Goal: Register for event/course: Register for event/course

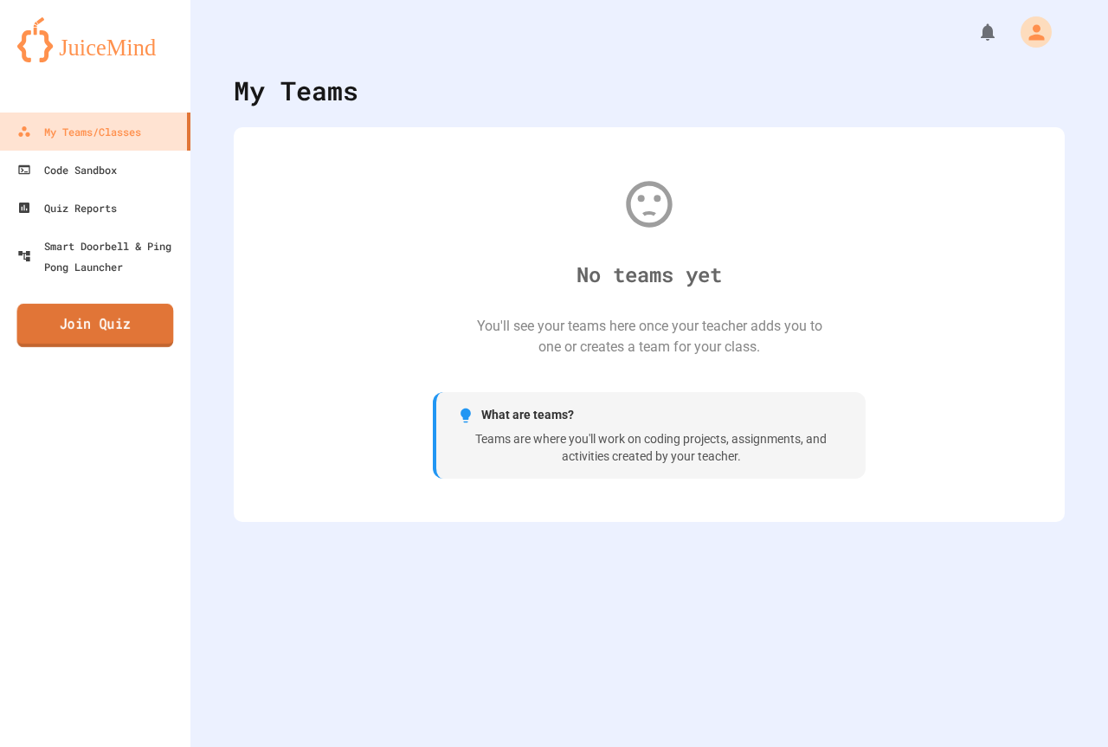
click at [142, 329] on link "Join Quiz" at bounding box center [95, 325] width 157 height 43
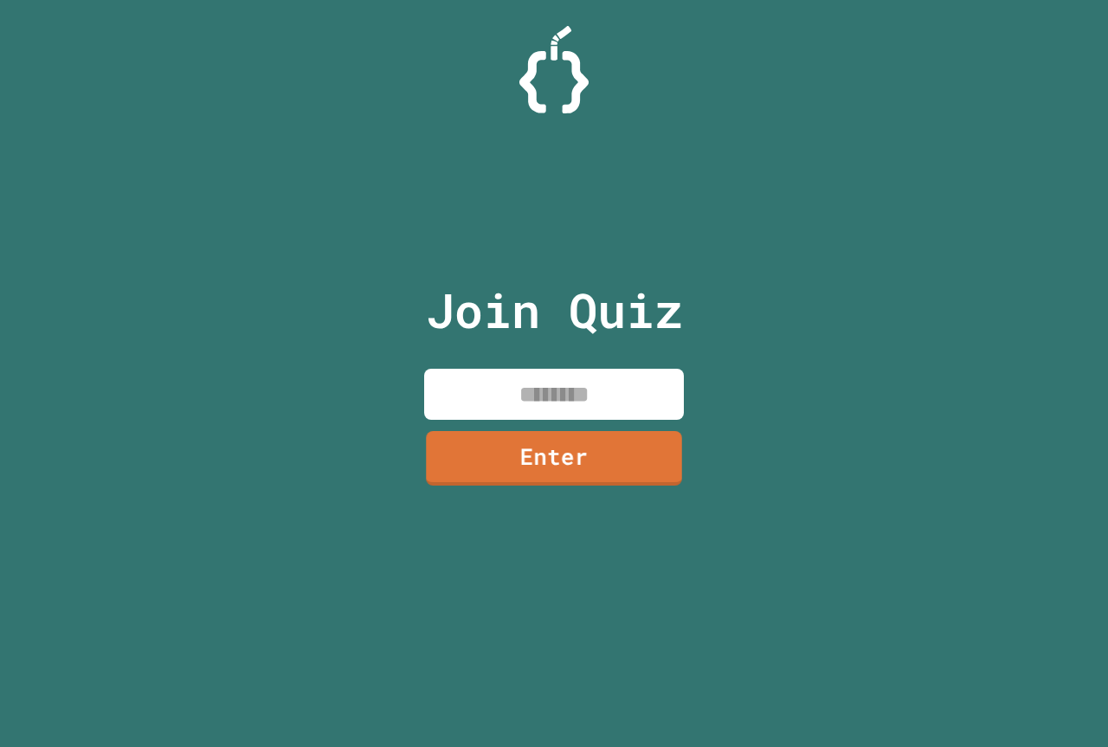
click at [600, 382] on input at bounding box center [554, 394] width 260 height 51
type input "********"
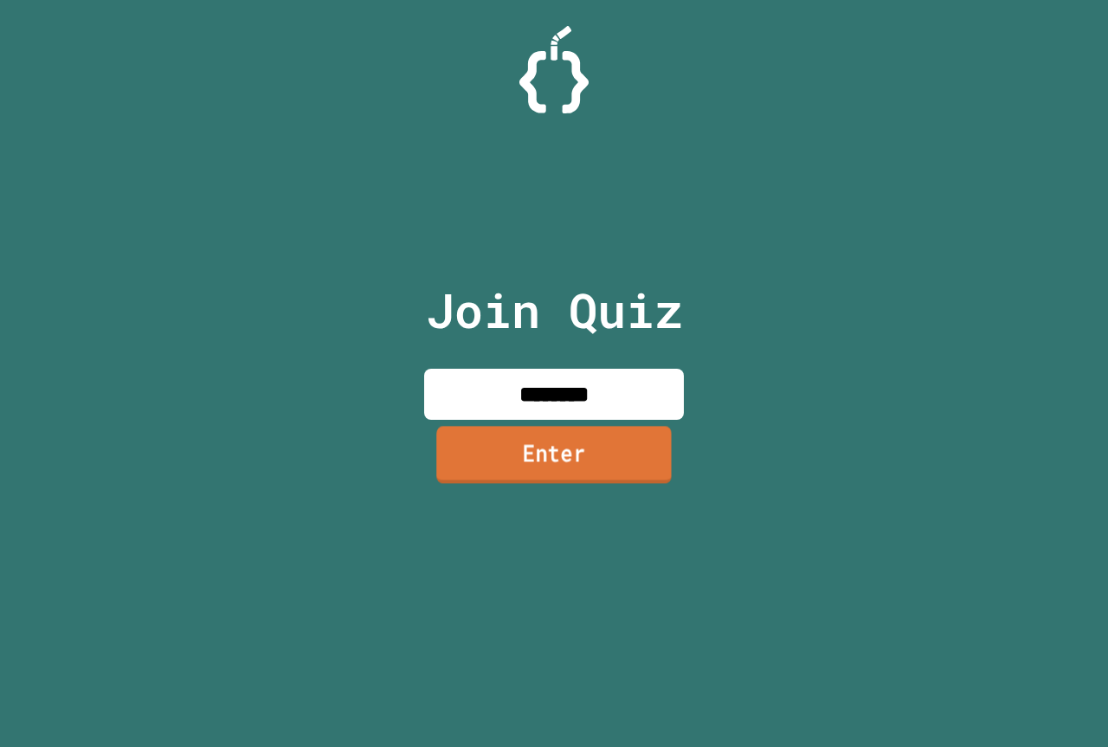
click at [606, 445] on link "Enter" at bounding box center [553, 454] width 235 height 57
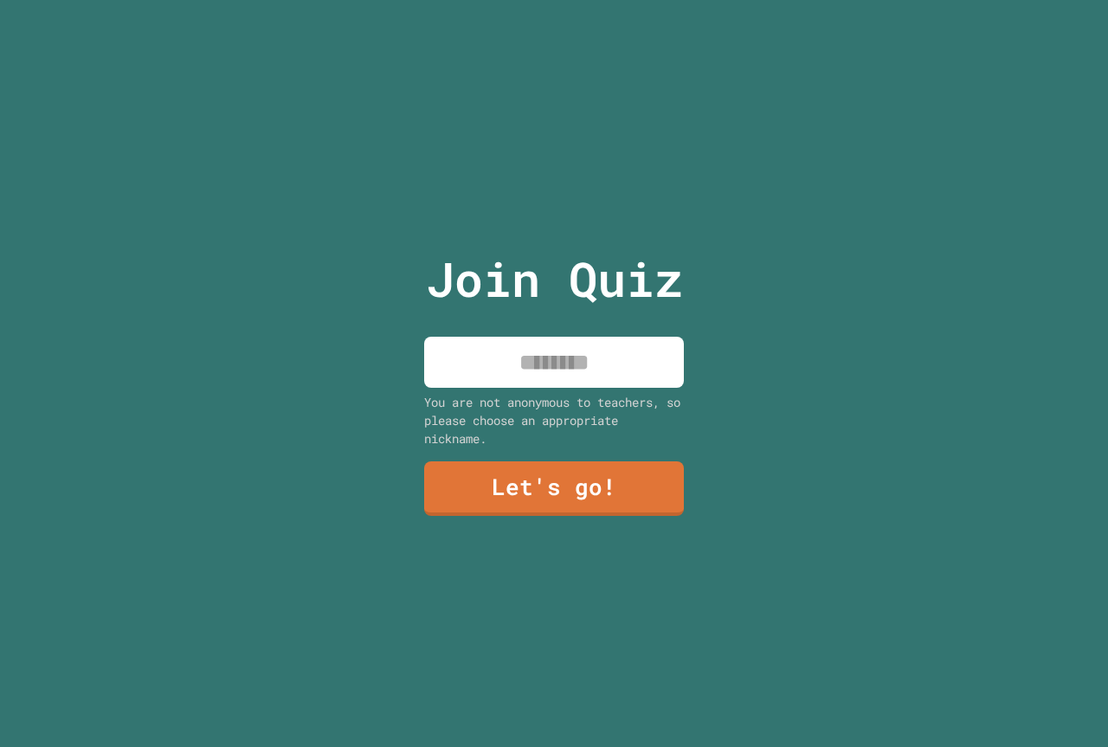
click at [553, 364] on input at bounding box center [554, 362] width 260 height 51
click at [588, 361] on input "*********" at bounding box center [554, 362] width 260 height 51
click at [592, 361] on input "*********" at bounding box center [554, 362] width 260 height 51
type input "**********"
drag, startPoint x: 543, startPoint y: 516, endPoint x: 556, endPoint y: 490, distance: 29.0
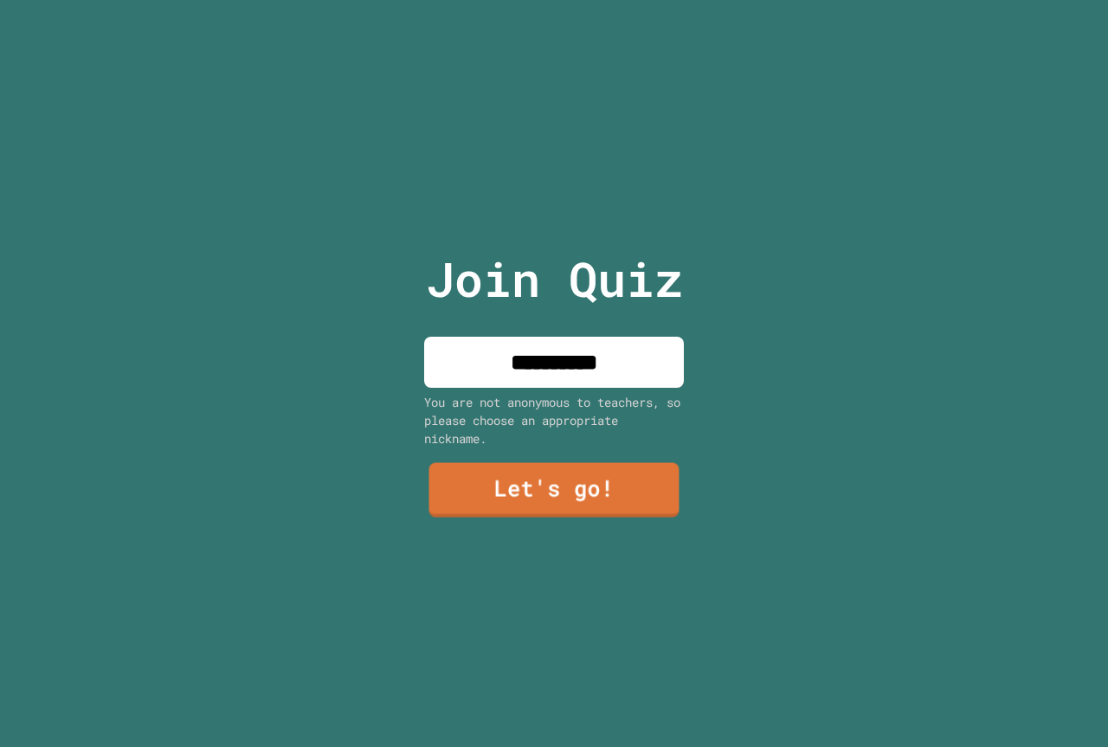
click at [544, 516] on div "**********" at bounding box center [555, 373] width 292 height 747
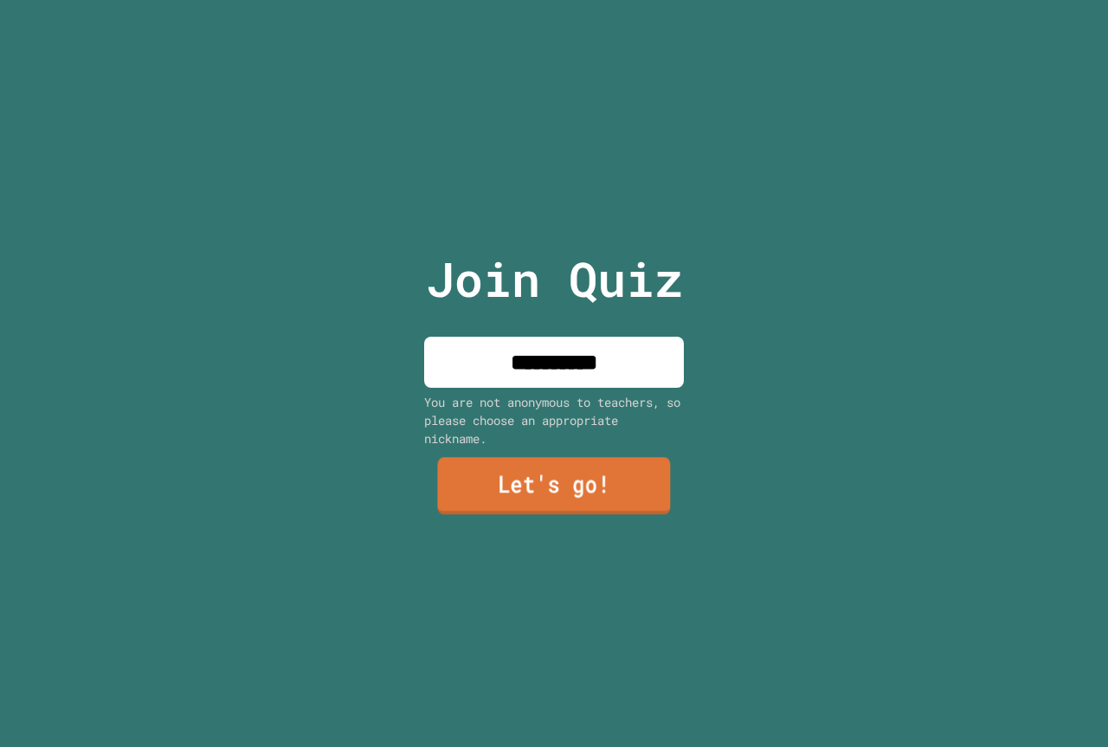
click at [557, 487] on link "Let's go!" at bounding box center [553, 486] width 233 height 57
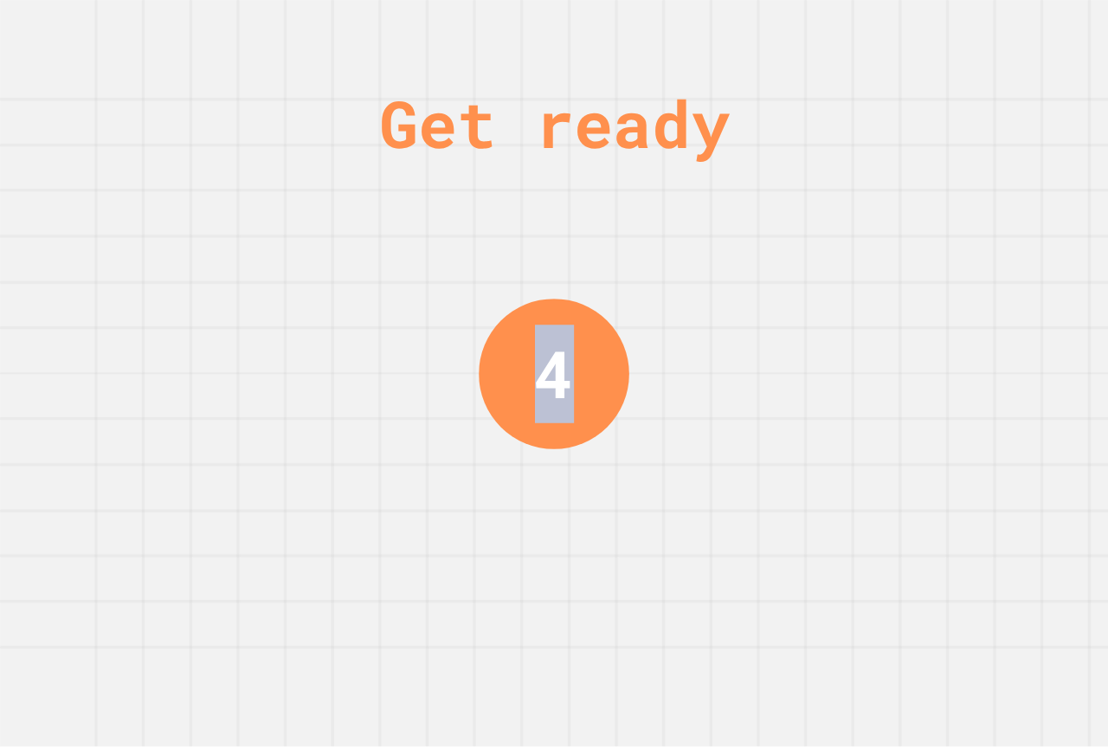
drag, startPoint x: 688, startPoint y: 484, endPoint x: 809, endPoint y: 399, distance: 147.9
click at [830, 425] on div "Get ready 4" at bounding box center [554, 373] width 1108 height 747
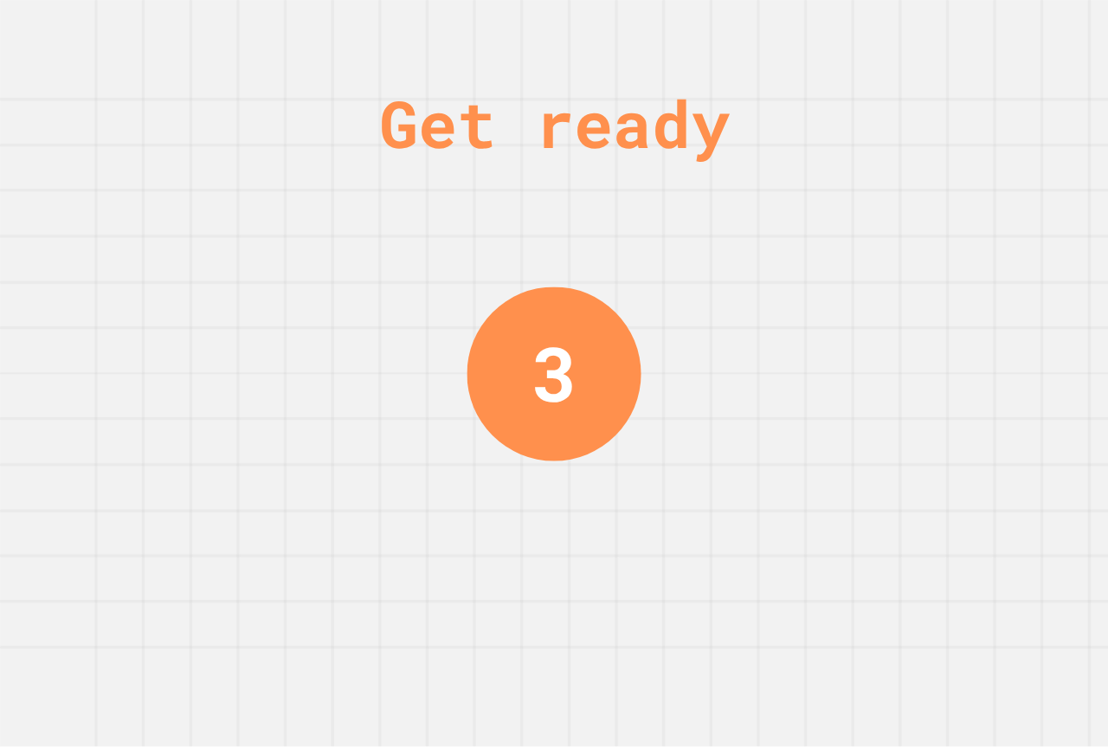
drag, startPoint x: 266, startPoint y: 194, endPoint x: 292, endPoint y: 259, distance: 69.9
click at [266, 199] on div "Get ready 3" at bounding box center [554, 373] width 1108 height 747
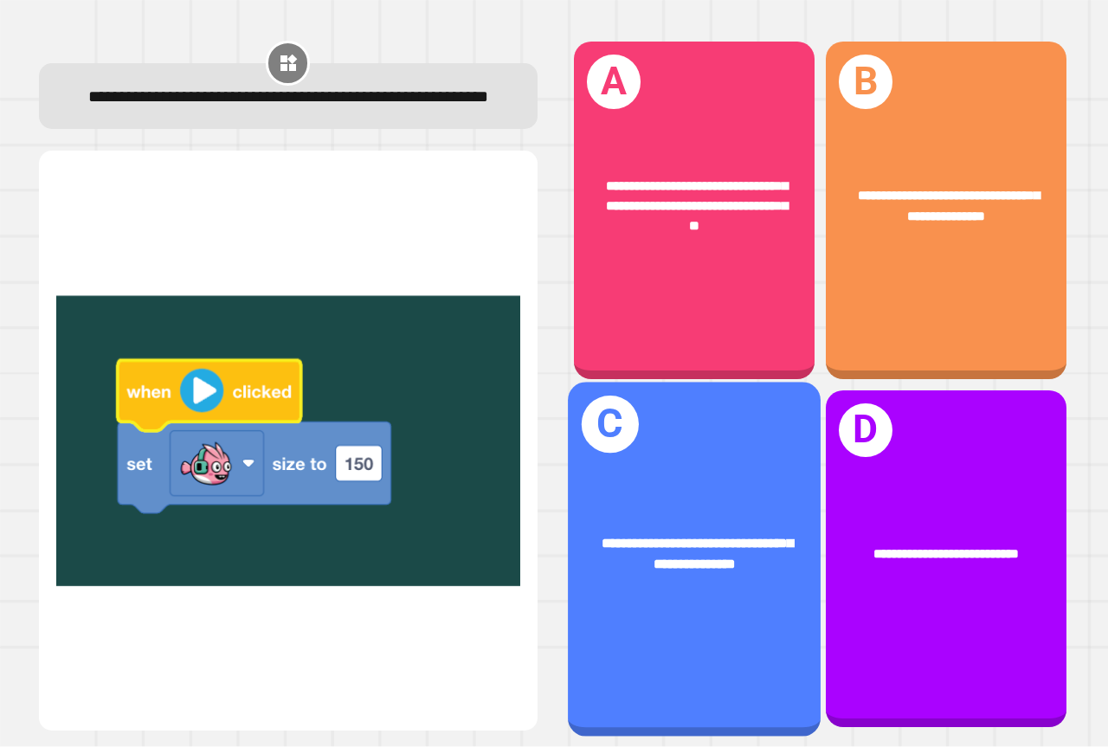
click at [682, 543] on span "**********" at bounding box center [697, 553] width 191 height 35
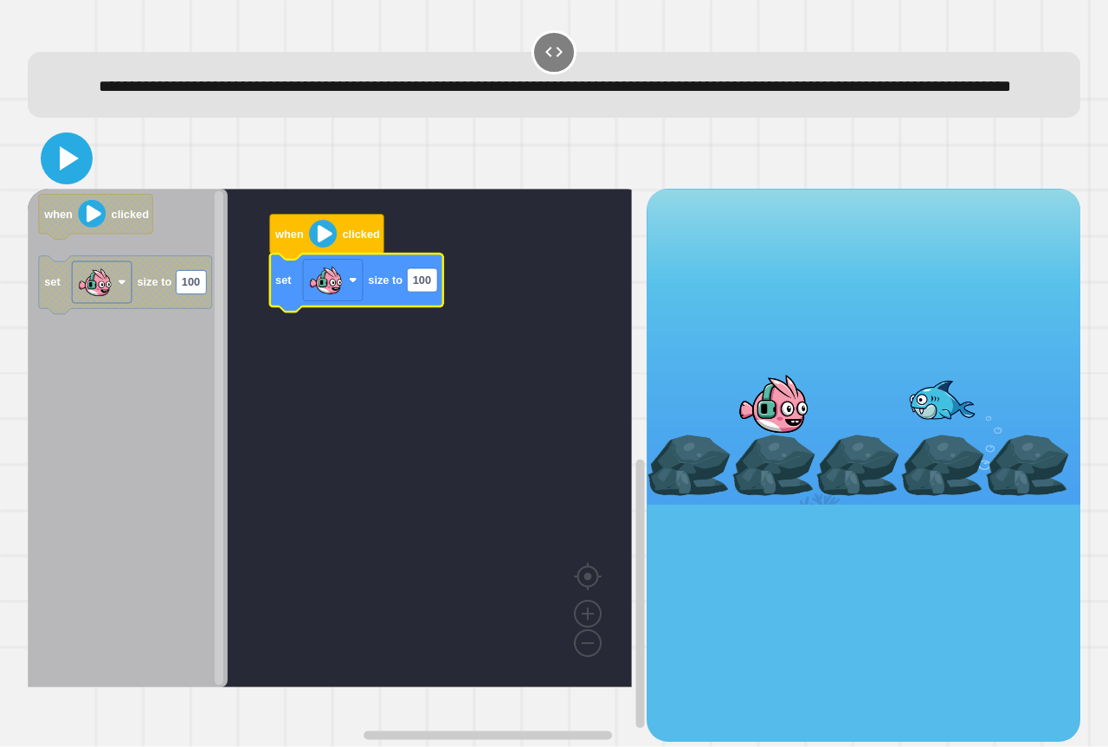
click at [75, 179] on icon at bounding box center [67, 159] width 42 height 42
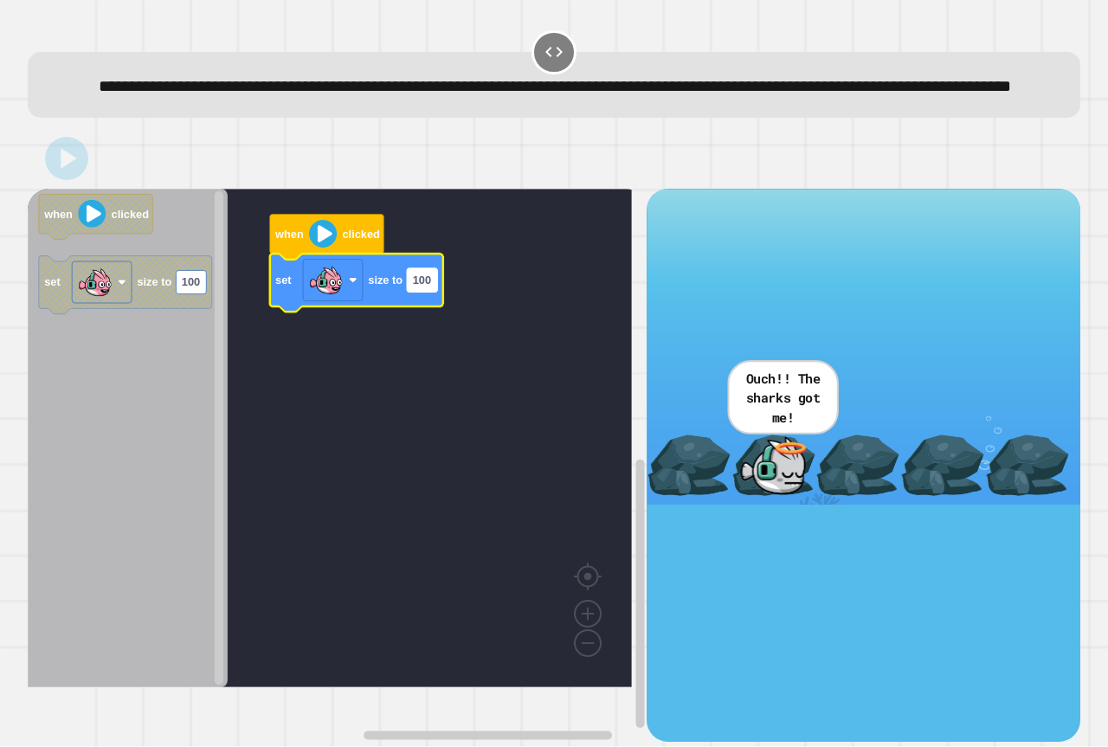
click at [428, 287] on text "100" at bounding box center [422, 280] width 18 height 13
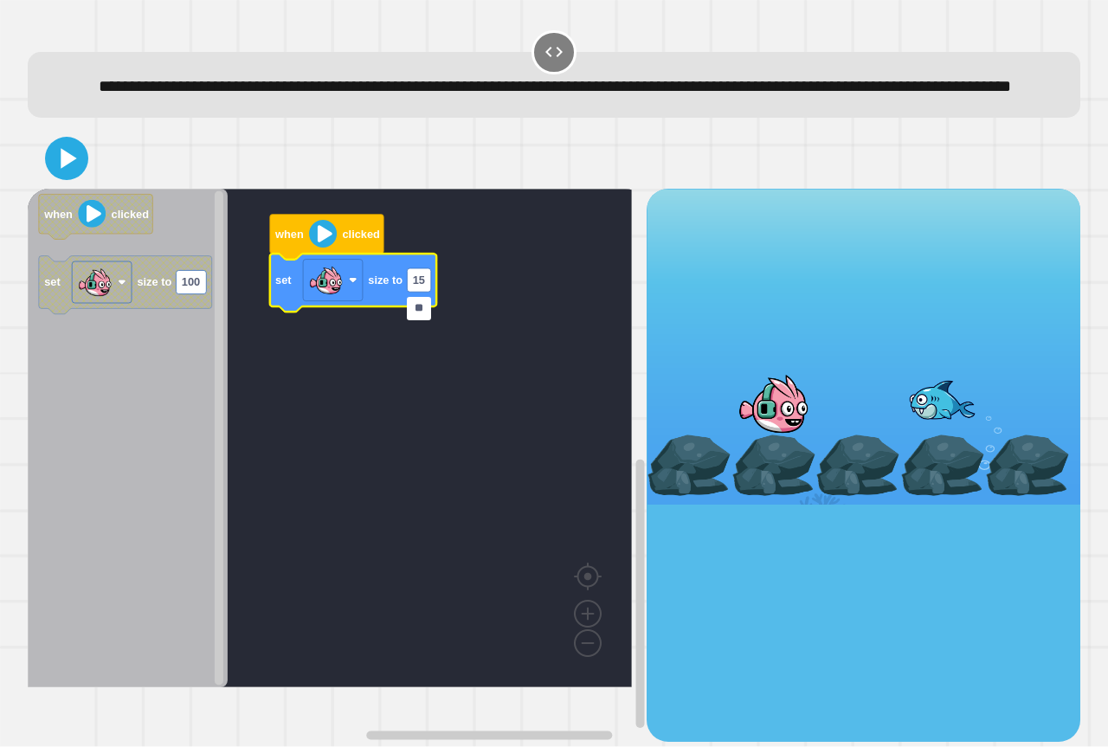
type input "***"
click at [74, 171] on icon at bounding box center [69, 158] width 19 height 23
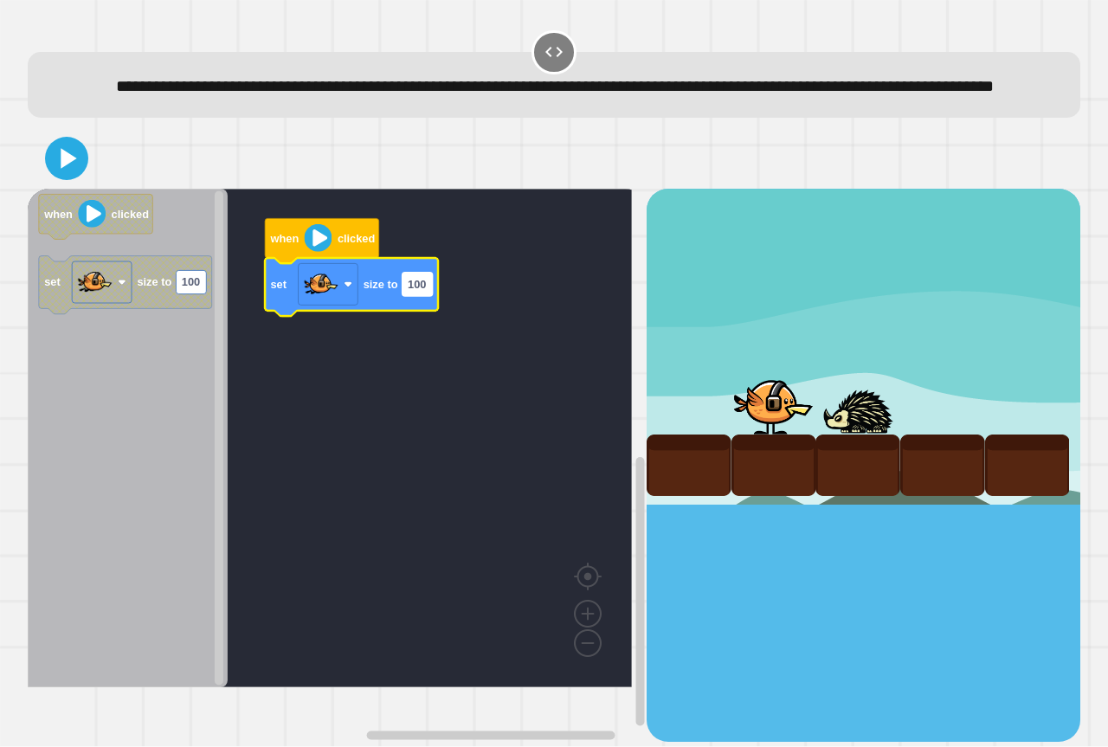
click at [420, 291] on text "100" at bounding box center [417, 284] width 18 height 13
type input "***"
click at [70, 178] on icon at bounding box center [67, 158] width 39 height 39
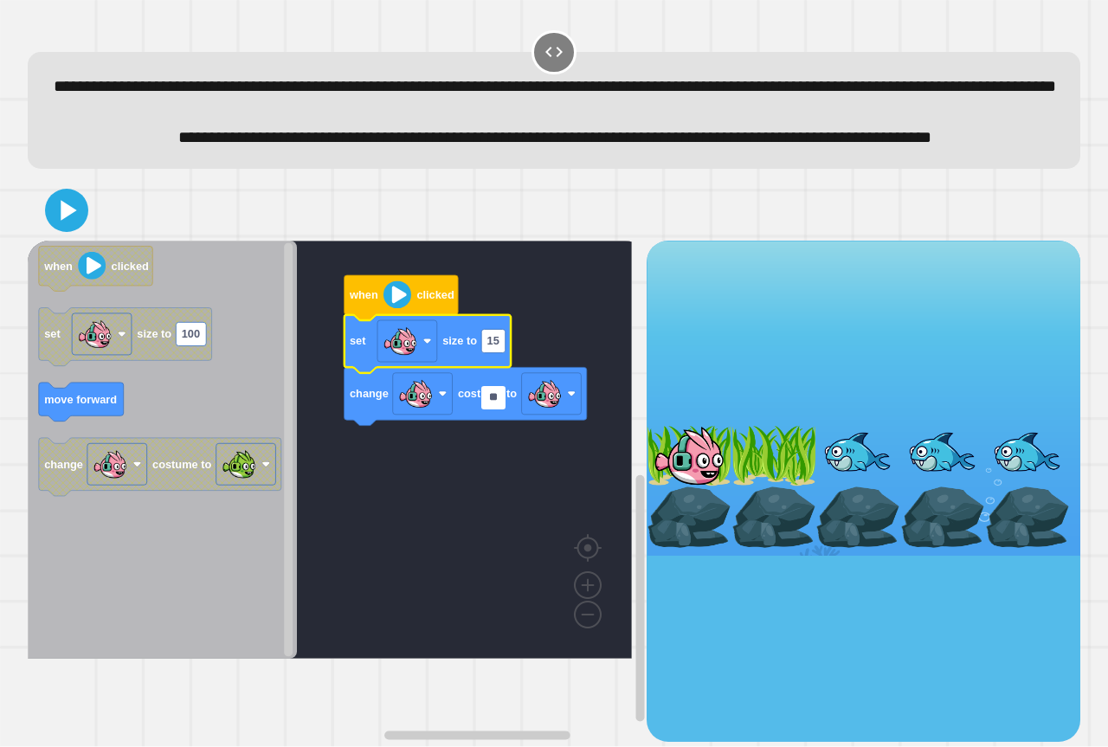
type input "***"
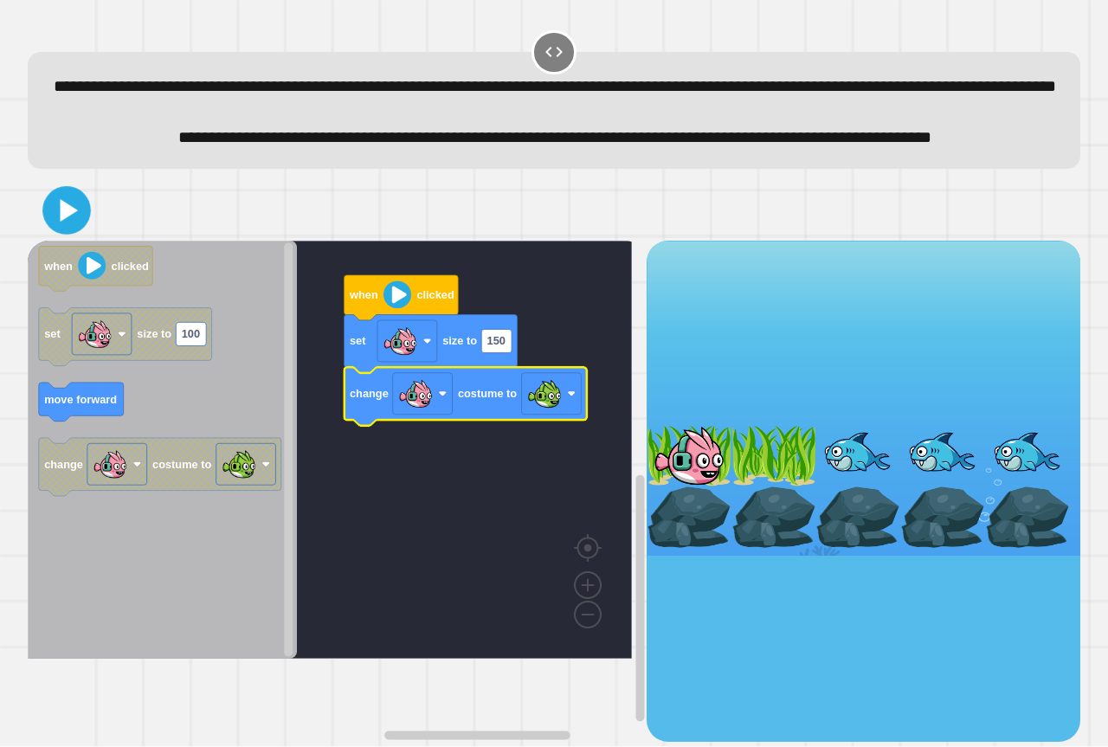
click at [74, 230] on icon at bounding box center [67, 210] width 39 height 39
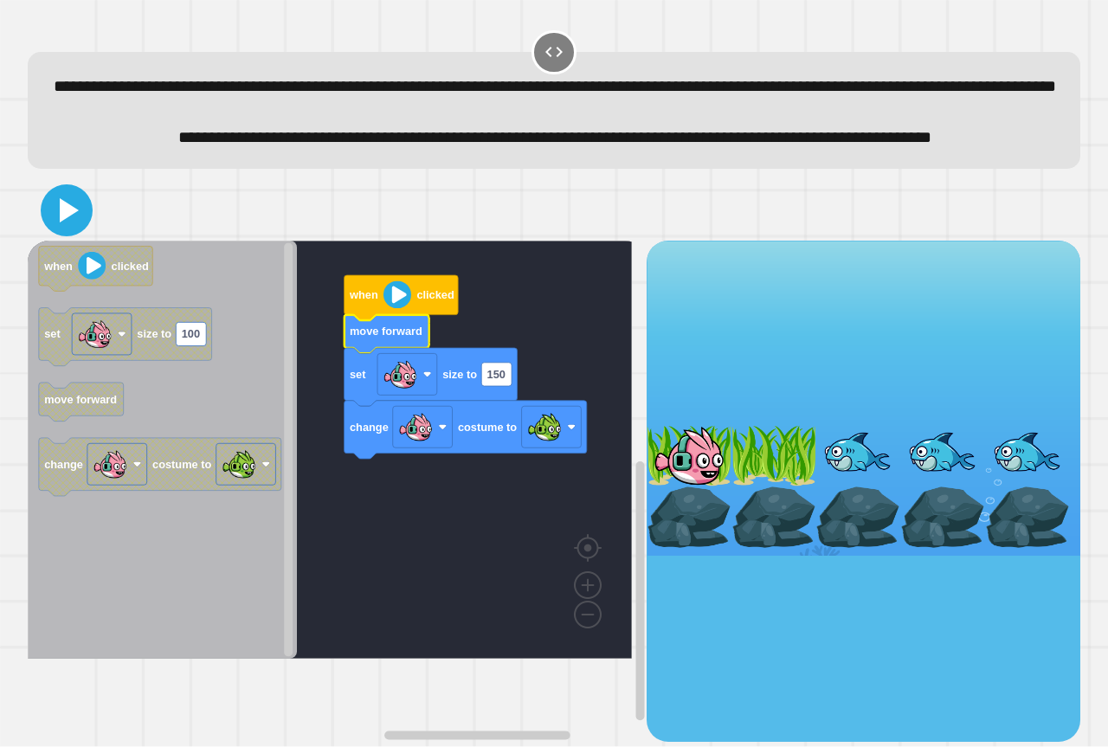
click at [81, 231] on icon at bounding box center [67, 211] width 42 height 42
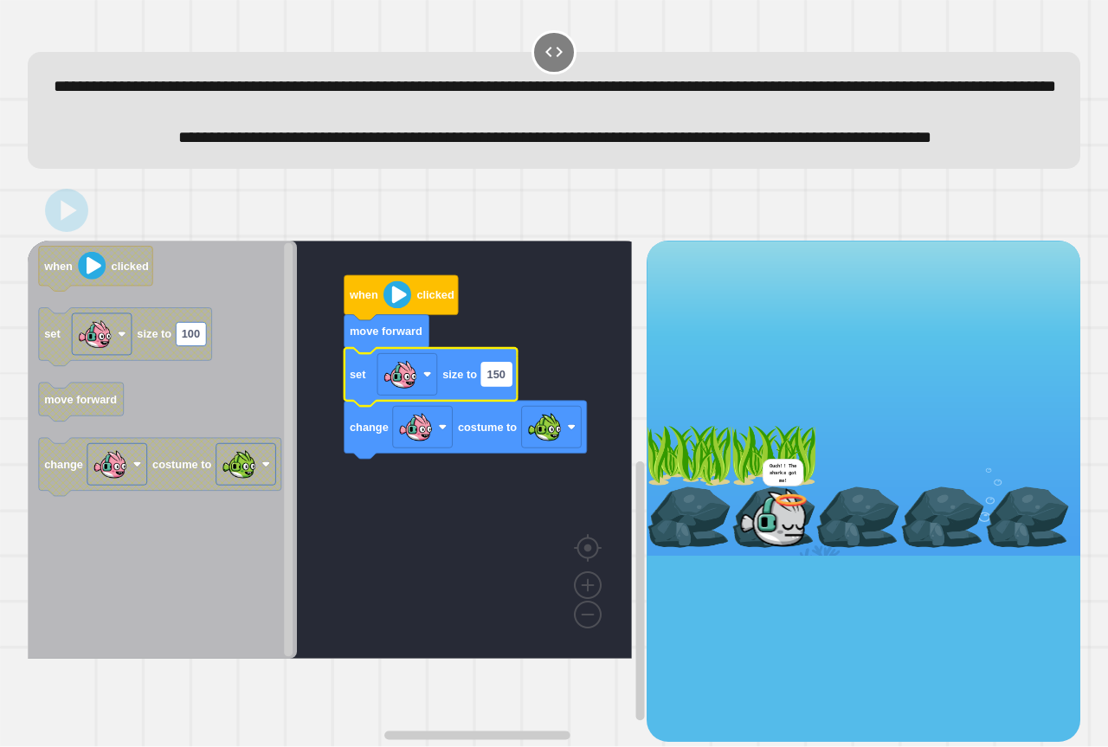
click at [494, 381] on text "150" at bounding box center [496, 374] width 18 height 13
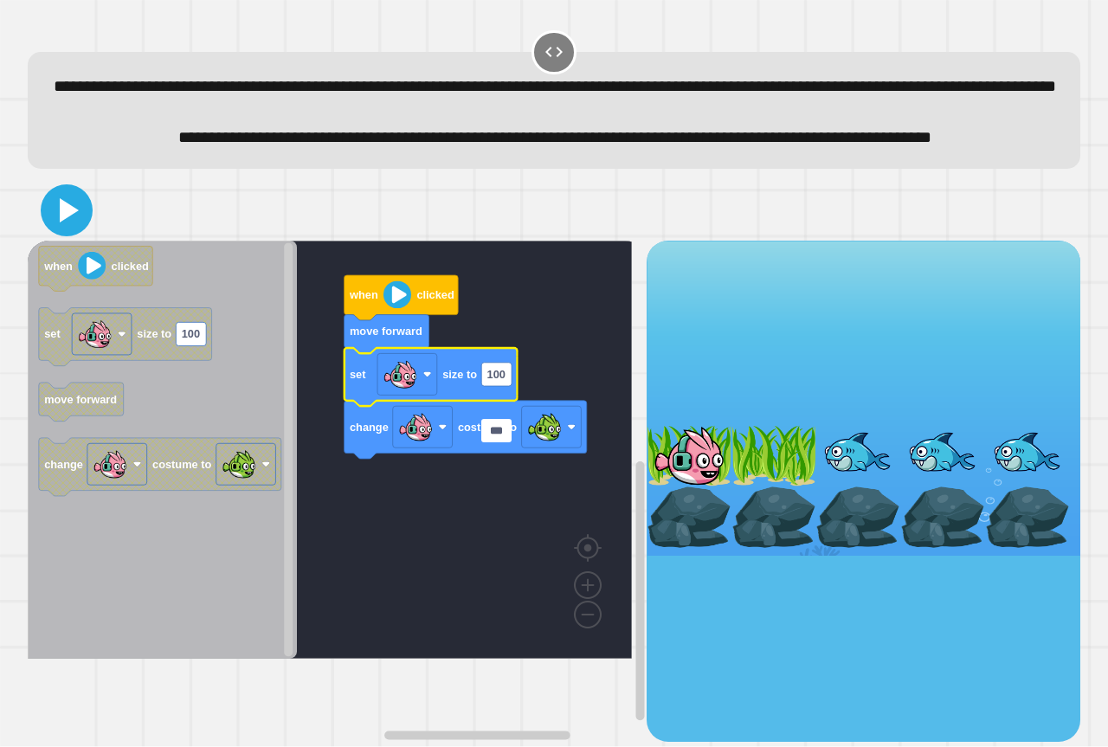
type input "***"
click at [68, 222] on icon at bounding box center [69, 210] width 19 height 24
click at [500, 441] on input "***" at bounding box center [496, 430] width 30 height 23
drag, startPoint x: 500, startPoint y: 440, endPoint x: 500, endPoint y: 457, distance: 17.3
click at [500, 457] on body "**********" at bounding box center [554, 373] width 1108 height 747
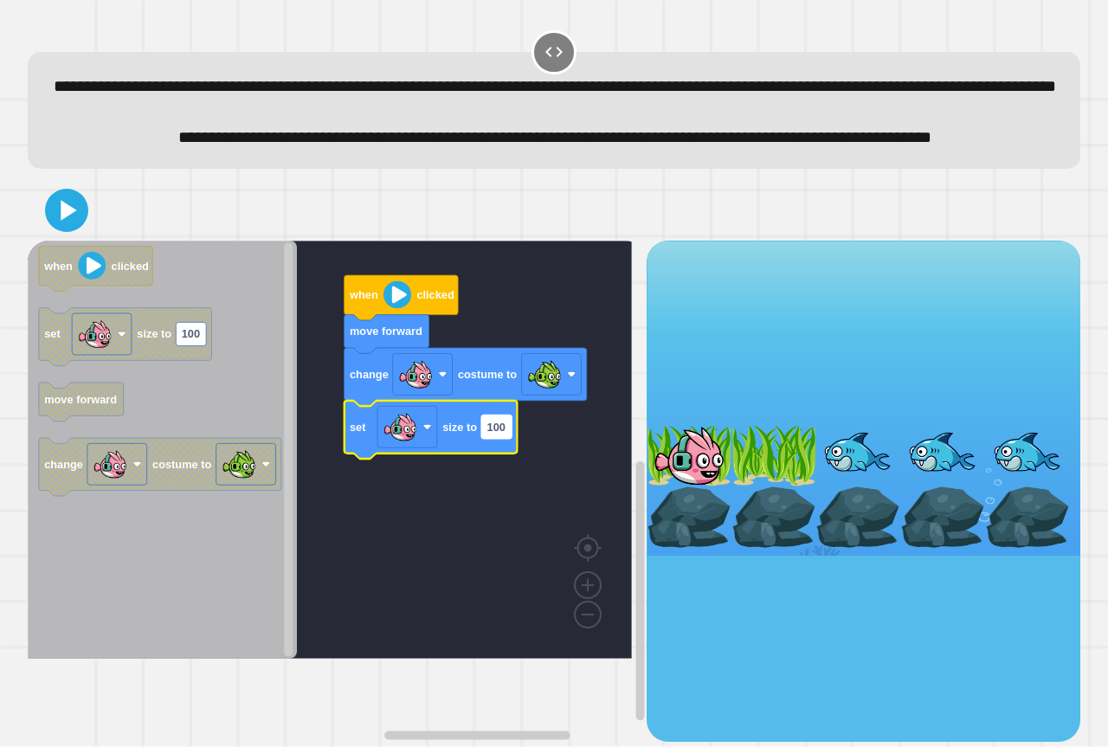
click at [482, 439] on rect "Blockly Workspace" at bounding box center [496, 427] width 30 height 23
type input "***"
click at [55, 230] on icon at bounding box center [67, 210] width 40 height 40
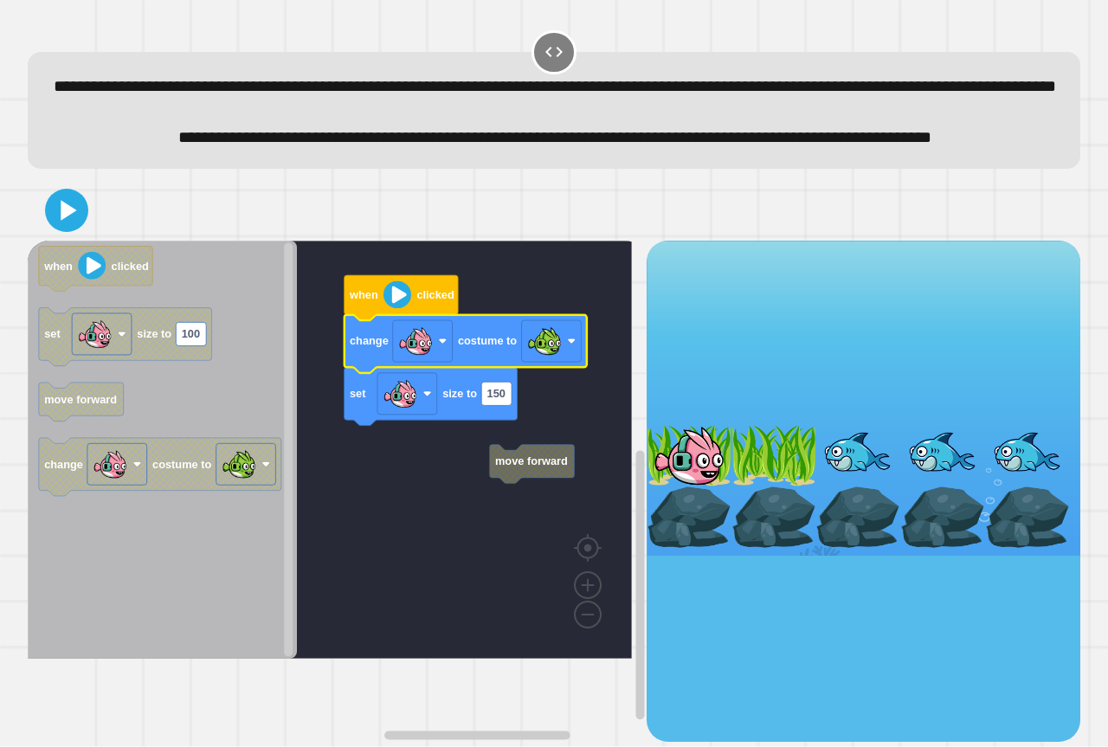
click at [496, 517] on g "move forward when clicked change costume to set size to 150" at bounding box center [342, 450] width 629 height 418
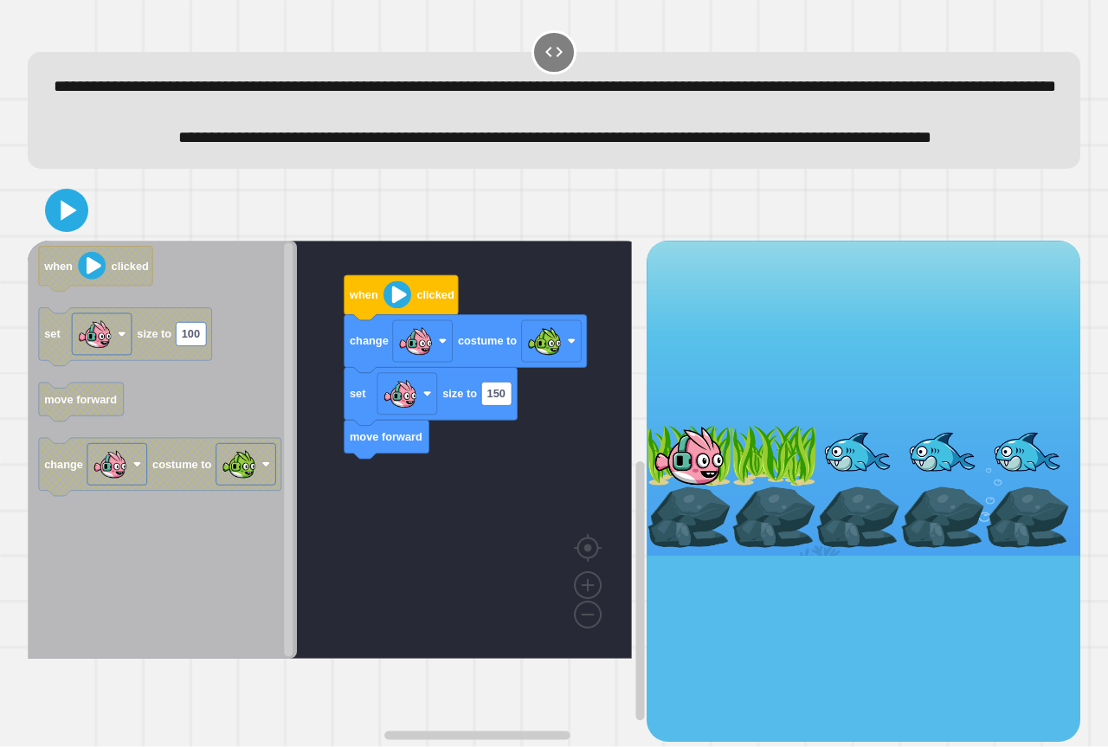
click at [197, 447] on icon "when clicked set size to 100 move forward change costume to" at bounding box center [162, 450] width 269 height 418
click at [72, 241] on div at bounding box center [554, 210] width 1053 height 61
click at [72, 231] on icon at bounding box center [67, 211] width 42 height 42
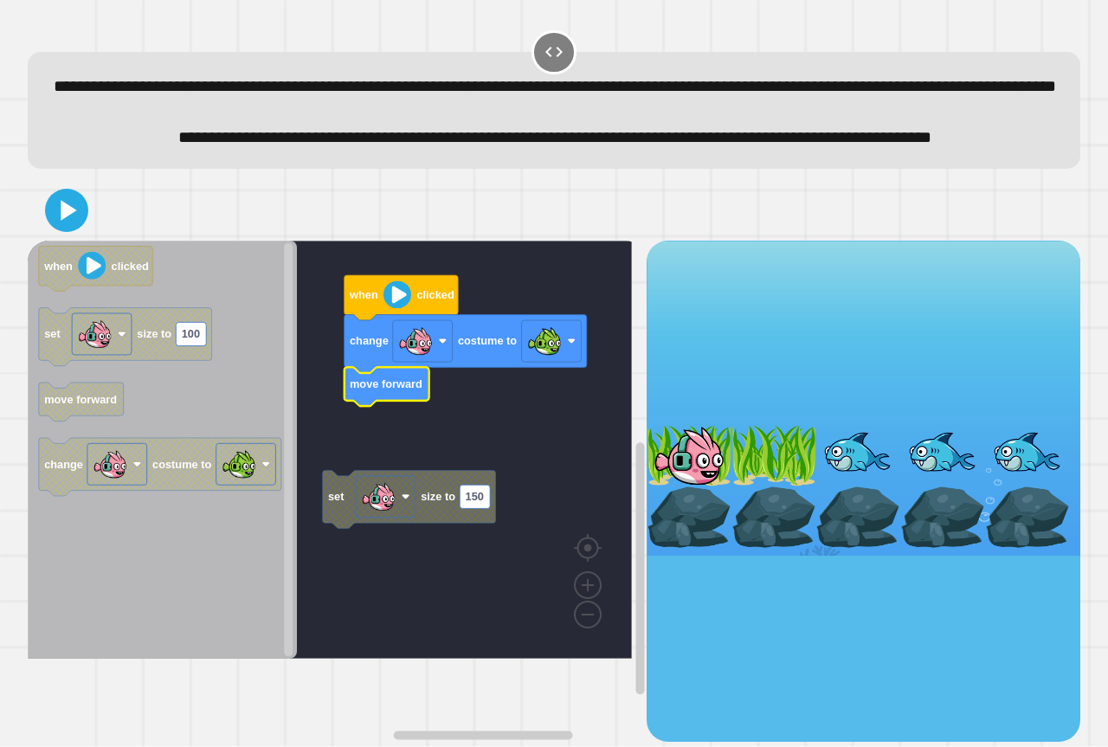
click at [66, 228] on icon at bounding box center [66, 210] width 35 height 35
click at [525, 507] on rect "Blockly Workspace" at bounding box center [330, 450] width 604 height 418
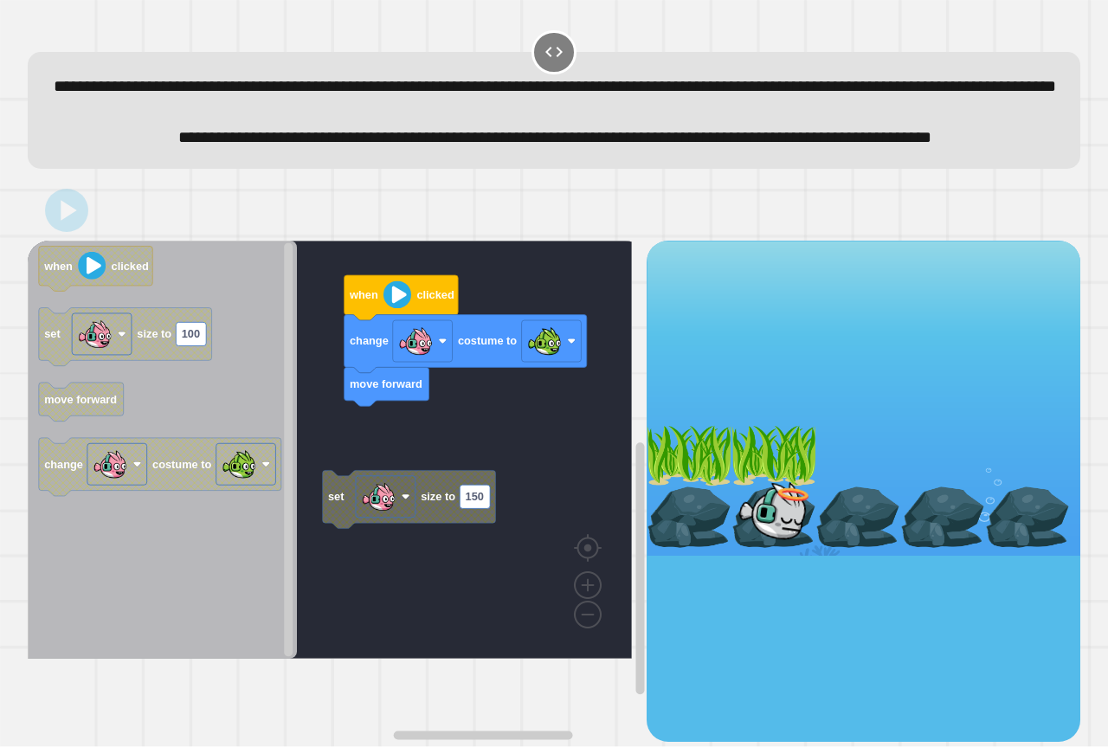
drag, startPoint x: 809, startPoint y: 525, endPoint x: 792, endPoint y: 534, distance: 19.8
click at [794, 534] on div at bounding box center [864, 398] width 434 height 315
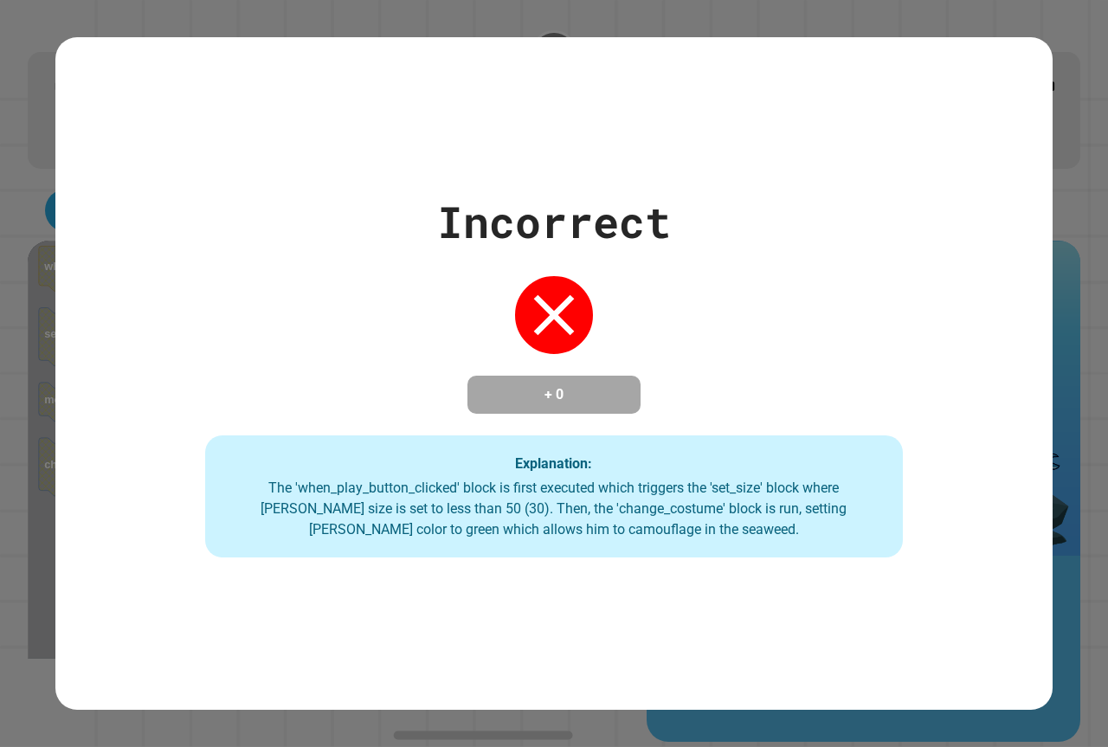
click at [611, 345] on div "Incorrect + 0 Explanation: The 'when_play_button_clicked' block is first execut…" at bounding box center [553, 374] width 997 height 369
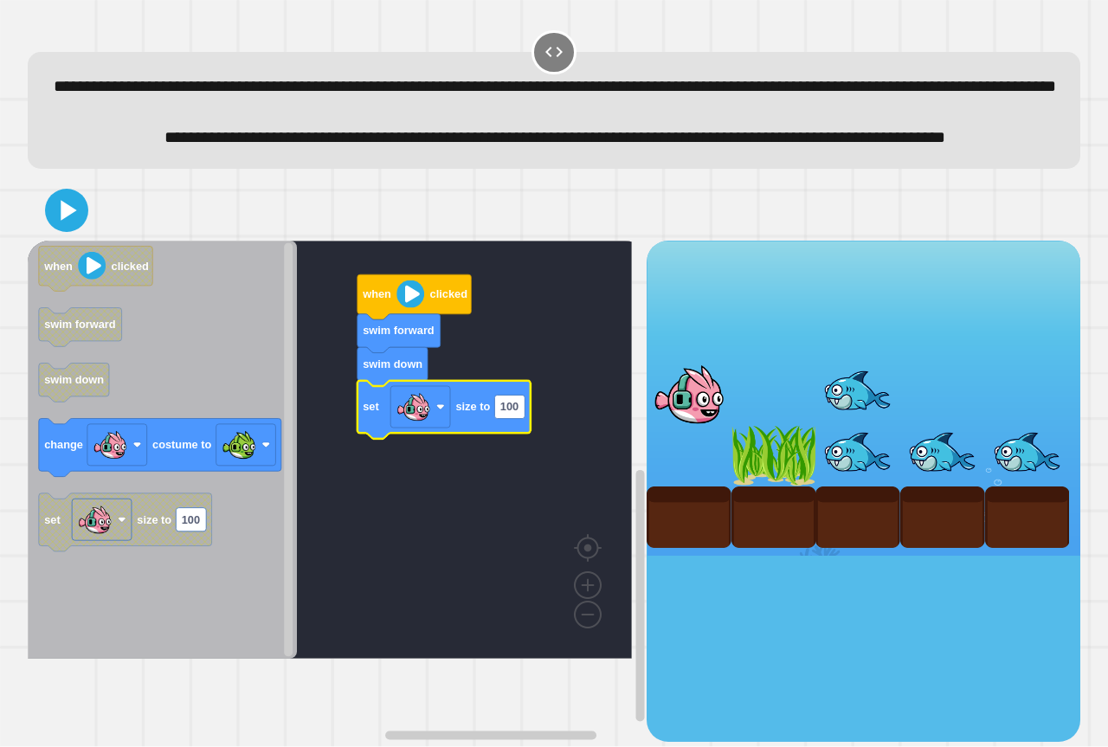
click at [500, 439] on icon "Blockly Workspace" at bounding box center [444, 410] width 173 height 58
click at [514, 414] on text "100" at bounding box center [509, 407] width 18 height 13
type input "**"
click at [492, 528] on rect "Blockly Workspace" at bounding box center [330, 450] width 604 height 418
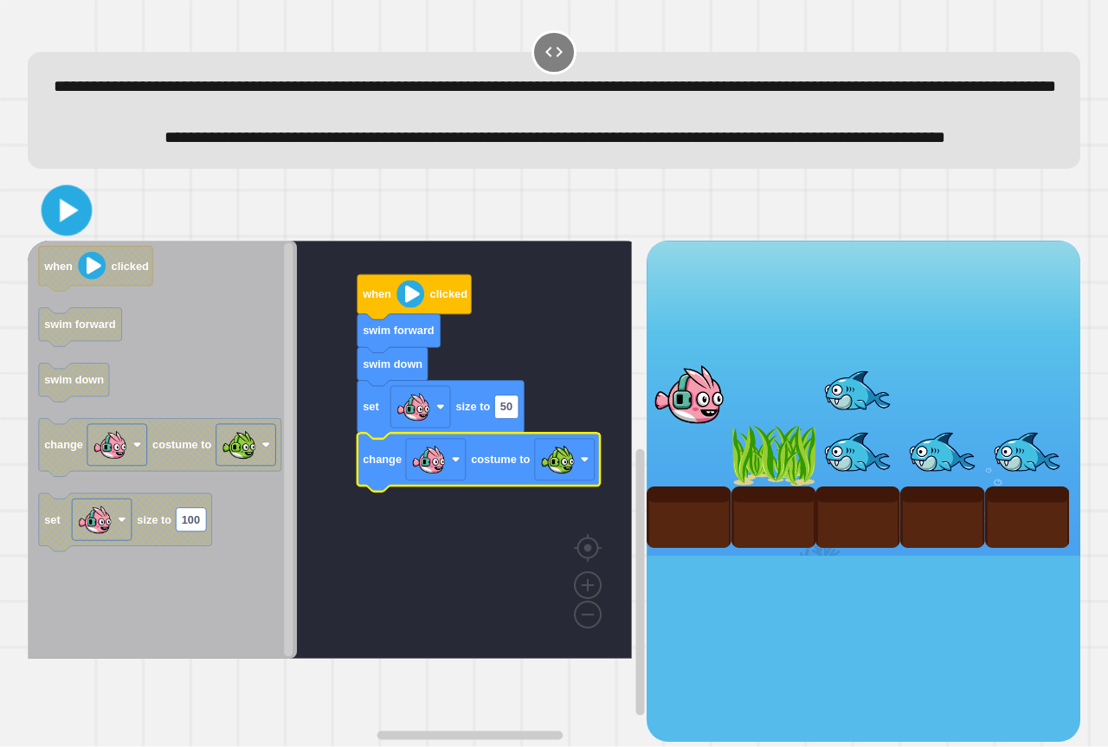
click at [49, 231] on icon at bounding box center [67, 210] width 41 height 41
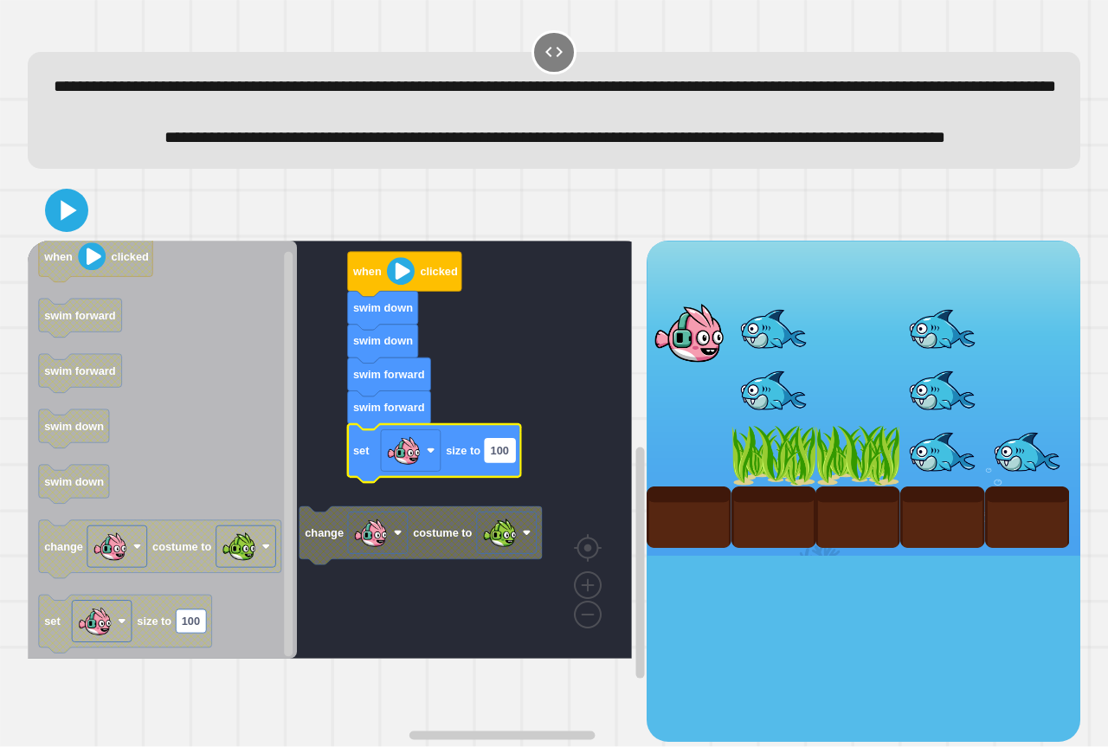
click at [508, 457] on text "100" at bounding box center [500, 450] width 18 height 13
type input "**"
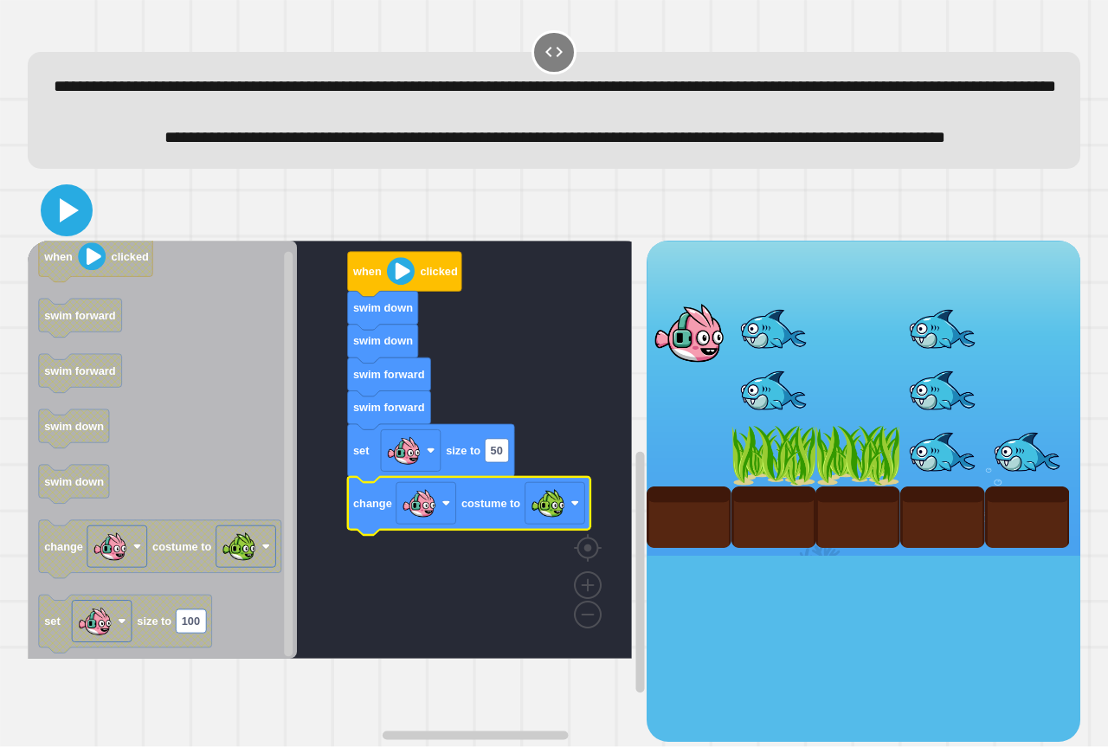
click at [78, 231] on icon at bounding box center [67, 211] width 42 height 42
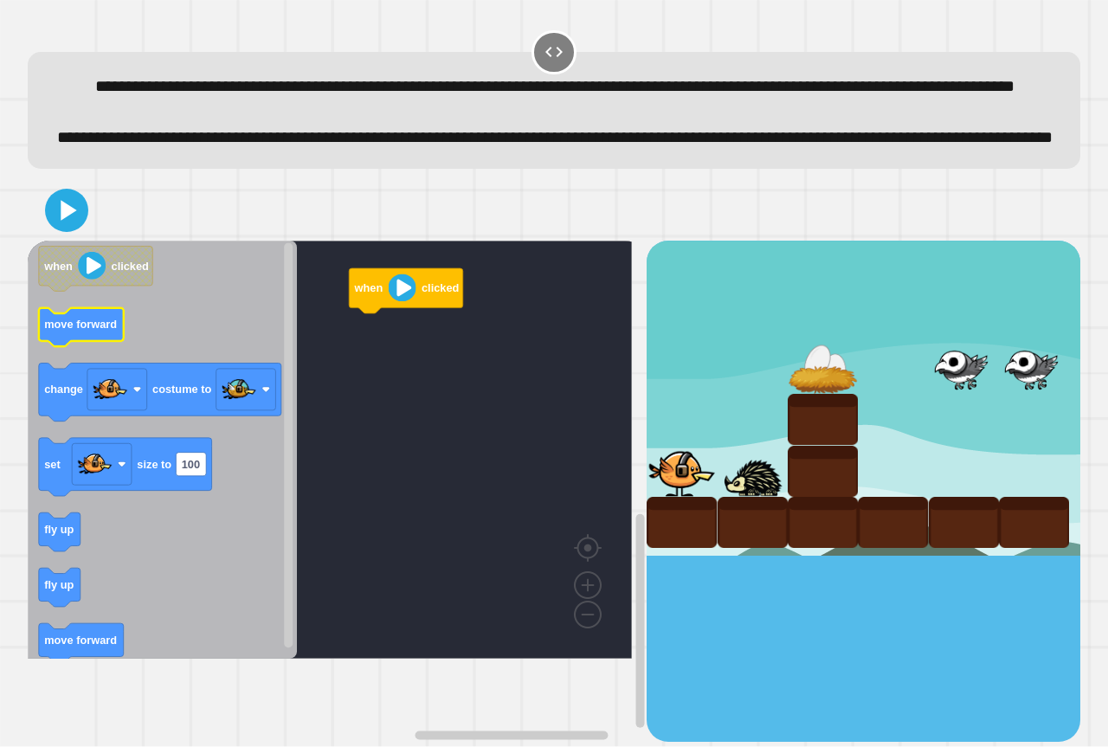
click at [88, 331] on text "move forward" at bounding box center [80, 324] width 73 height 13
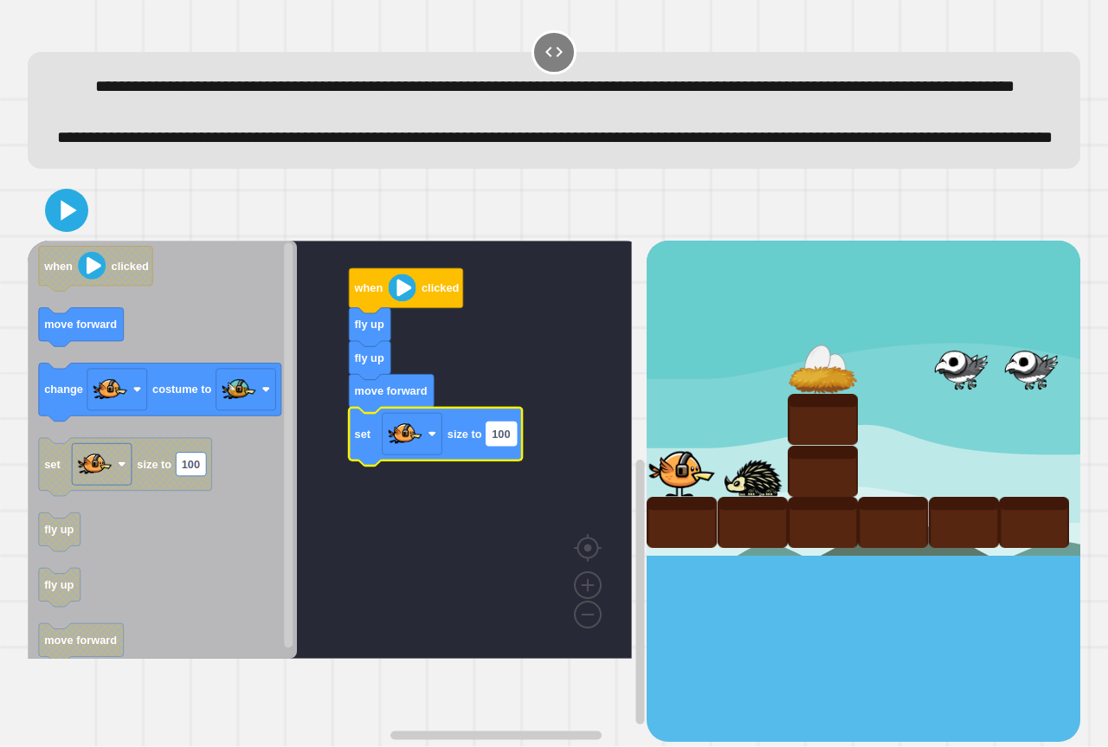
click at [495, 441] on text "100" at bounding box center [501, 434] width 18 height 13
type input "**"
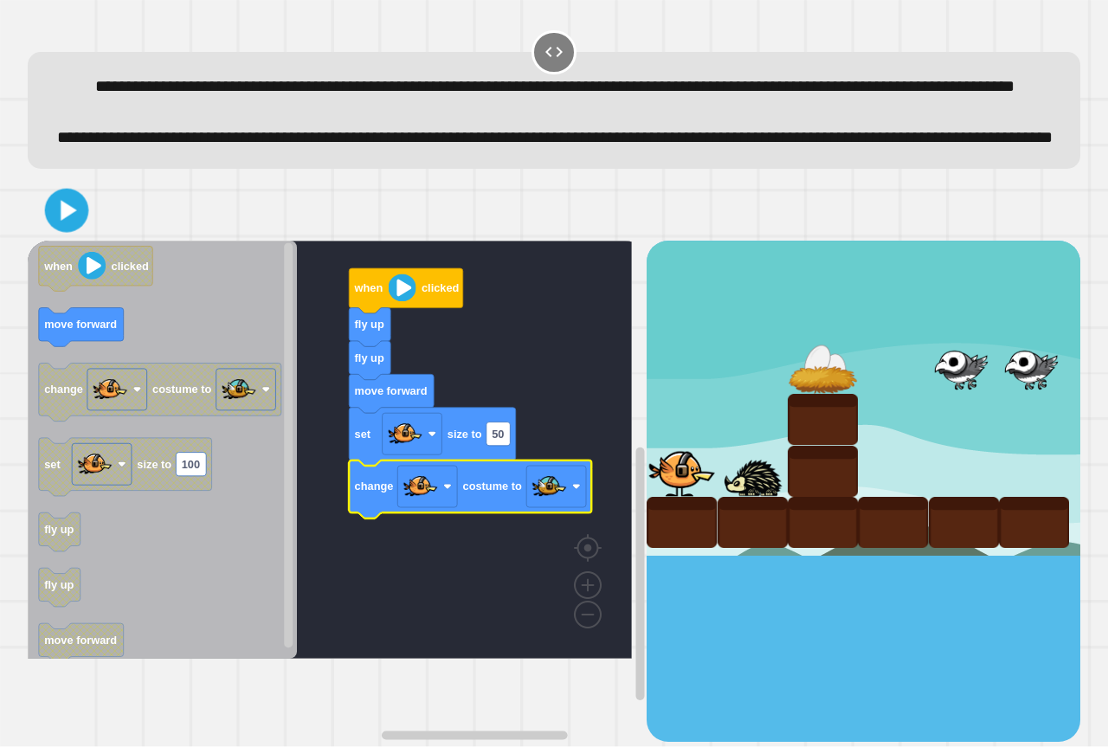
click at [84, 229] on icon at bounding box center [66, 210] width 35 height 35
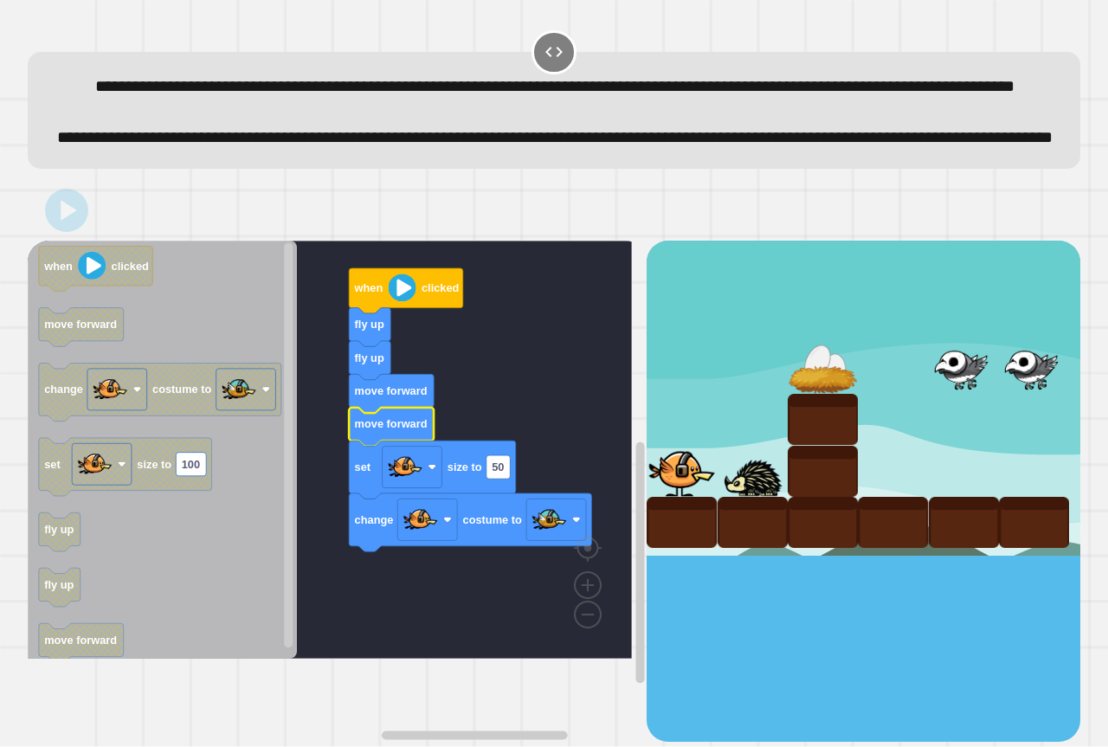
click at [500, 435] on rect "Blockly Workspace" at bounding box center [330, 450] width 604 height 418
click at [517, 394] on rect "Blockly Workspace" at bounding box center [330, 450] width 604 height 418
click at [686, 497] on div at bounding box center [682, 471] width 70 height 51
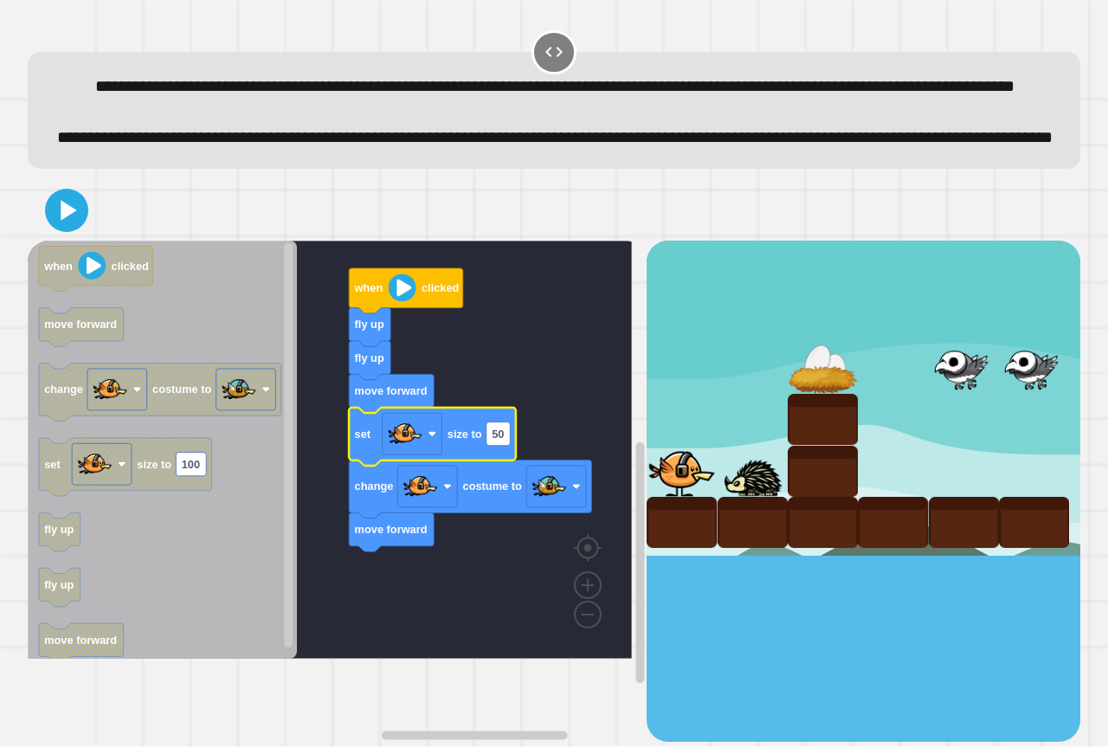
click at [84, 228] on icon at bounding box center [66, 210] width 35 height 35
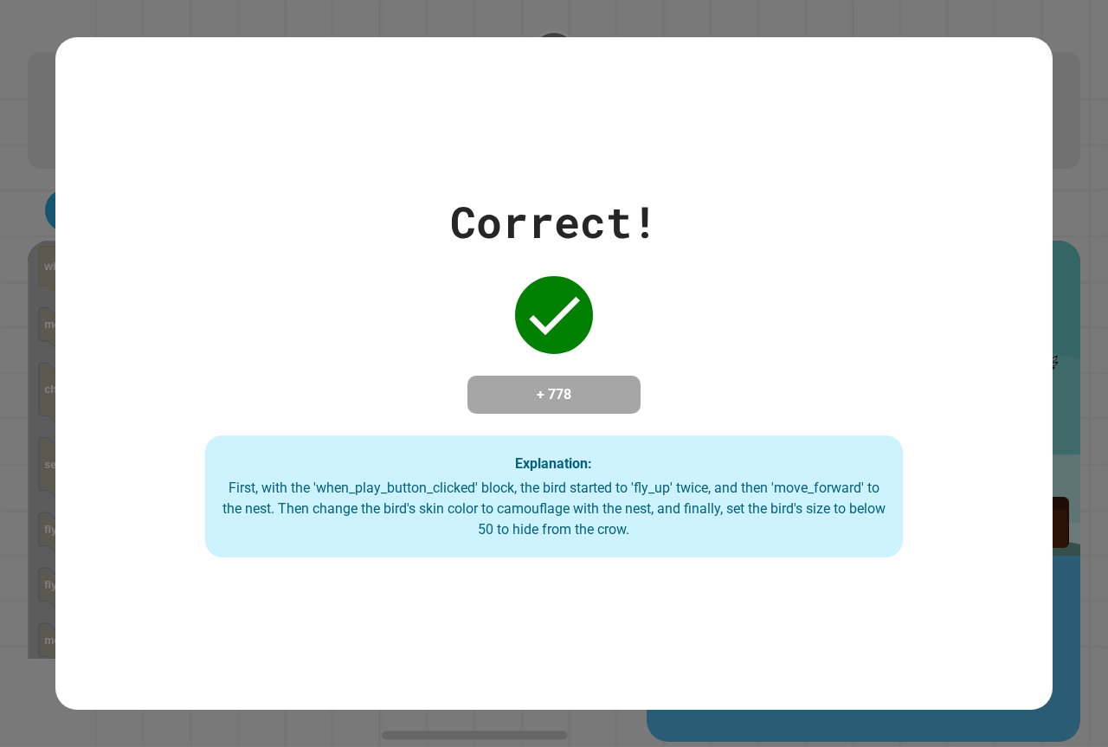
drag, startPoint x: 795, startPoint y: 275, endPoint x: 756, endPoint y: 371, distance: 103.7
drag, startPoint x: 755, startPoint y: 391, endPoint x: 768, endPoint y: 442, distance: 51.9
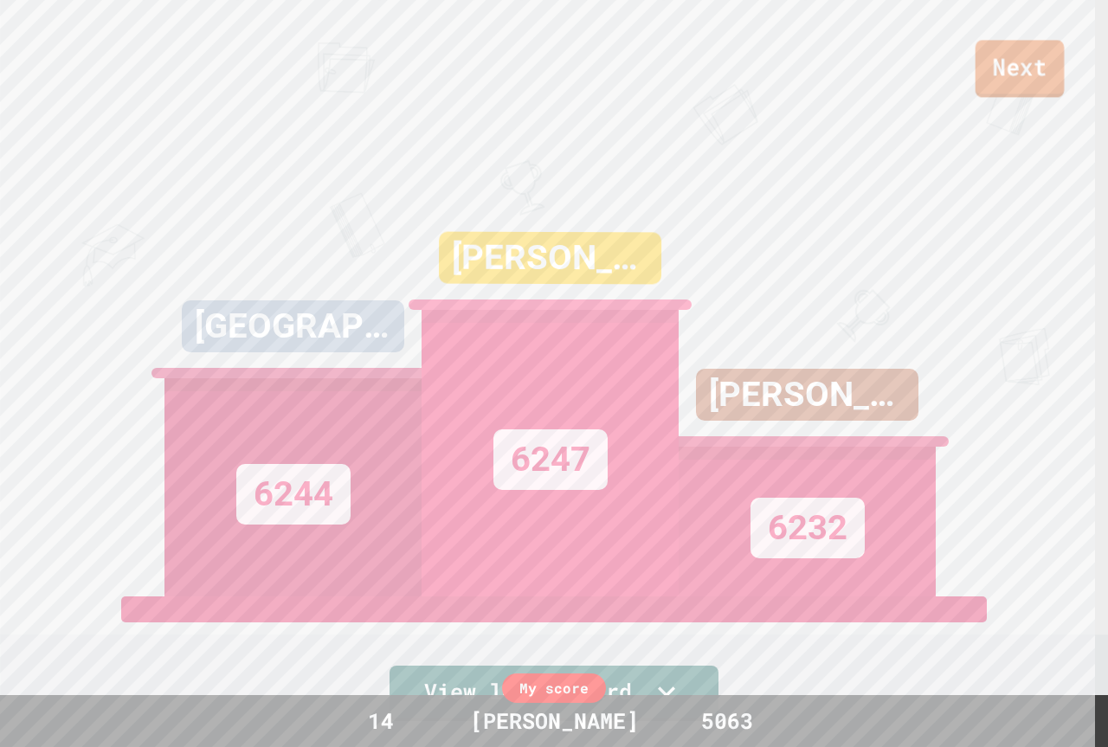
click at [1010, 69] on link "Next" at bounding box center [1020, 68] width 89 height 57
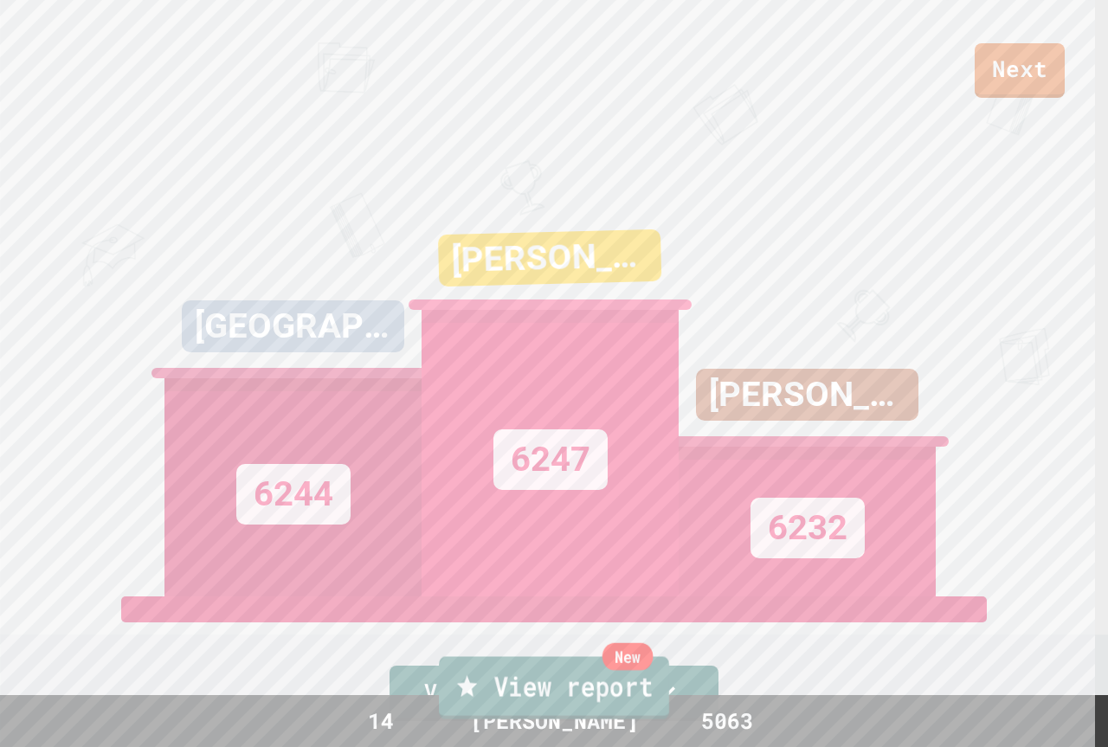
click at [559, 686] on link "New View report" at bounding box center [554, 688] width 230 height 62
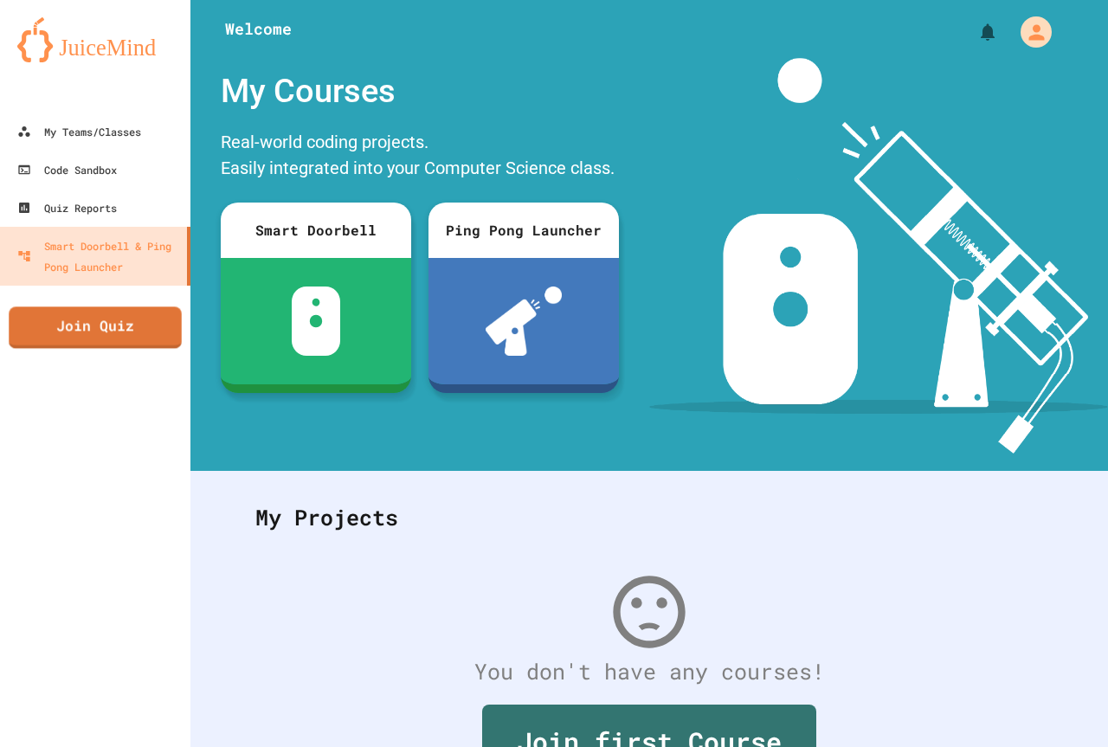
click at [119, 332] on link "Join Quiz" at bounding box center [95, 327] width 172 height 42
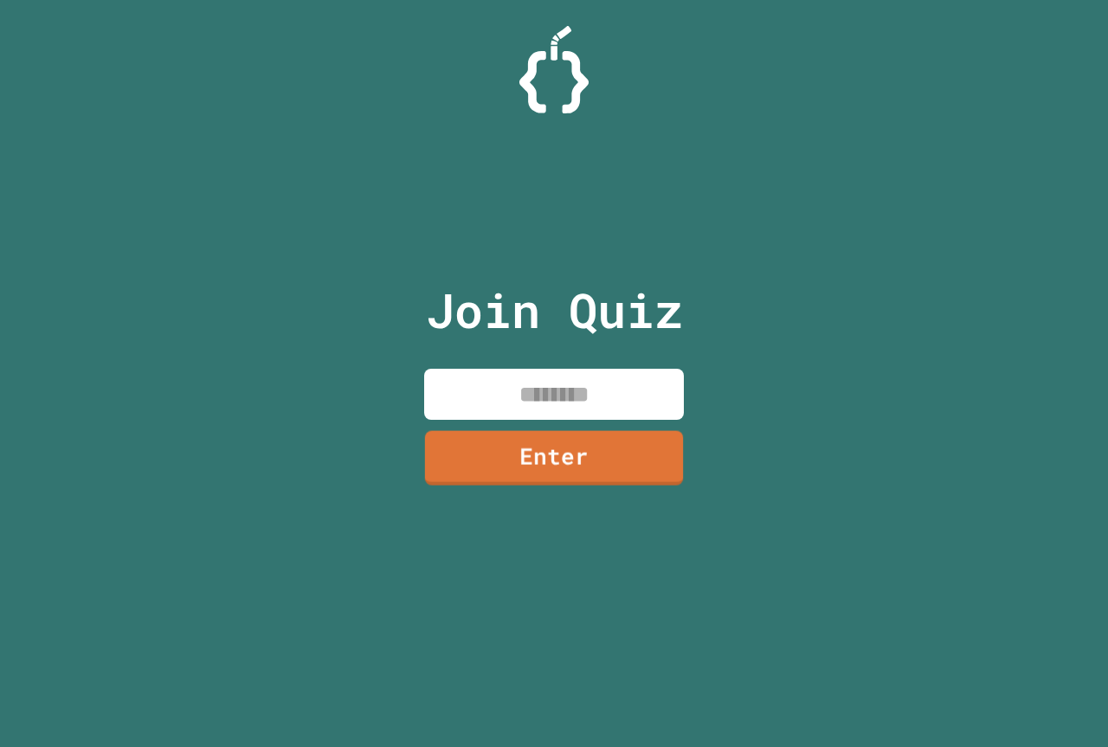
click at [534, 387] on input at bounding box center [554, 394] width 260 height 51
type input "********"
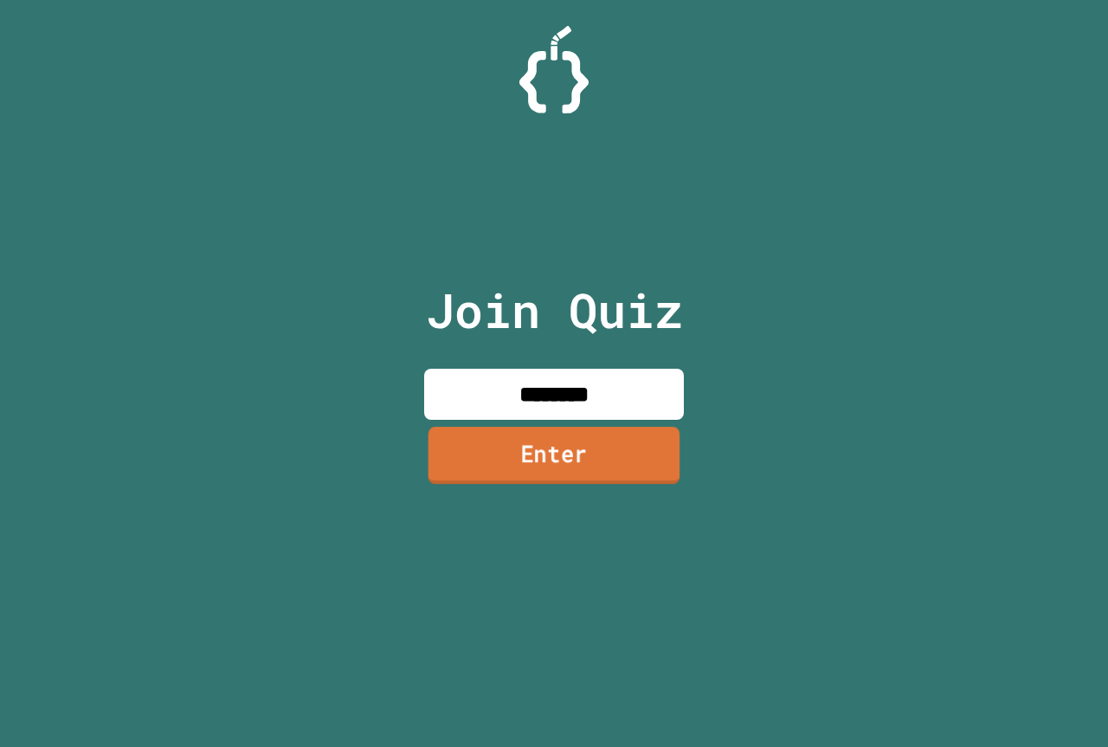
click at [527, 474] on link "Enter" at bounding box center [555, 455] width 252 height 57
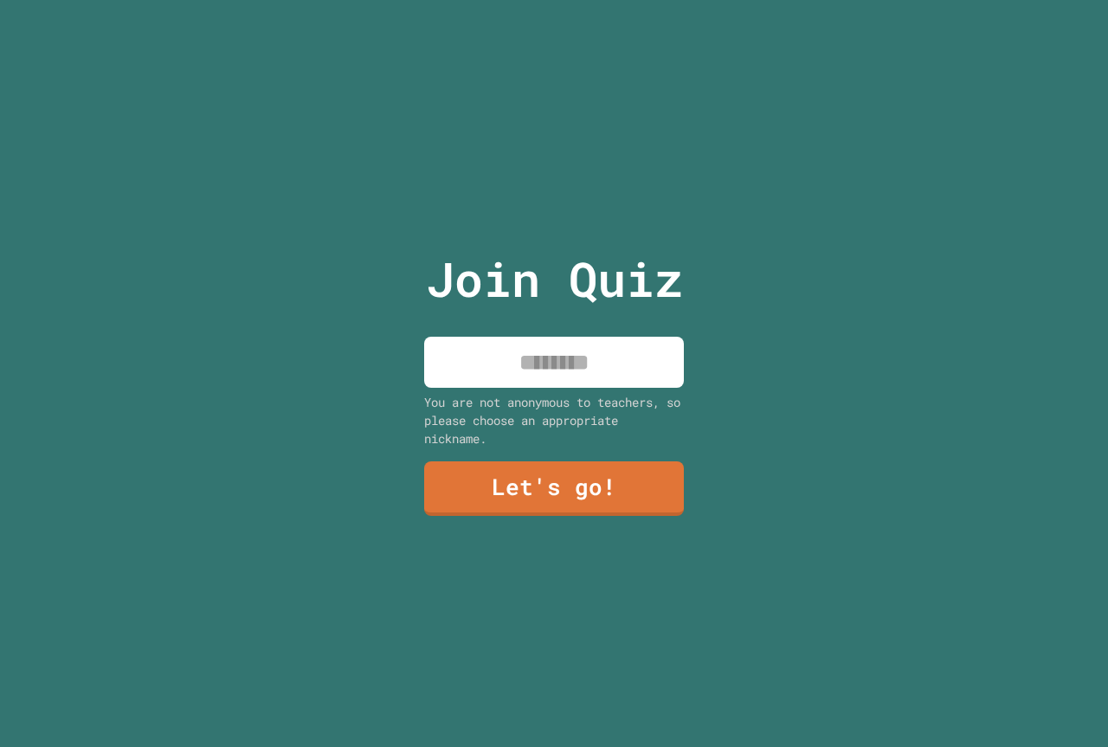
click at [570, 346] on input at bounding box center [554, 362] width 260 height 51
type input "**********"
click at [576, 465] on link "Let's go!" at bounding box center [554, 488] width 260 height 55
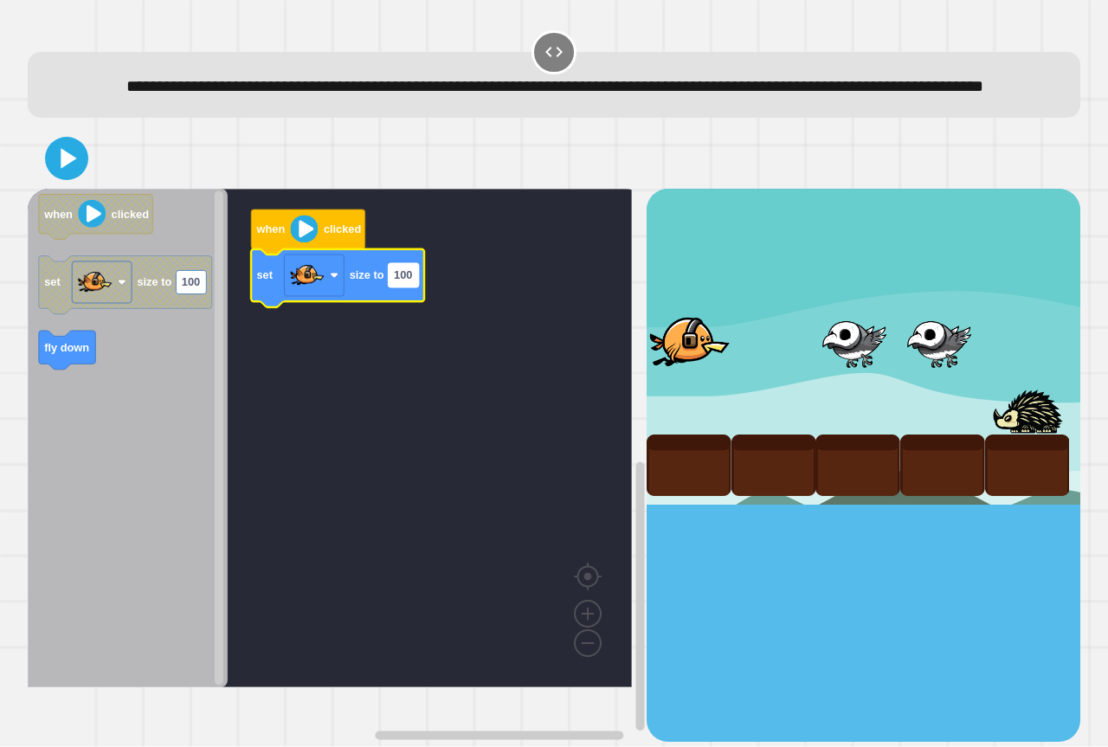
click at [403, 282] on text "100" at bounding box center [403, 275] width 18 height 13
type input "***"
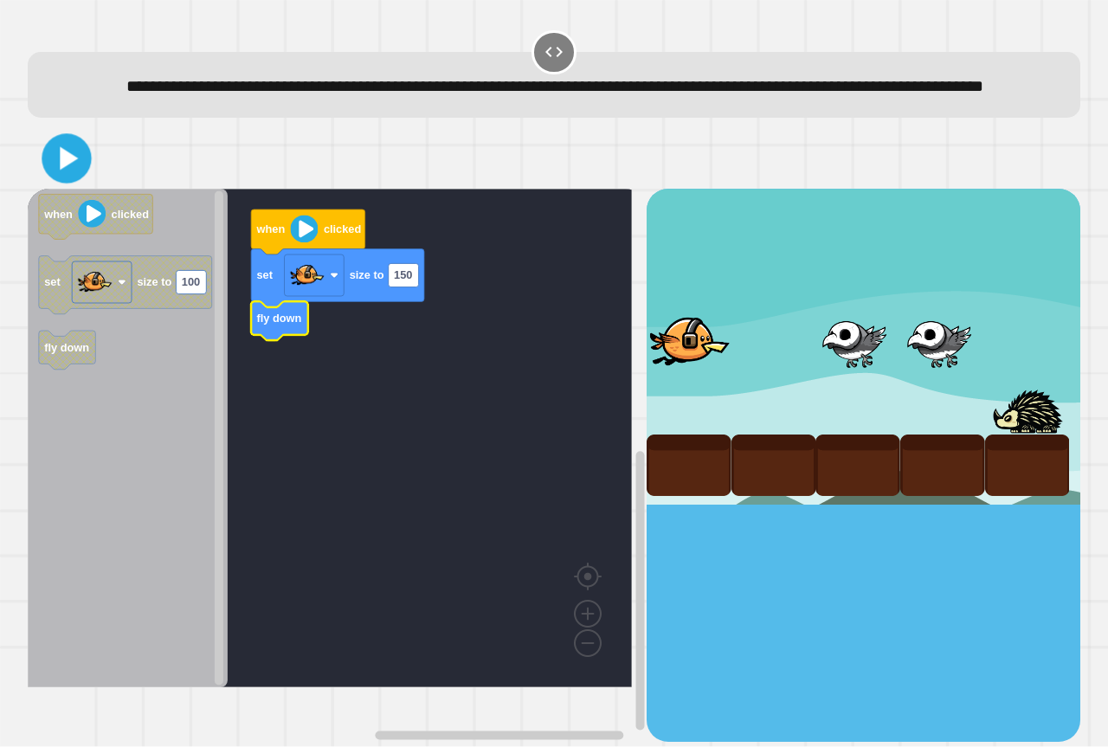
click at [60, 171] on icon at bounding box center [69, 158] width 18 height 23
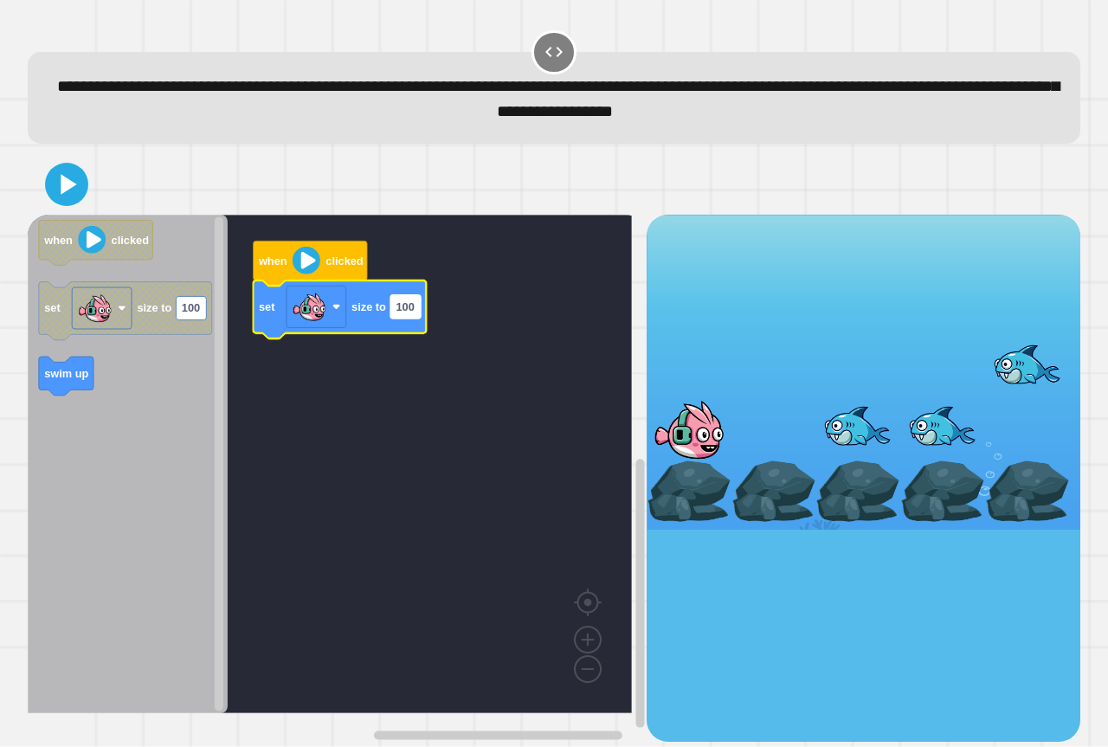
click at [400, 310] on text "100" at bounding box center [405, 306] width 18 height 13
type input "***"
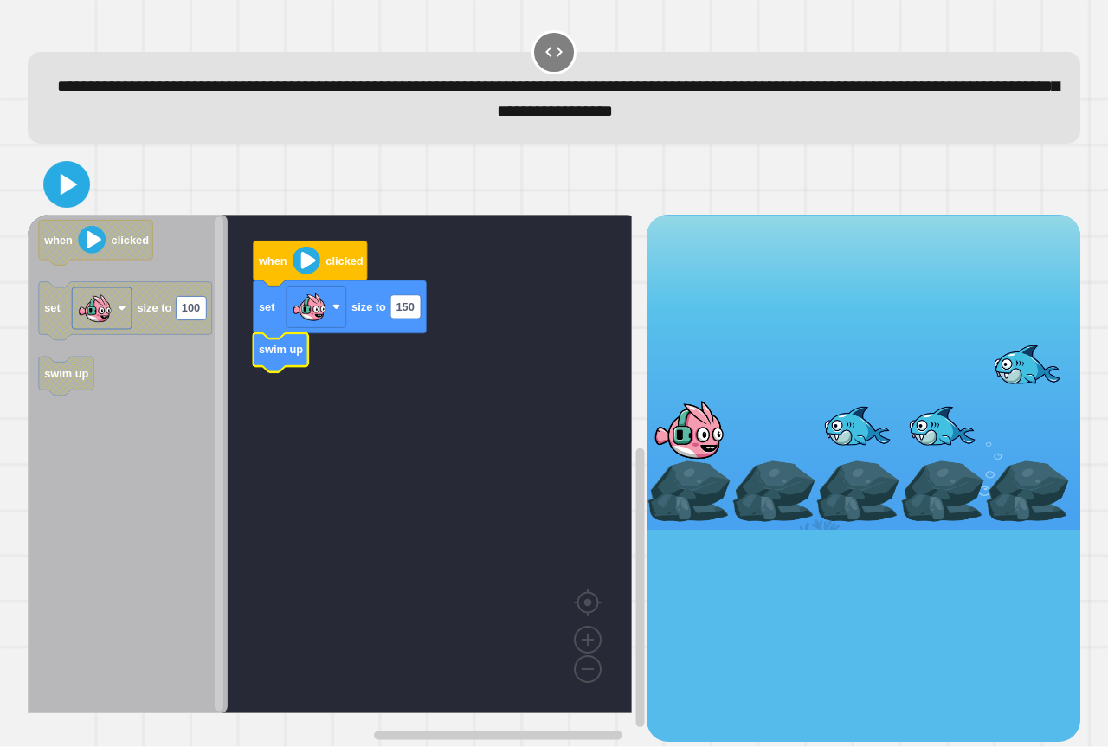
click at [68, 192] on icon at bounding box center [69, 185] width 17 height 22
click at [424, 472] on rect "Blockly Workspace" at bounding box center [330, 464] width 604 height 499
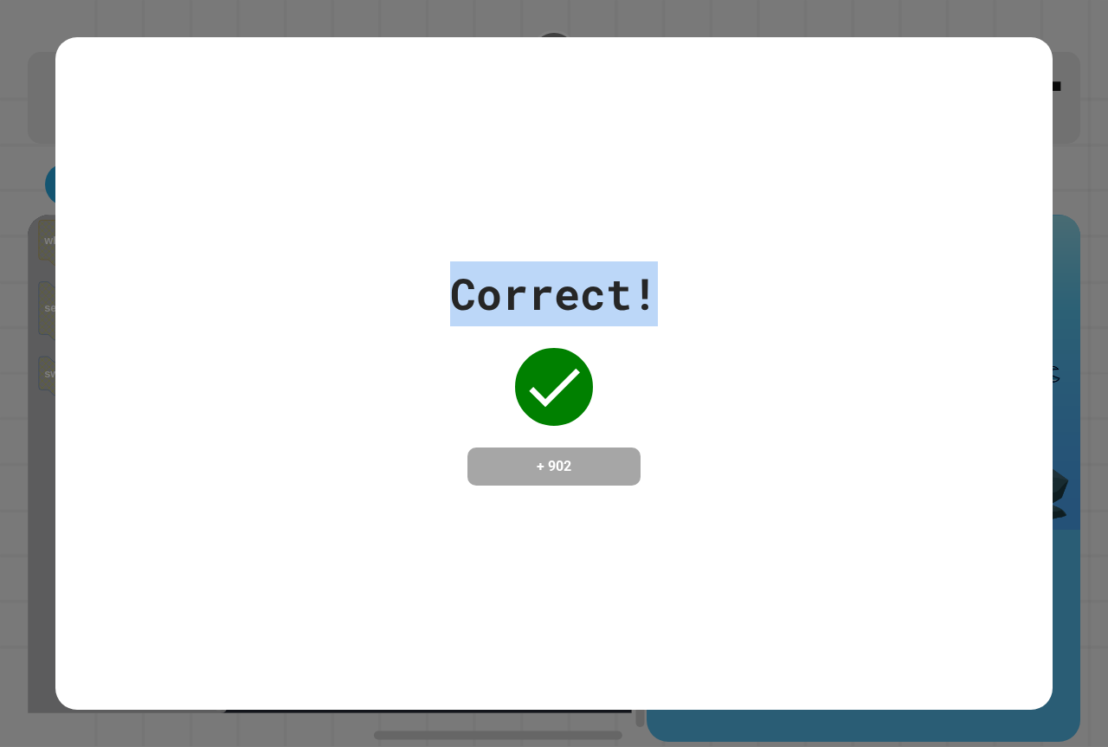
drag, startPoint x: 439, startPoint y: 290, endPoint x: 702, endPoint y: 300, distance: 263.4
click at [707, 300] on div "Correct! + 902" at bounding box center [553, 373] width 997 height 224
click at [698, 304] on div "Correct! + 902" at bounding box center [553, 373] width 997 height 224
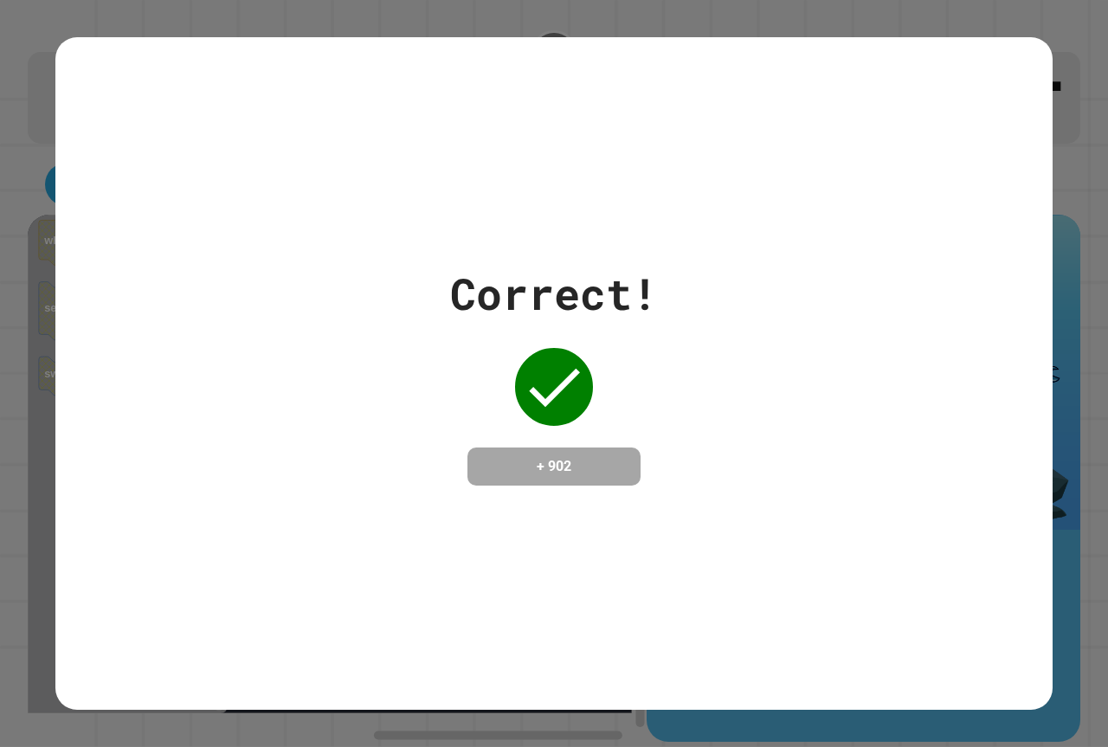
drag, startPoint x: 623, startPoint y: 380, endPoint x: 612, endPoint y: 387, distance: 13.2
click at [618, 394] on div "Correct! + 902" at bounding box center [554, 373] width 208 height 224
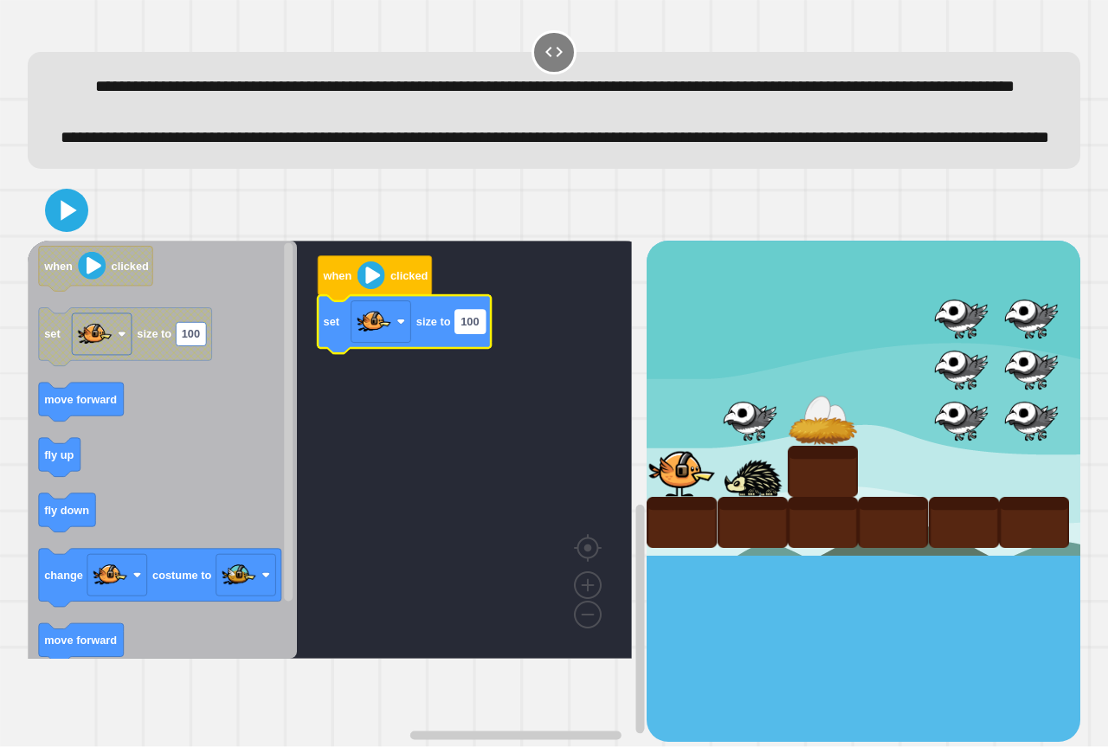
click at [461, 328] on text "100" at bounding box center [470, 321] width 18 height 13
type input "**"
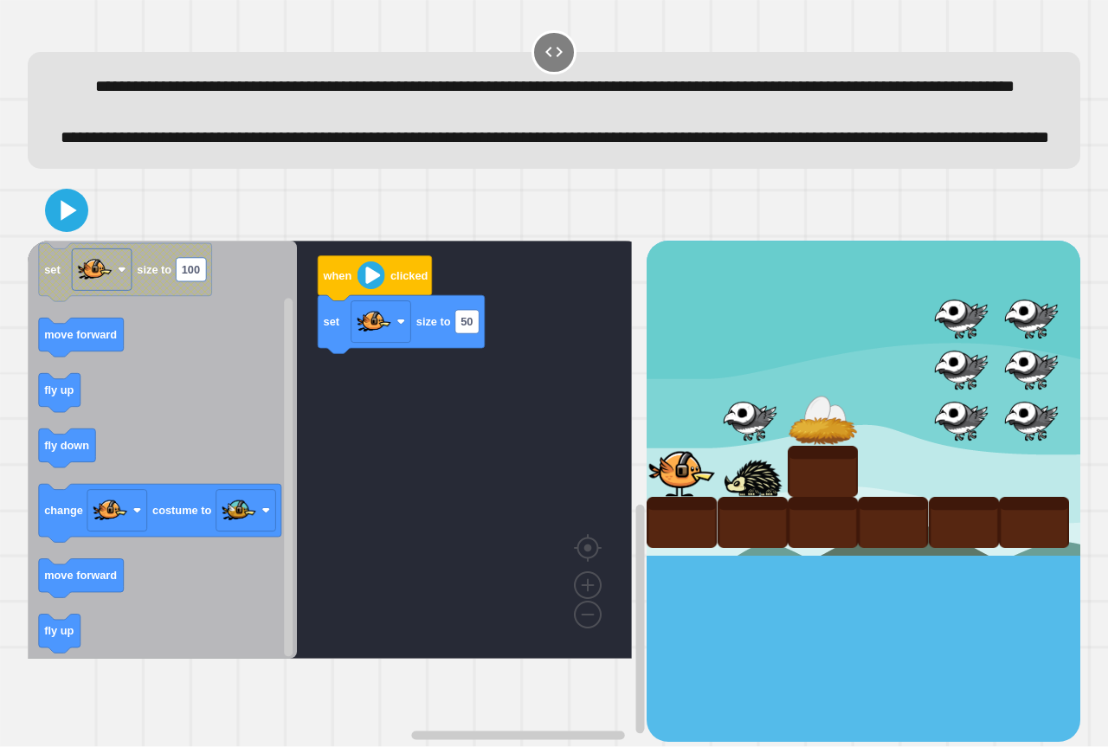
click at [79, 443] on icon "when clicked set size to 100 move forward fly up fly down change costume to mov…" at bounding box center [162, 450] width 269 height 418
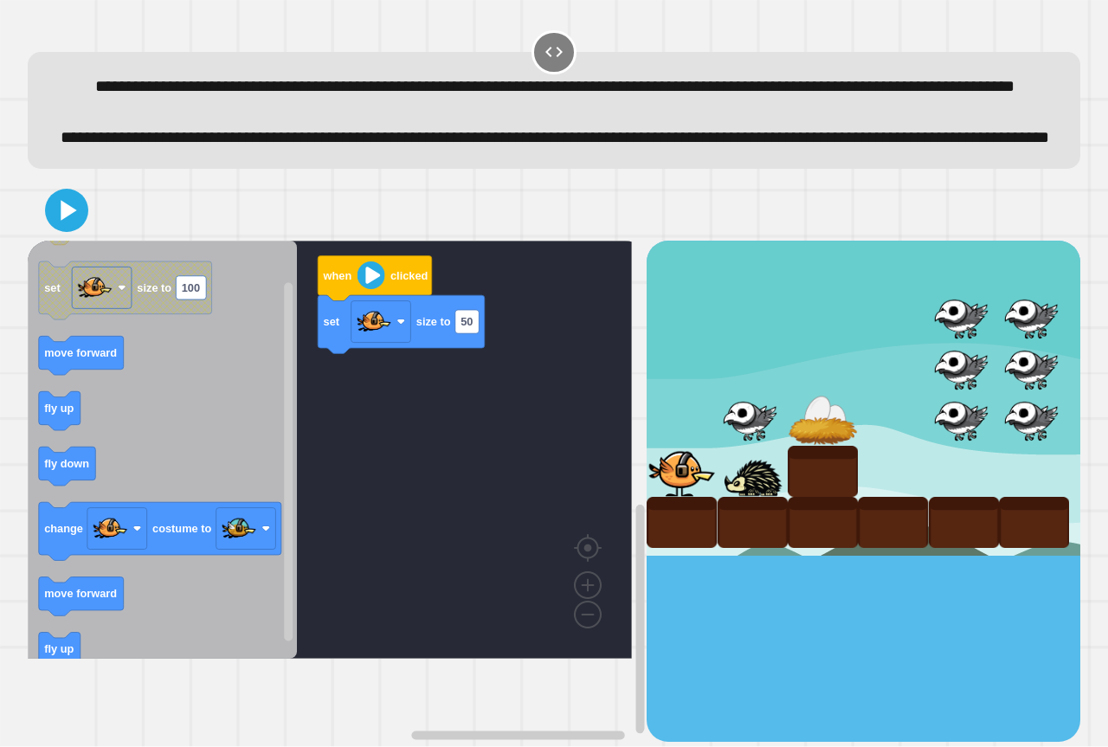
click at [285, 467] on div "when clicked set size to 50 when clicked set size to 100 move forward fly up fl…" at bounding box center [337, 491] width 619 height 501
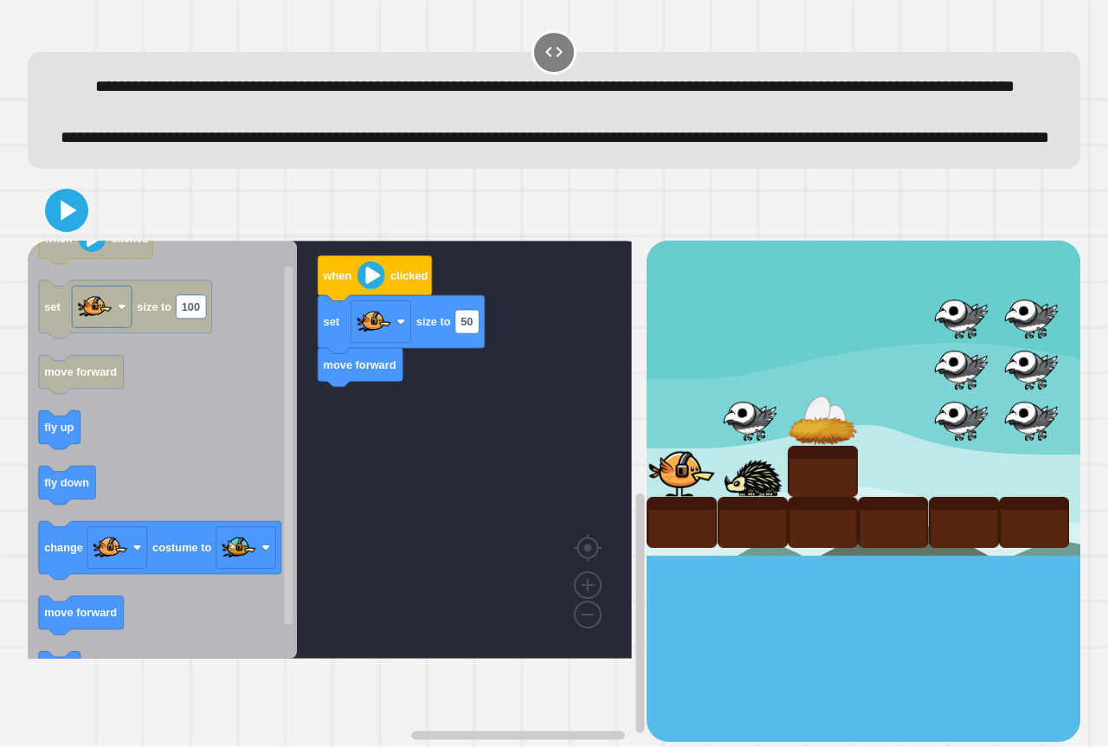
click at [281, 480] on div "when clicked set size to 50 move forward when clicked set size to 100 move forw…" at bounding box center [337, 491] width 619 height 501
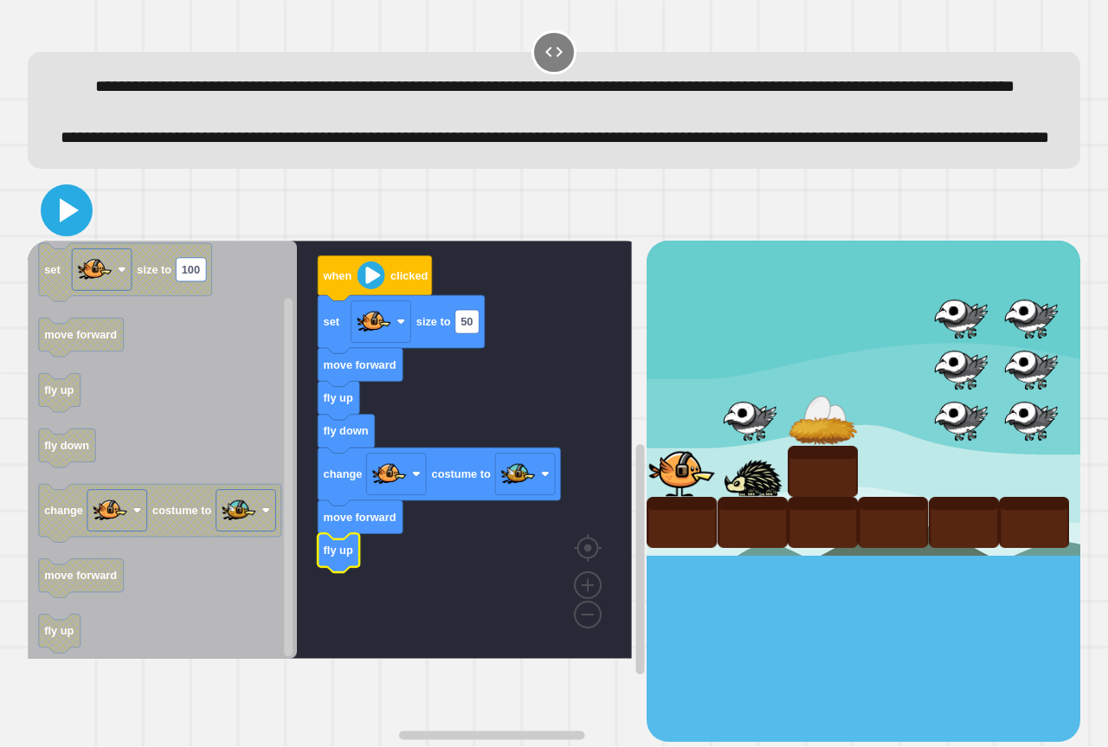
click at [74, 231] on icon at bounding box center [67, 211] width 42 height 42
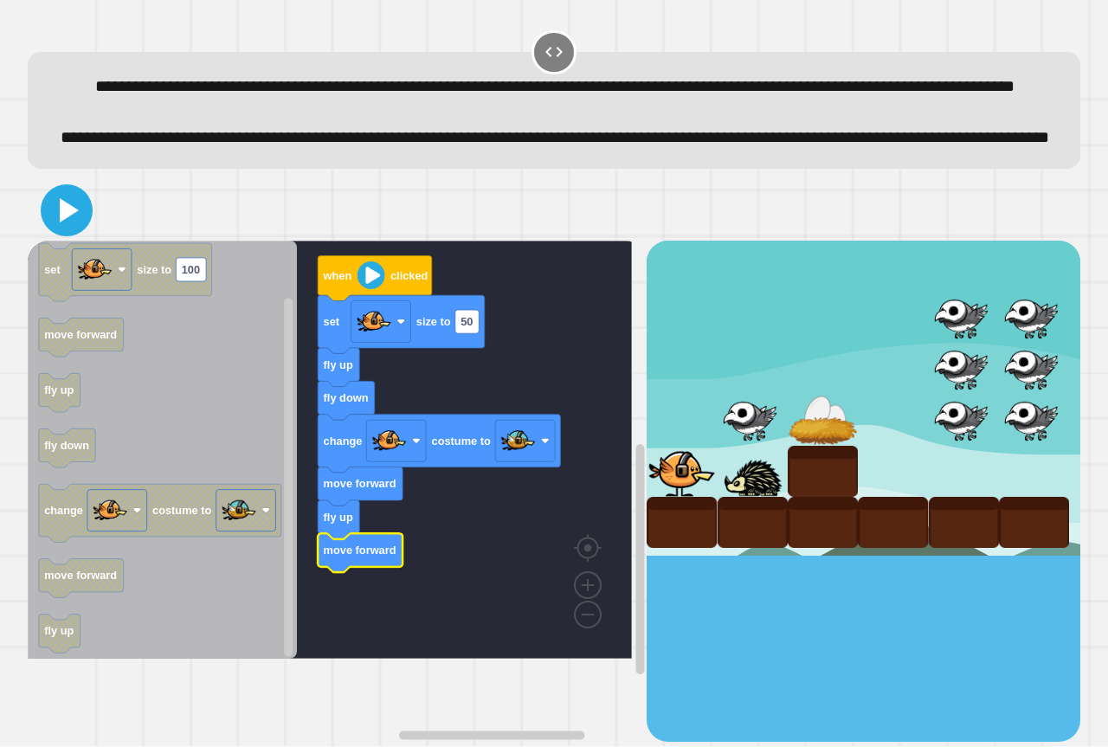
click at [71, 231] on icon at bounding box center [67, 211] width 42 height 42
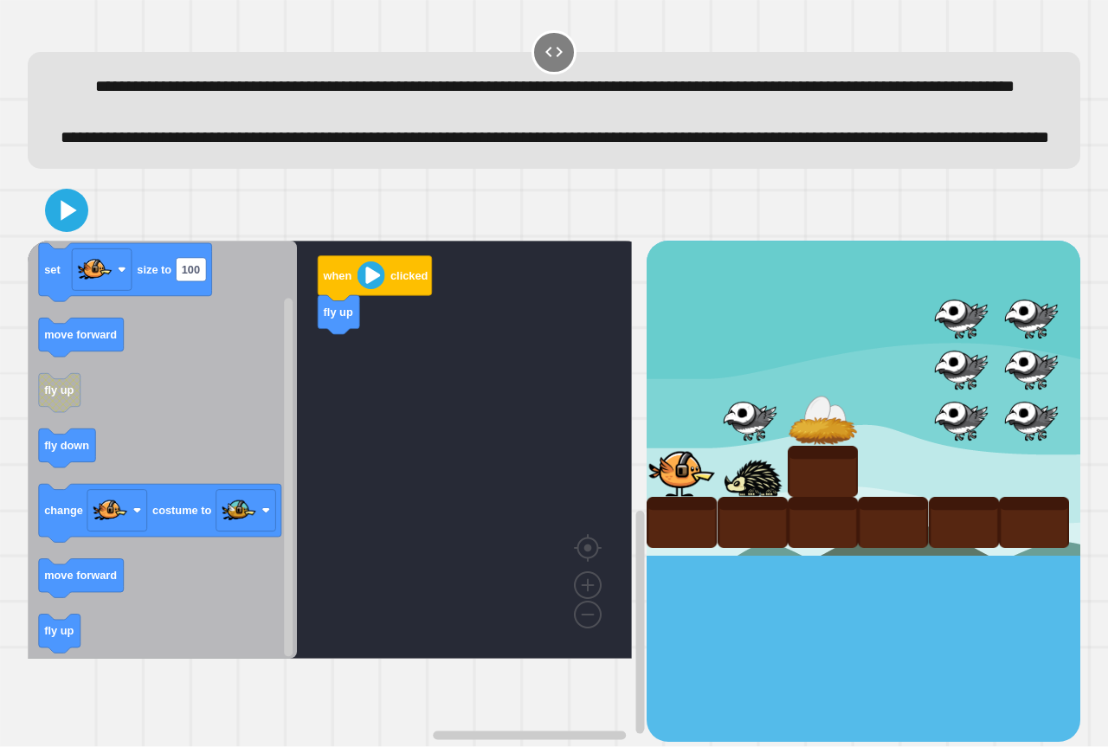
click at [328, 406] on div "when clicked fly up when clicked set size to 100 move forward fly up fly down c…" at bounding box center [337, 491] width 619 height 501
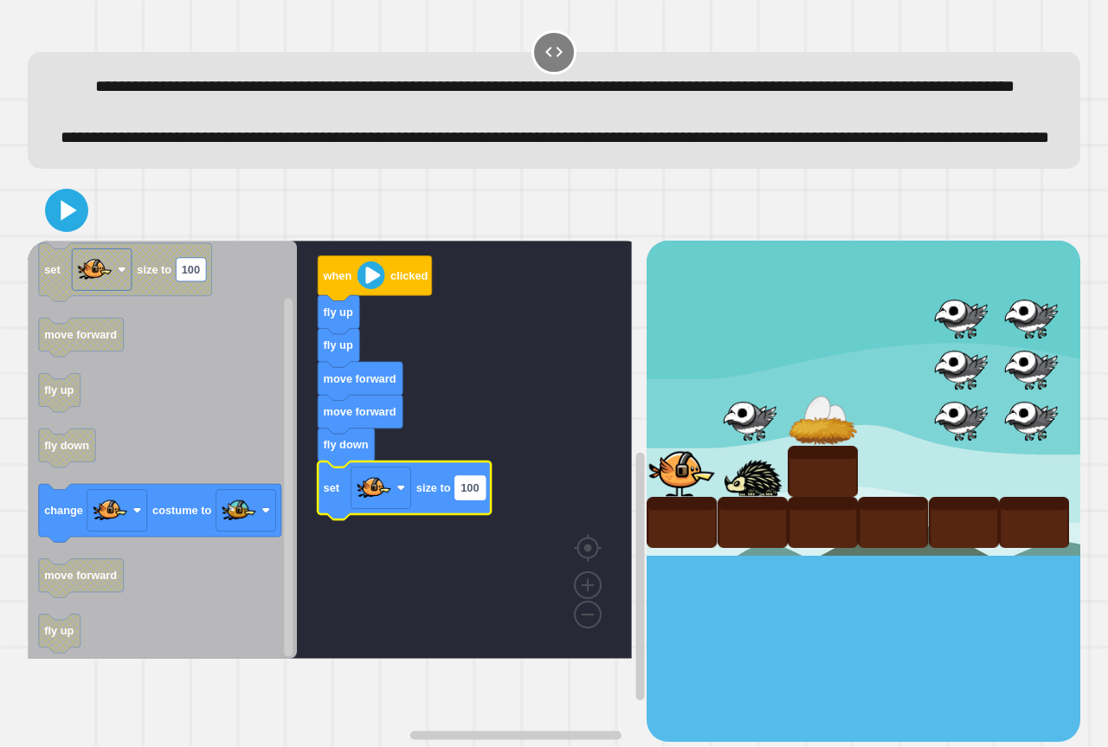
click at [465, 494] on text "100" at bounding box center [470, 487] width 18 height 13
type input "**"
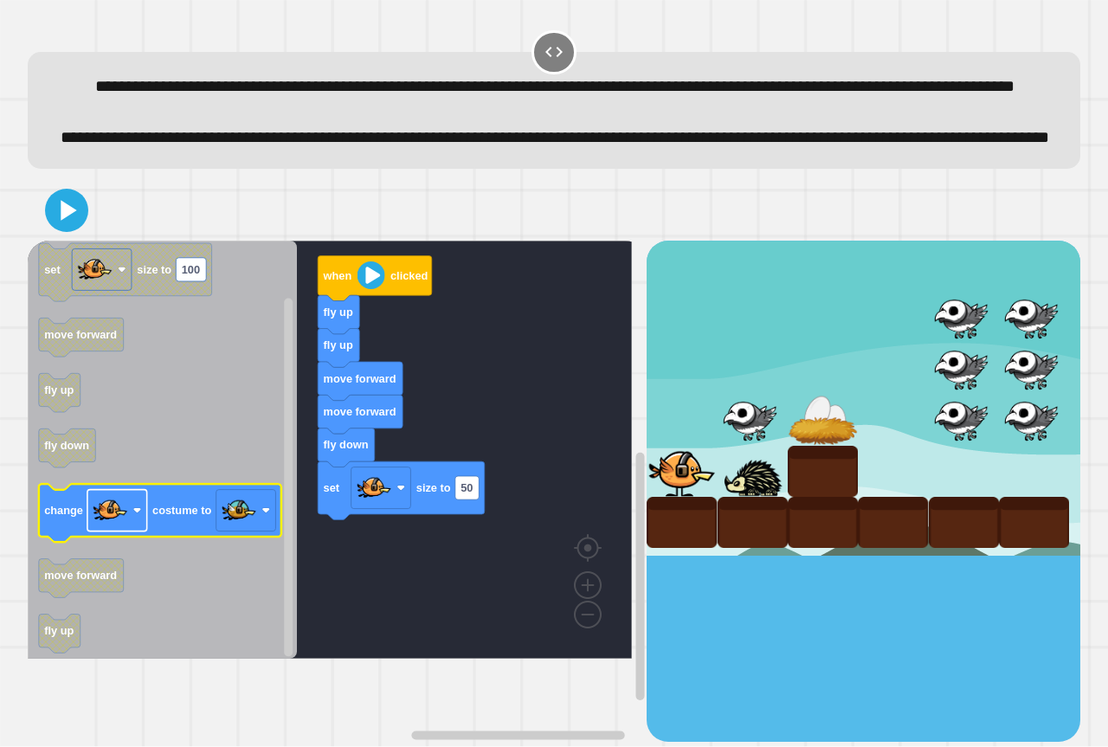
click at [135, 532] on rect "Blockly Workspace" at bounding box center [117, 511] width 60 height 42
click at [173, 517] on text "costume to" at bounding box center [181, 510] width 59 height 13
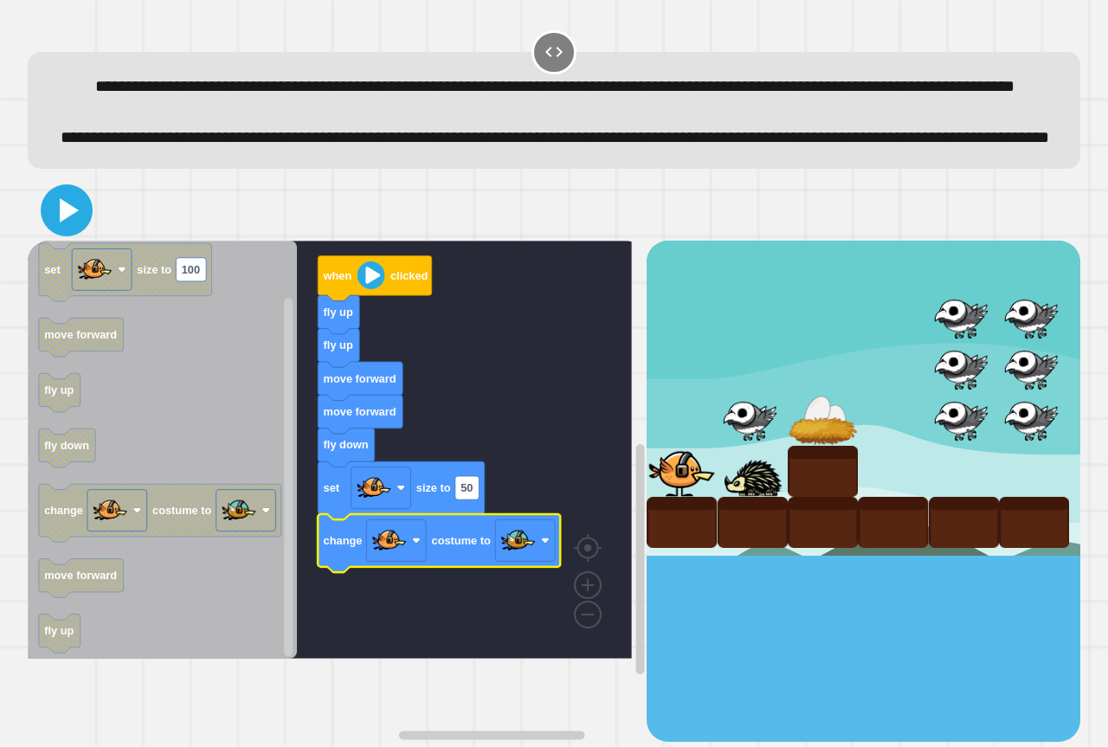
click at [68, 231] on icon at bounding box center [67, 211] width 42 height 42
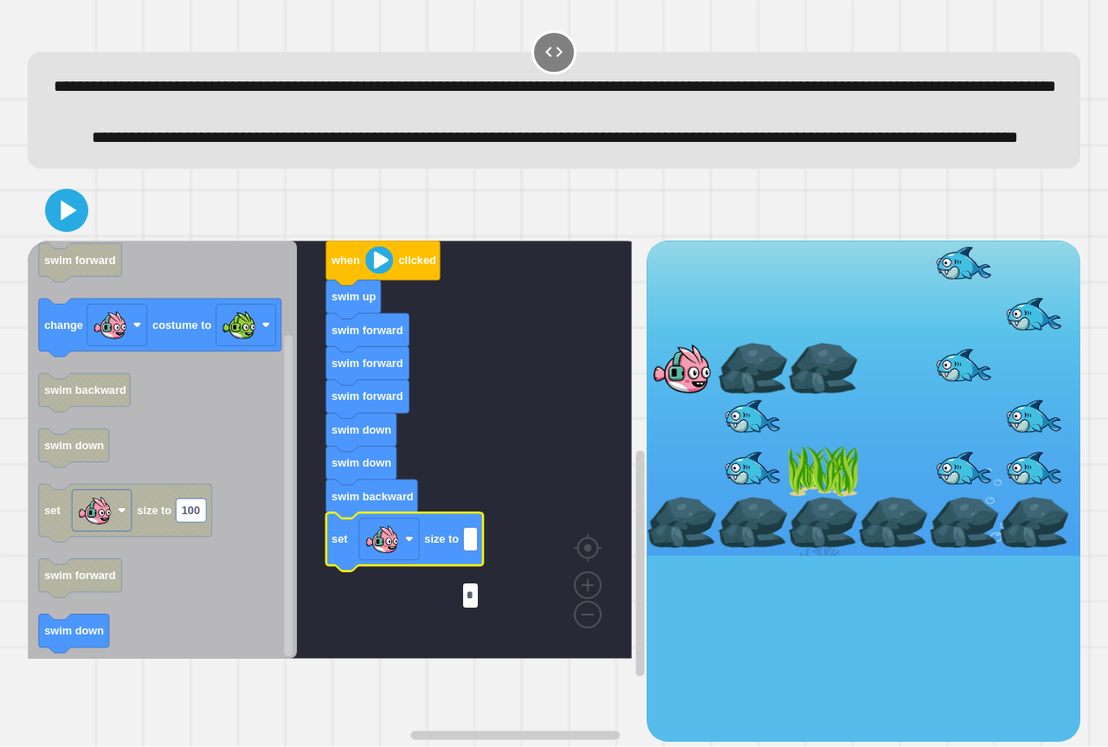
type input "**"
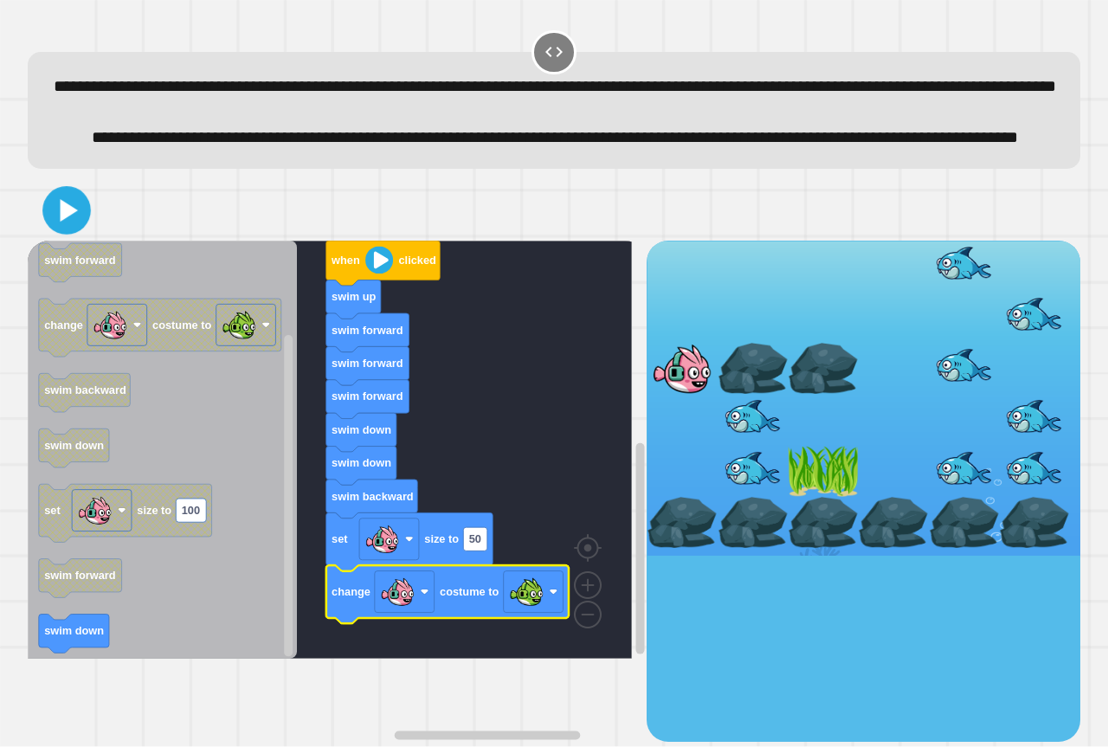
click at [57, 230] on icon at bounding box center [67, 210] width 39 height 39
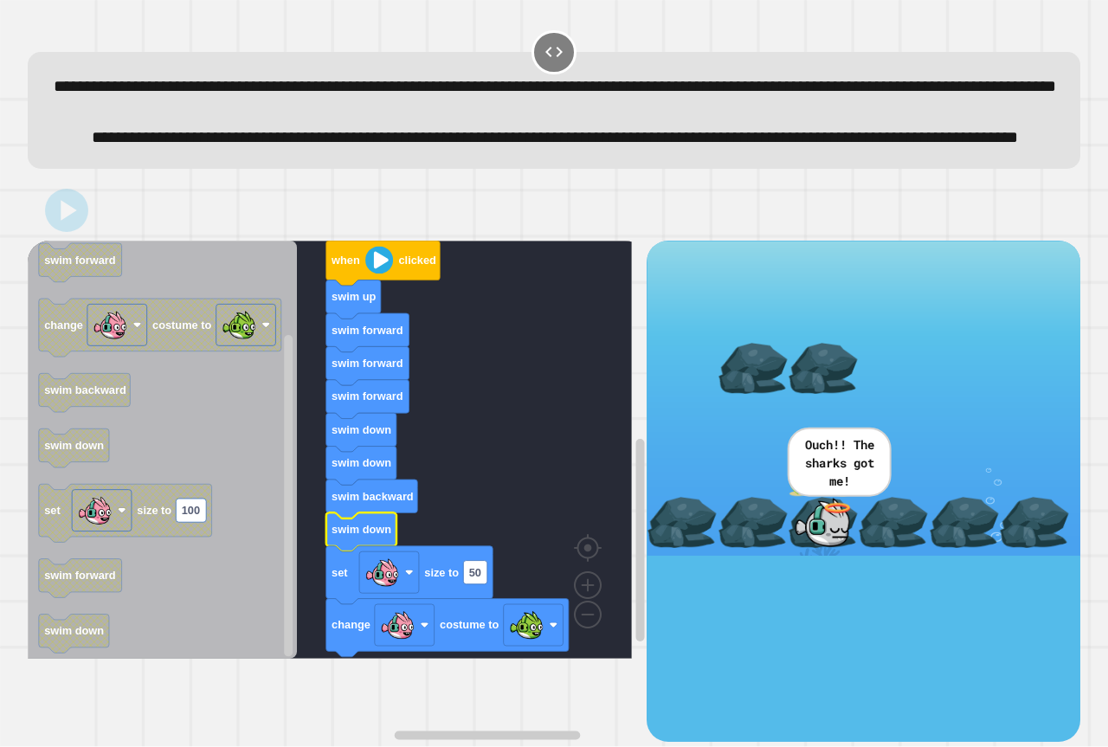
click at [71, 228] on icon at bounding box center [66, 210] width 35 height 35
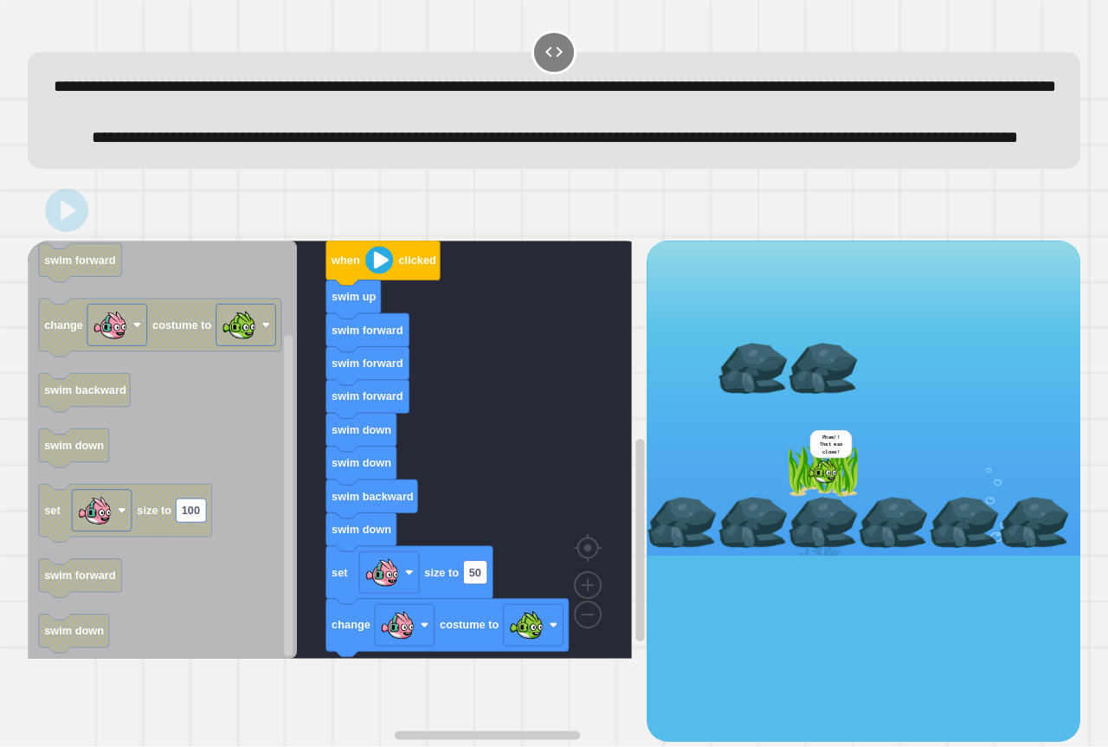
click at [61, 449] on g "when clicked swim down swim forward change costume to swim backward swim down s…" at bounding box center [160, 389] width 242 height 527
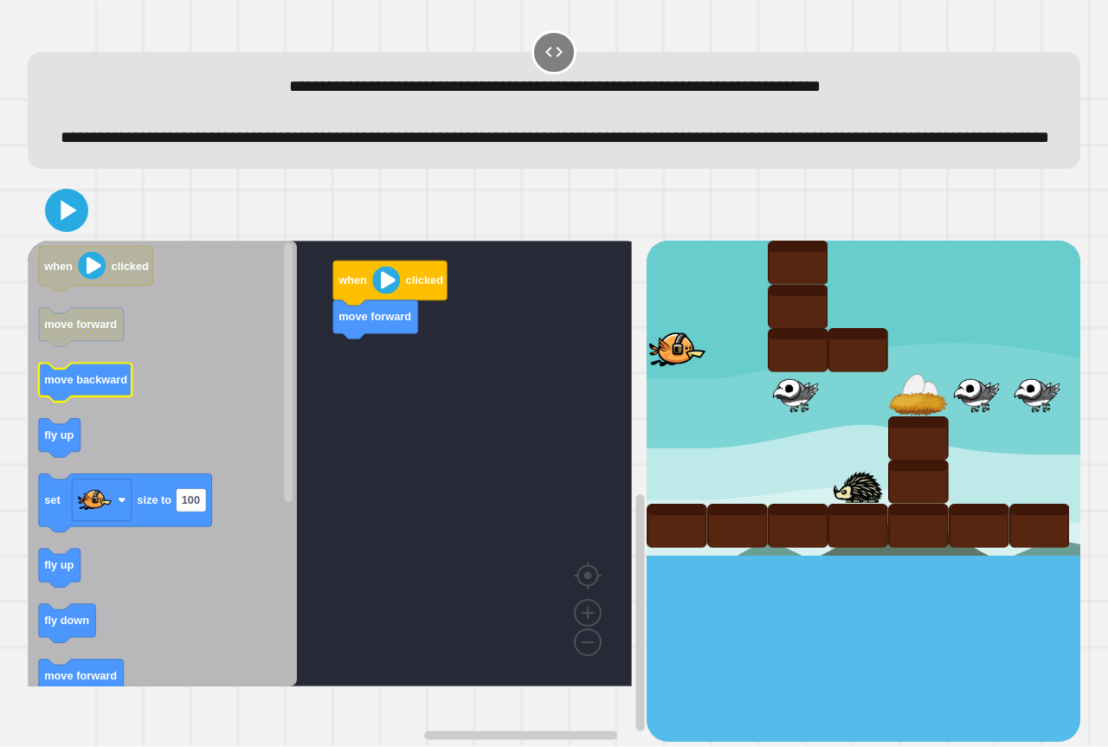
click at [122, 386] on text "move backward" at bounding box center [85, 379] width 83 height 13
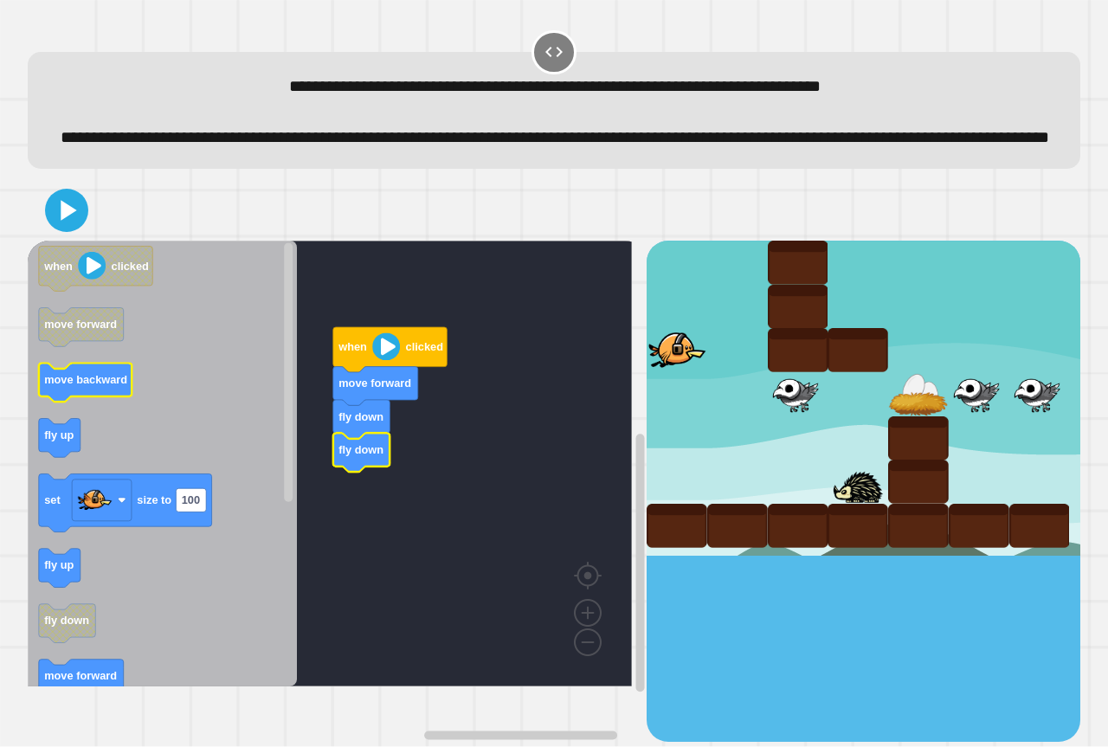
click at [108, 386] on text "move backward" at bounding box center [85, 379] width 83 height 13
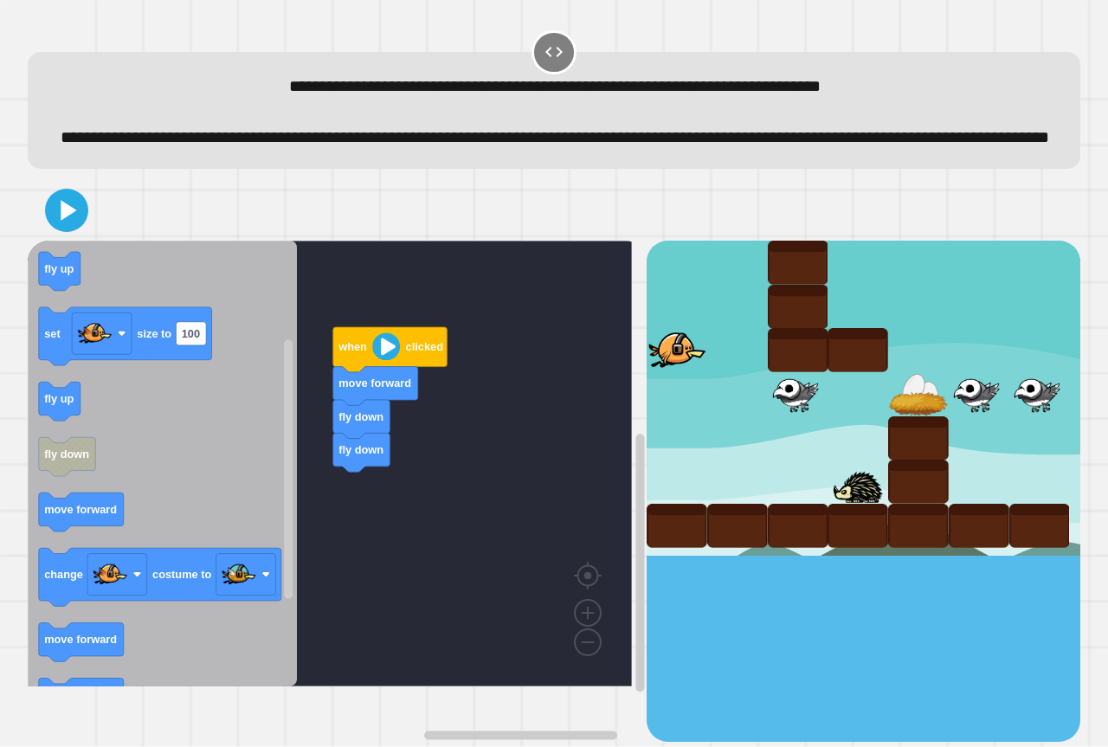
click at [306, 512] on div "when clicked move forward fly down fly down when clicked move forward move back…" at bounding box center [337, 491] width 619 height 501
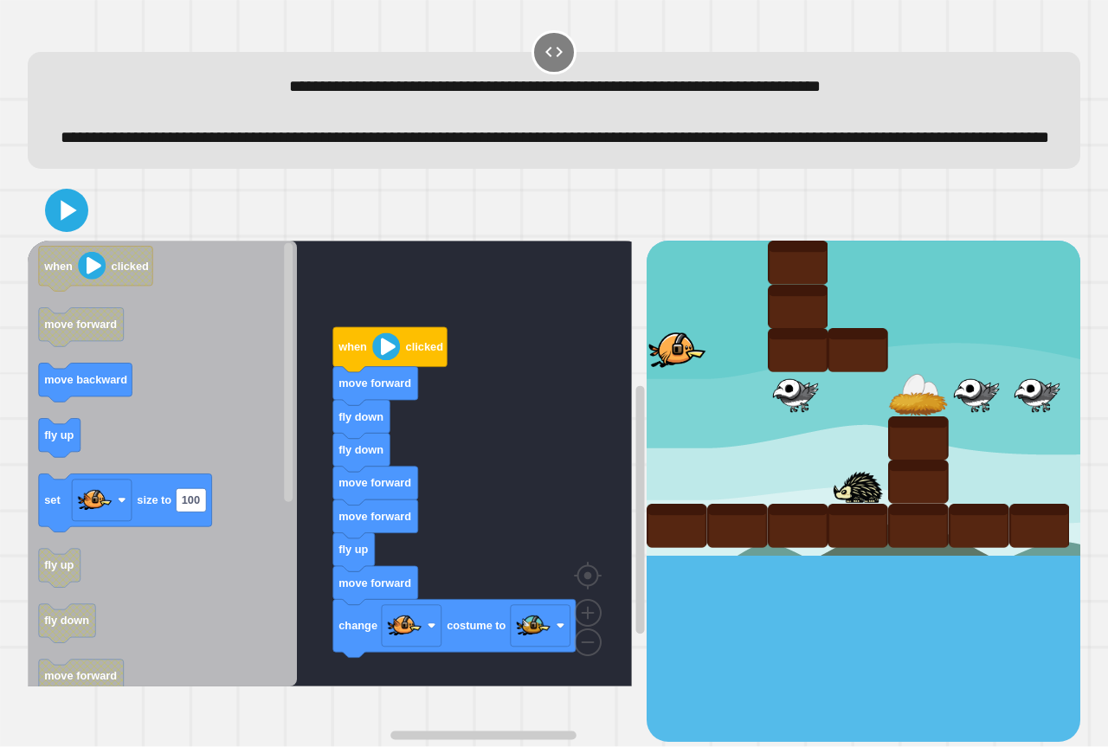
click at [406, 649] on div "when clicked move forward fly down fly down move forward move forward fly up mo…" at bounding box center [337, 491] width 619 height 501
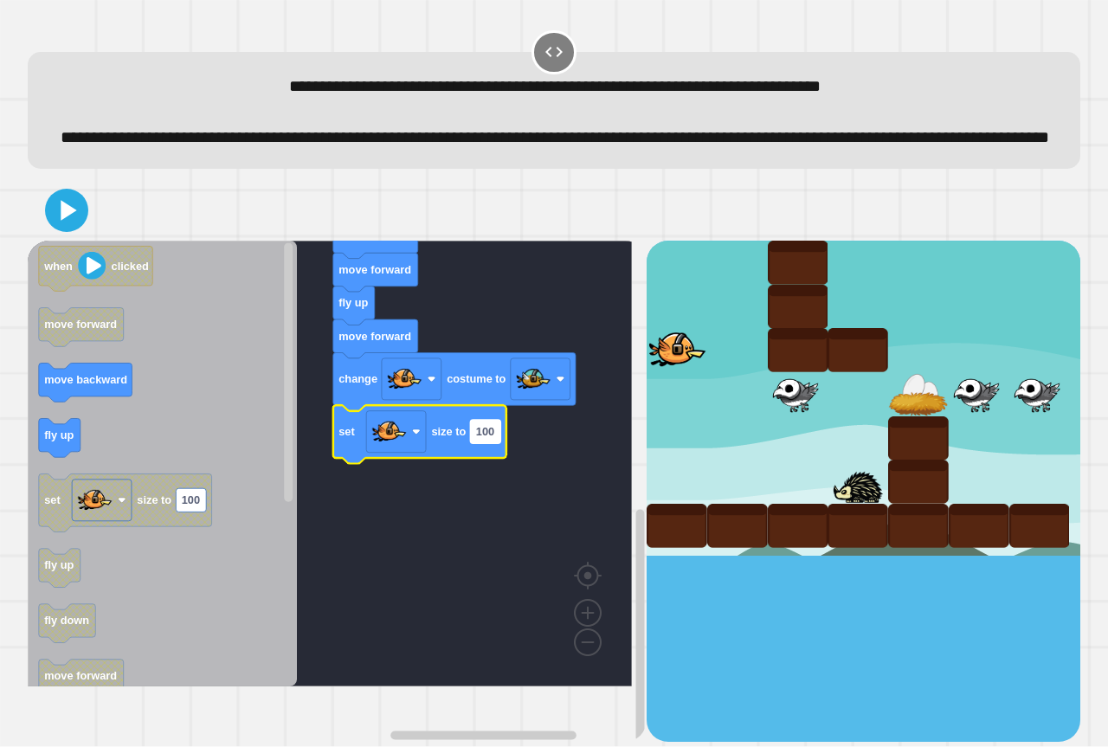
click at [494, 438] on text "100" at bounding box center [485, 431] width 18 height 13
type input "**"
click at [68, 225] on icon at bounding box center [66, 210] width 35 height 35
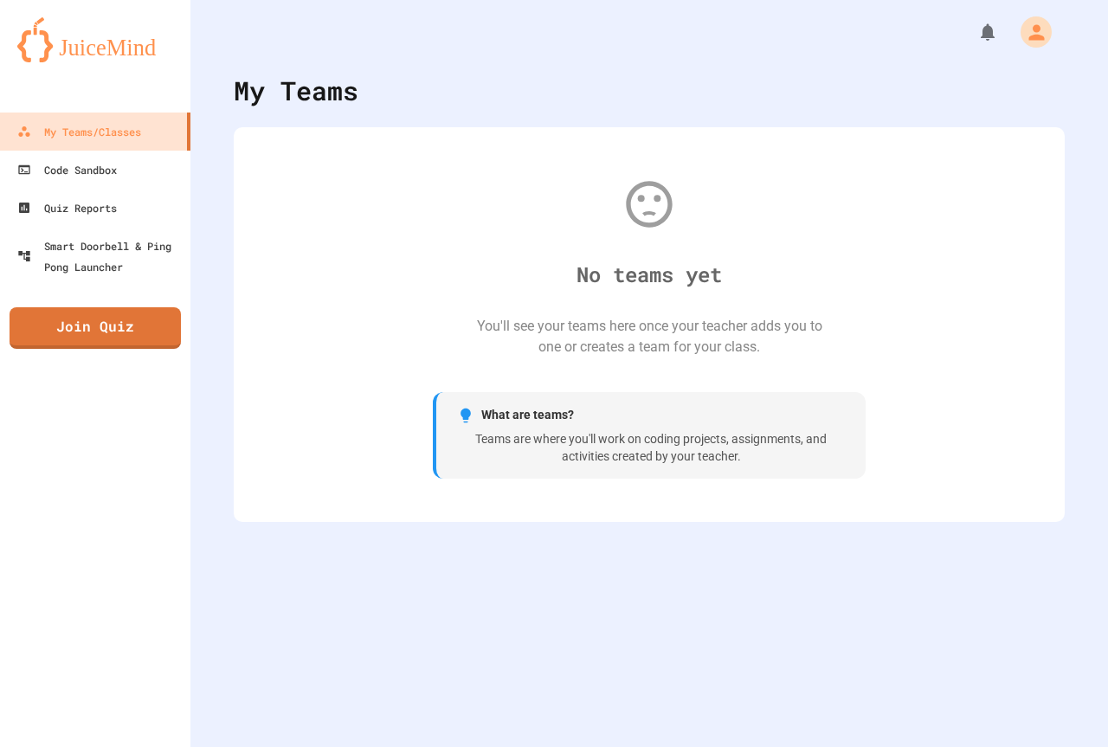
click at [68, 335] on link "Join Quiz" at bounding box center [95, 328] width 171 height 42
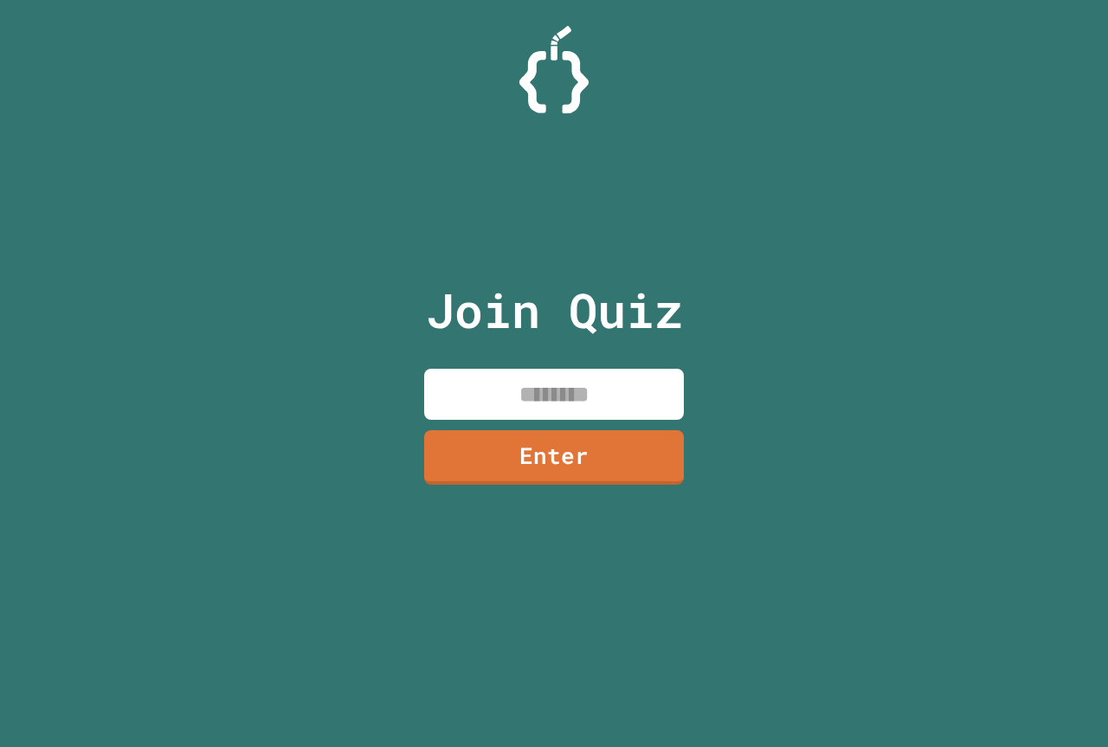
click at [479, 385] on input at bounding box center [554, 394] width 260 height 51
type input "********"
click at [572, 459] on link "Enter" at bounding box center [554, 455] width 261 height 57
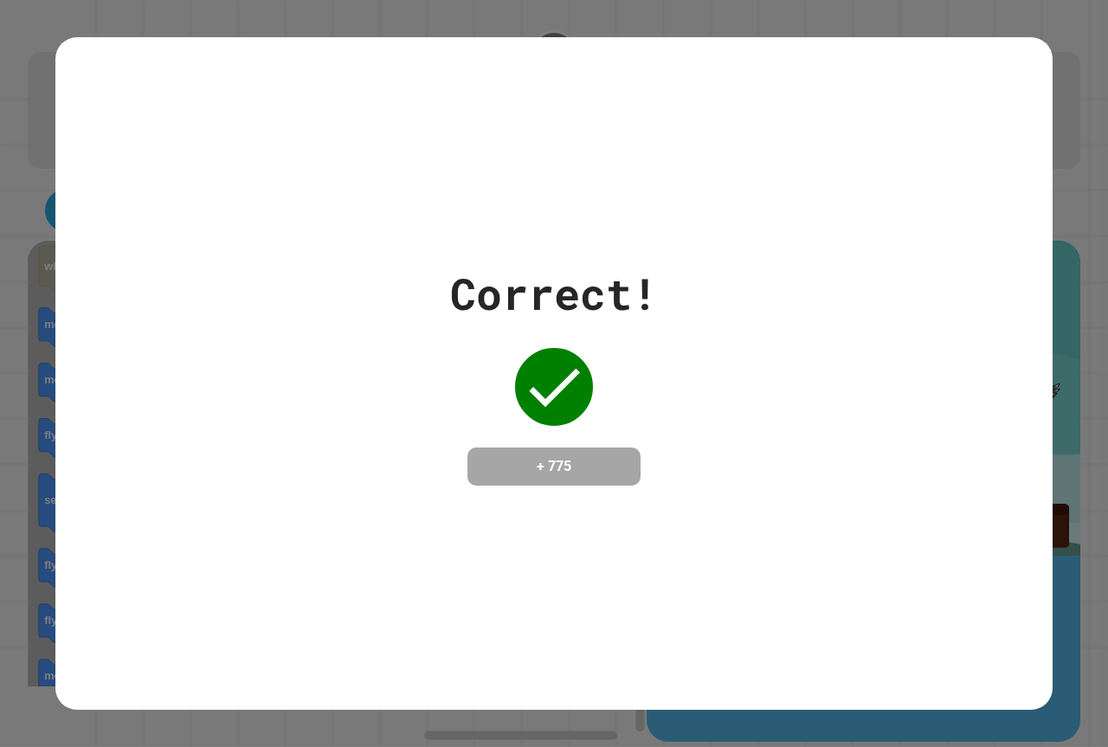
click at [648, 385] on div "Correct! + 775" at bounding box center [554, 373] width 208 height 224
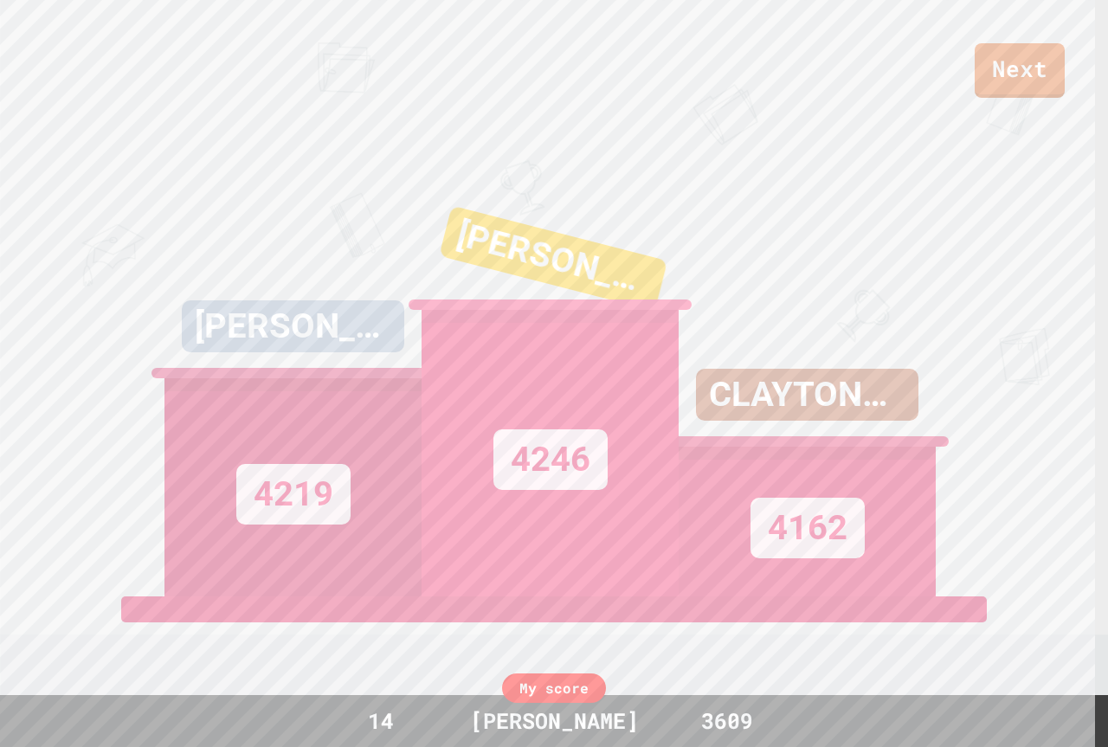
drag, startPoint x: 878, startPoint y: 674, endPoint x: 874, endPoint y: 781, distance: 107.4
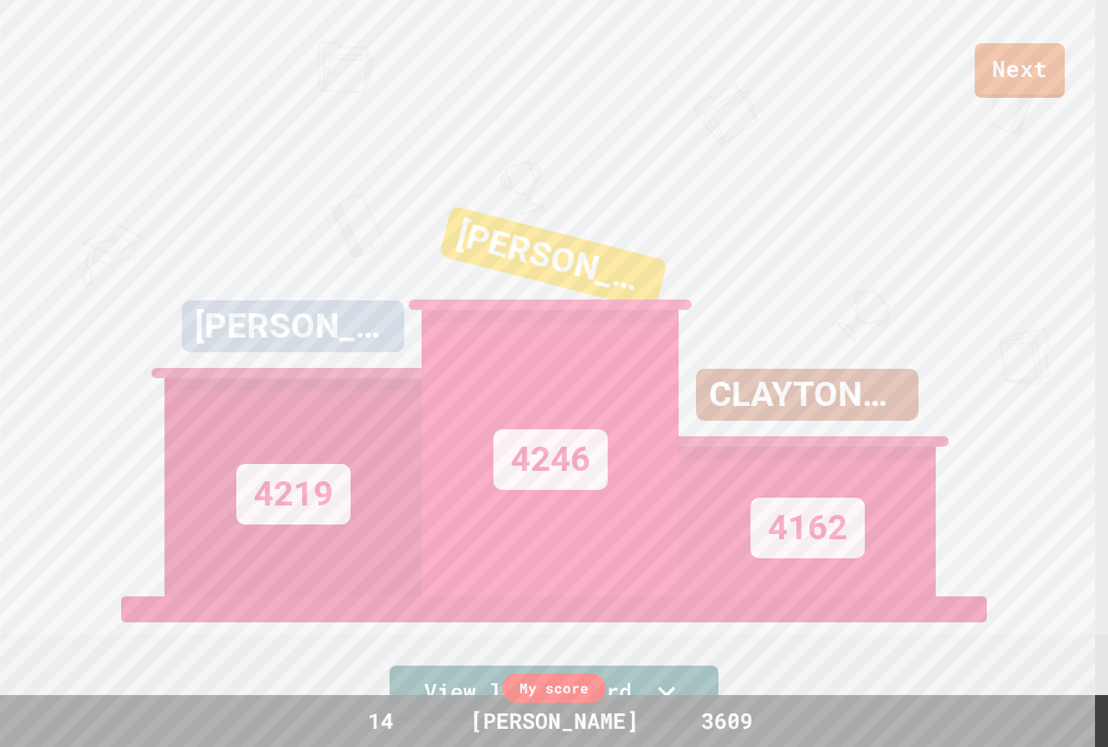
drag, startPoint x: 874, startPoint y: 781, endPoint x: 1073, endPoint y: 645, distance: 241.1
click at [1073, 645] on div "Next AARON 4219 MAISIE BROOKS 4246 CLAYTONNNNNNNNN 4162 View leaderboard" at bounding box center [554, 373] width 1108 height 747
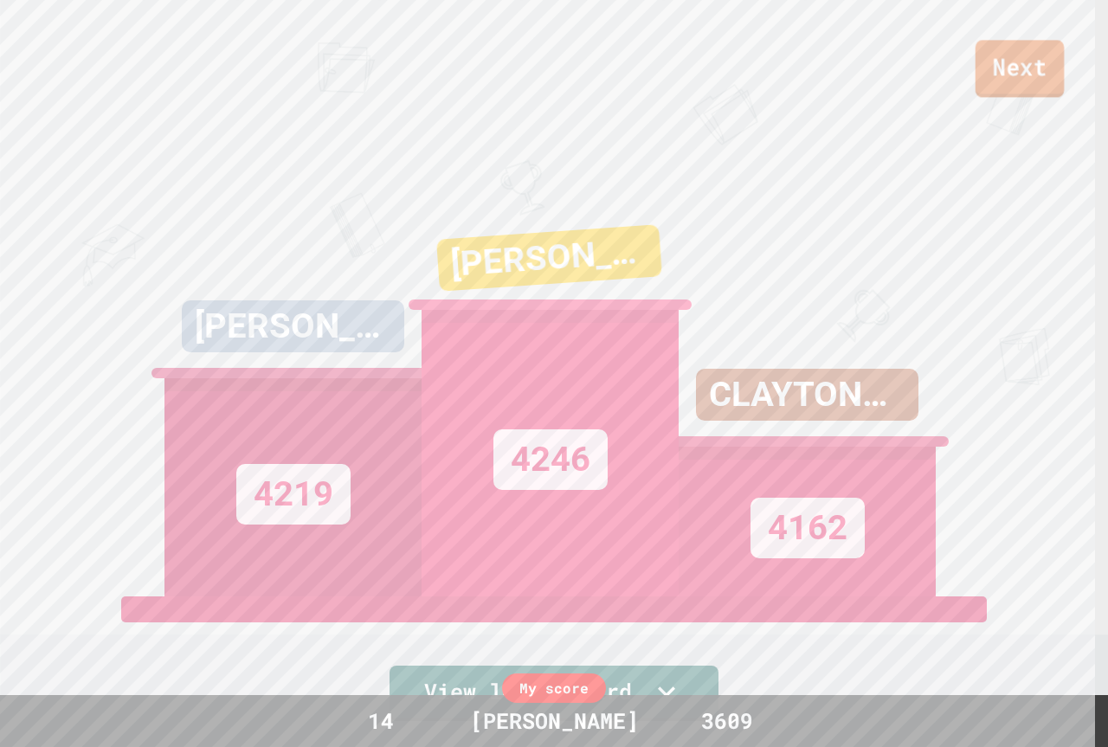
click at [990, 58] on link "Next" at bounding box center [1020, 68] width 89 height 57
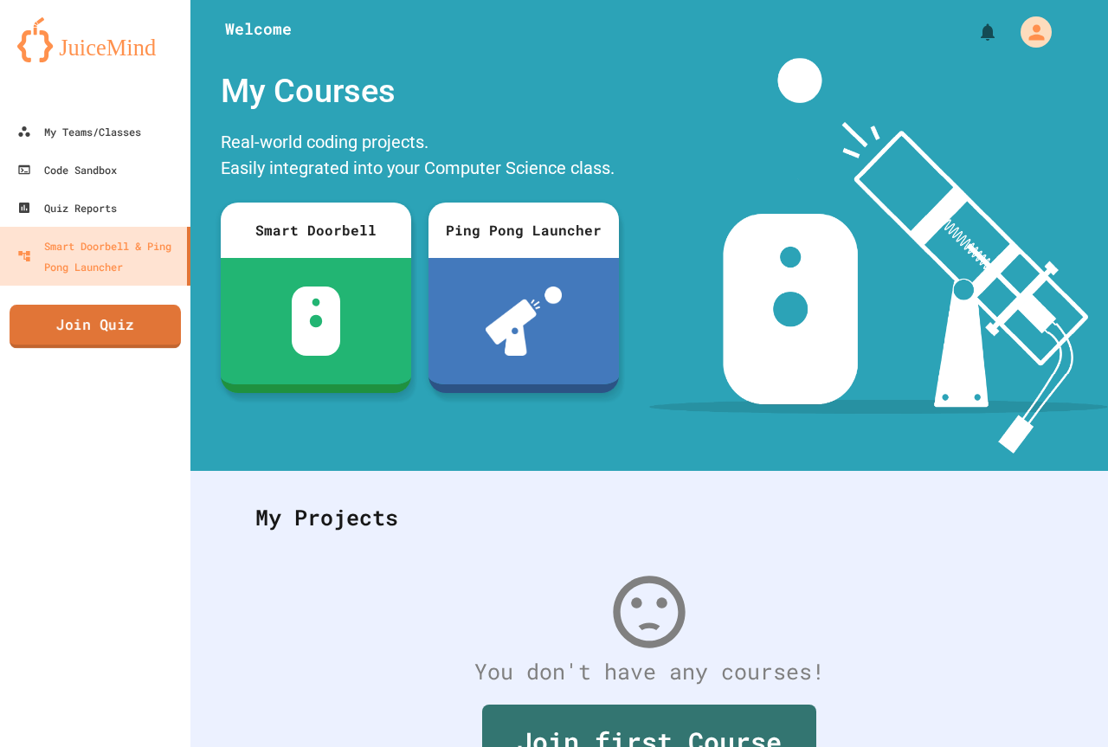
click at [102, 321] on link "Join Quiz" at bounding box center [95, 326] width 171 height 43
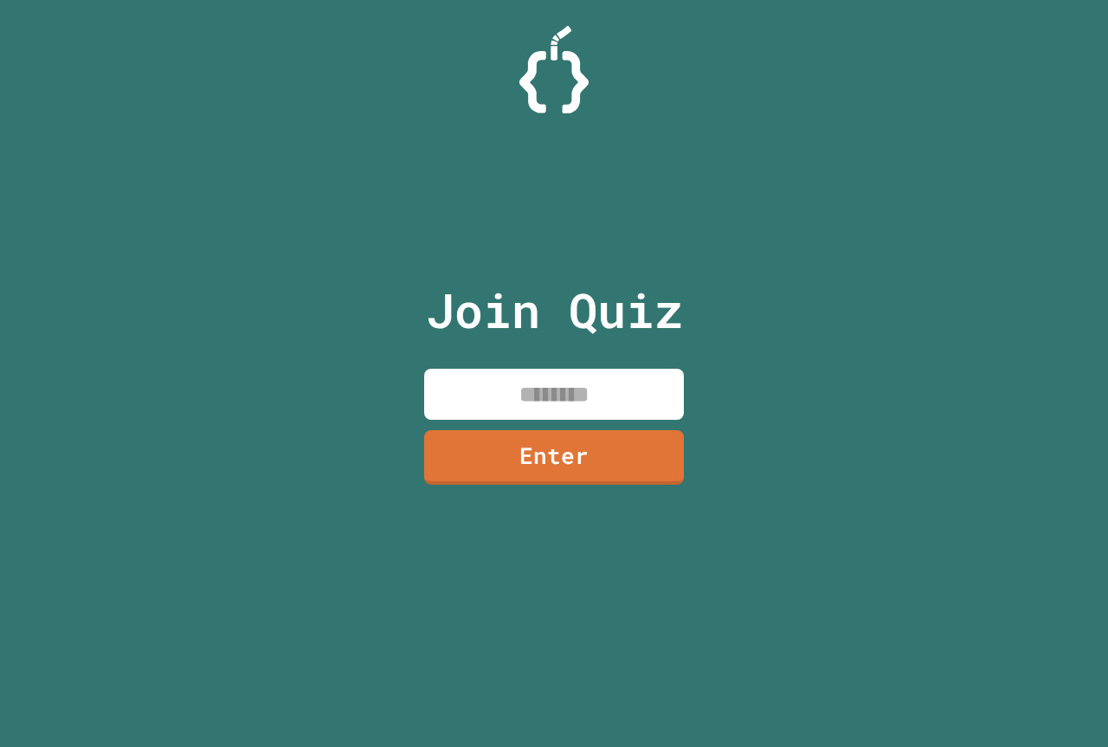
click at [519, 377] on input at bounding box center [554, 394] width 260 height 51
type input "********"
click at [568, 461] on link "Enter" at bounding box center [553, 456] width 261 height 56
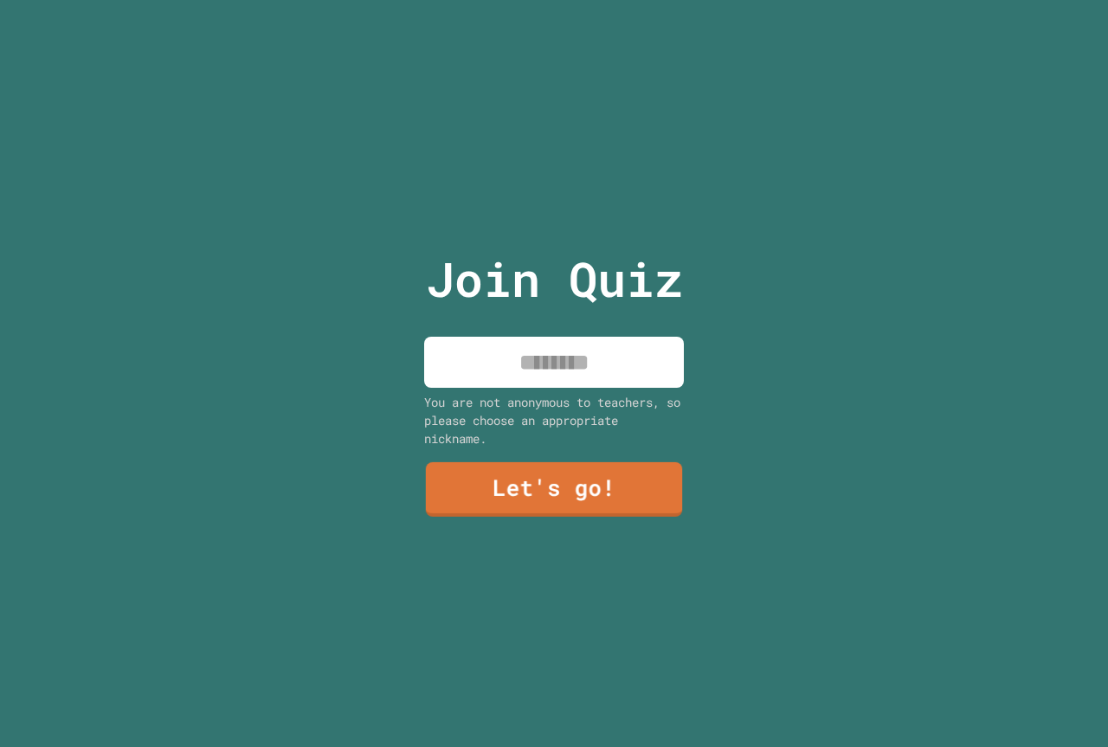
click at [517, 337] on input at bounding box center [554, 362] width 260 height 51
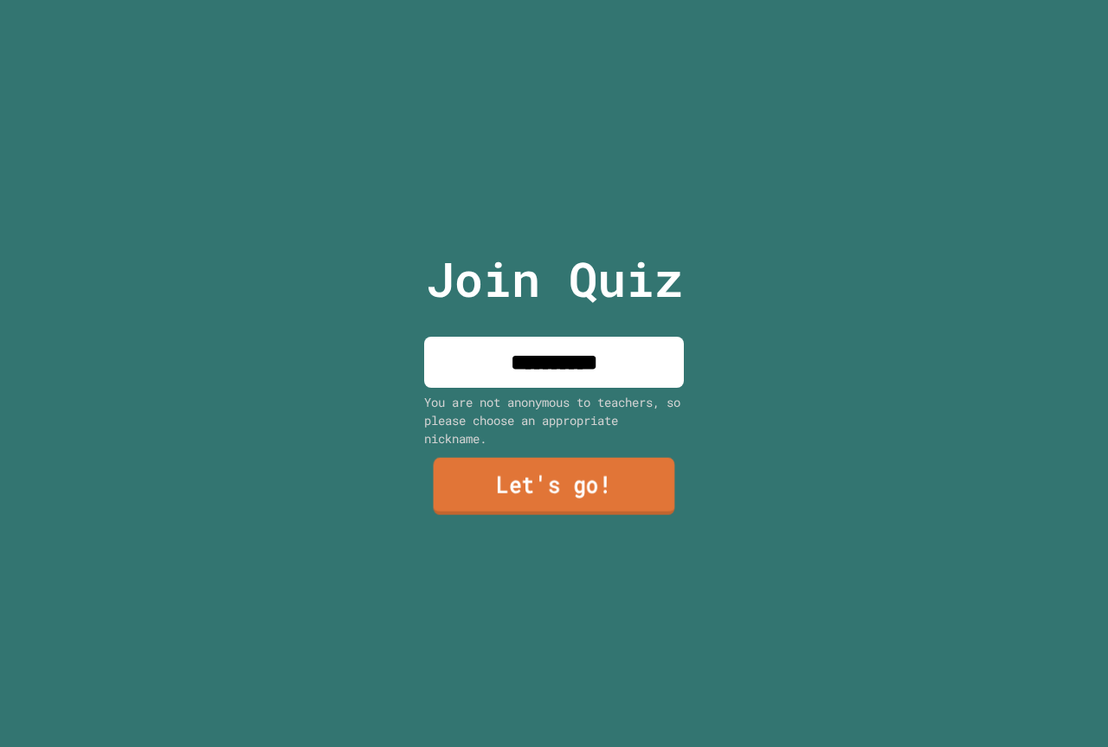
type input "**********"
click at [557, 482] on link "Let's go!" at bounding box center [555, 486] width 242 height 57
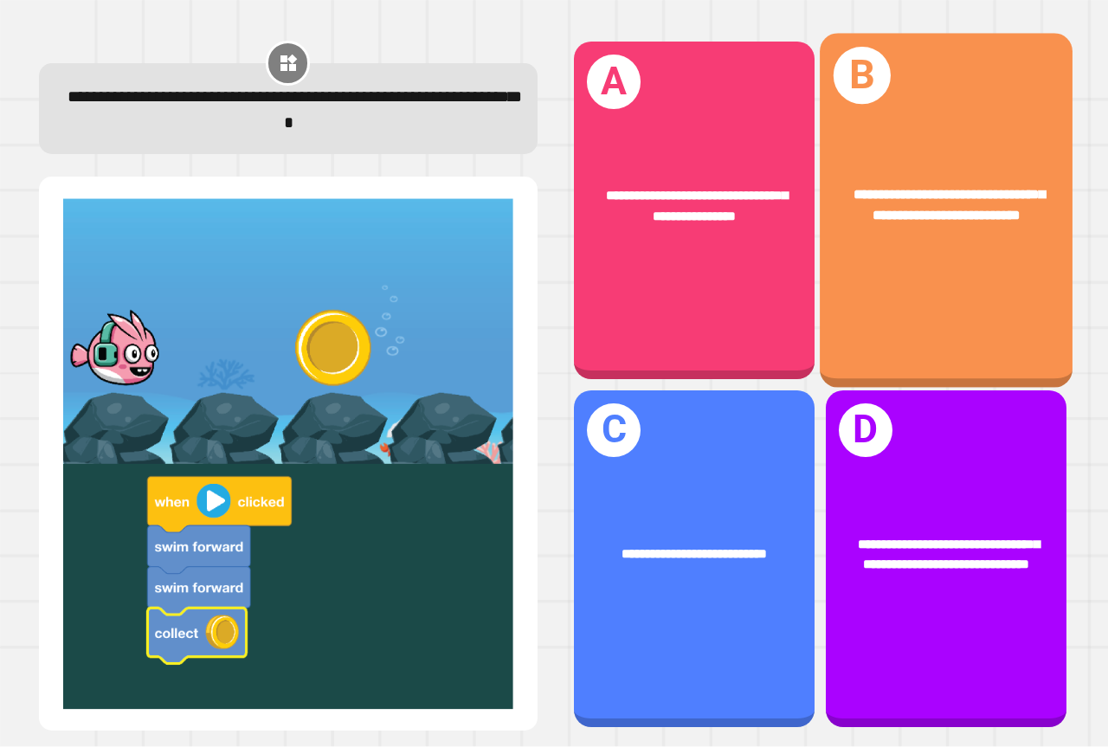
click at [893, 199] on div "**********" at bounding box center [946, 205] width 197 height 42
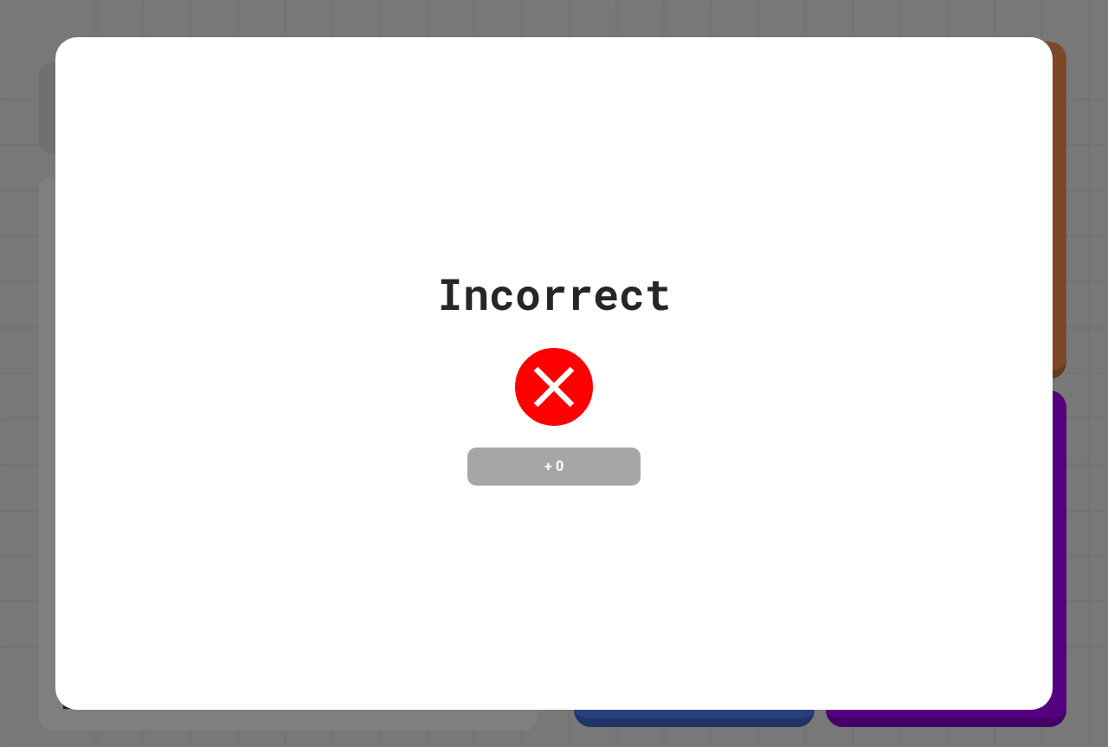
click at [464, 551] on div "Incorrect + 0" at bounding box center [553, 373] width 997 height 673
click at [495, 485] on div "Incorrect + 0" at bounding box center [553, 373] width 997 height 673
click at [508, 461] on h4 "+ 0" at bounding box center [554, 466] width 139 height 21
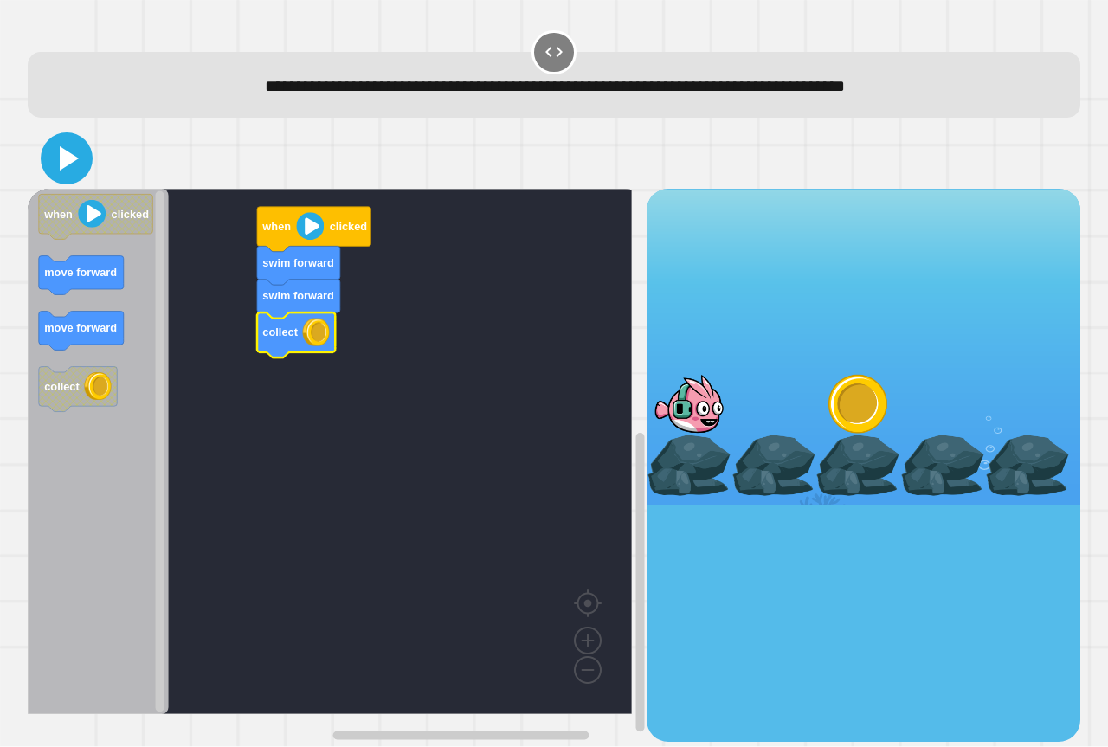
click at [75, 159] on icon at bounding box center [69, 158] width 19 height 24
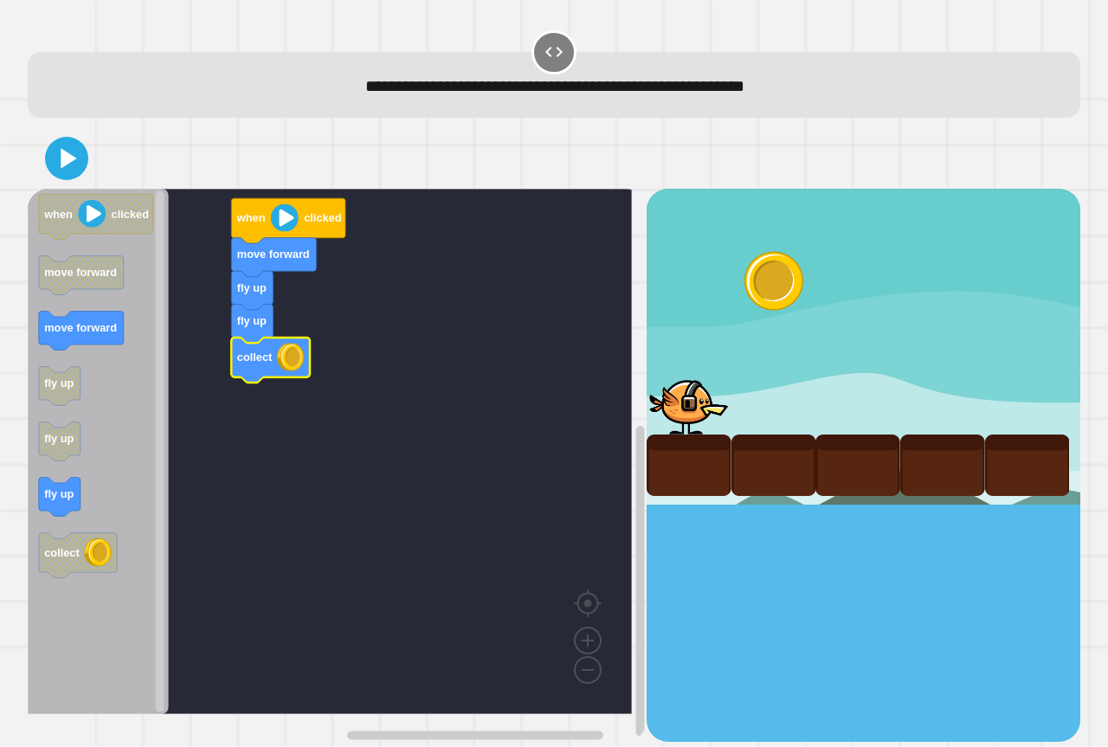
click at [75, 145] on icon at bounding box center [66, 158] width 35 height 35
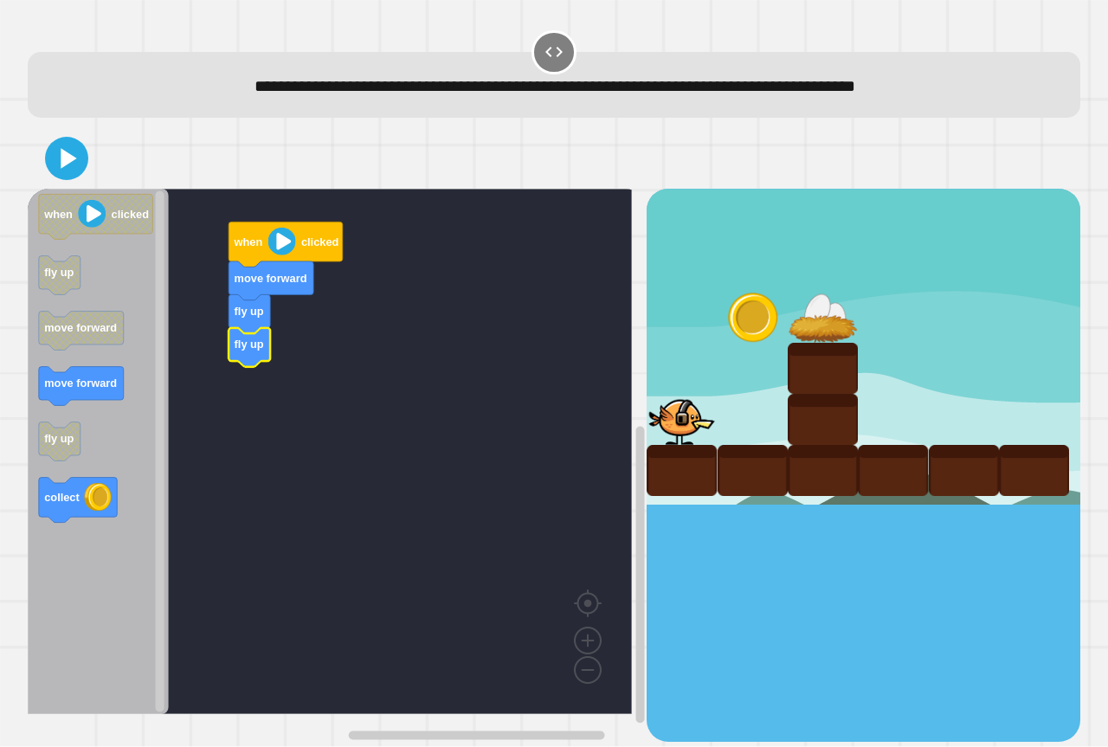
click at [118, 491] on icon "Blockly Workspace" at bounding box center [98, 451] width 141 height 525
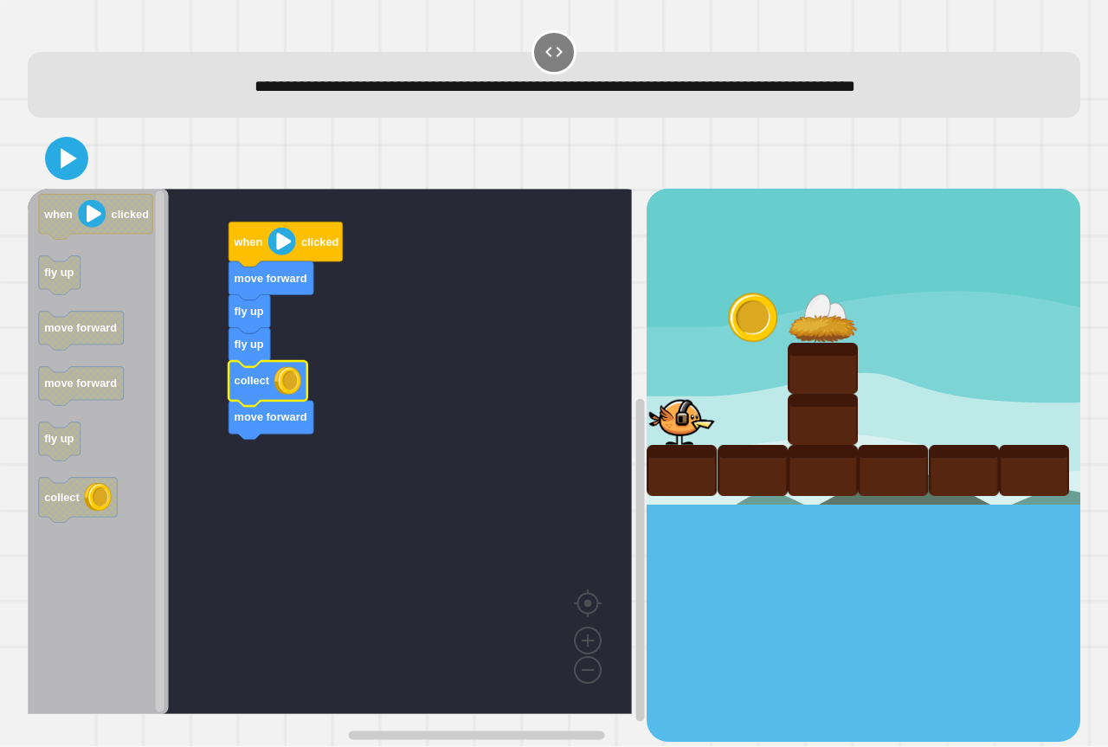
click at [71, 165] on icon at bounding box center [66, 158] width 35 height 35
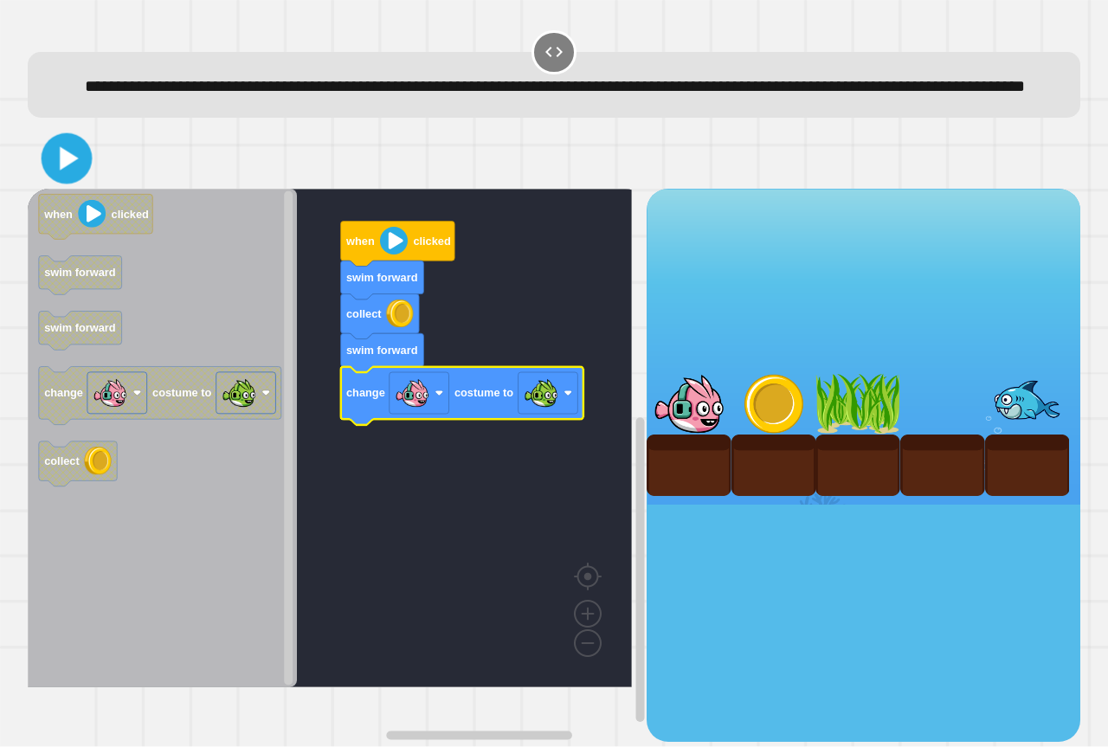
click at [80, 179] on icon at bounding box center [67, 159] width 41 height 41
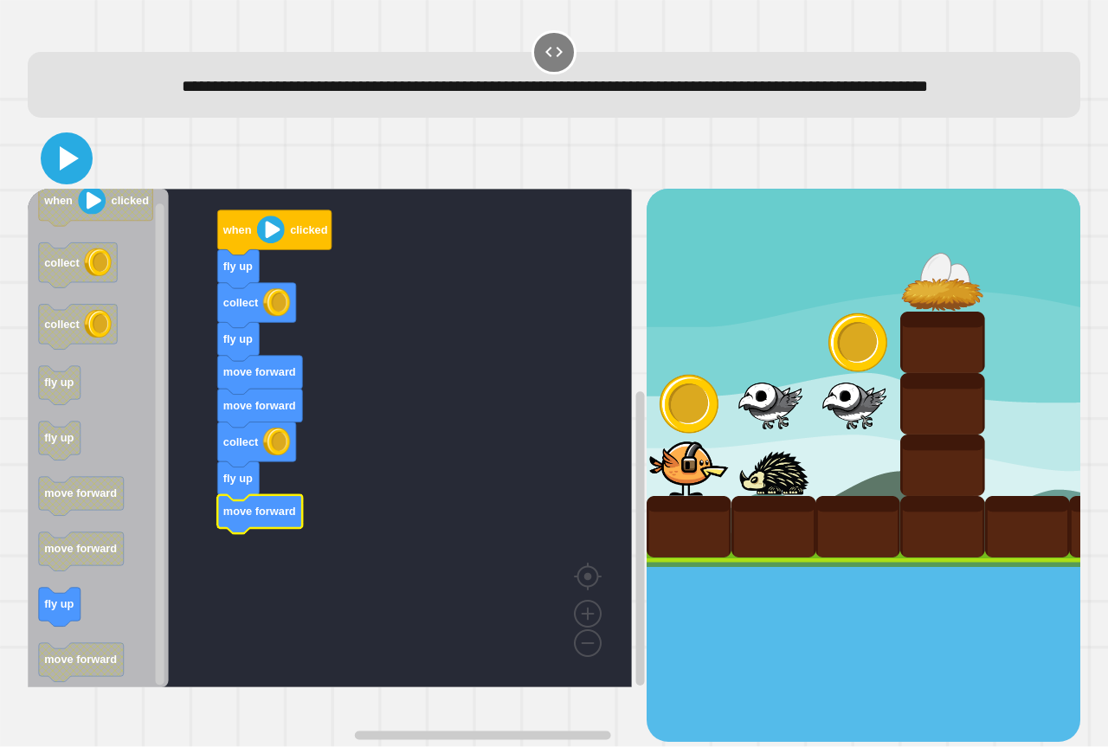
click at [60, 163] on button at bounding box center [67, 158] width 52 height 52
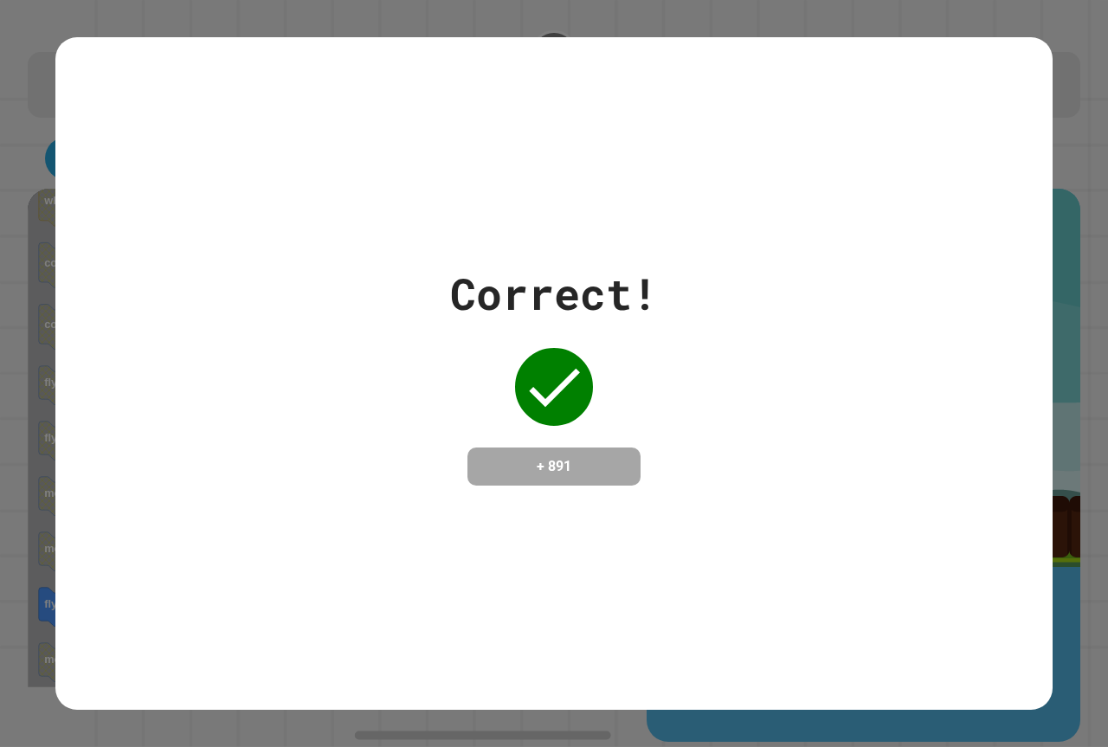
drag, startPoint x: 374, startPoint y: 485, endPoint x: 839, endPoint y: 517, distance: 466.0
click at [840, 517] on div "Correct! + 891" at bounding box center [553, 373] width 997 height 673
click at [600, 494] on div "Correct! + 891" at bounding box center [553, 373] width 997 height 673
click at [803, 679] on div "Correct! + 891" at bounding box center [553, 373] width 997 height 673
click at [803, 675] on div "Correct! + 891" at bounding box center [553, 373] width 997 height 673
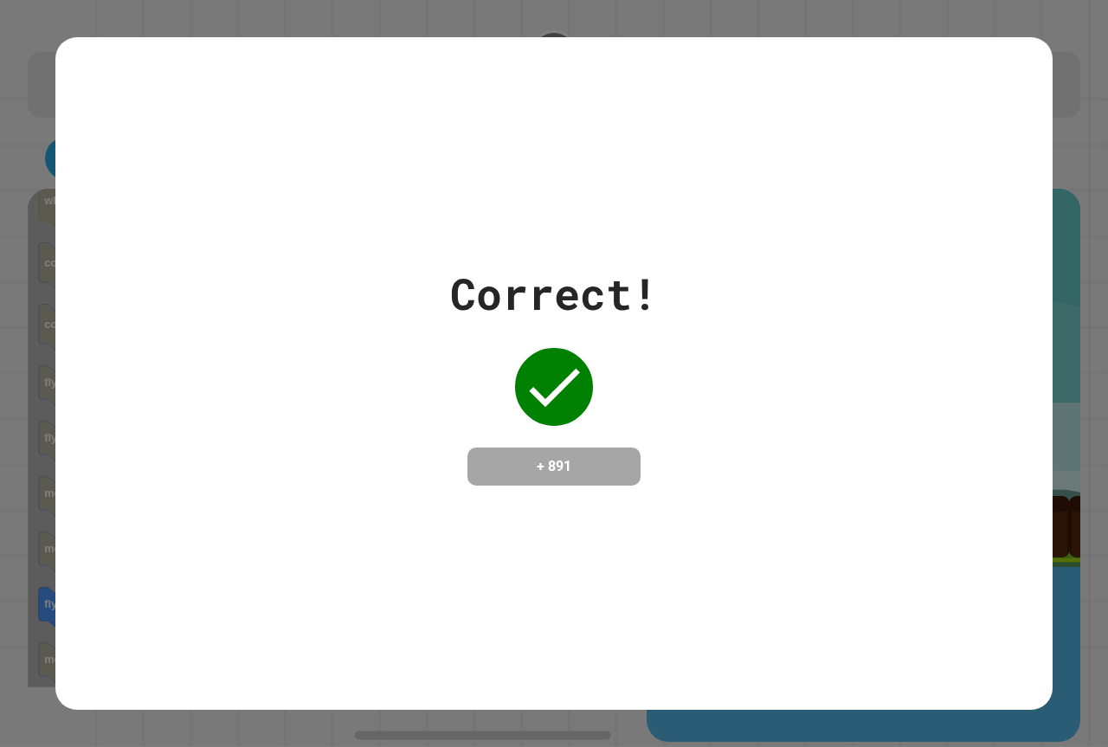
drag, startPoint x: 803, startPoint y: 675, endPoint x: 803, endPoint y: 661, distance: 13.9
click at [803, 662] on div "Correct! + 891" at bounding box center [553, 373] width 997 height 673
click at [767, 525] on div "Correct! + 891" at bounding box center [553, 373] width 997 height 673
click at [666, 531] on div "Correct! + 891" at bounding box center [553, 373] width 997 height 673
click at [666, 519] on div "Correct! + 891" at bounding box center [553, 373] width 997 height 673
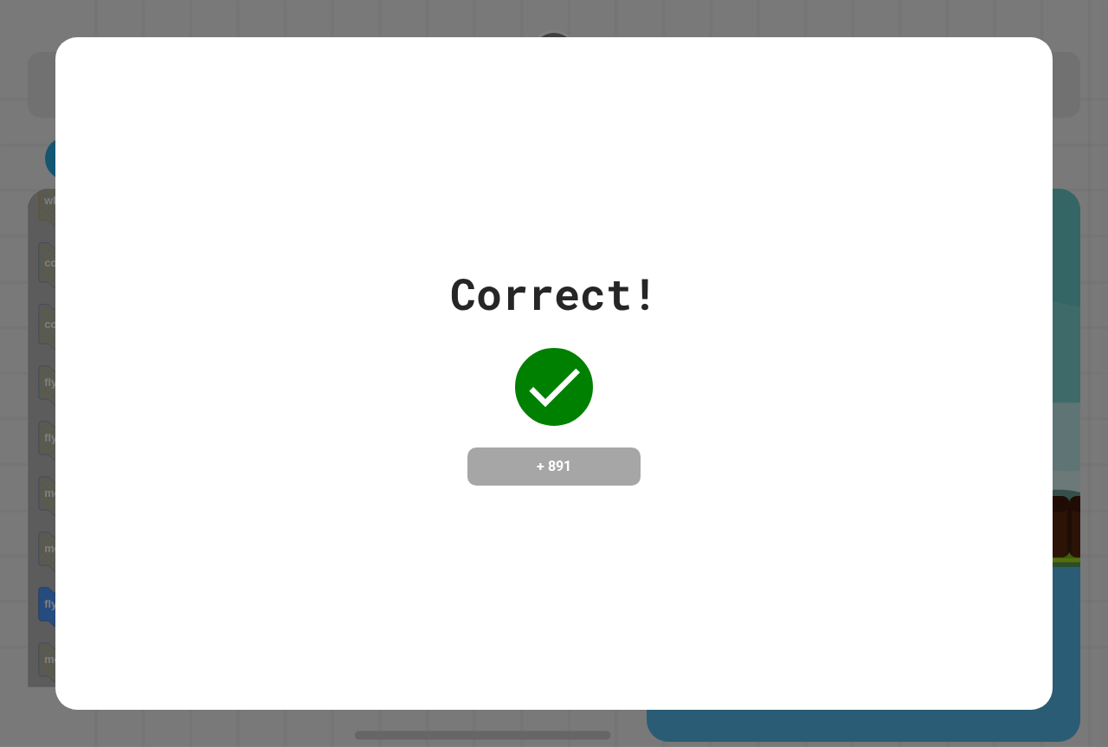
click at [666, 519] on div "Correct! + 891" at bounding box center [553, 373] width 997 height 673
drag, startPoint x: 666, startPoint y: 519, endPoint x: 857, endPoint y: 467, distance: 198.5
click at [669, 519] on div "Correct! + 891" at bounding box center [553, 373] width 997 height 673
click at [546, 456] on h4 "+ 891" at bounding box center [554, 466] width 139 height 21
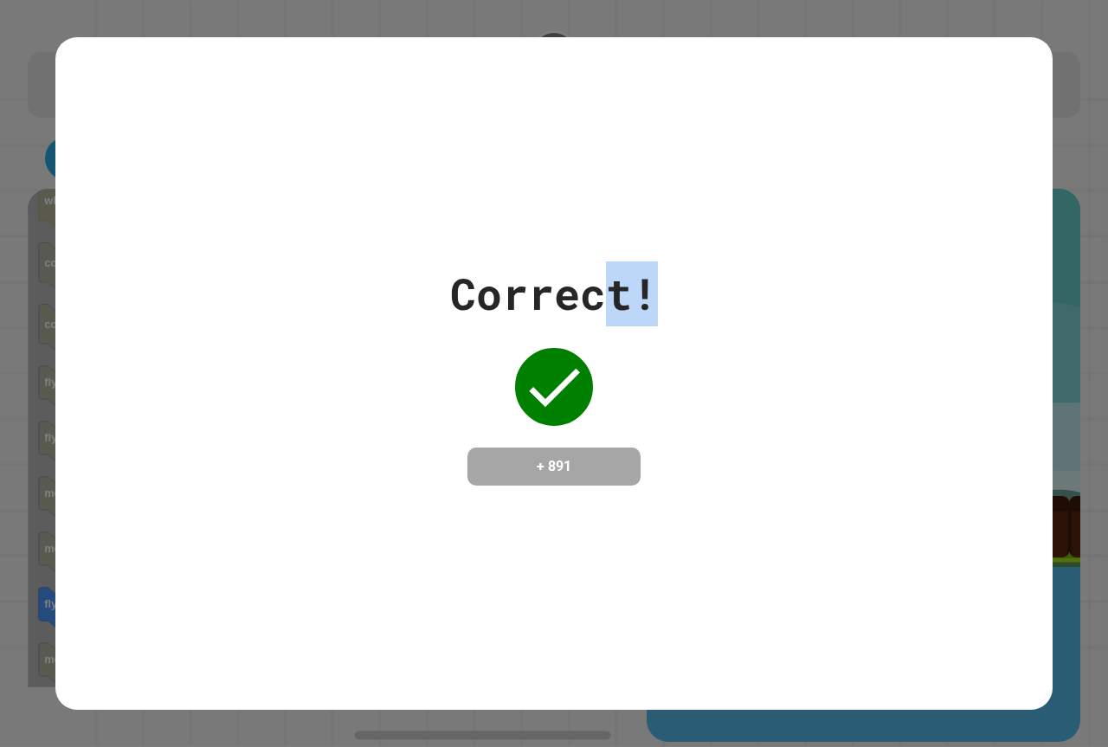
drag, startPoint x: 603, startPoint y: 261, endPoint x: 593, endPoint y: 262, distance: 10.4
click at [596, 262] on div "Correct!" at bounding box center [554, 293] width 208 height 65
drag, startPoint x: 473, startPoint y: 294, endPoint x: 499, endPoint y: 288, distance: 26.7
click at [478, 293] on div "Correct!" at bounding box center [554, 293] width 208 height 65
drag, startPoint x: 592, startPoint y: 267, endPoint x: 597, endPoint y: 294, distance: 28.2
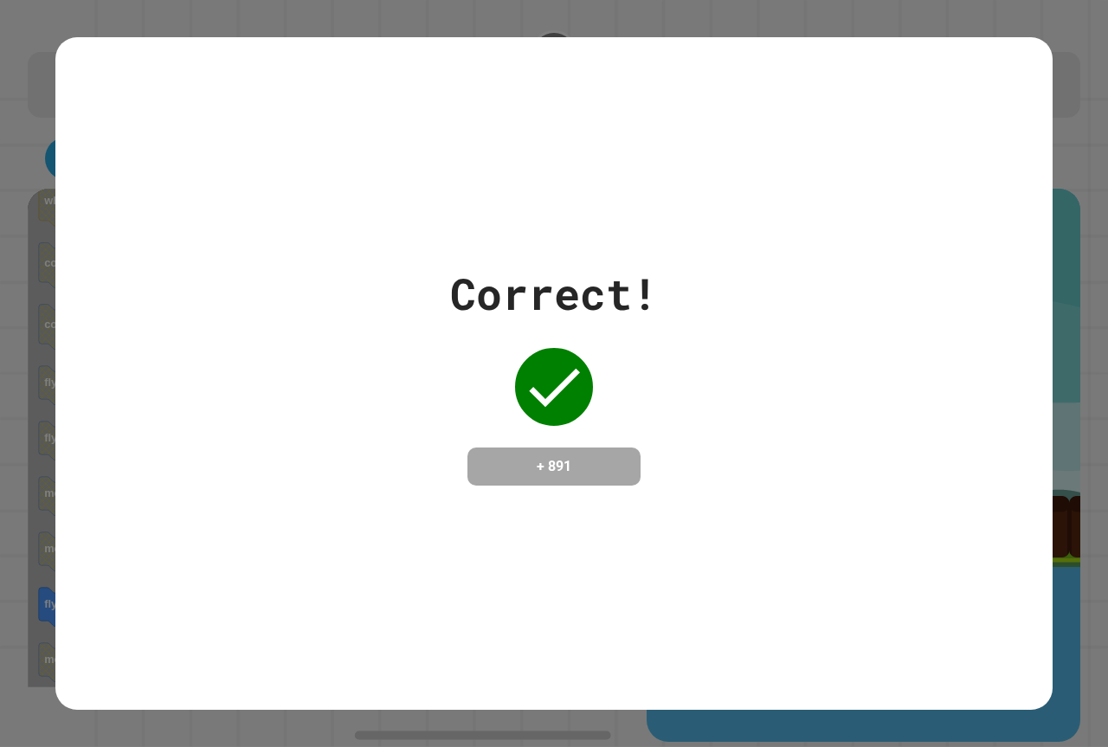
drag, startPoint x: 597, startPoint y: 294, endPoint x: 728, endPoint y: 226, distance: 147.5
click at [728, 226] on div "Correct! + 891" at bounding box center [553, 373] width 997 height 673
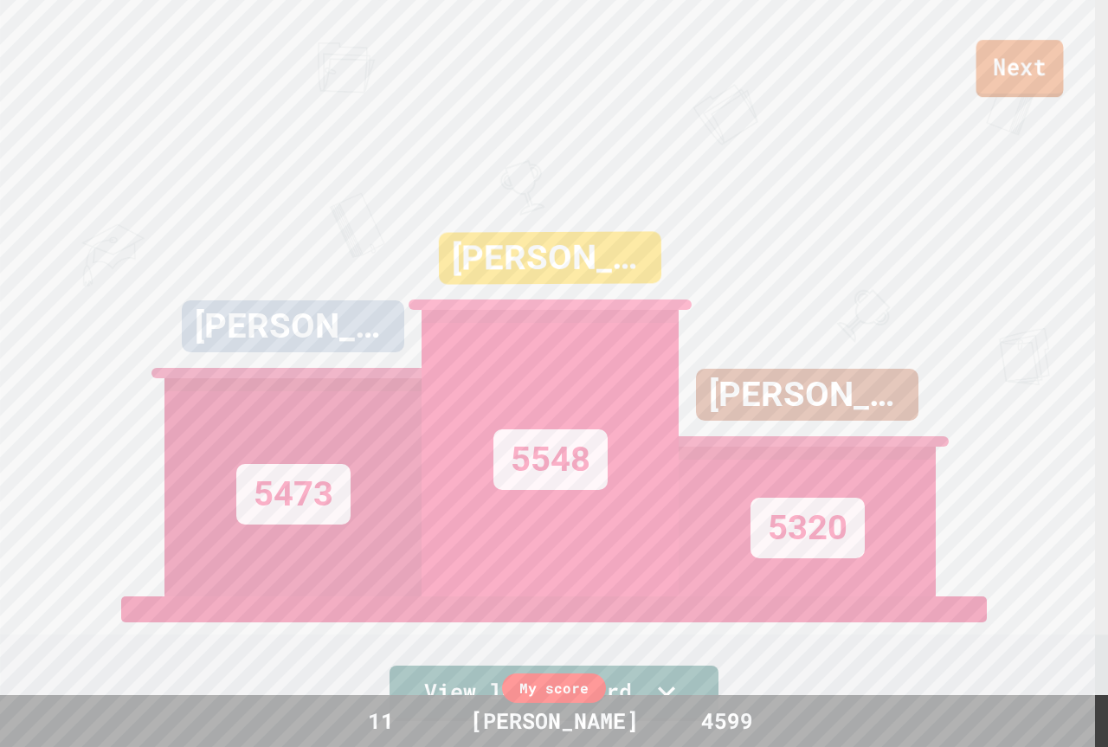
click at [1039, 67] on link "Next" at bounding box center [1020, 68] width 87 height 57
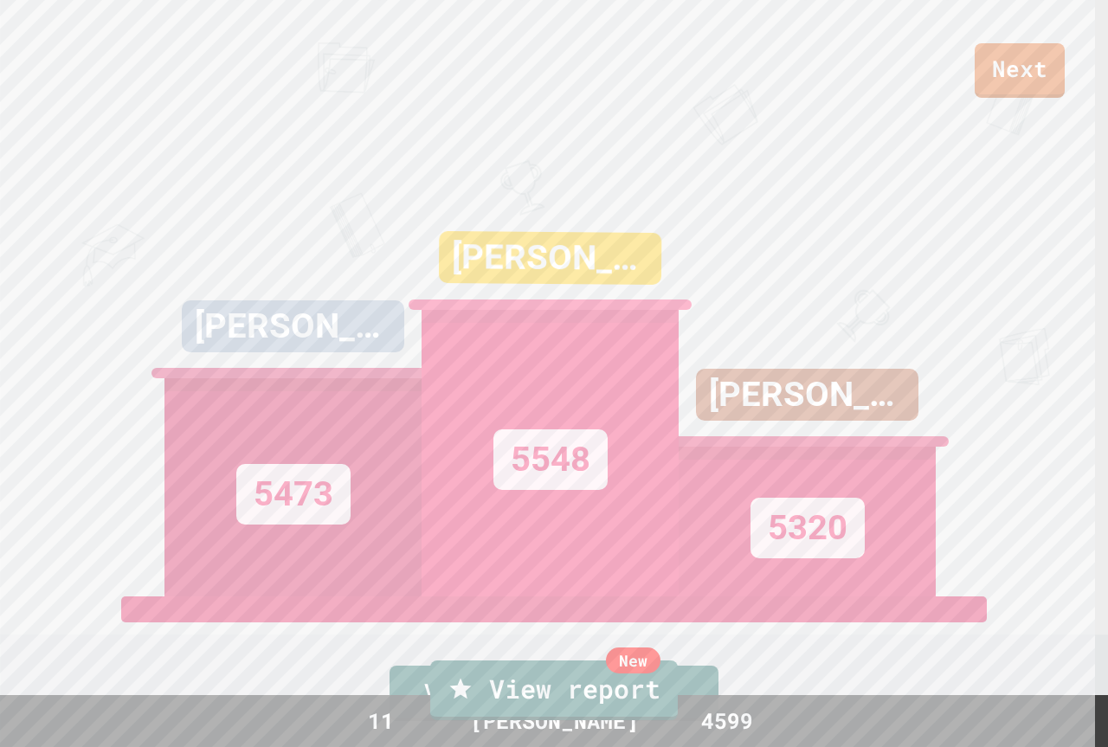
drag, startPoint x: 589, startPoint y: 388, endPoint x: 557, endPoint y: 438, distance: 59.6
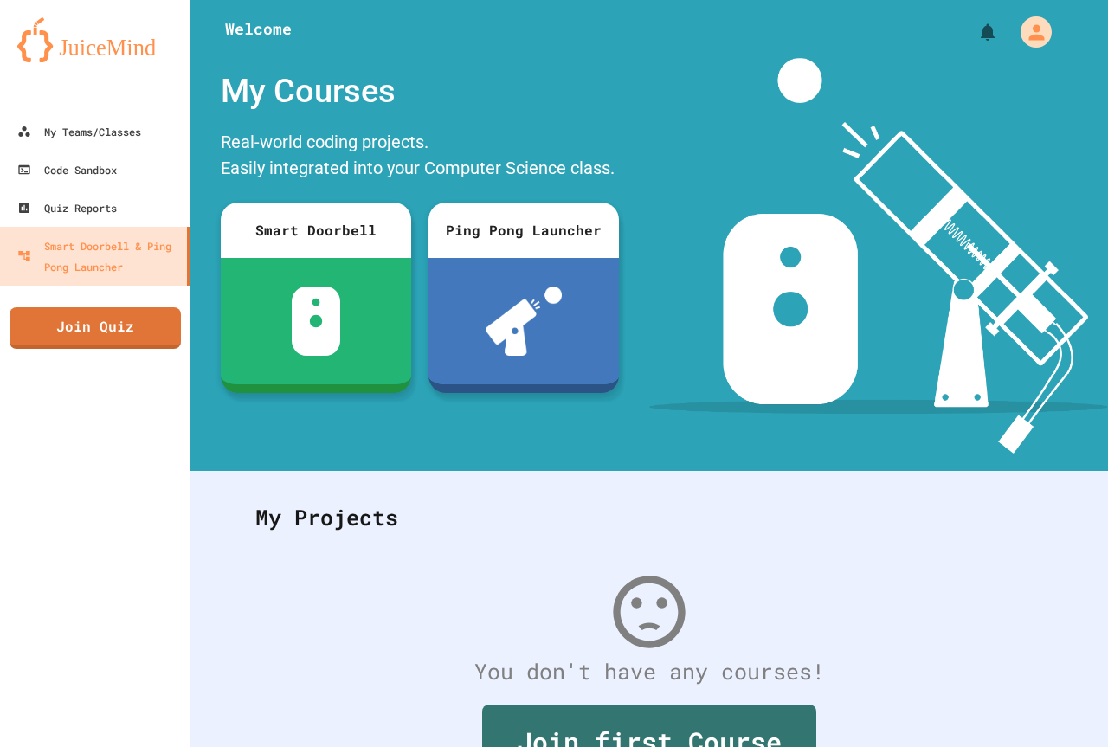
click at [158, 321] on link "Join Quiz" at bounding box center [95, 328] width 171 height 42
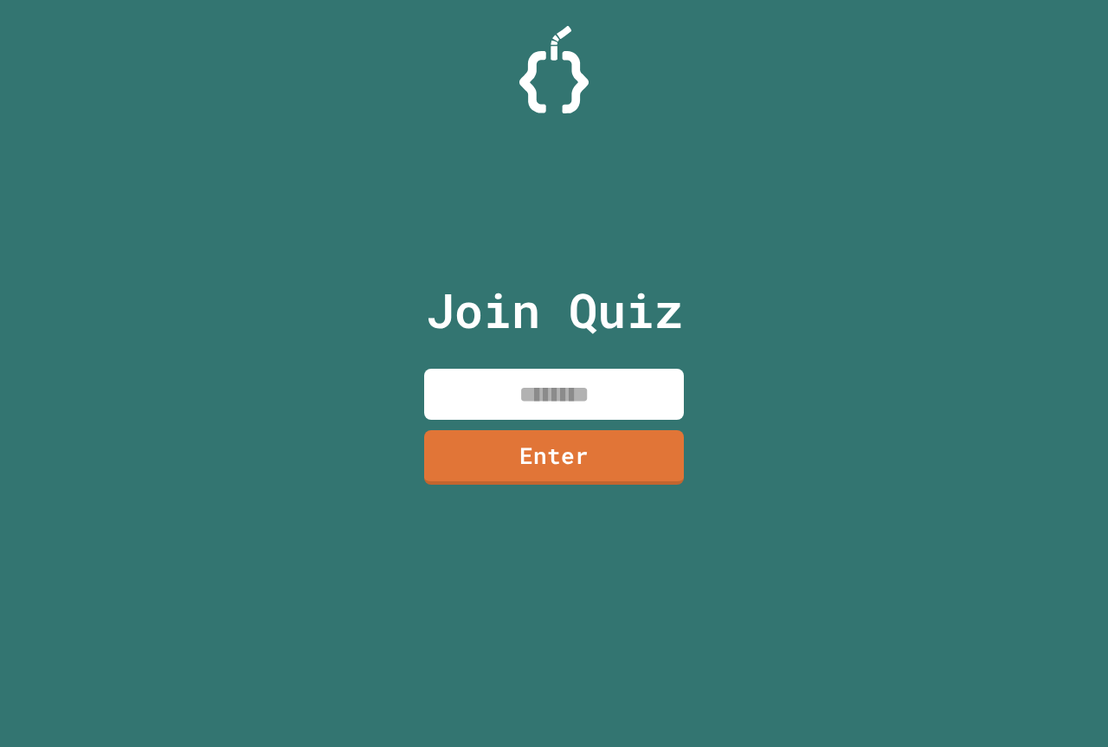
click at [483, 389] on input at bounding box center [554, 394] width 260 height 51
drag, startPoint x: 479, startPoint y: 376, endPoint x: 471, endPoint y: 394, distance: 19.8
click at [474, 384] on input "********" at bounding box center [554, 394] width 260 height 51
type input "********"
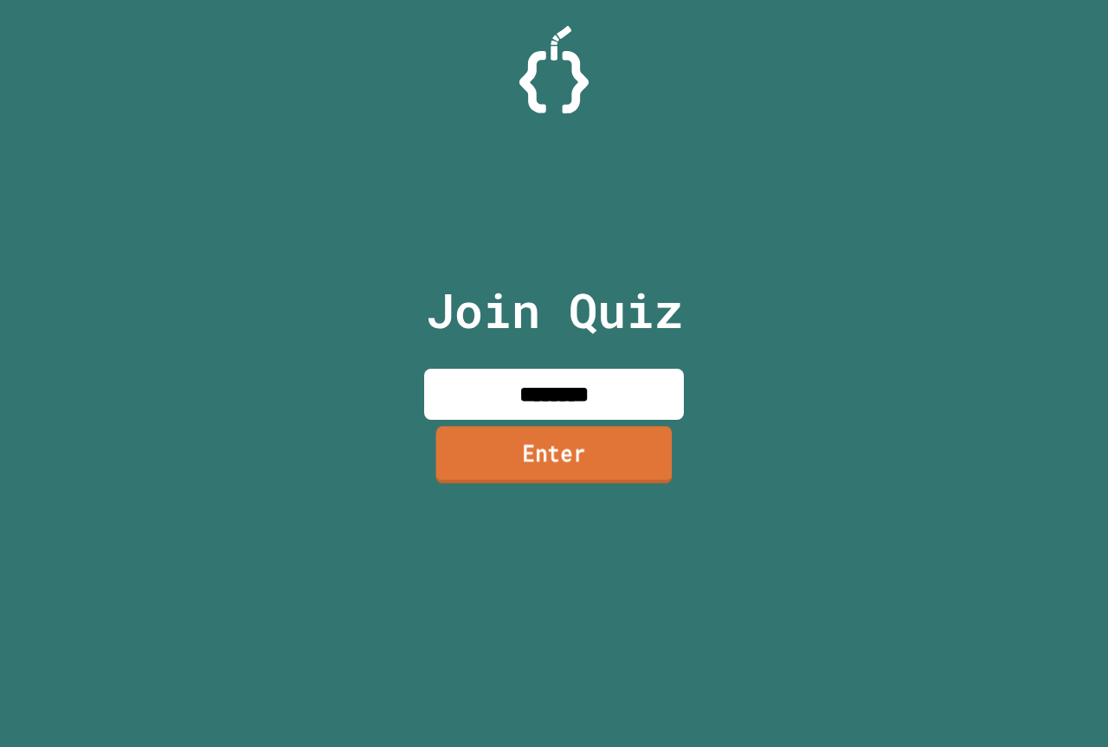
click at [599, 433] on link "Enter" at bounding box center [554, 454] width 236 height 57
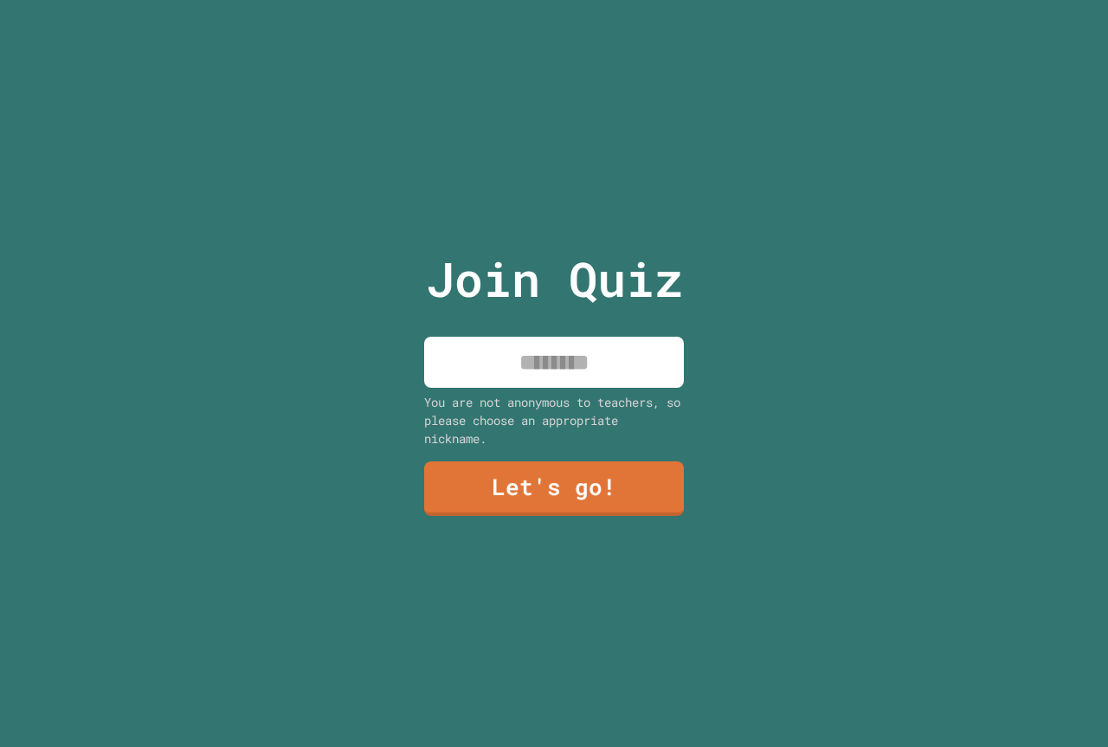
click at [587, 338] on input at bounding box center [554, 362] width 260 height 51
type input "**********"
click at [629, 488] on link "Let's go!" at bounding box center [554, 487] width 260 height 57
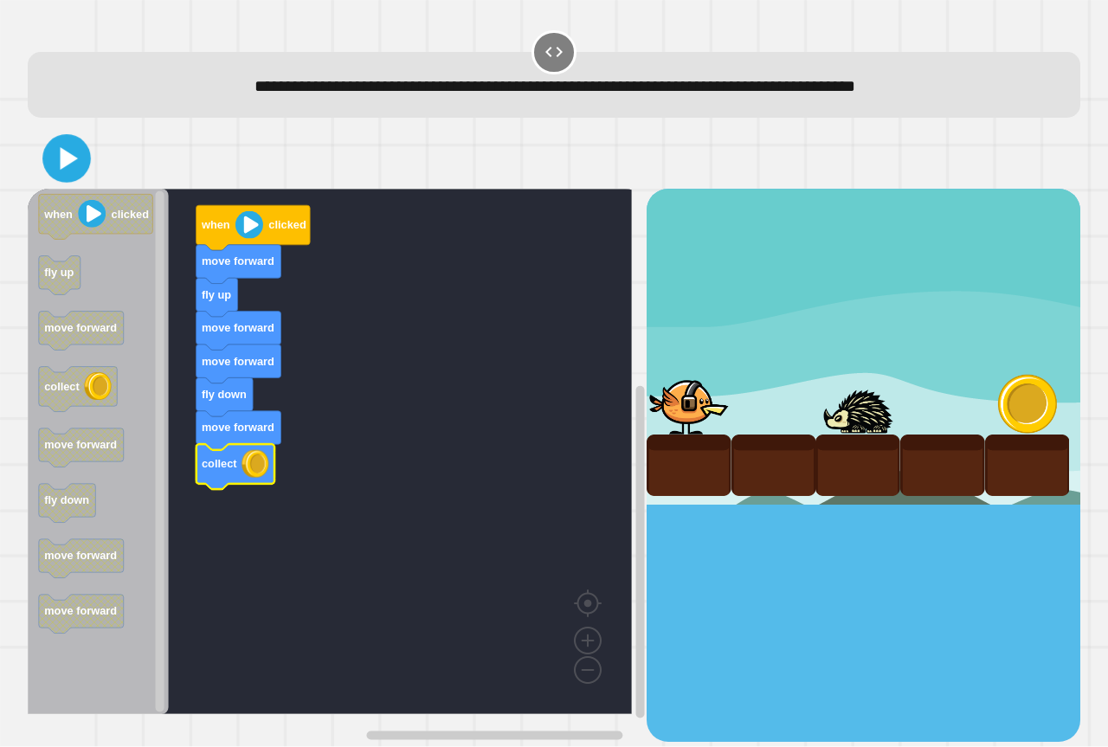
drag, startPoint x: 73, startPoint y: 158, endPoint x: 156, endPoint y: 175, distance: 84.7
click at [73, 159] on icon at bounding box center [67, 158] width 39 height 39
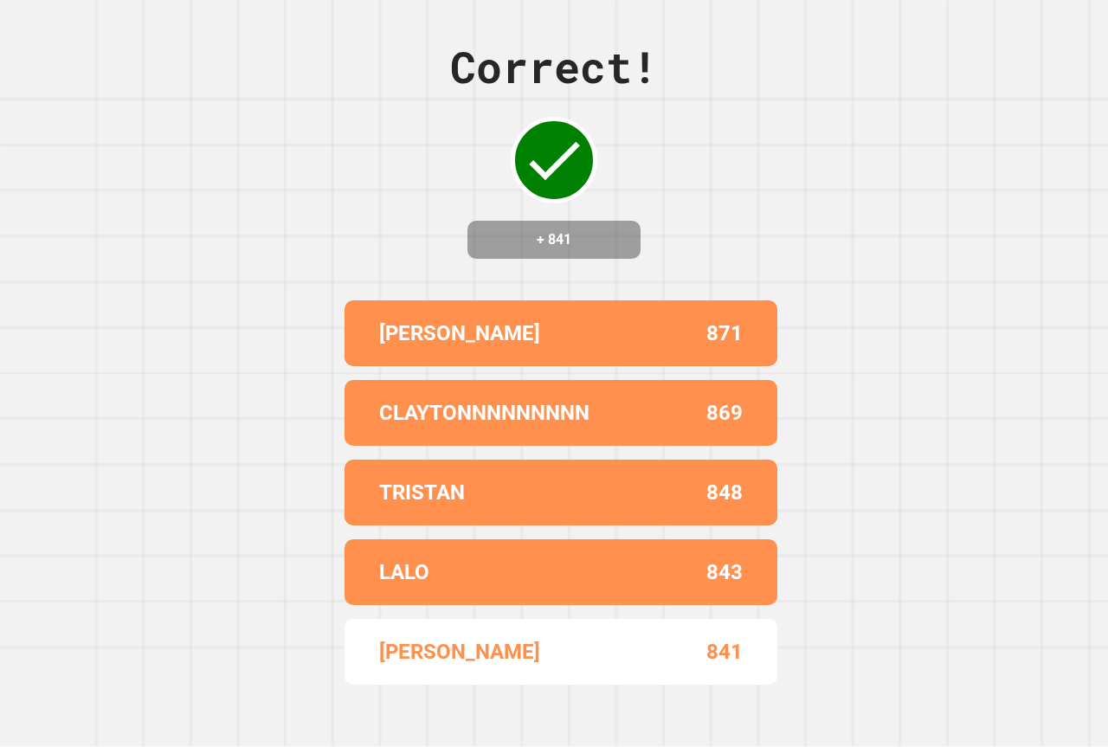
click at [448, 284] on div "Correct! + 841 HARLIN J 871 CLAYTONNNNNNNNN 869 TRISTAN 848 LALO 843 CARMELLO B…" at bounding box center [554, 373] width 1108 height 747
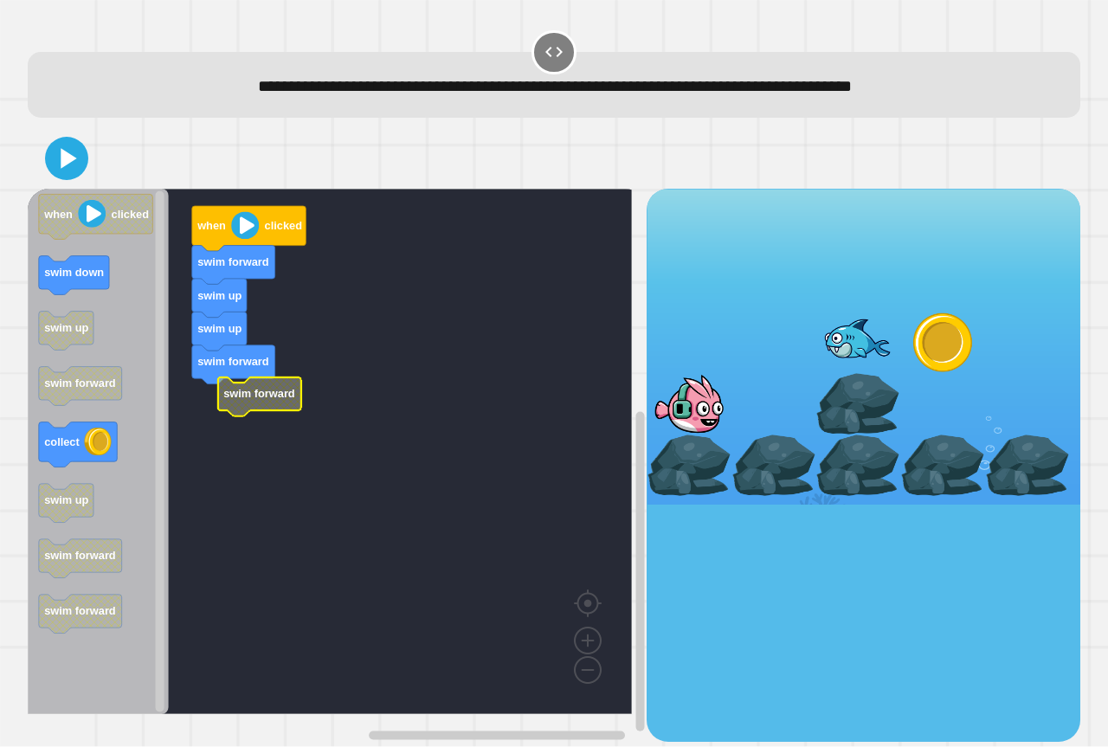
click at [222, 413] on rect "Blockly Workspace" at bounding box center [330, 451] width 604 height 525
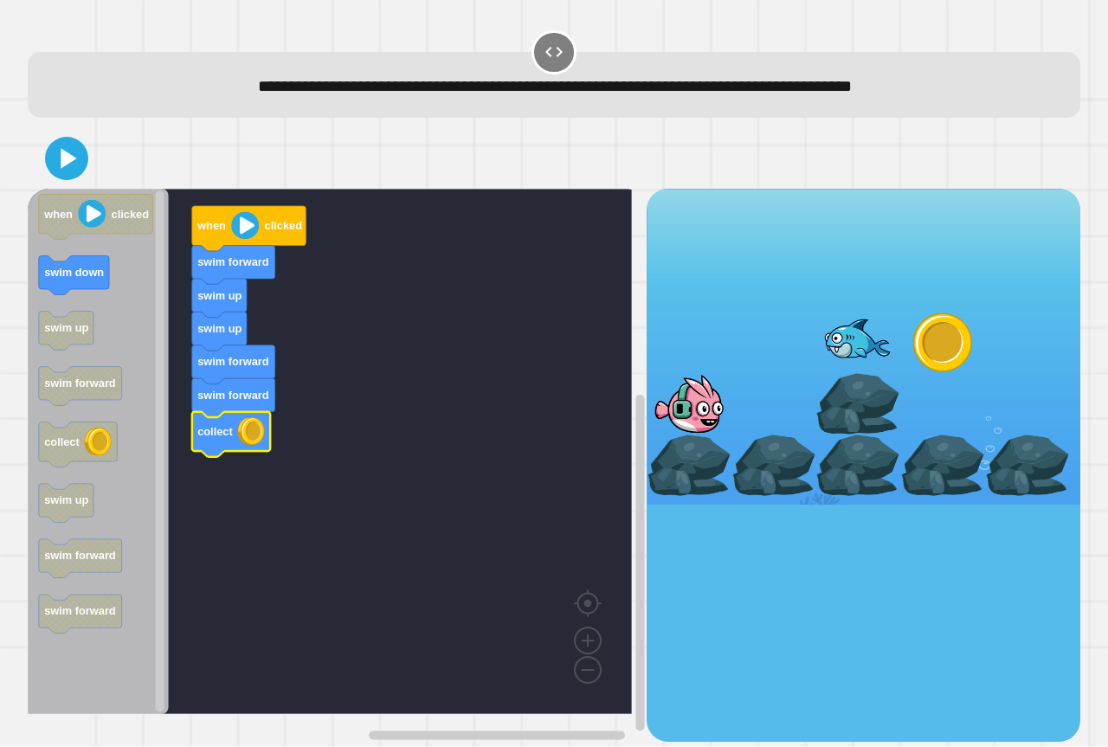
click at [59, 148] on div at bounding box center [554, 158] width 1053 height 61
click at [64, 154] on icon at bounding box center [69, 158] width 18 height 23
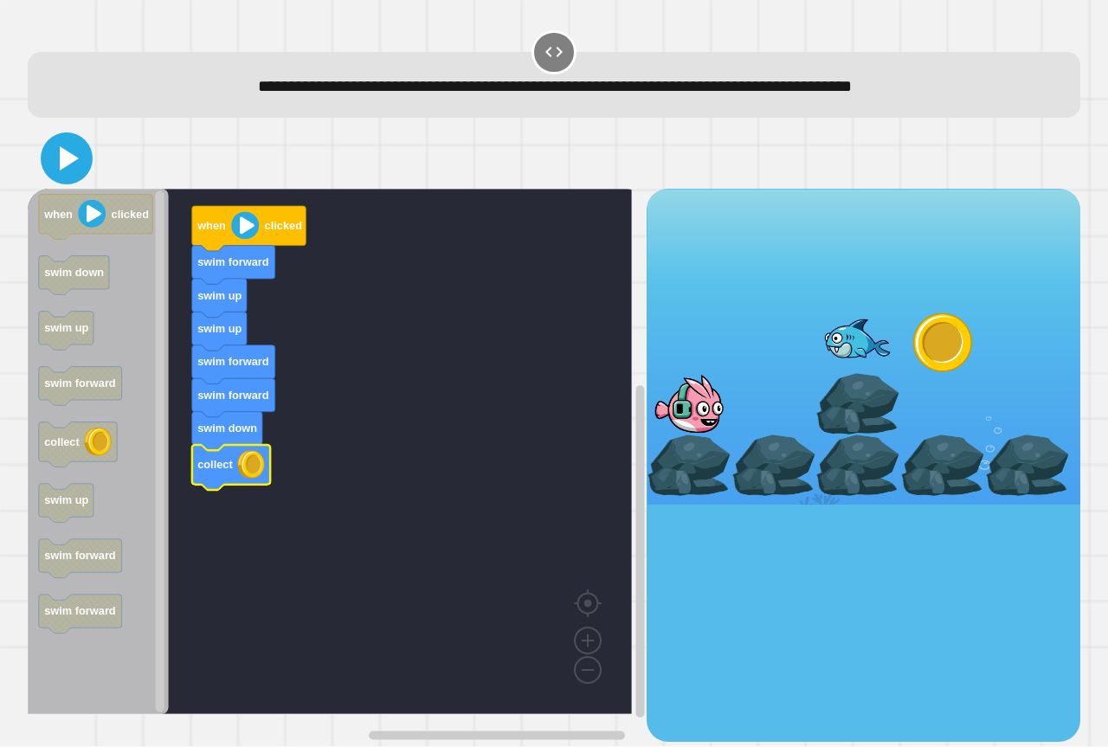
click at [72, 173] on icon at bounding box center [67, 159] width 42 height 42
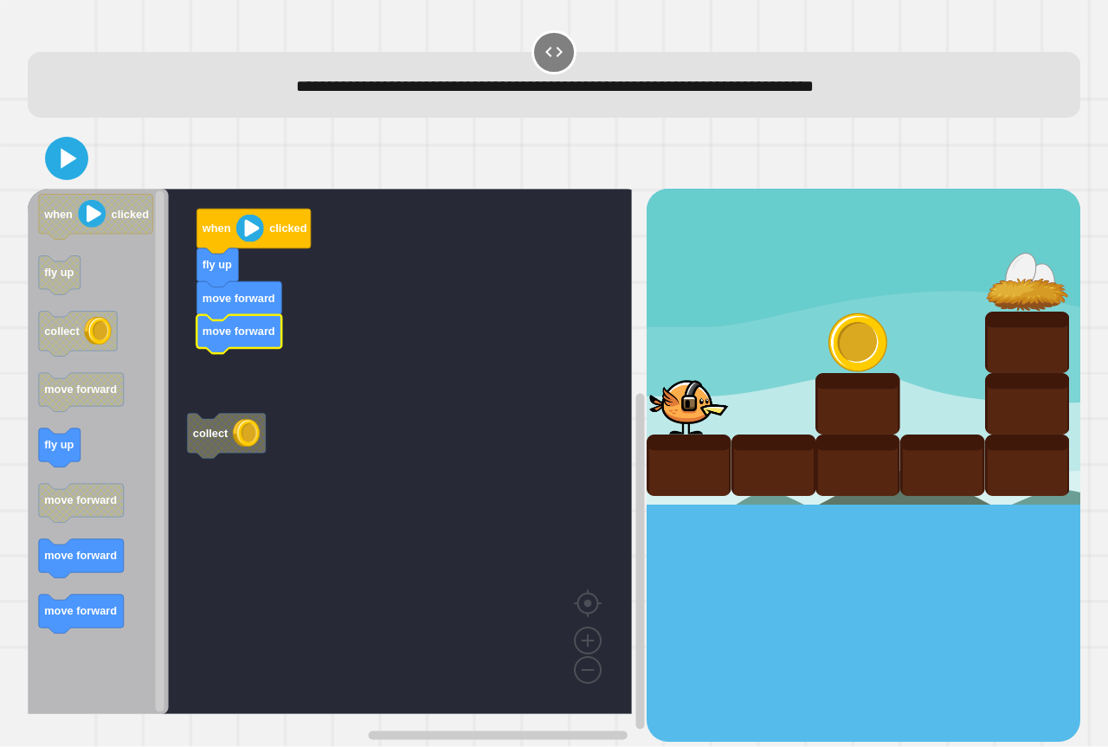
click at [225, 396] on rect "Blockly Workspace" at bounding box center [330, 451] width 604 height 525
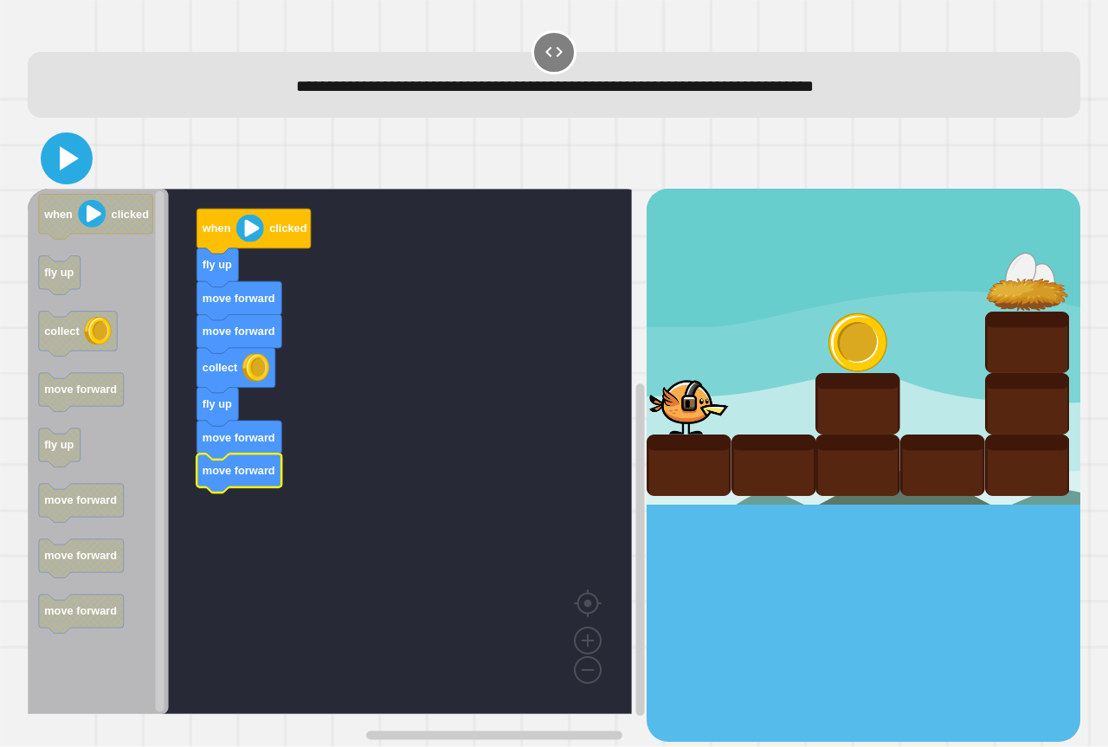
click at [60, 136] on button at bounding box center [67, 158] width 52 height 52
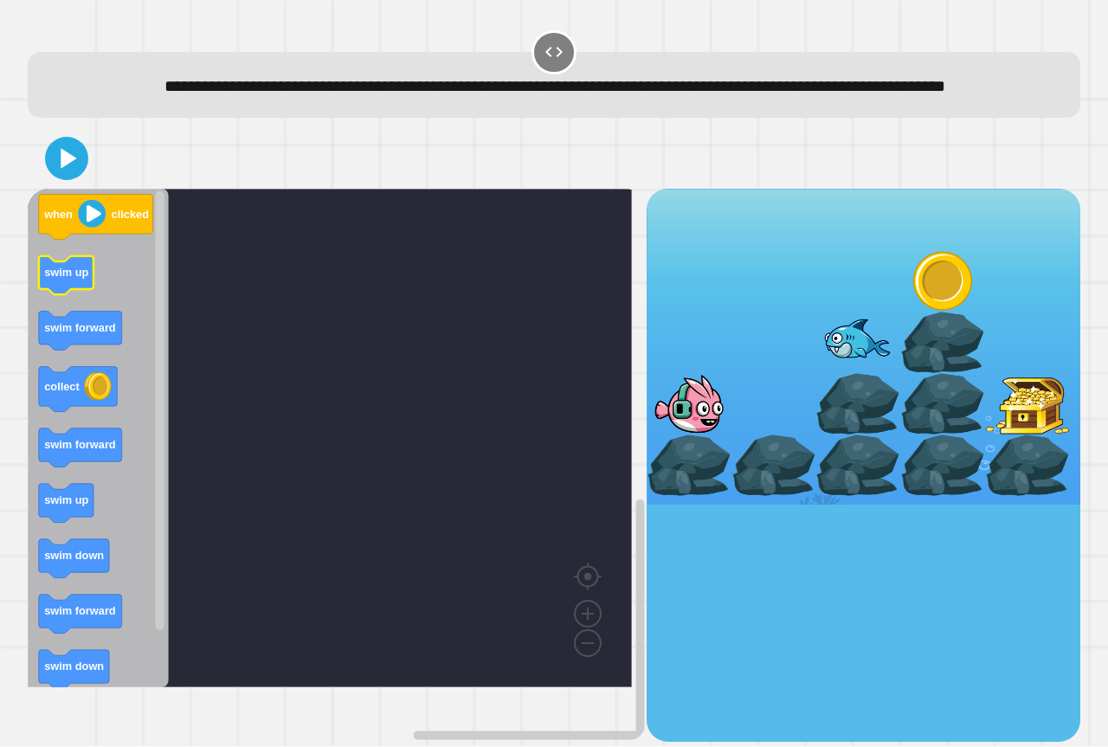
click at [70, 295] on g "swim up" at bounding box center [66, 275] width 55 height 39
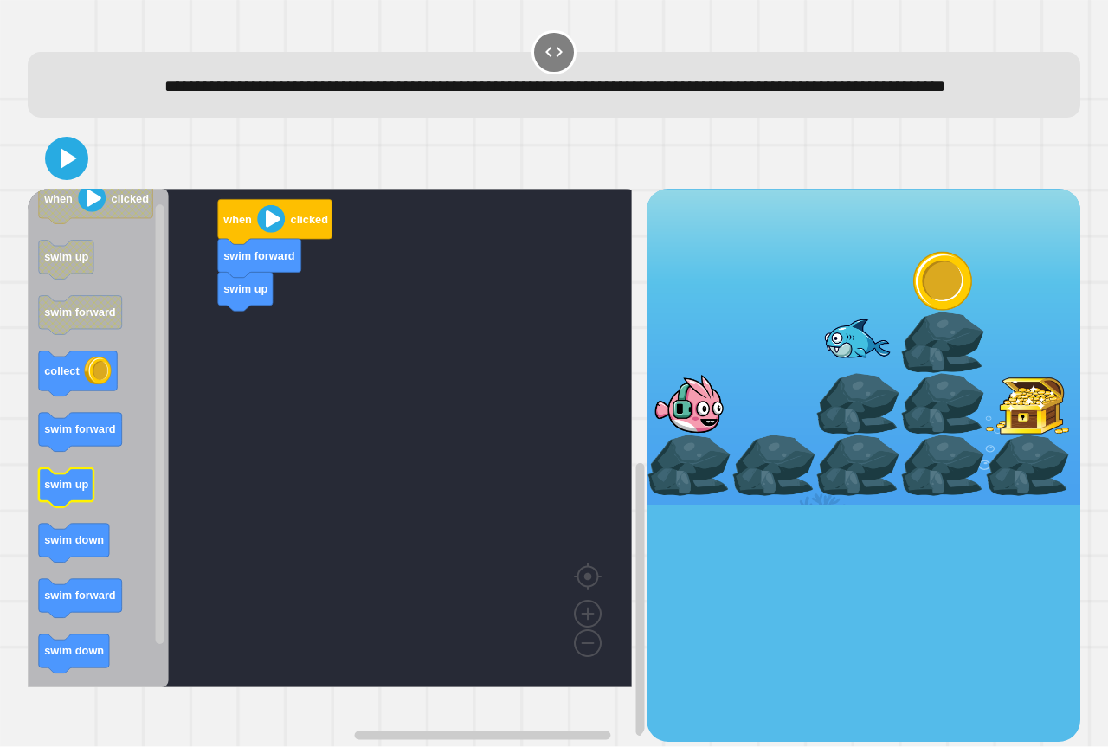
click at [74, 532] on icon "Blockly Workspace" at bounding box center [98, 438] width 141 height 499
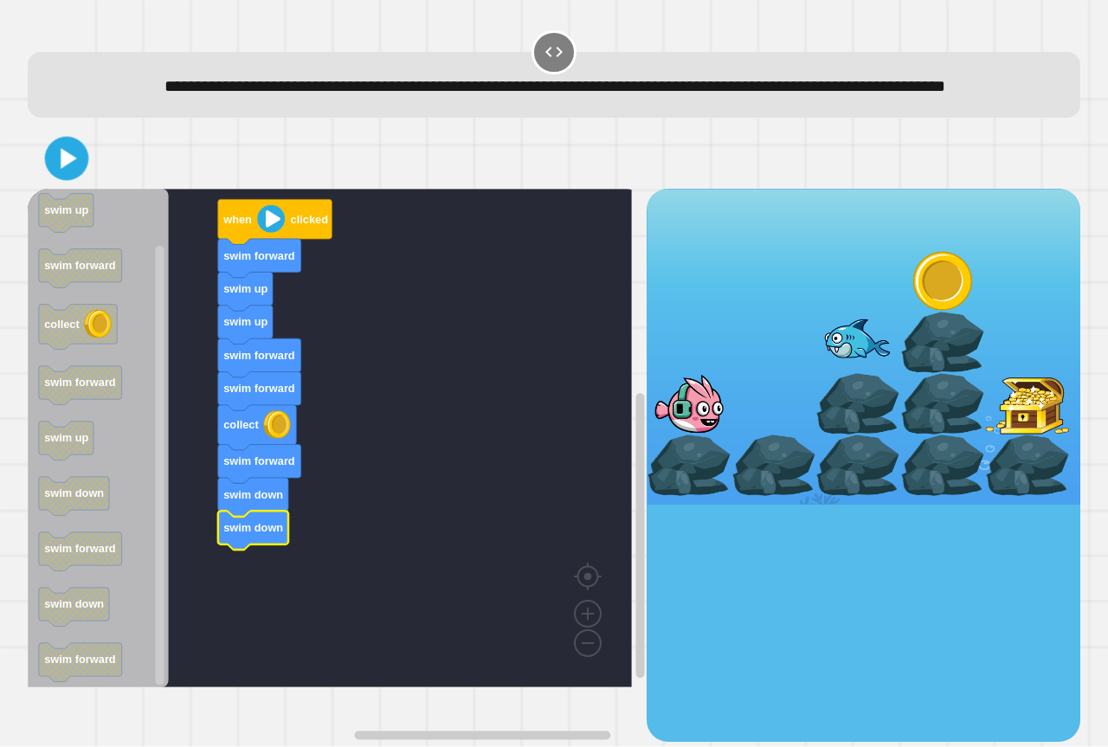
click at [78, 174] on icon at bounding box center [66, 158] width 35 height 35
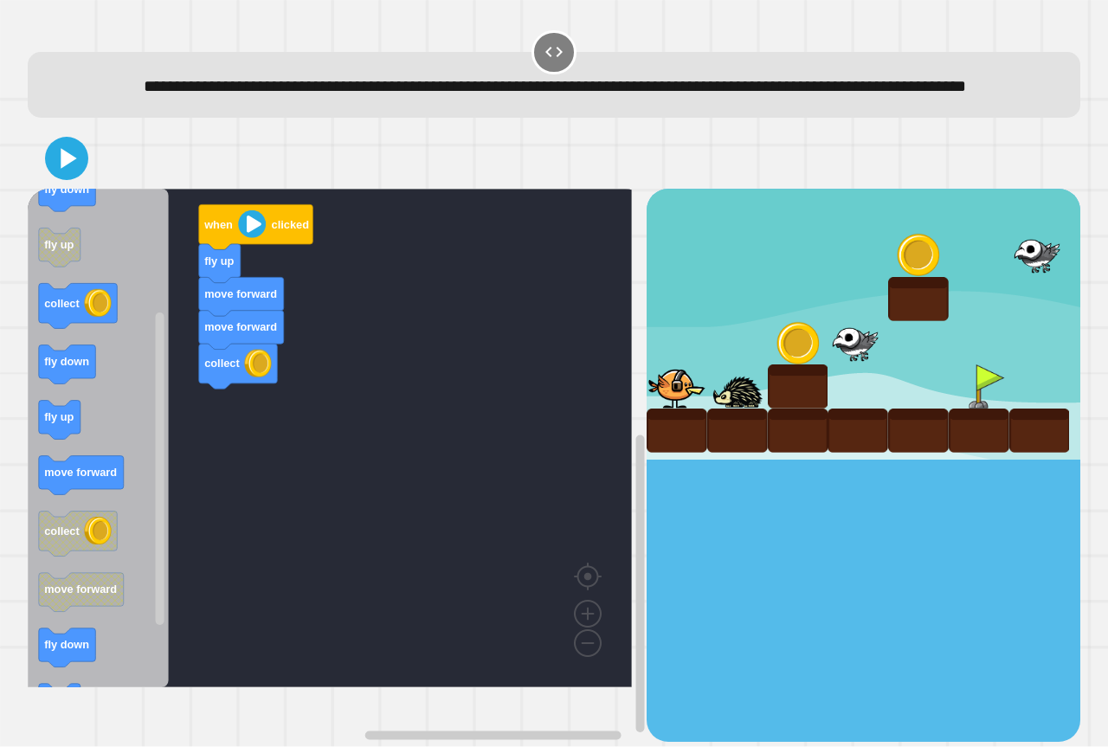
click at [201, 422] on div "when clicked fly up move forward move forward collect when clicked move forward…" at bounding box center [337, 465] width 619 height 552
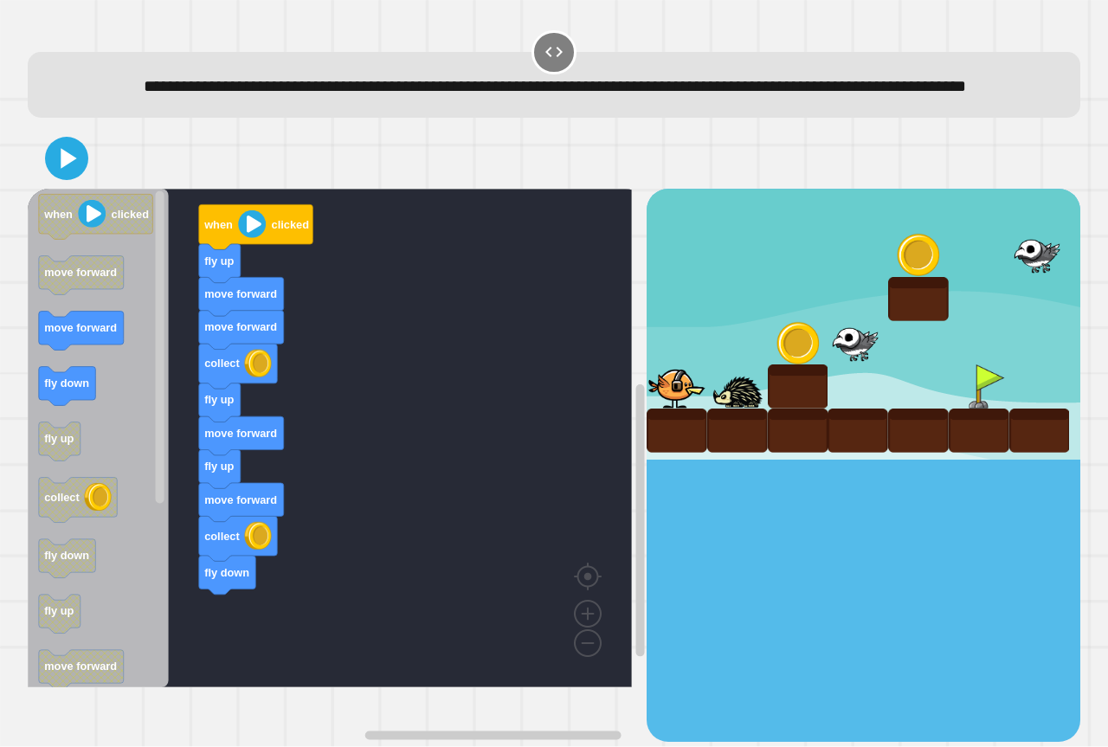
click at [314, 615] on rect "Blockly Workspace" at bounding box center [330, 438] width 604 height 499
click at [170, 644] on div "when clicked fly up move forward move forward collect fly up move forward fly u…" at bounding box center [337, 465] width 619 height 552
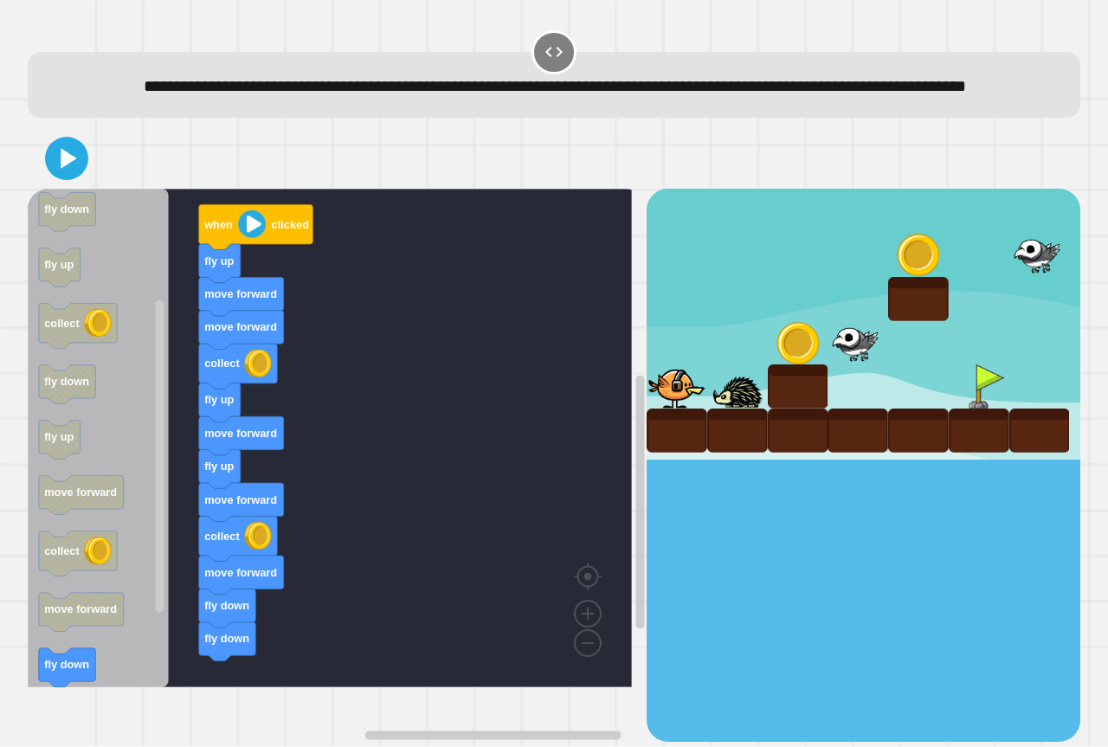
click at [171, 642] on div "when clicked fly up move forward move forward collect fly up move forward fly u…" at bounding box center [337, 465] width 619 height 552
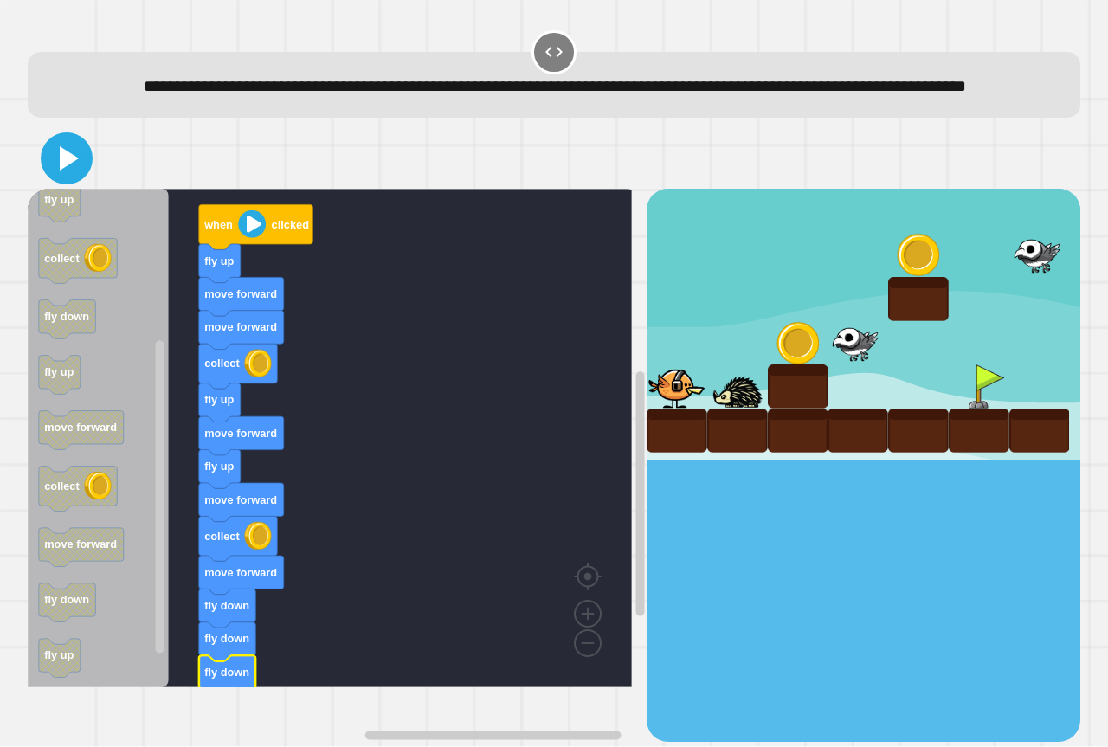
click at [62, 171] on icon at bounding box center [69, 158] width 19 height 24
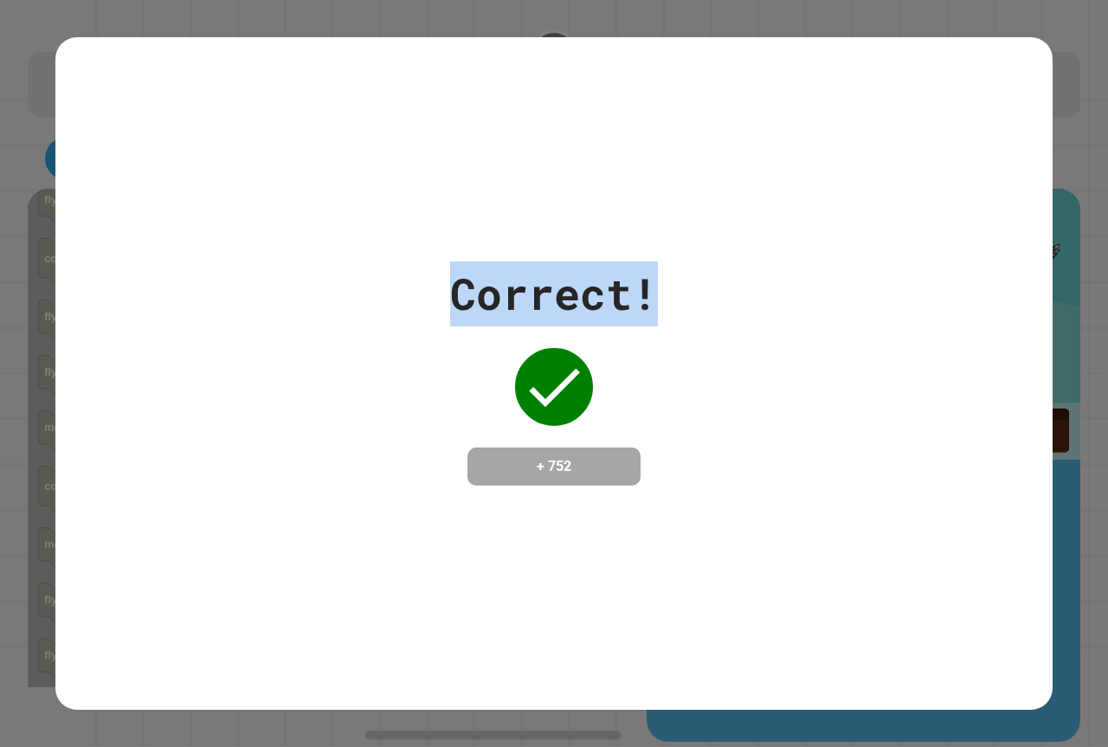
drag, startPoint x: 828, startPoint y: 374, endPoint x: 1016, endPoint y: 401, distance: 190.6
click at [1019, 401] on div "Correct! + 752" at bounding box center [553, 373] width 997 height 224
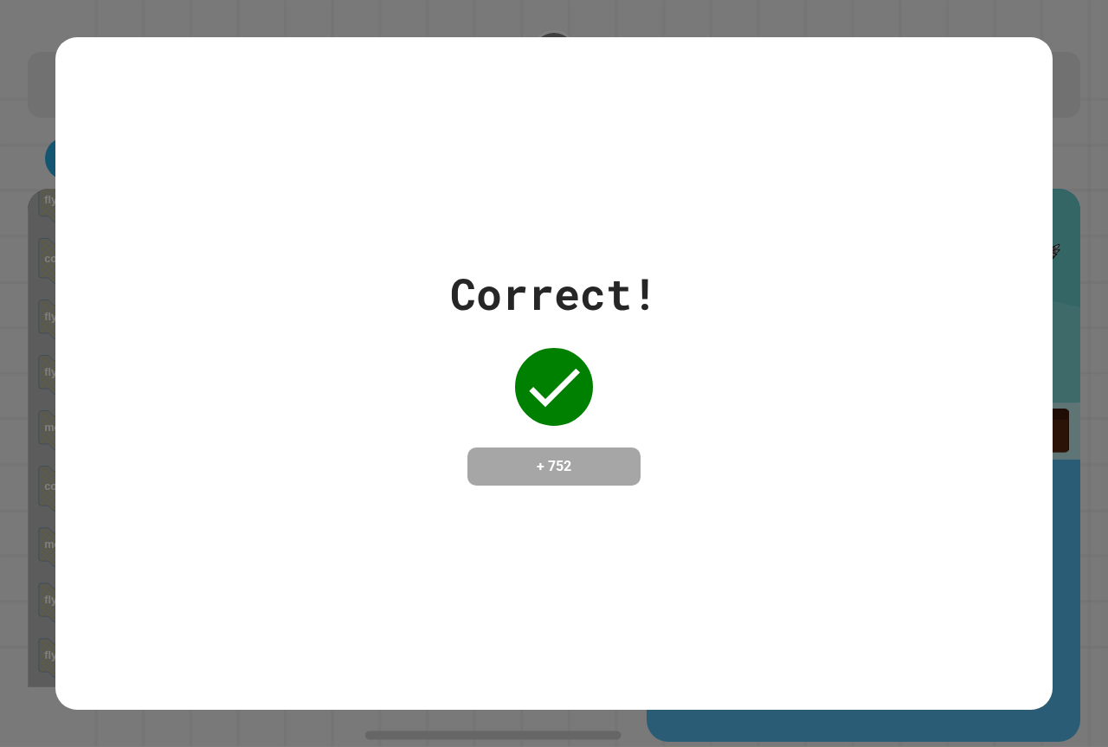
click at [683, 383] on div "Correct! + 752" at bounding box center [553, 373] width 997 height 224
drag, startPoint x: 771, startPoint y: 339, endPoint x: 1107, endPoint y: 508, distance: 375.9
click at [1107, 506] on div "**********" at bounding box center [554, 373] width 1108 height 747
drag, startPoint x: 689, startPoint y: 268, endPoint x: 609, endPoint y: 282, distance: 80.8
click at [653, 278] on div "Correct! + 752" at bounding box center [553, 373] width 997 height 224
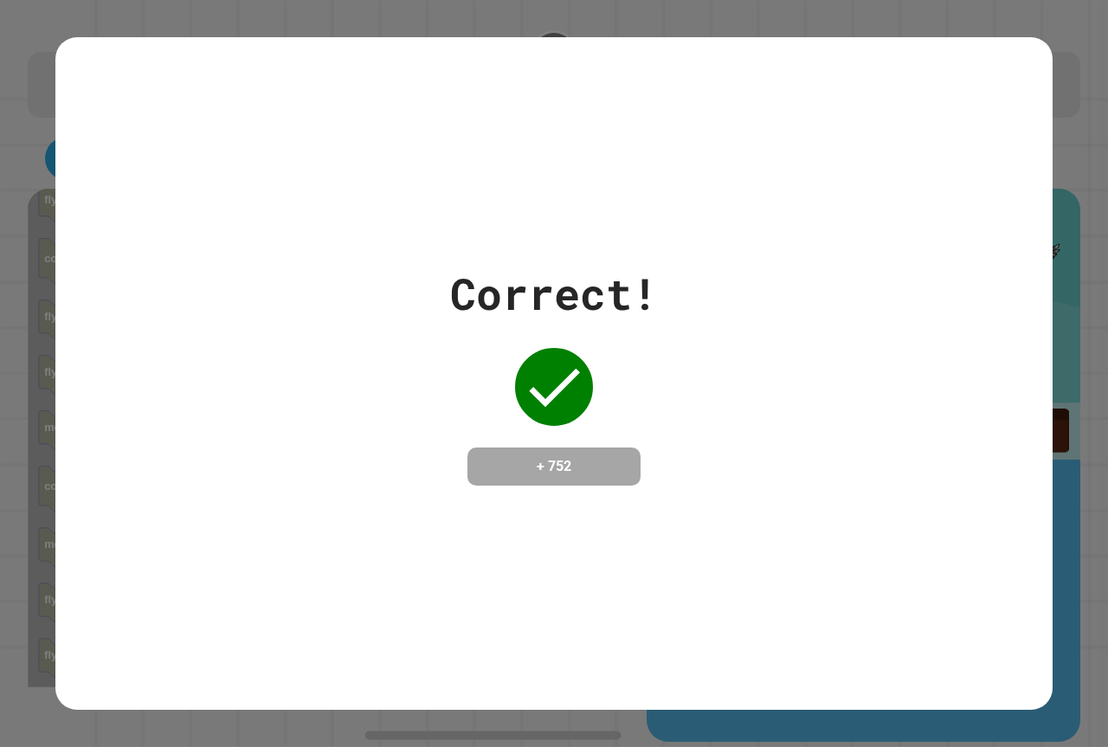
drag, startPoint x: 424, startPoint y: 297, endPoint x: 1107, endPoint y: 319, distance: 683.4
click at [582, 317] on div "Correct! + 752" at bounding box center [553, 373] width 997 height 224
drag, startPoint x: 413, startPoint y: 359, endPoint x: 603, endPoint y: 349, distance: 189.9
click at [491, 409] on div "Correct! + 752" at bounding box center [554, 373] width 208 height 224
drag, startPoint x: 689, startPoint y: 473, endPoint x: 832, endPoint y: 436, distance: 147.4
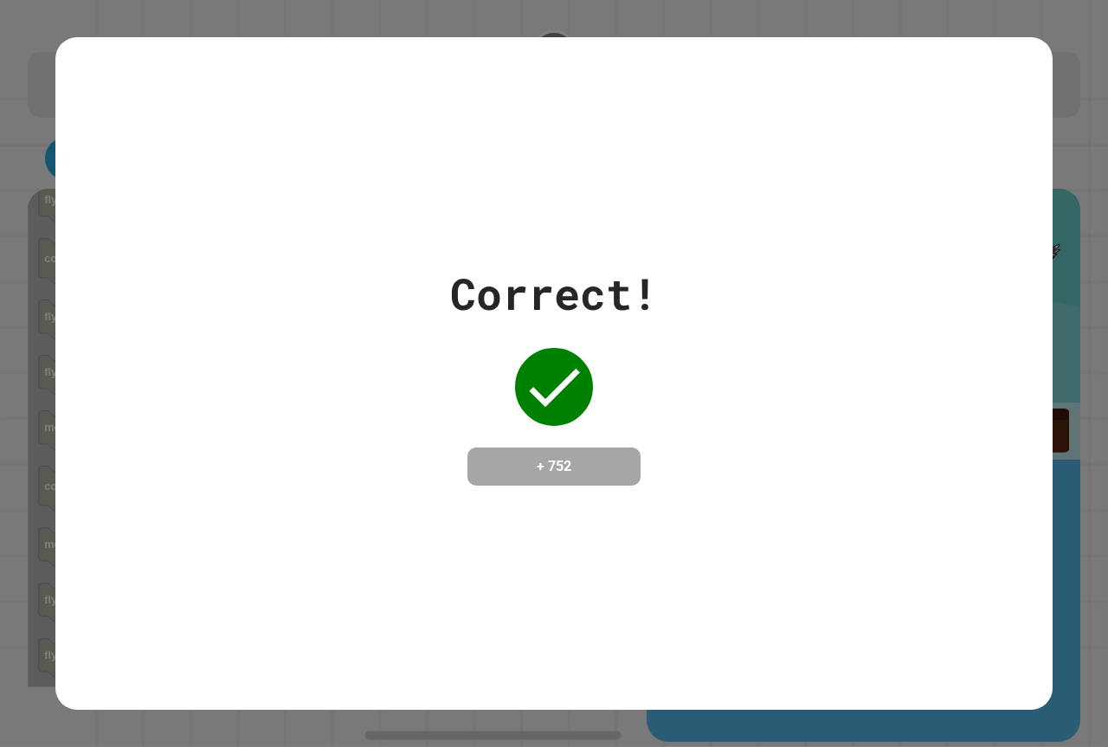
click at [700, 469] on div "Correct! + 752" at bounding box center [553, 373] width 997 height 224
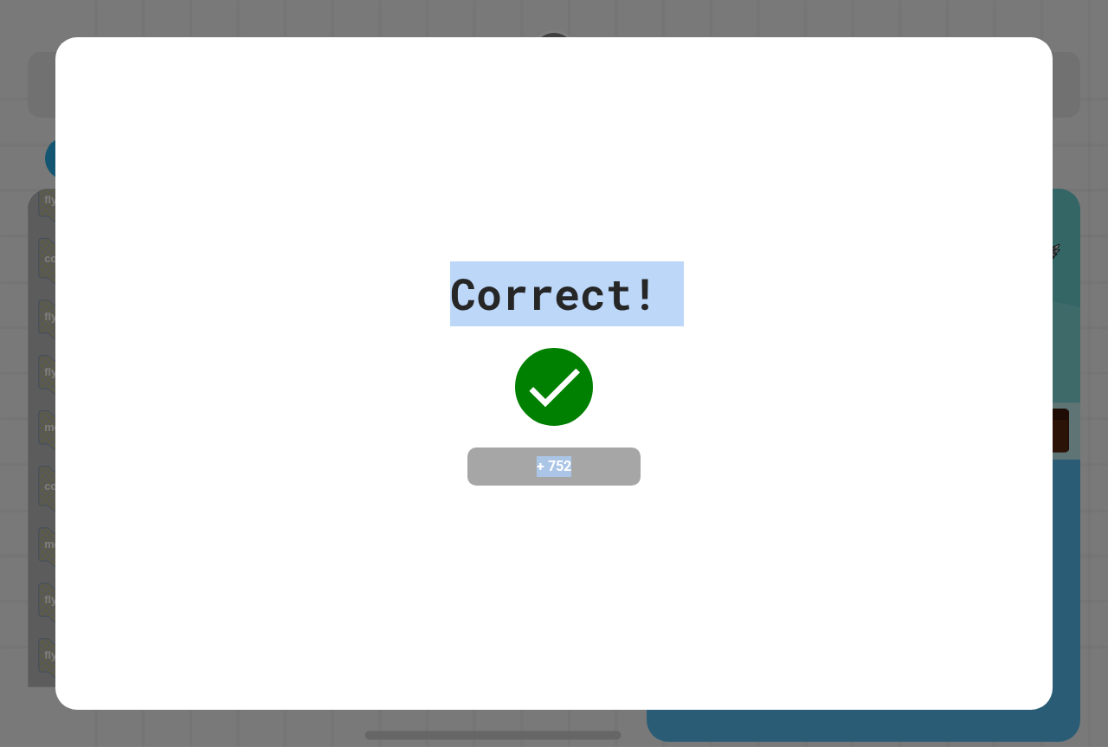
drag, startPoint x: 689, startPoint y: 395, endPoint x: 325, endPoint y: 113, distance: 460.4
click at [12, 182] on div "Correct! + 752" at bounding box center [554, 373] width 1108 height 747
click at [388, 505] on div "Correct! + 752" at bounding box center [553, 373] width 997 height 673
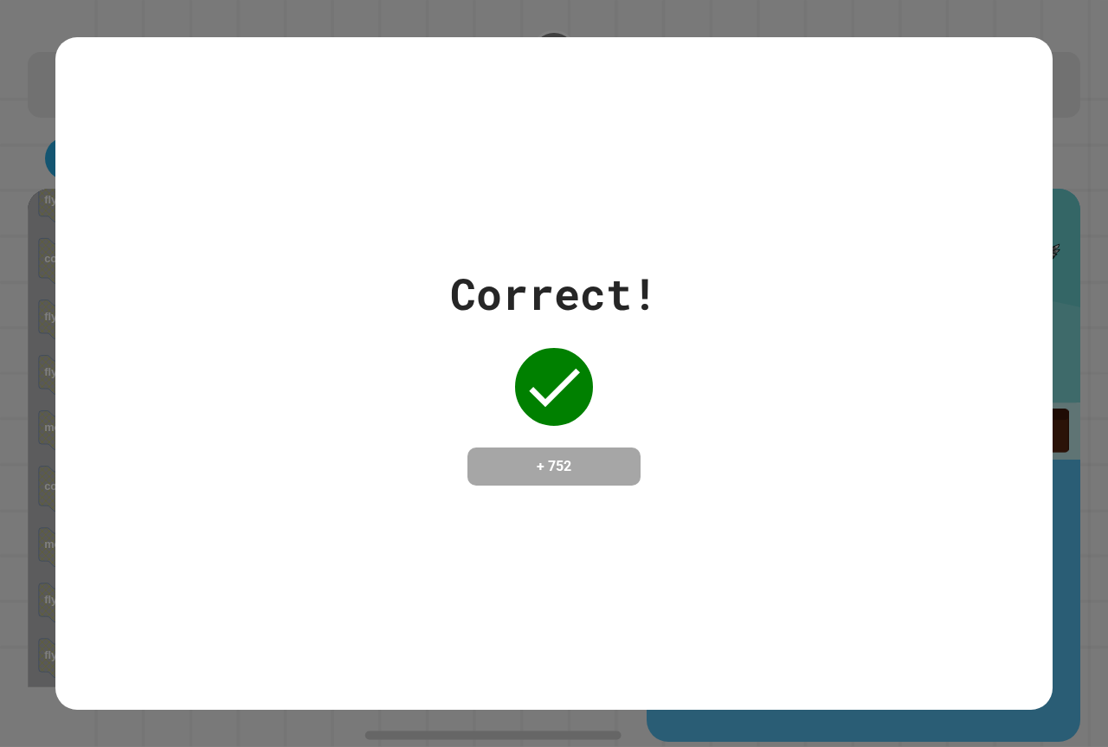
click at [553, 366] on icon at bounding box center [553, 386] width 69 height 69
drag, startPoint x: 554, startPoint y: 365, endPoint x: 521, endPoint y: 397, distance: 45.9
click at [538, 377] on icon at bounding box center [553, 386] width 69 height 69
click at [515, 409] on div "Correct! + 752" at bounding box center [554, 373] width 208 height 224
drag, startPoint x: 510, startPoint y: 437, endPoint x: 536, endPoint y: 424, distance: 29.0
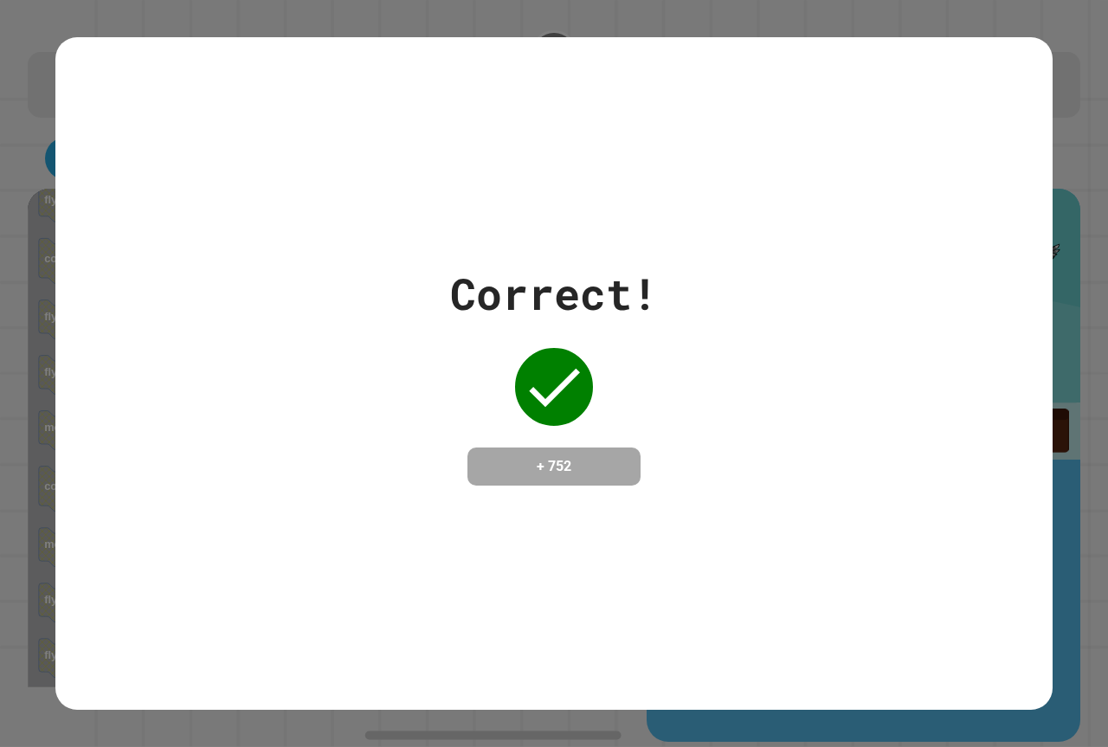
click at [512, 440] on div "Correct! + 752" at bounding box center [554, 373] width 208 height 224
click at [536, 424] on div "Correct! + 752" at bounding box center [554, 373] width 208 height 224
drag, startPoint x: 593, startPoint y: 703, endPoint x: 535, endPoint y: 692, distance: 59.1
click at [535, 692] on div "Correct! + 752" at bounding box center [554, 373] width 1108 height 747
click at [535, 692] on div "Correct! + 752" at bounding box center [553, 373] width 997 height 673
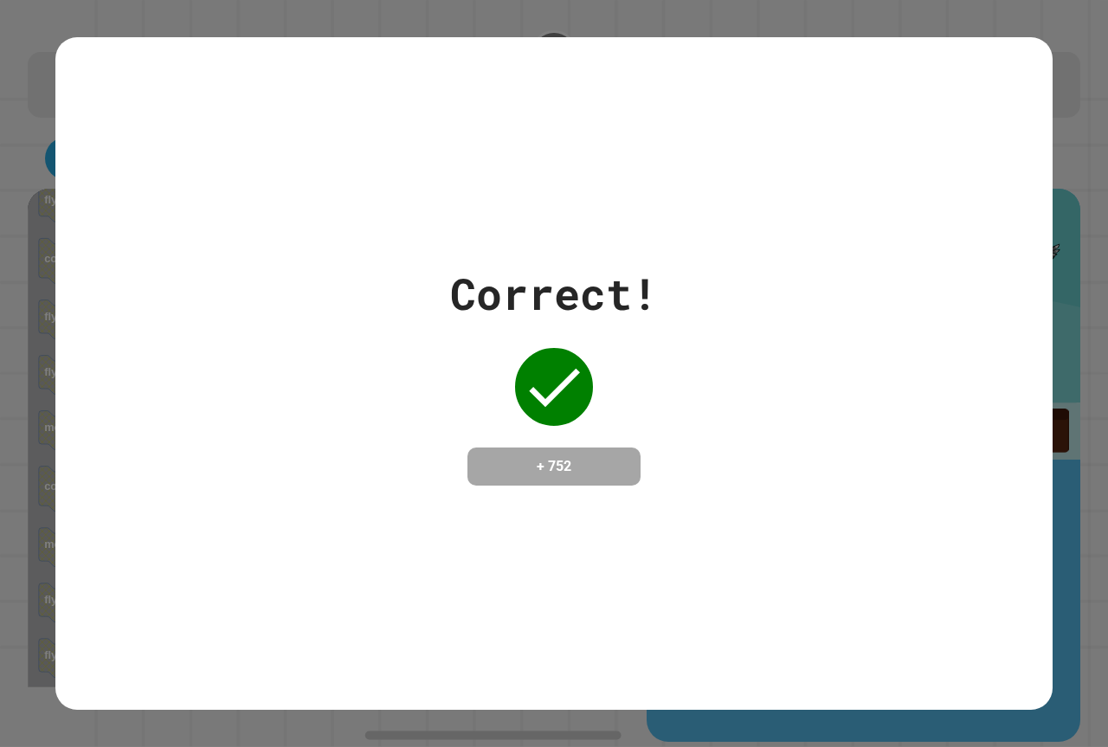
click at [480, 697] on div "Correct! + 752" at bounding box center [553, 373] width 997 height 673
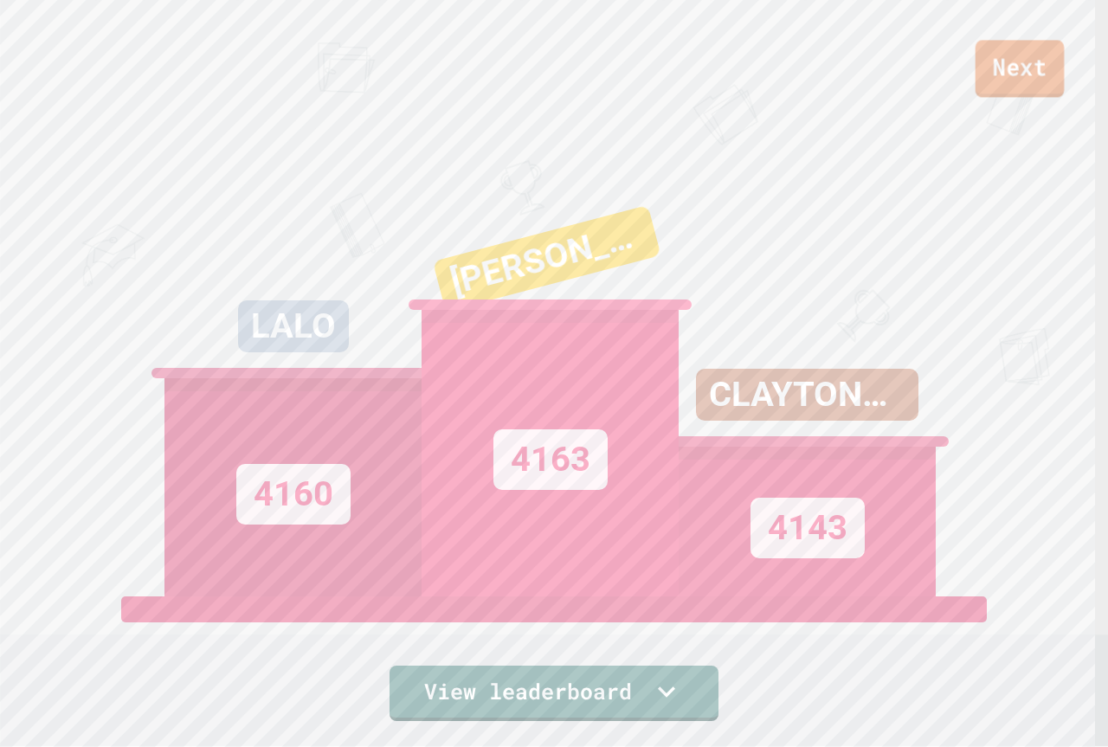
click at [1031, 59] on link "Next" at bounding box center [1020, 68] width 89 height 57
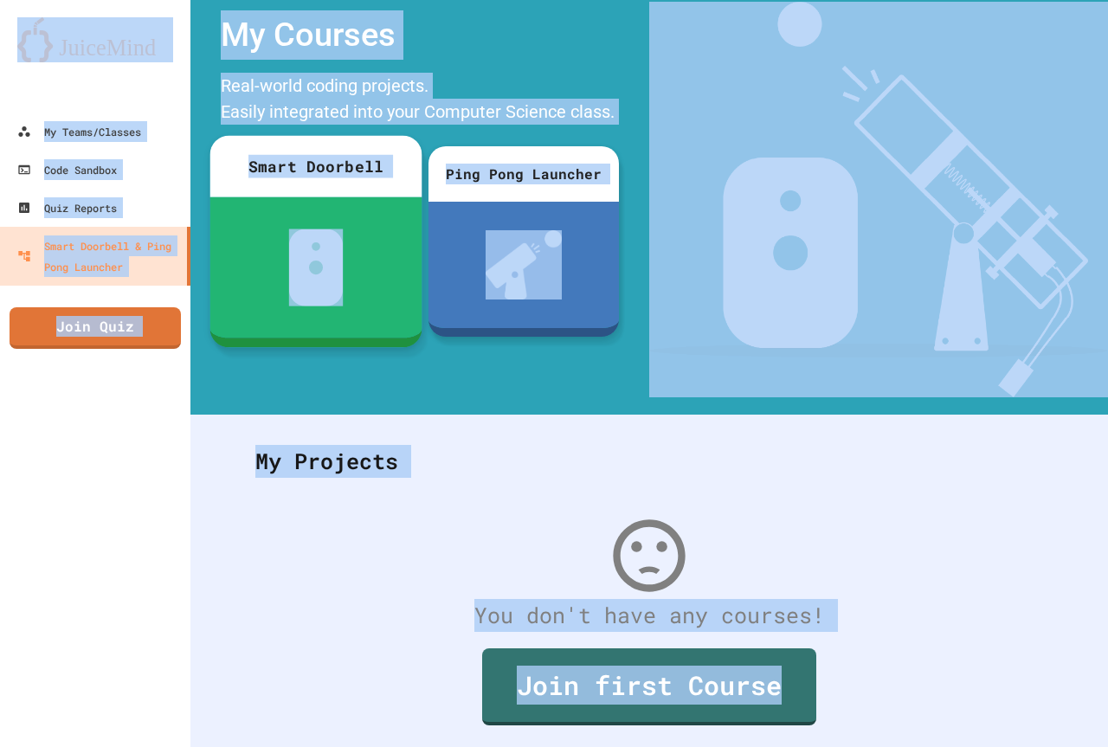
scroll to position [121, 0]
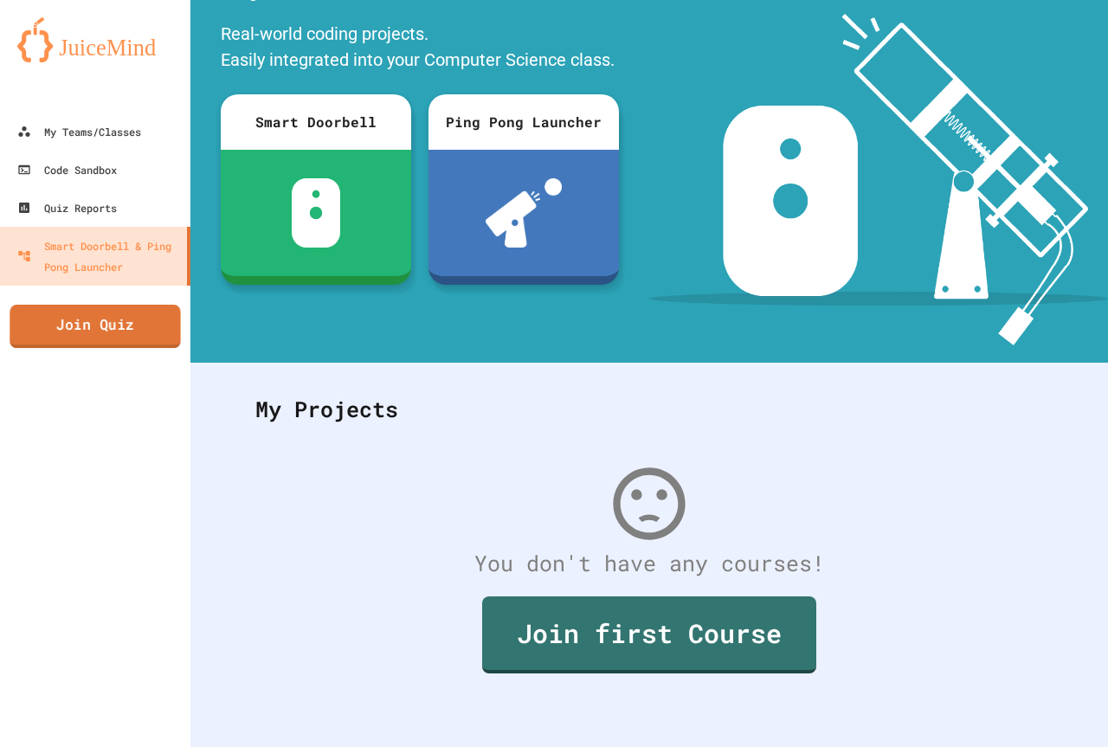
click at [156, 330] on link "Join Quiz" at bounding box center [95, 326] width 171 height 43
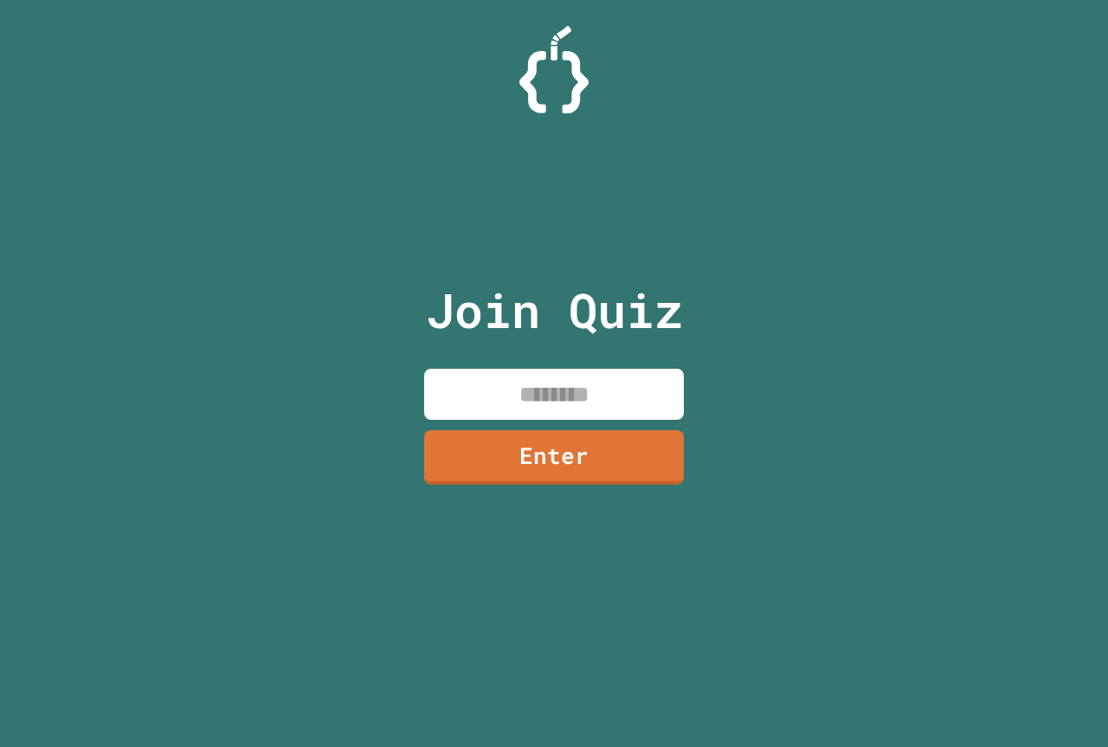
click at [479, 404] on input at bounding box center [554, 394] width 260 height 51
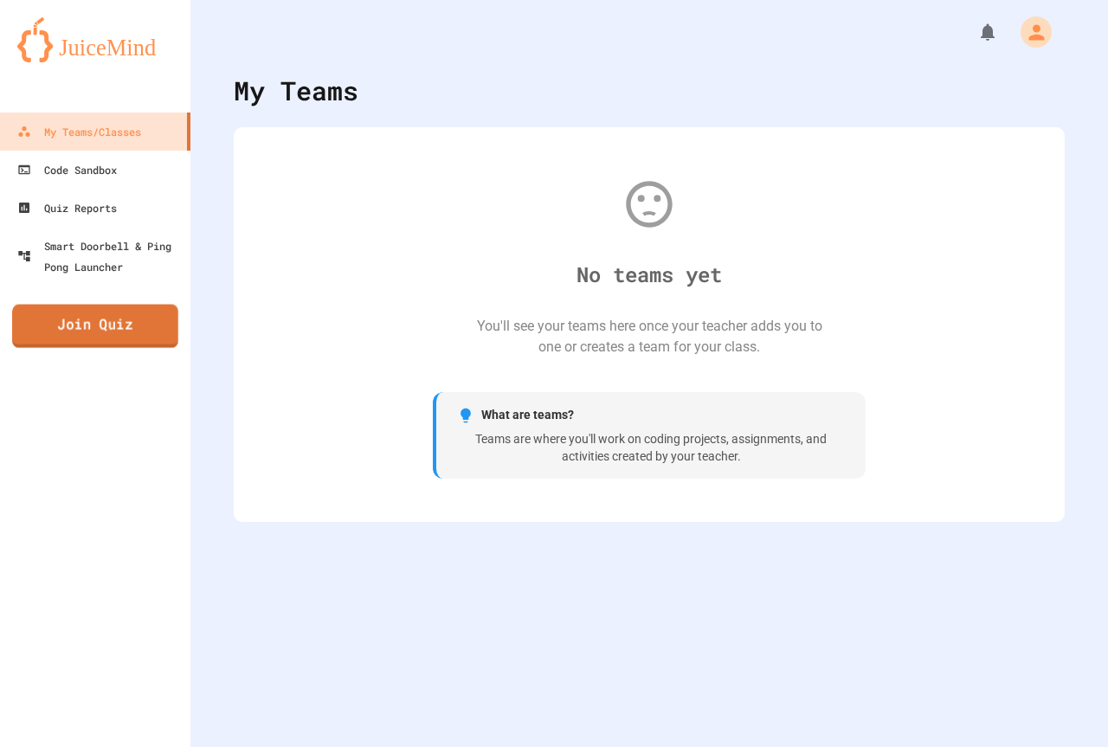
click at [60, 331] on link "Join Quiz" at bounding box center [95, 326] width 166 height 43
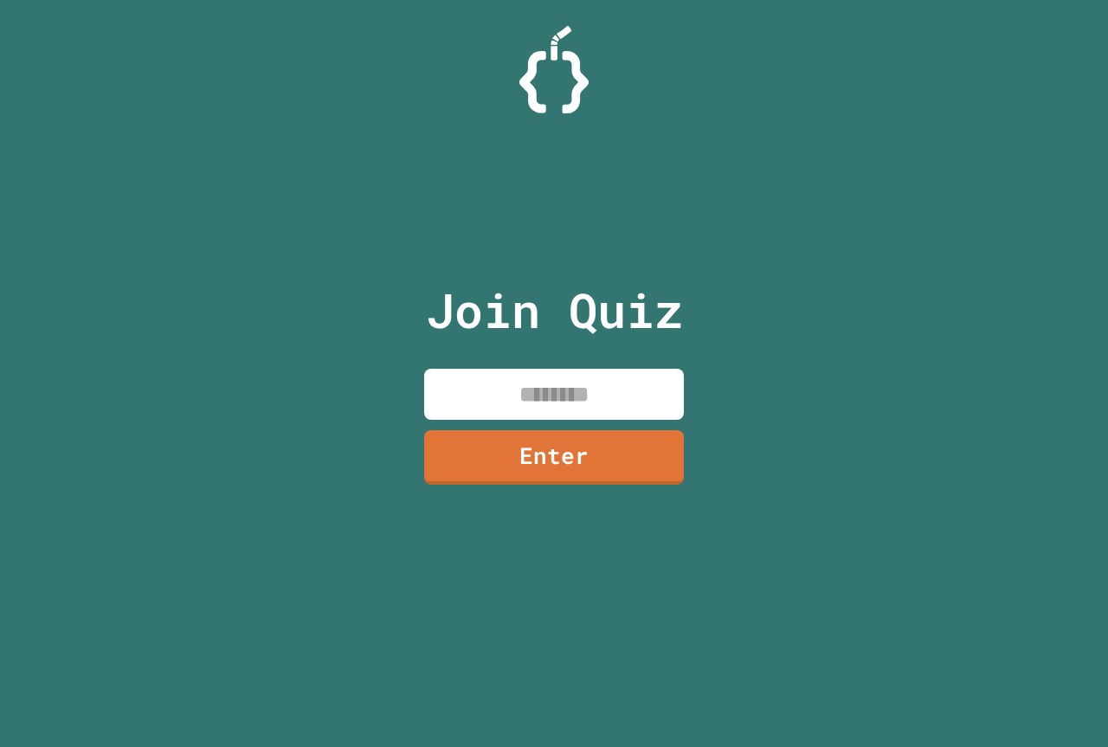
click at [509, 386] on input at bounding box center [554, 394] width 260 height 51
paste input "********"
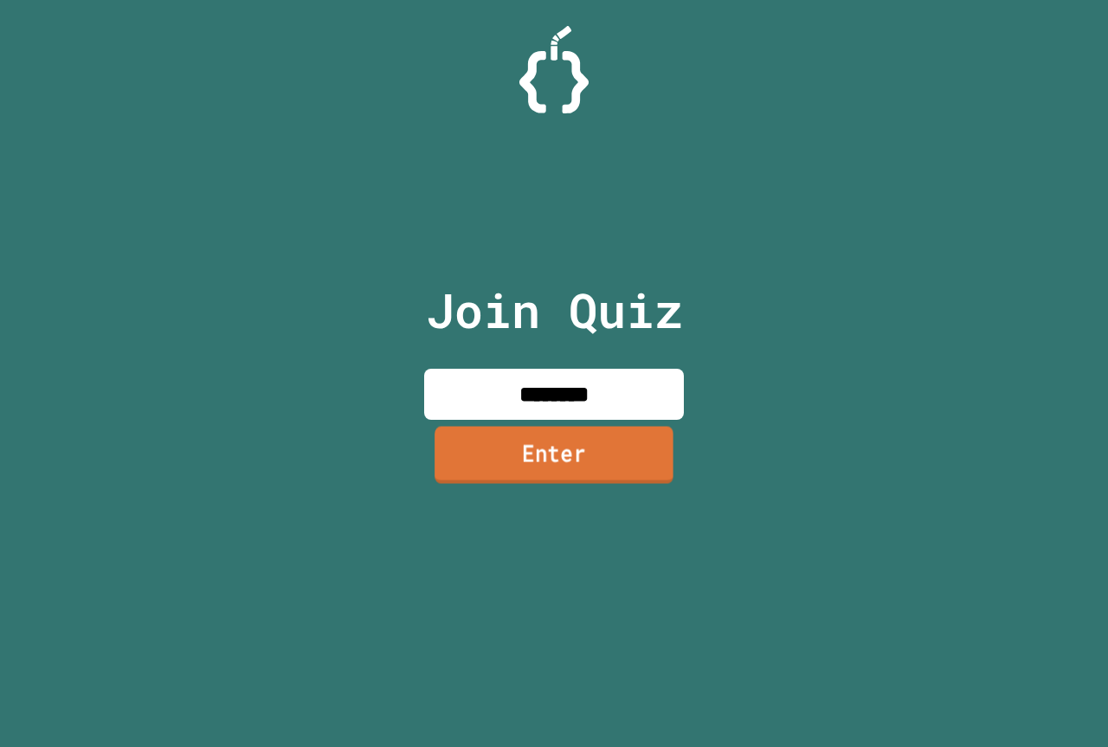
type input "********"
click at [567, 440] on link "Enter" at bounding box center [554, 454] width 239 height 57
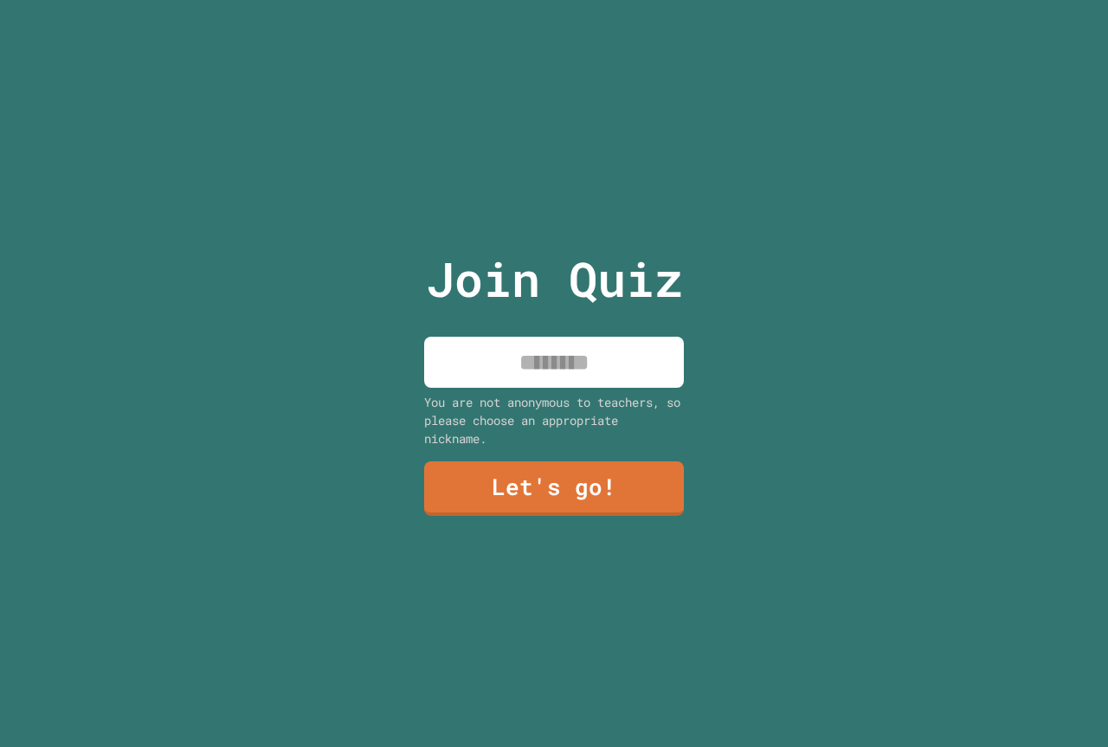
click at [540, 329] on div "Join Quiz You are not anonymous to teachers, so please choose an appropriate ni…" at bounding box center [555, 373] width 292 height 747
click at [541, 351] on input at bounding box center [554, 362] width 260 height 51
type input "*"
type input "**********"
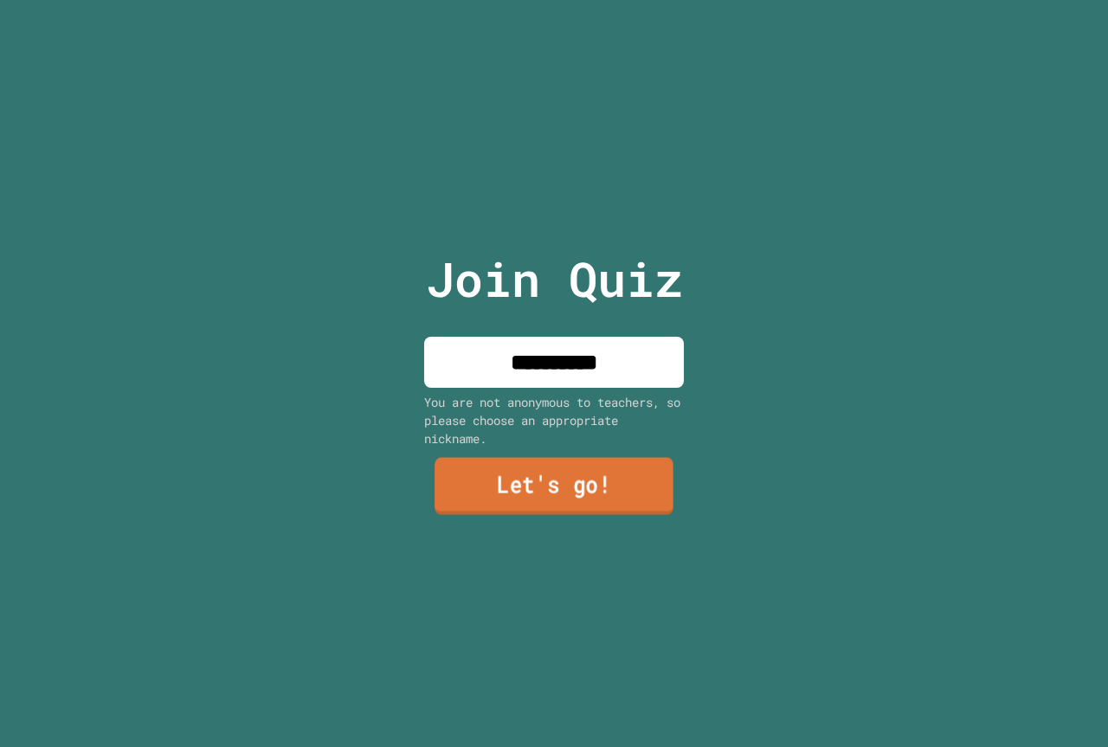
click at [569, 474] on link "Let's go!" at bounding box center [554, 486] width 239 height 57
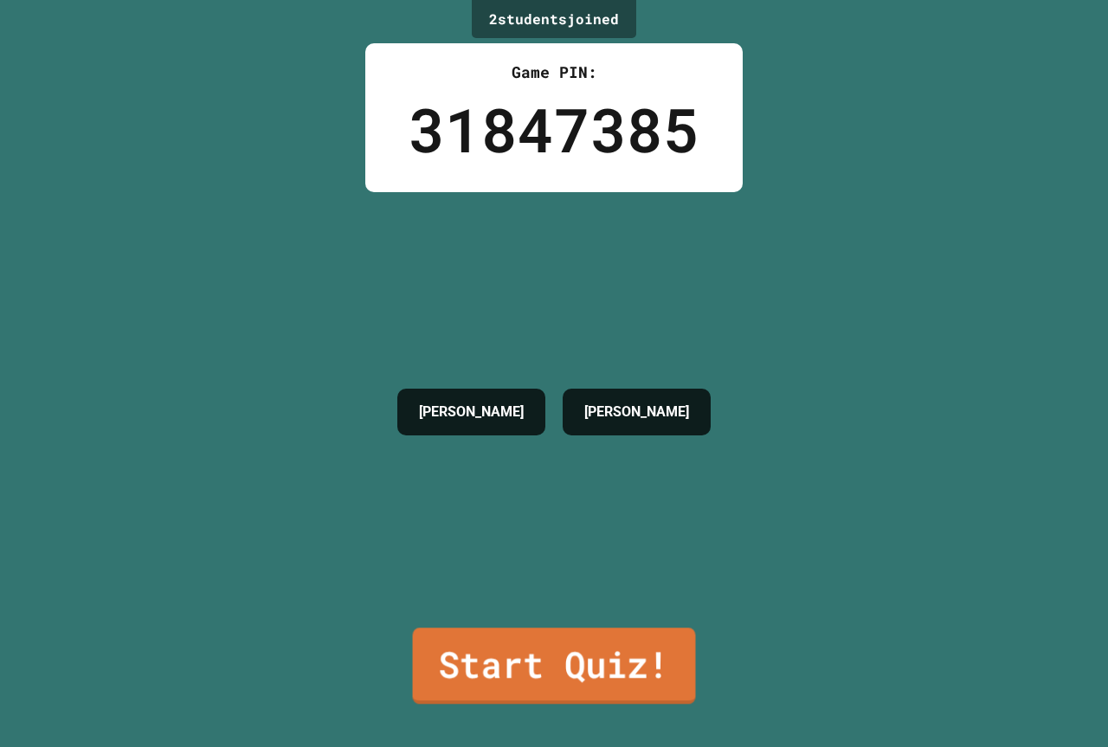
click at [586, 662] on link "Start Quiz!" at bounding box center [554, 666] width 283 height 76
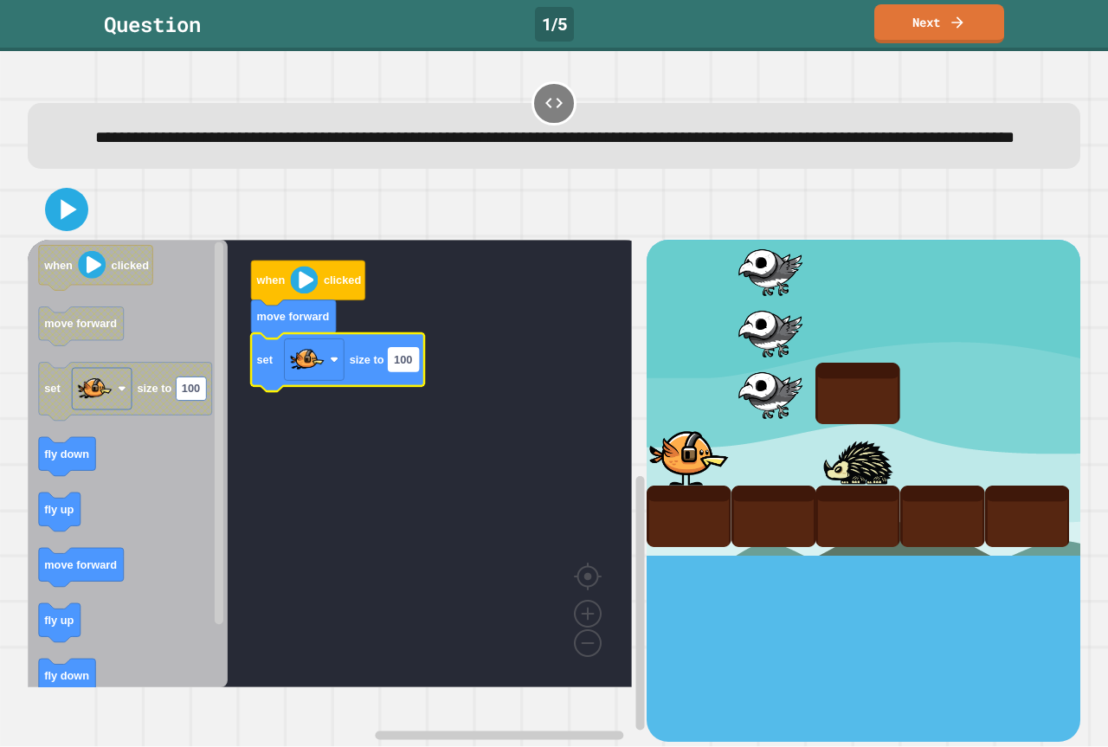
click at [409, 371] on rect "Blockly Workspace" at bounding box center [404, 359] width 30 height 23
type input "*******"
click at [386, 442] on rect "Blockly Workspace" at bounding box center [330, 464] width 604 height 448
click at [397, 366] on text "1" at bounding box center [397, 359] width 6 height 13
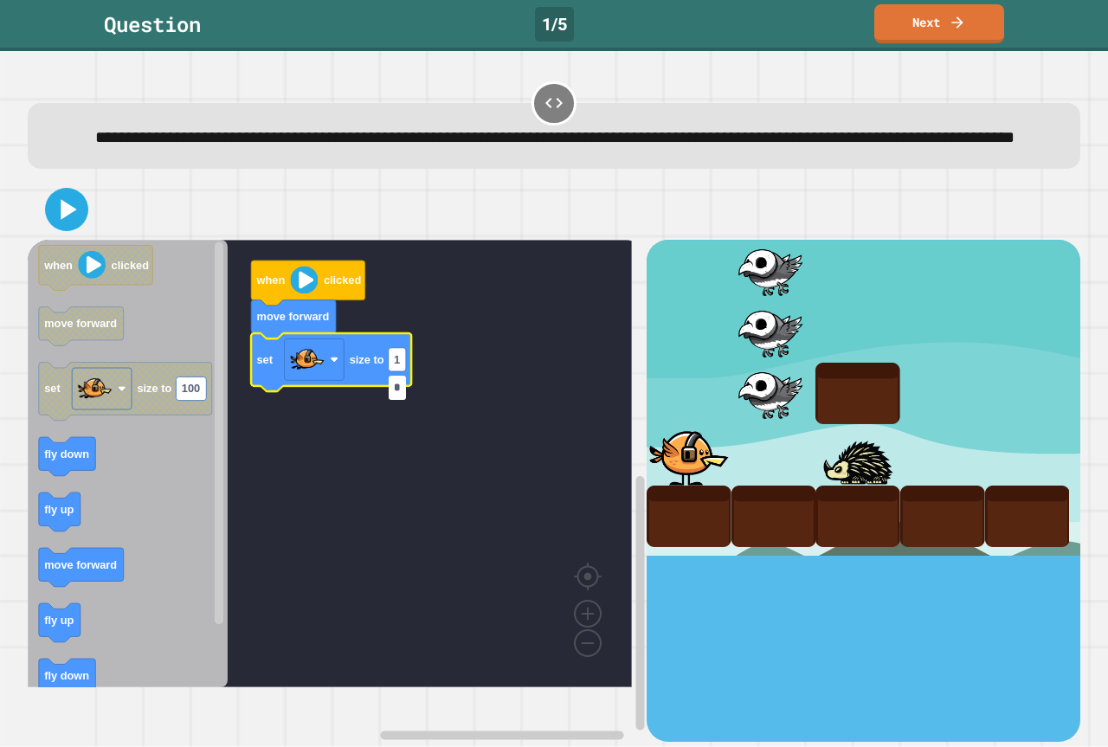
click at [398, 388] on input "*" at bounding box center [397, 387] width 17 height 23
type input "***"
click at [422, 478] on rect "Blockly Workspace" at bounding box center [330, 464] width 604 height 448
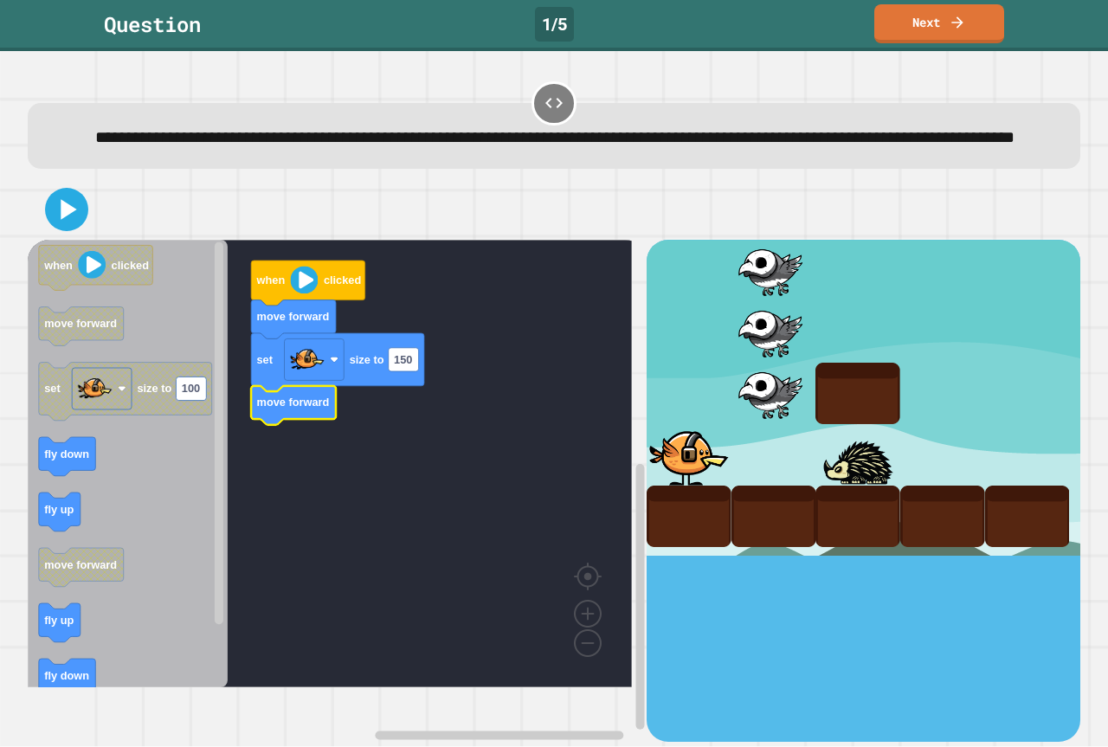
click at [404, 478] on rect "Blockly Workspace" at bounding box center [330, 464] width 604 height 448
click at [280, 409] on text "move forward" at bounding box center [292, 402] width 73 height 13
click at [373, 469] on rect "Blockly Workspace" at bounding box center [330, 464] width 604 height 448
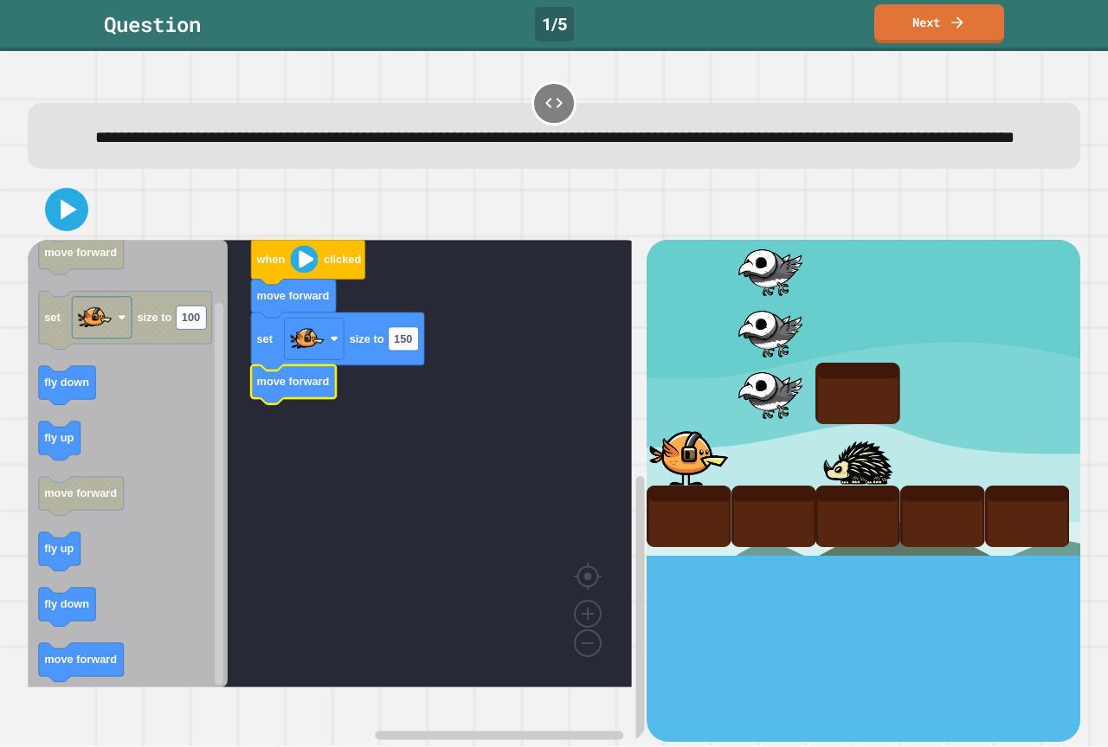
click at [184, 430] on icon "Blockly Workspace" at bounding box center [128, 464] width 200 height 448
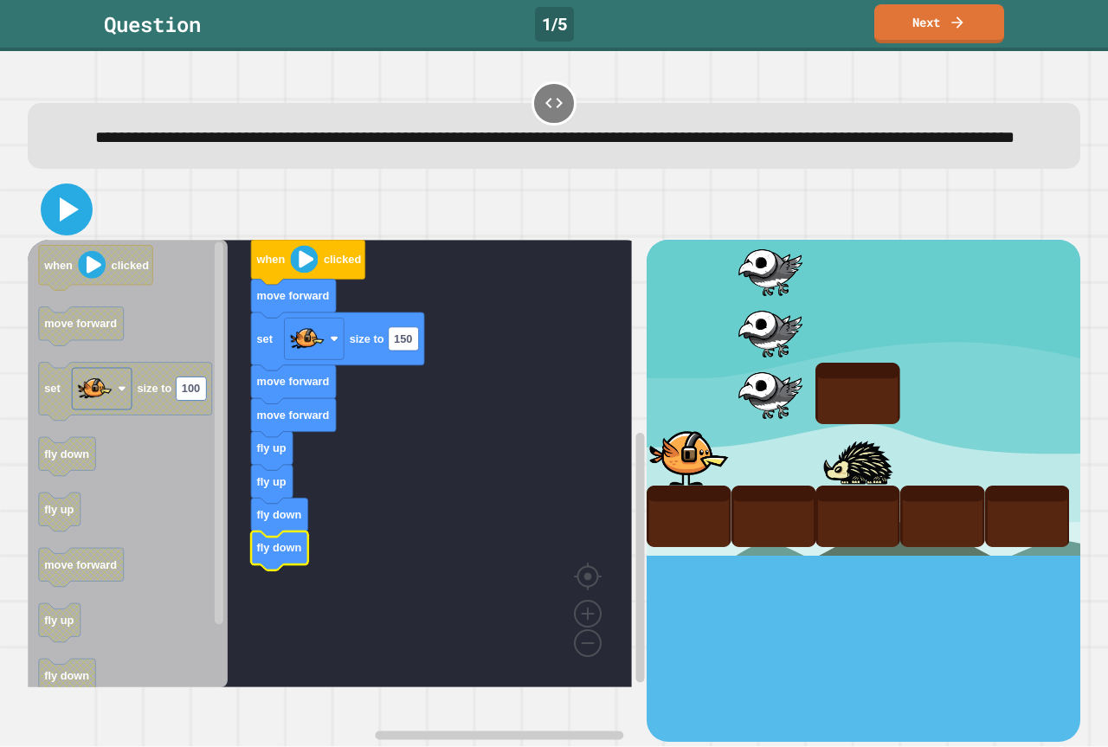
click at [76, 230] on icon at bounding box center [67, 210] width 42 height 42
click at [524, 549] on rect "Blockly Workspace" at bounding box center [330, 464] width 604 height 448
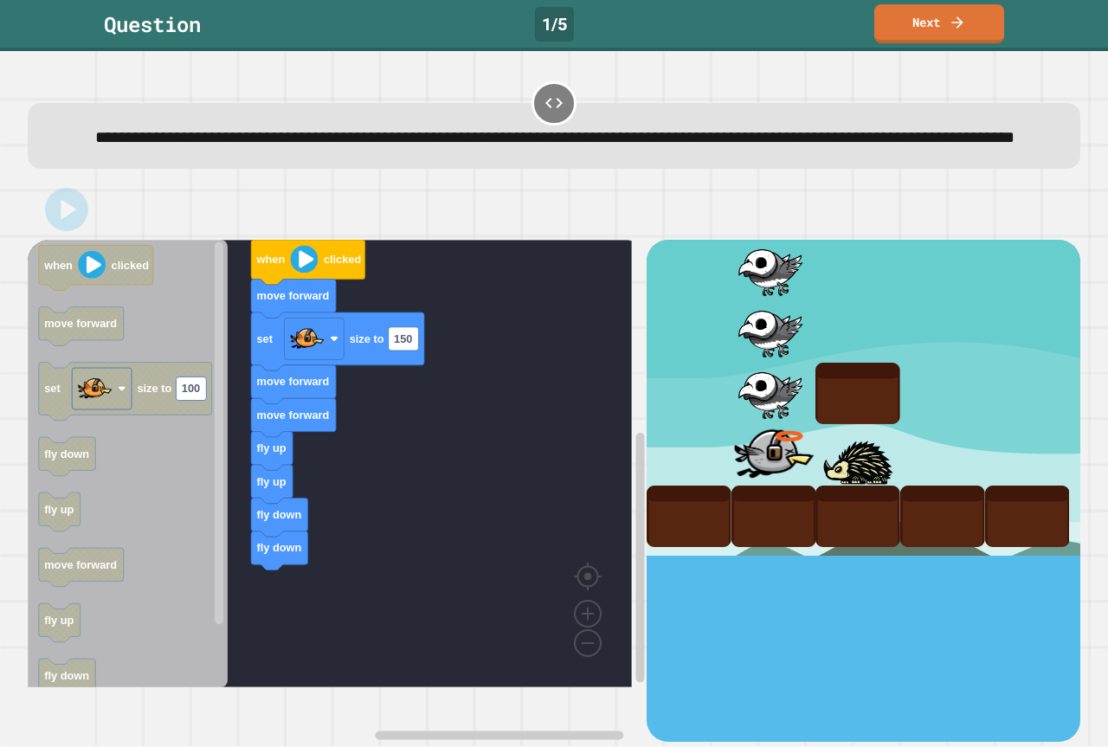
click at [844, 486] on div at bounding box center [857, 454] width 85 height 61
click at [796, 499] on div at bounding box center [864, 397] width 434 height 315
click at [815, 424] on div "Ouch!! Try again!" at bounding box center [784, 389] width 104 height 69
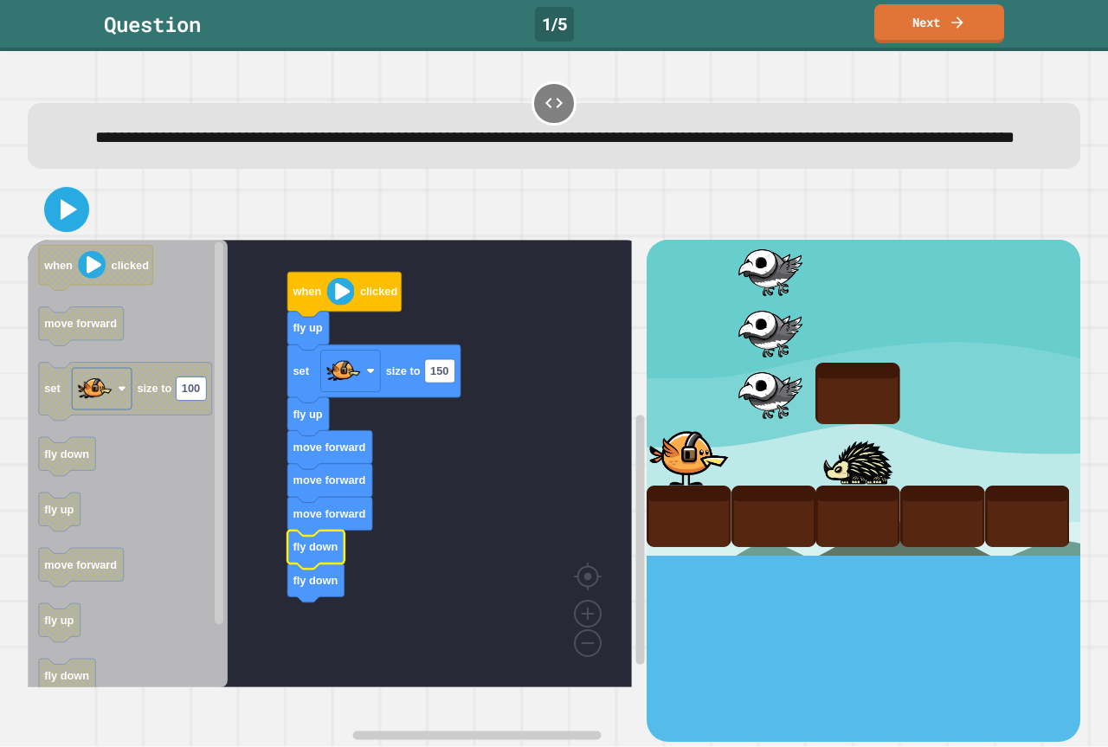
click at [61, 227] on icon at bounding box center [66, 210] width 36 height 36
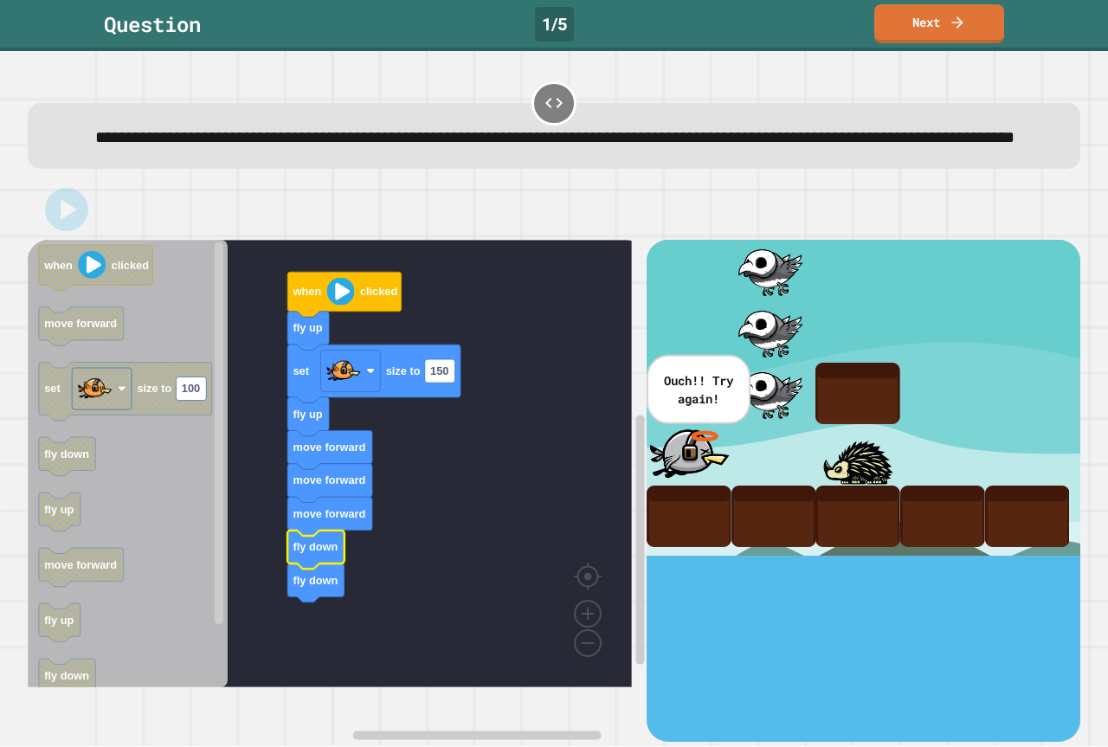
click at [662, 408] on p "Ouch!! Try again!" at bounding box center [698, 389] width 74 height 36
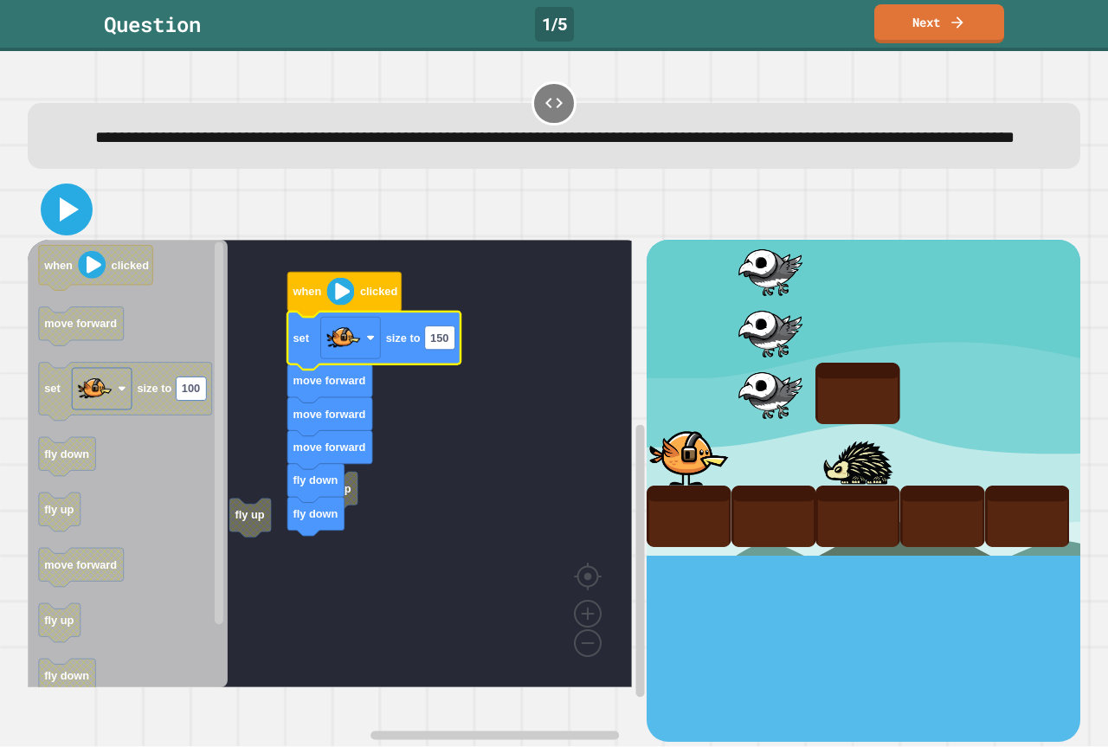
click at [70, 230] on icon at bounding box center [67, 210] width 42 height 42
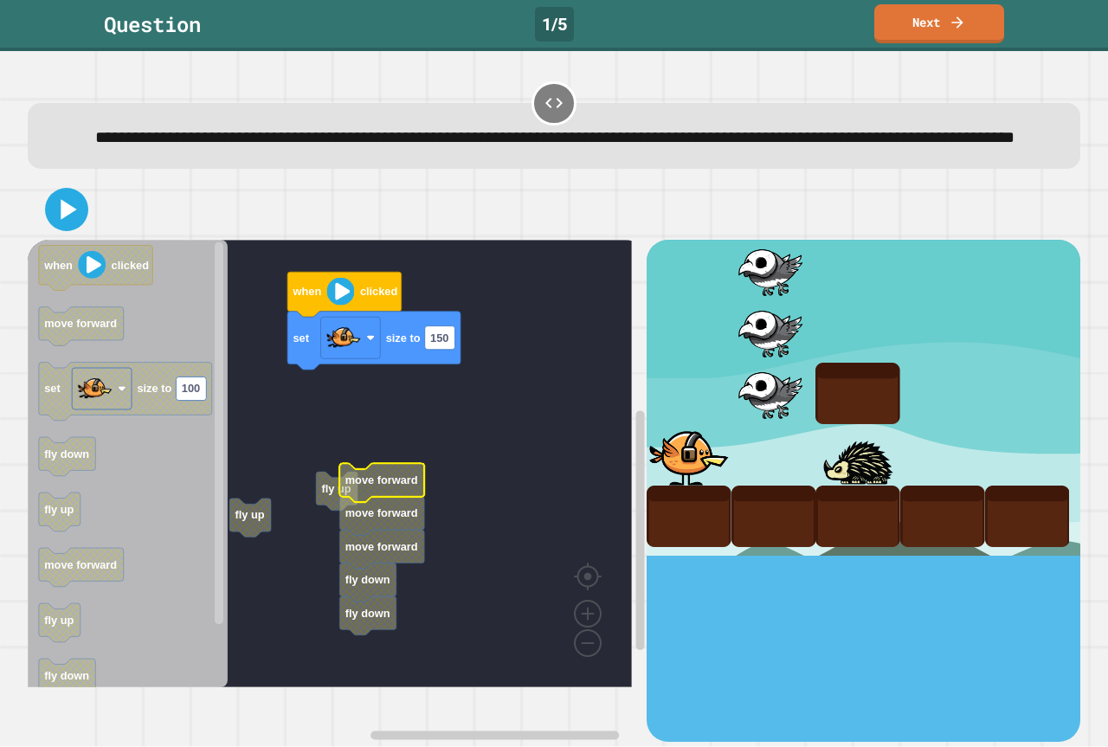
click at [68, 220] on icon at bounding box center [69, 210] width 16 height 20
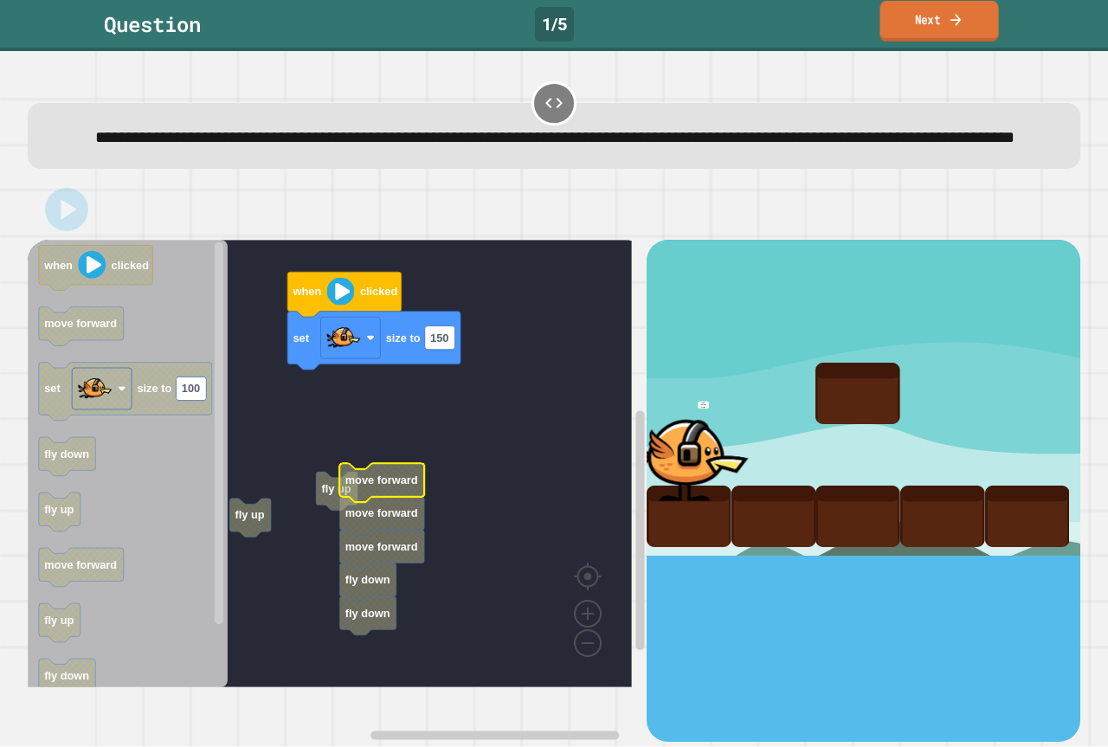
click at [918, 15] on link "Next" at bounding box center [939, 21] width 119 height 41
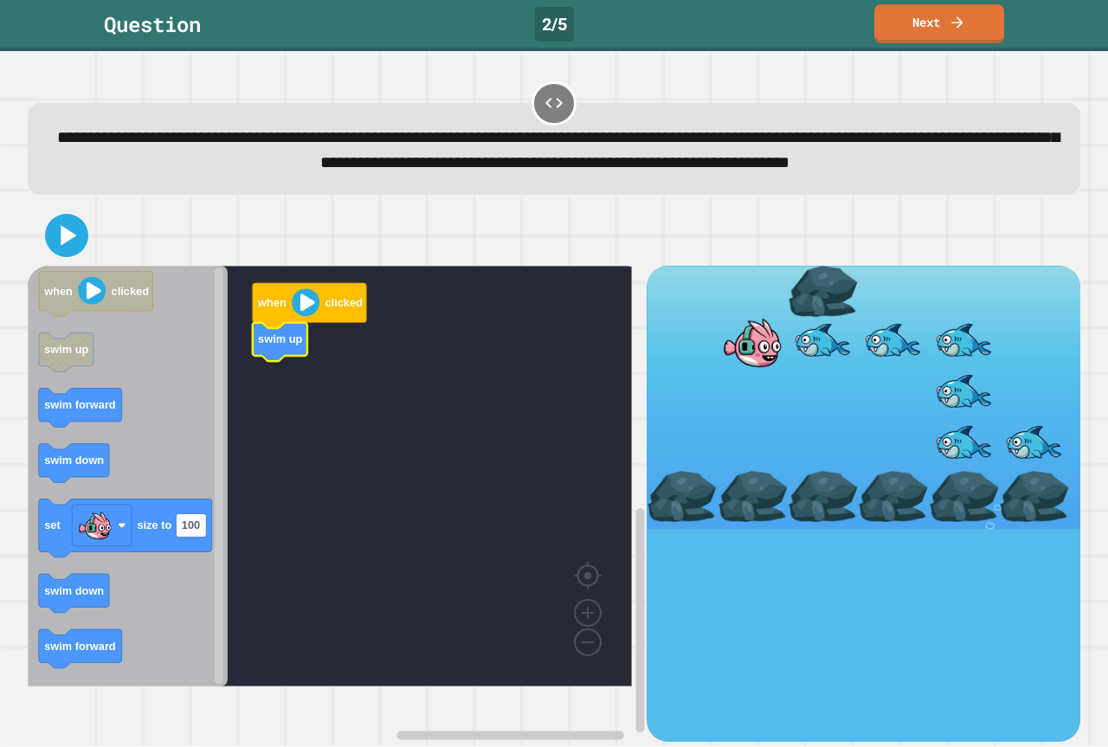
click at [87, 266] on div at bounding box center [554, 235] width 1053 height 61
click at [78, 255] on icon at bounding box center [67, 236] width 40 height 40
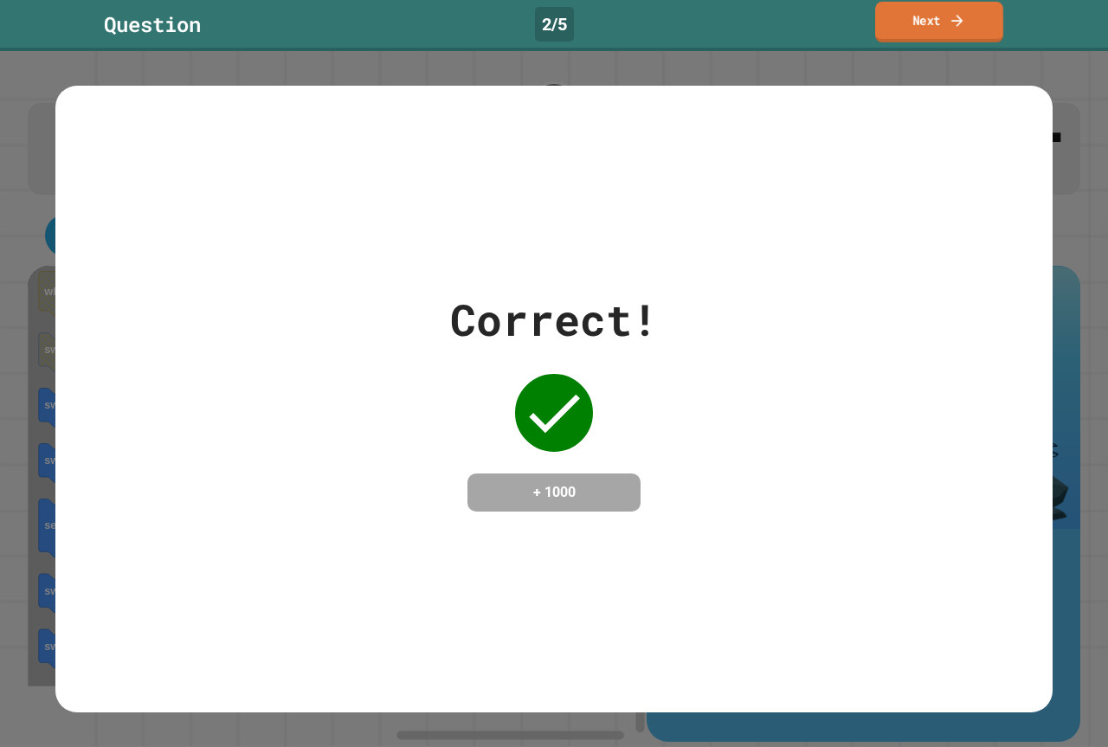
click at [910, 17] on link "Next" at bounding box center [939, 22] width 128 height 41
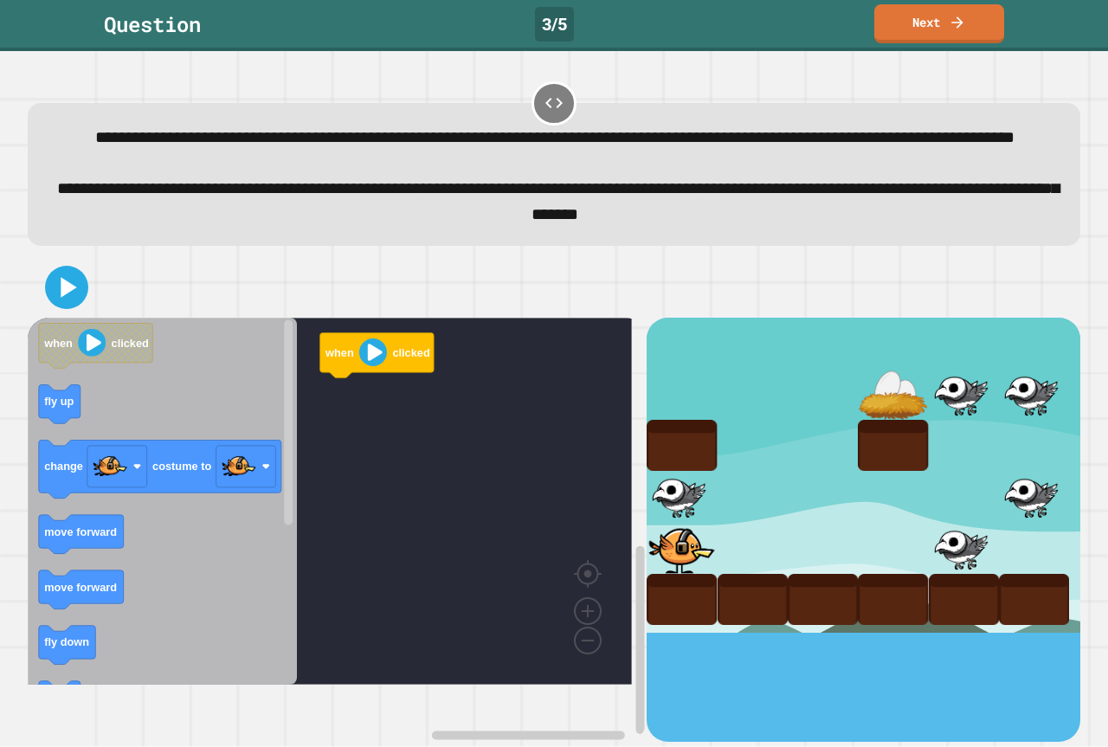
click at [277, 497] on icon "Blockly Workspace" at bounding box center [160, 470] width 242 height 58
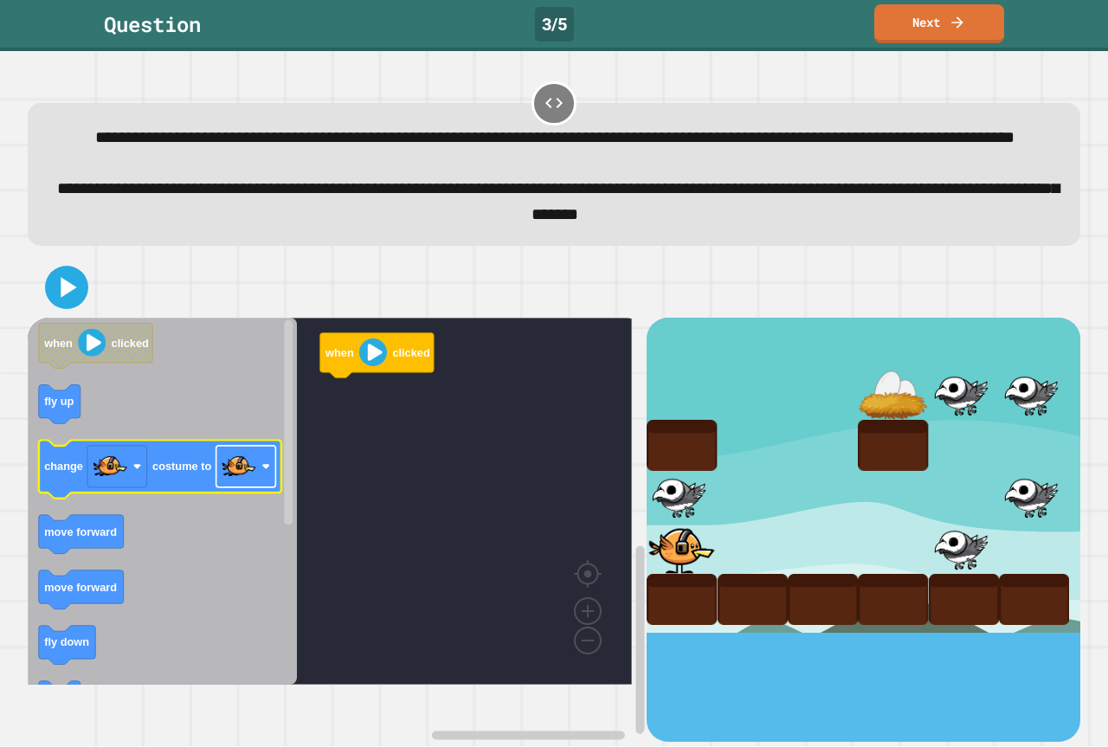
click at [248, 484] on image "Blockly Workspace" at bounding box center [239, 466] width 35 height 35
click at [98, 481] on image "Blockly Workspace" at bounding box center [110, 466] width 35 height 35
click at [242, 484] on image "Blockly Workspace" at bounding box center [239, 466] width 35 height 35
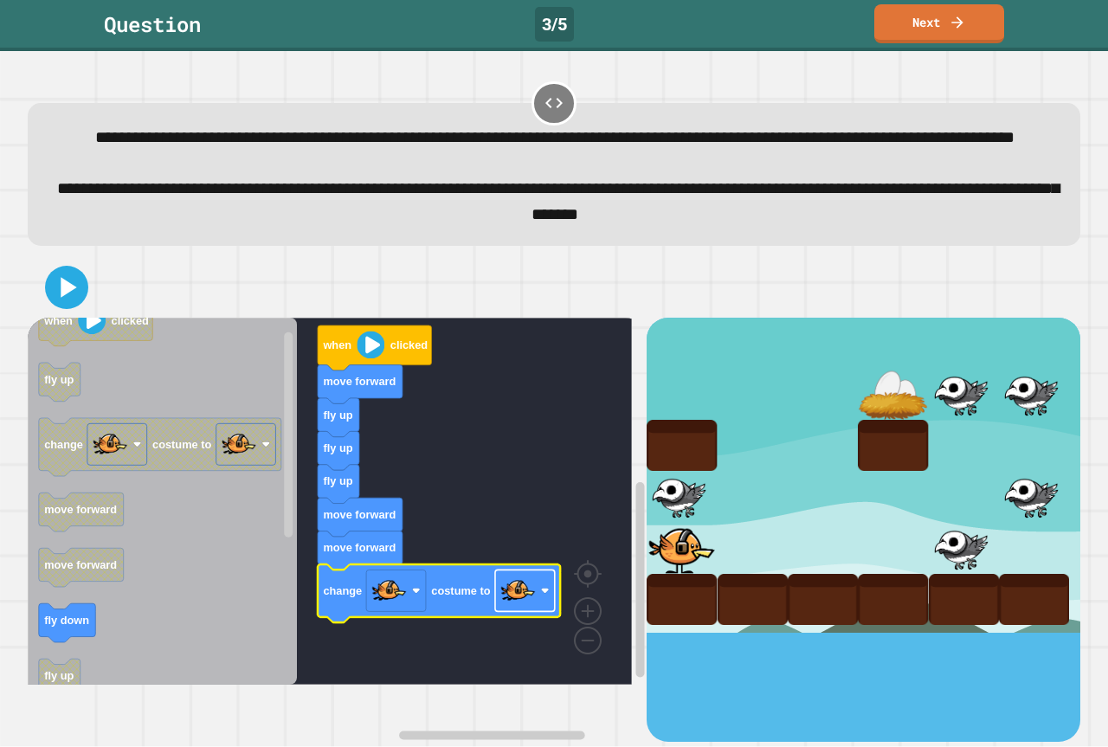
click at [529, 608] on image "Blockly Workspace" at bounding box center [517, 590] width 35 height 35
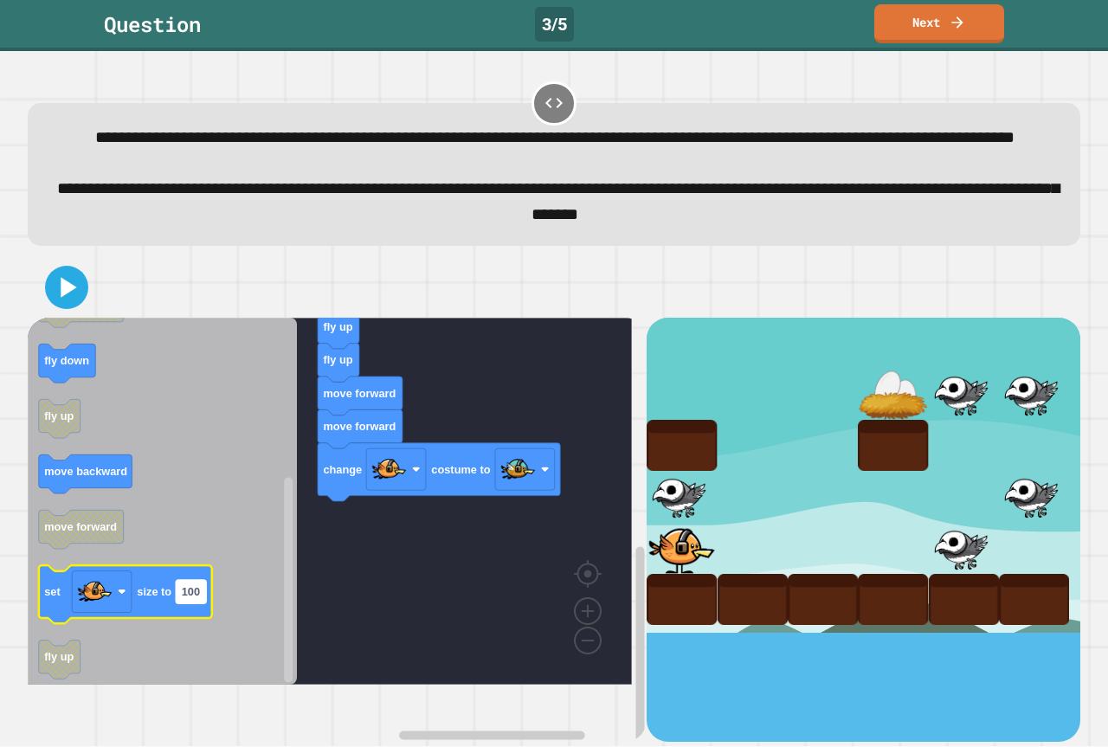
click at [190, 603] on rect "Blockly Workspace" at bounding box center [191, 591] width 30 height 23
type input "**"
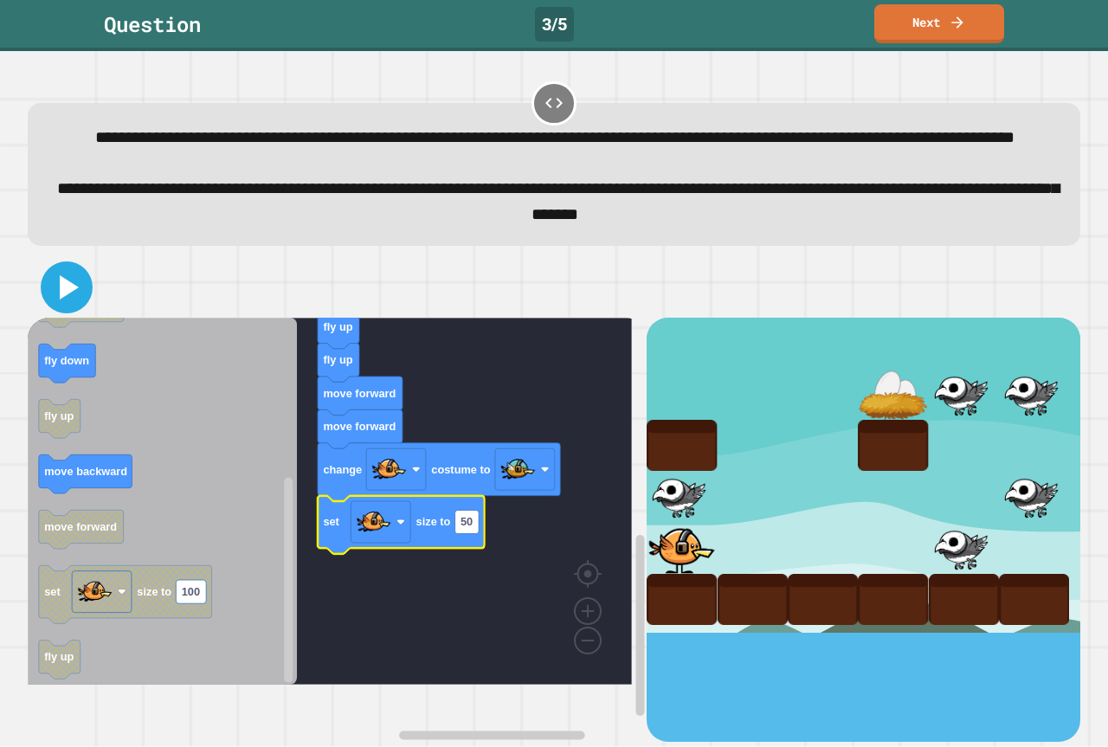
click at [73, 308] on icon at bounding box center [67, 288] width 42 height 42
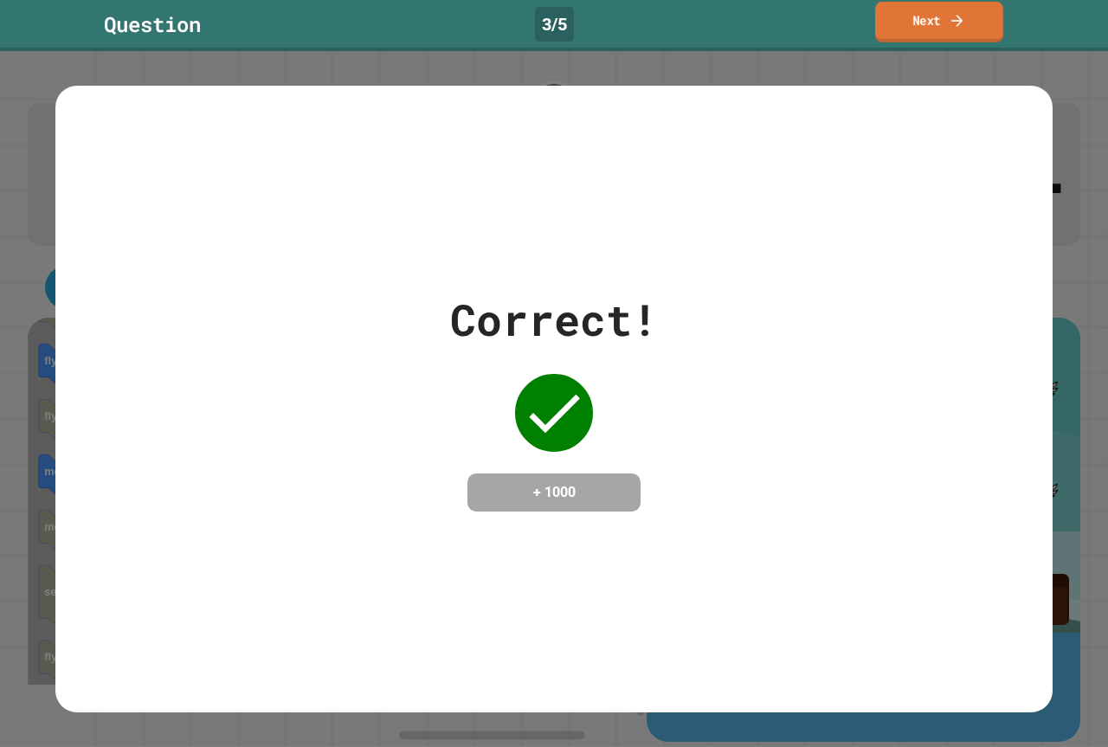
click at [939, 25] on link "Next" at bounding box center [939, 22] width 128 height 41
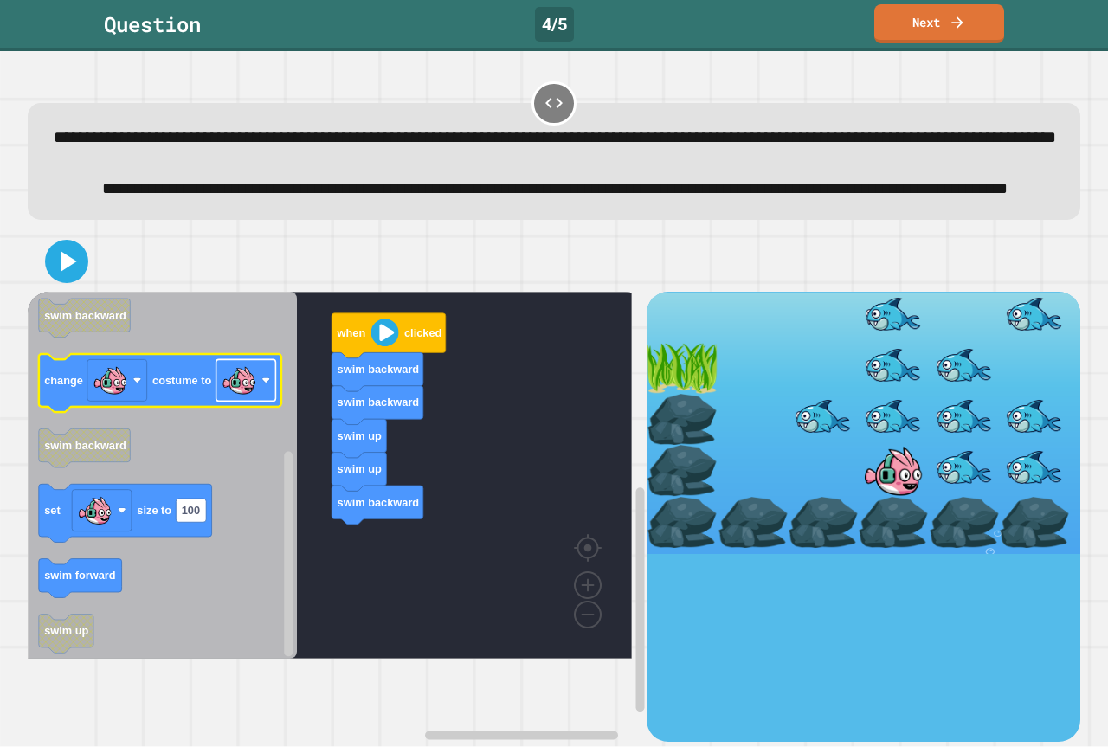
click at [235, 397] on image "Blockly Workspace" at bounding box center [239, 380] width 35 height 35
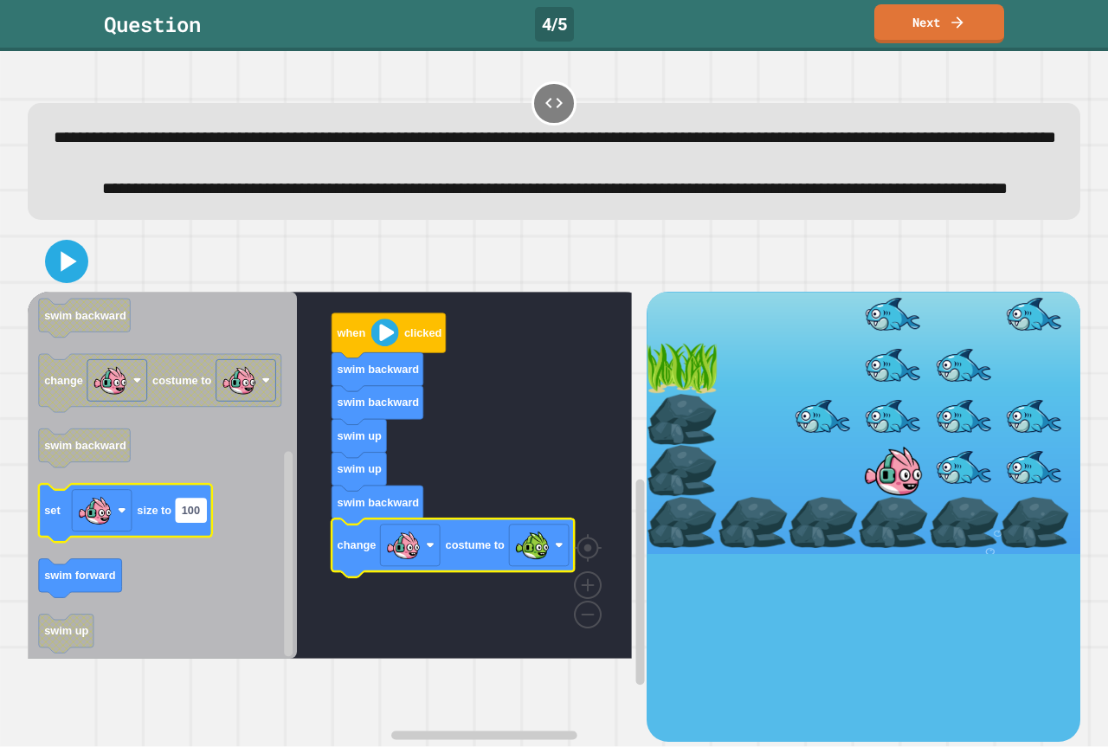
click at [195, 517] on text "100" at bounding box center [191, 510] width 18 height 13
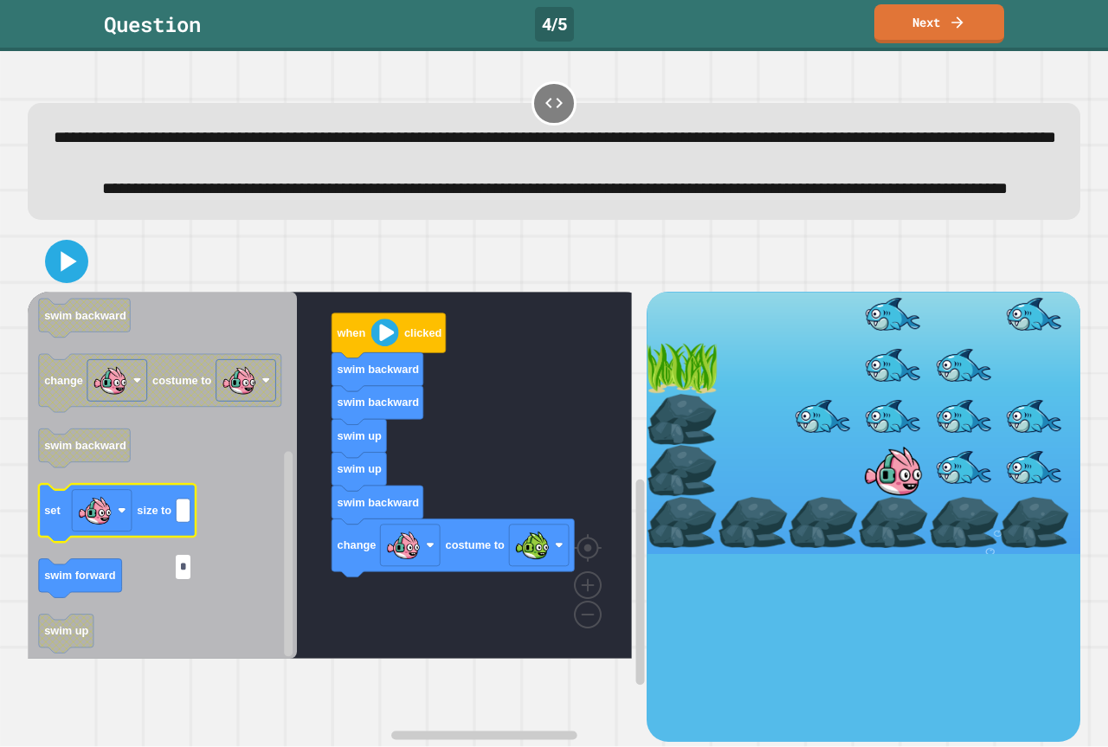
type input "**"
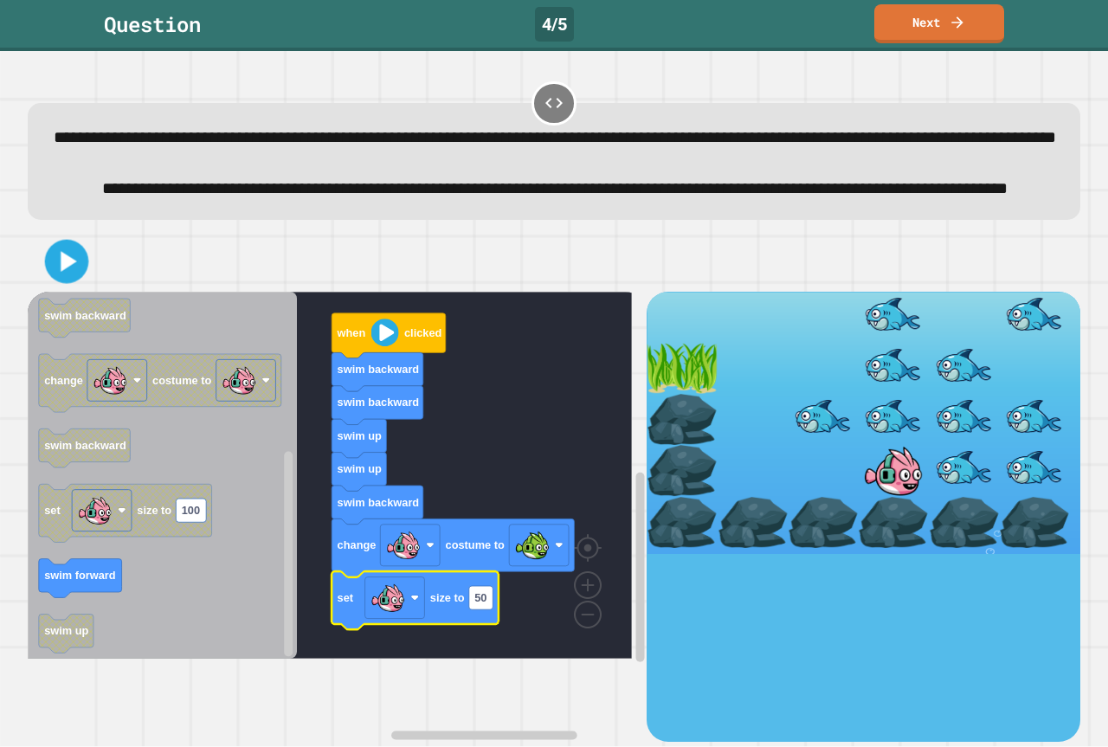
click at [64, 272] on icon at bounding box center [69, 261] width 16 height 21
click at [536, 392] on rect "Blockly Workspace" at bounding box center [330, 475] width 604 height 367
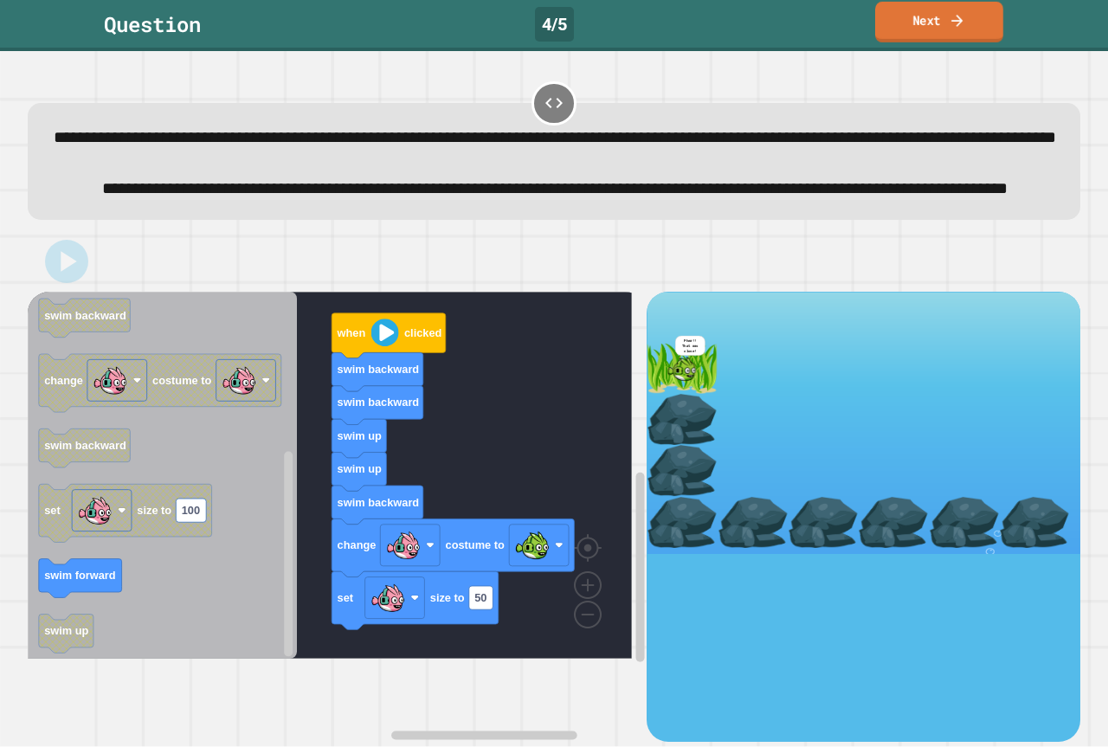
click at [923, 21] on link "Next" at bounding box center [939, 22] width 128 height 41
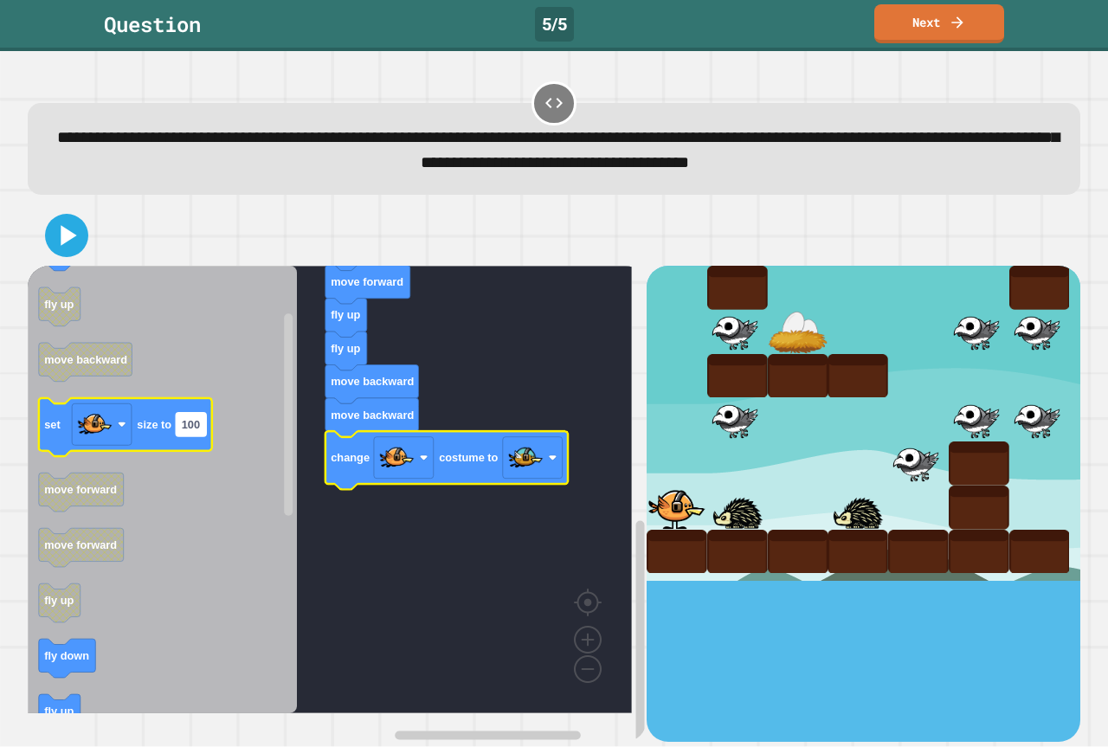
click at [194, 436] on rect "Blockly Workspace" at bounding box center [191, 424] width 30 height 23
type input "**"
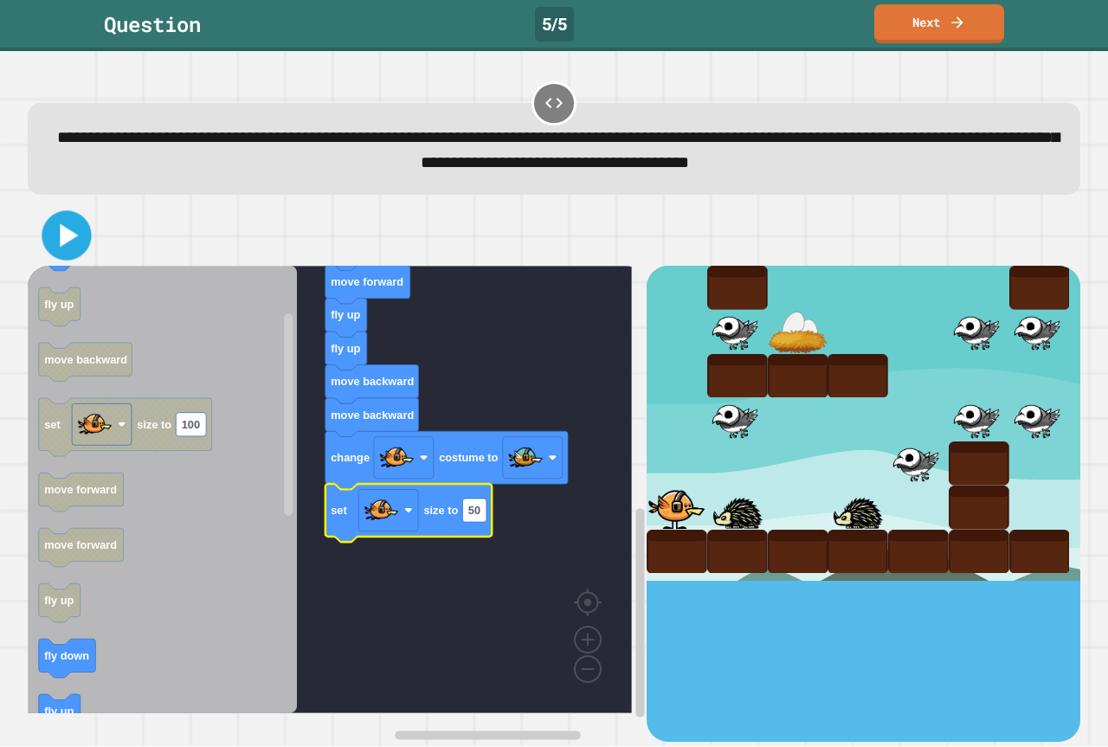
click at [65, 233] on icon at bounding box center [69, 235] width 18 height 23
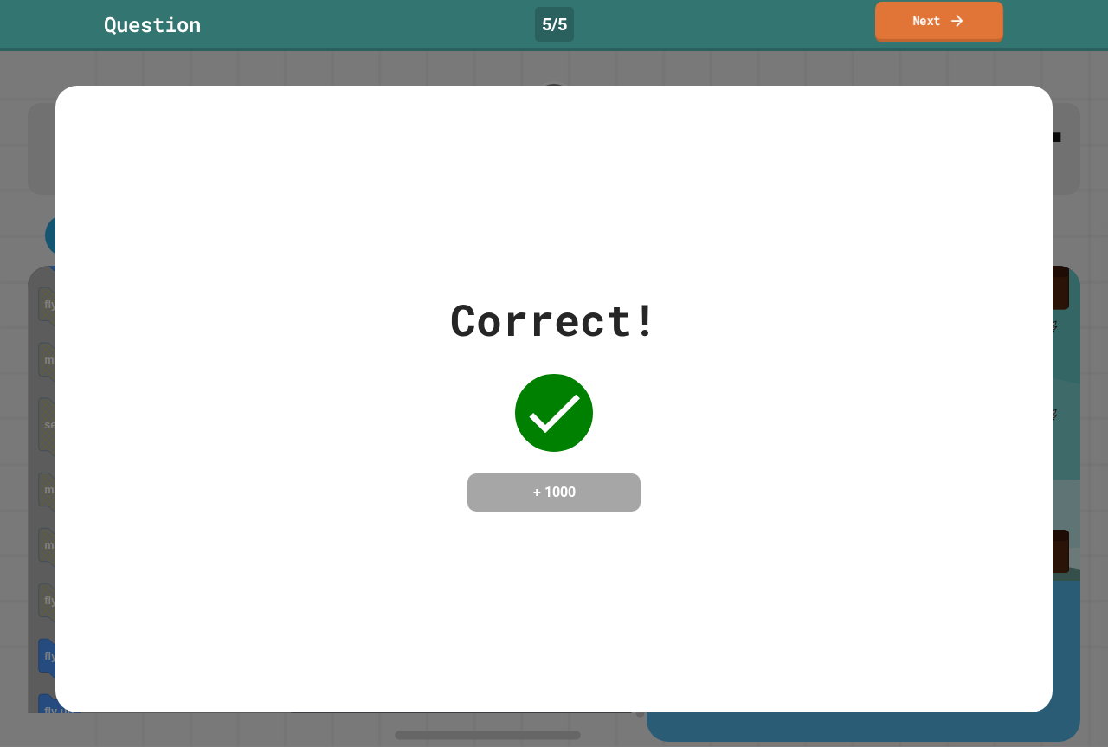
click at [932, 24] on link "Next" at bounding box center [939, 22] width 128 height 41
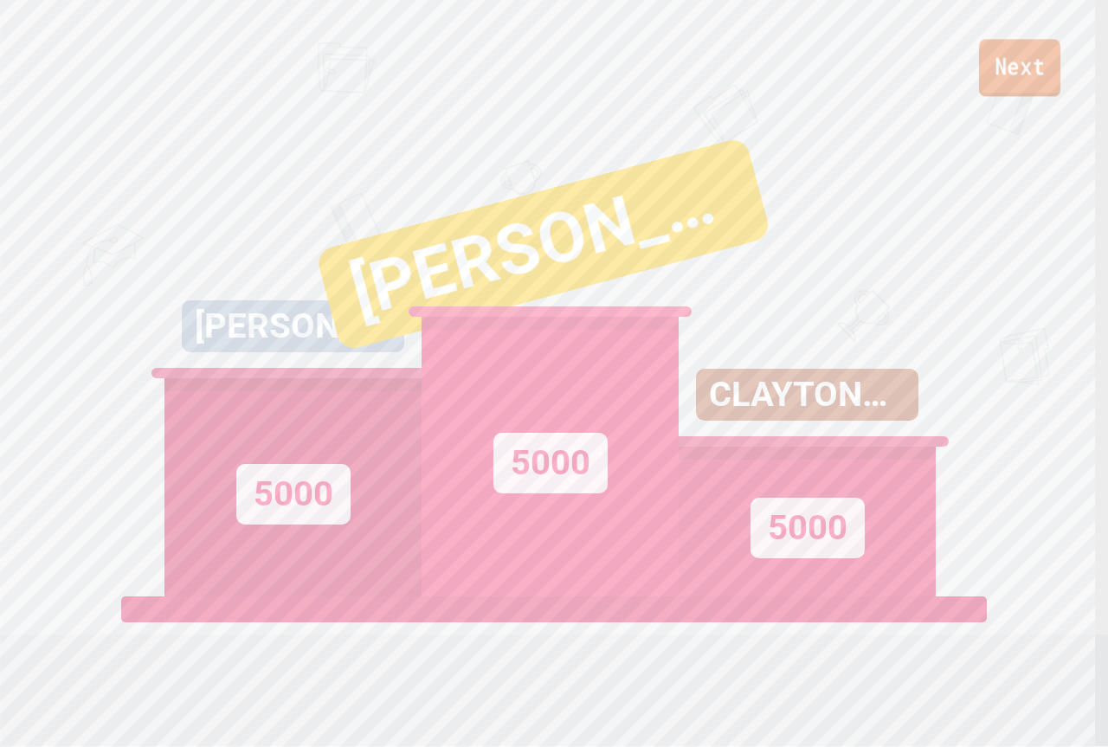
click at [1004, 74] on link "Next" at bounding box center [1019, 67] width 81 height 57
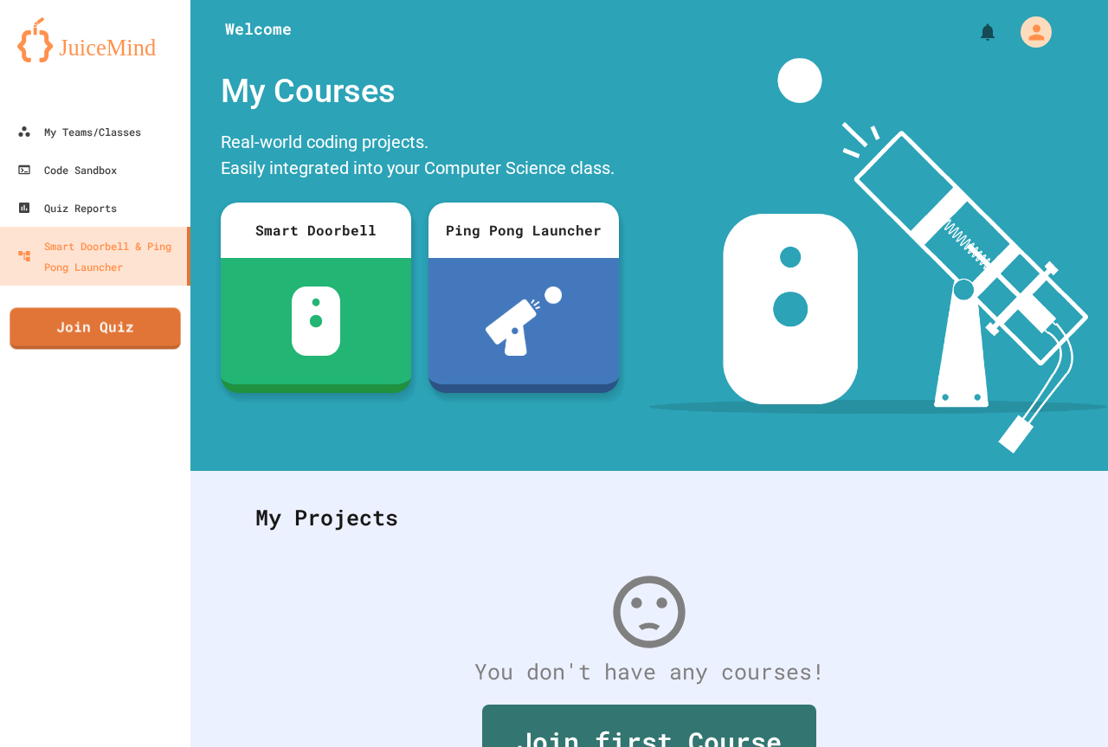
click at [100, 325] on link "Join Quiz" at bounding box center [95, 328] width 171 height 42
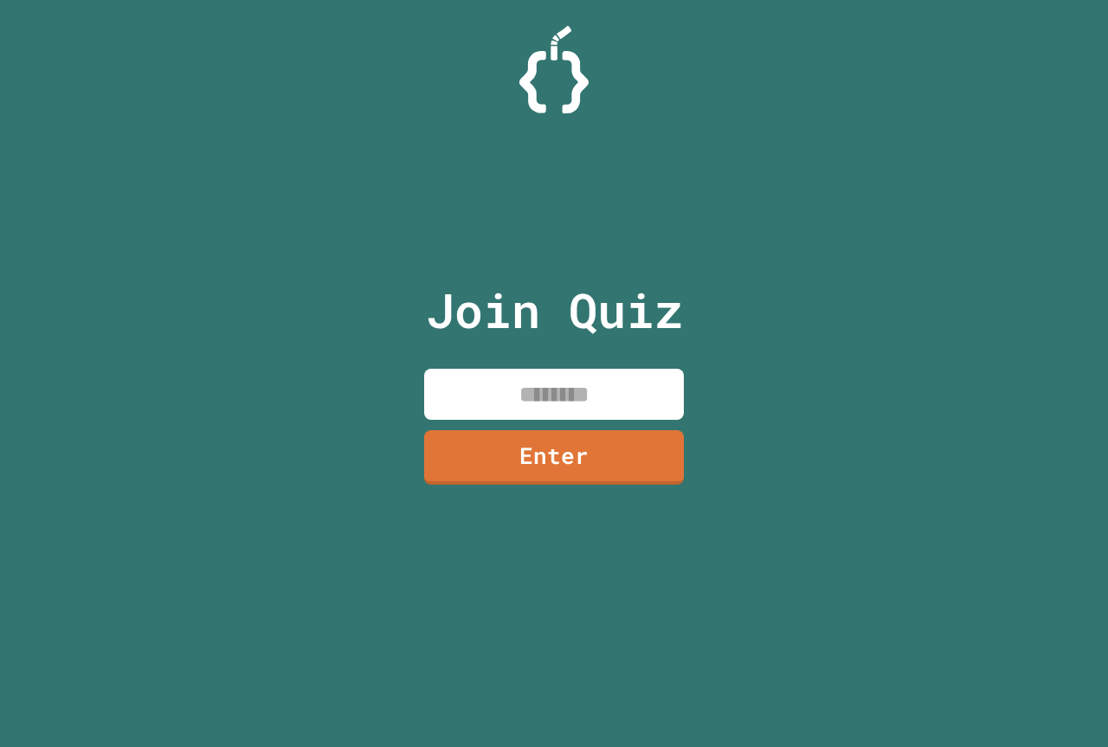
click at [521, 384] on input at bounding box center [554, 394] width 260 height 51
paste input "********"
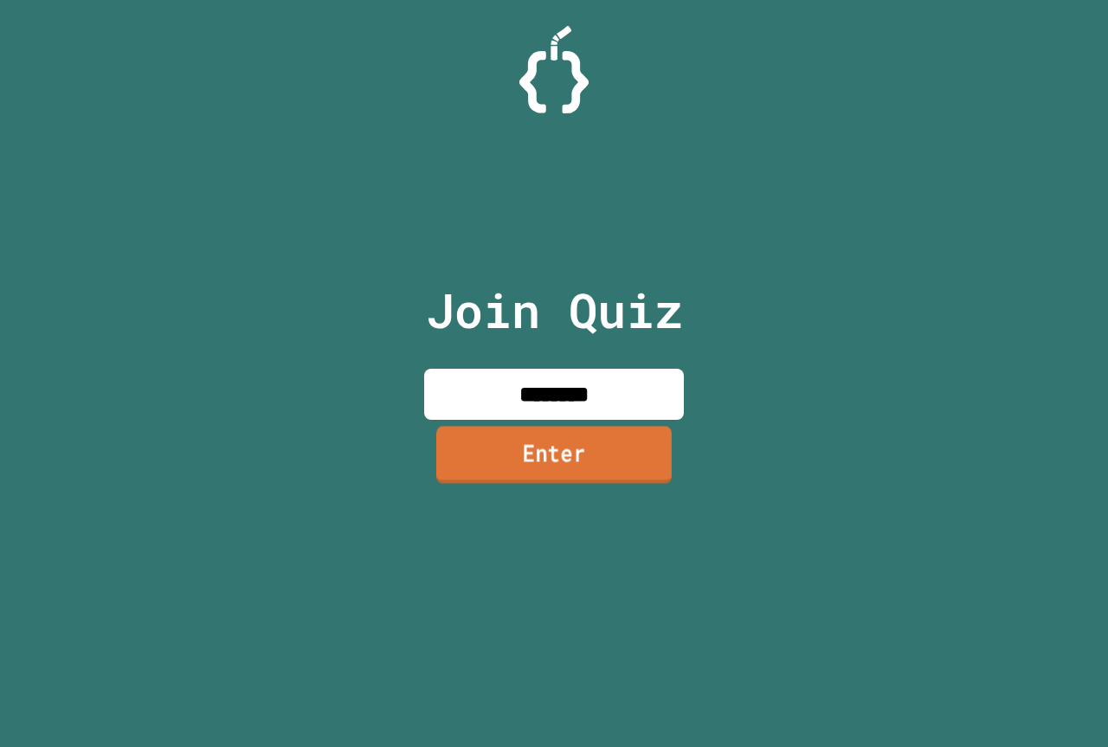
type input "********"
click at [564, 439] on link "Enter" at bounding box center [553, 454] width 235 height 57
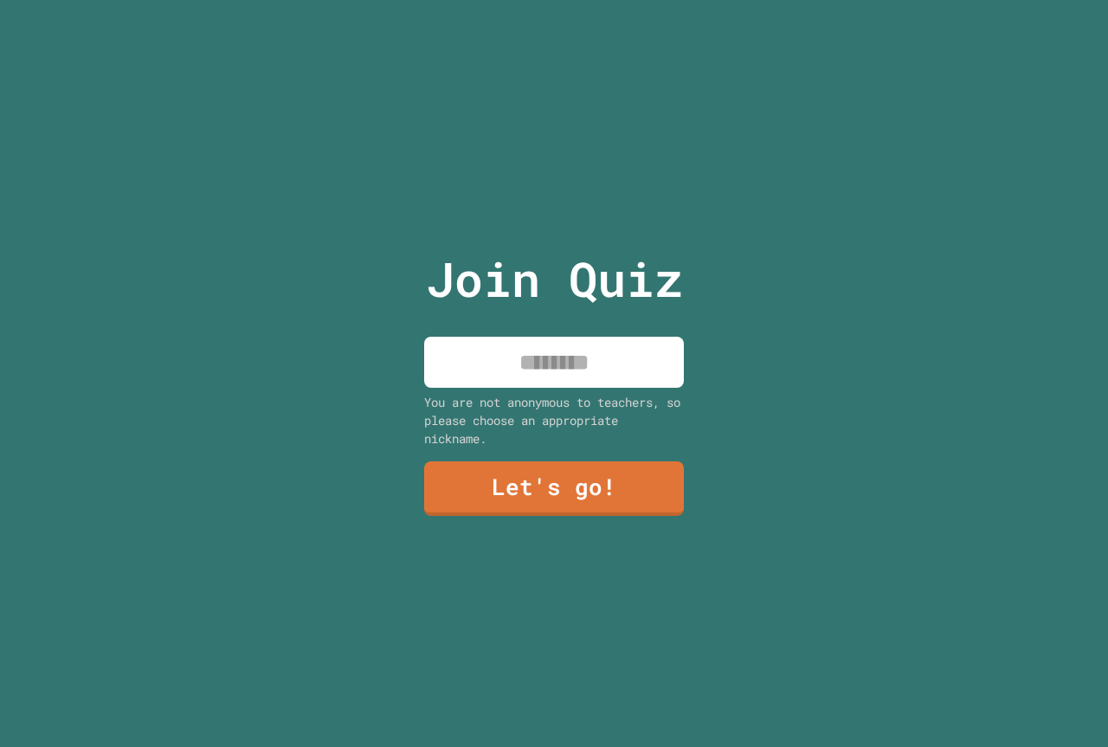
click at [555, 364] on input at bounding box center [554, 362] width 260 height 51
type input "**********"
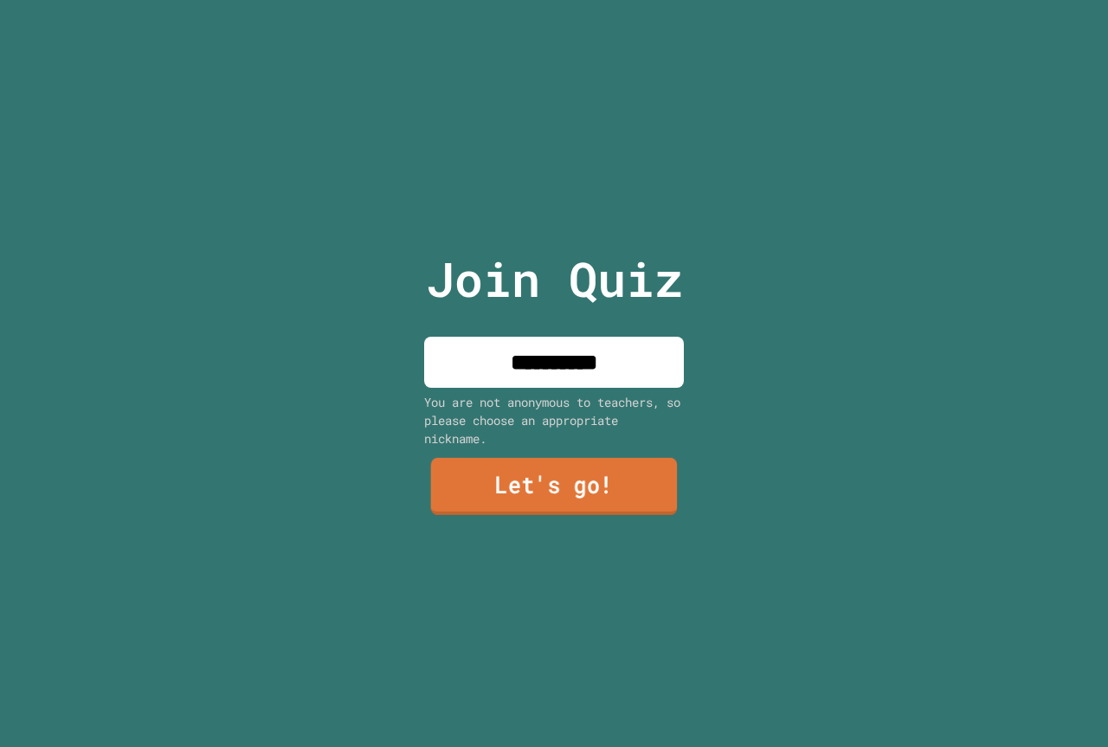
click at [609, 488] on link "Let's go!" at bounding box center [554, 486] width 247 height 57
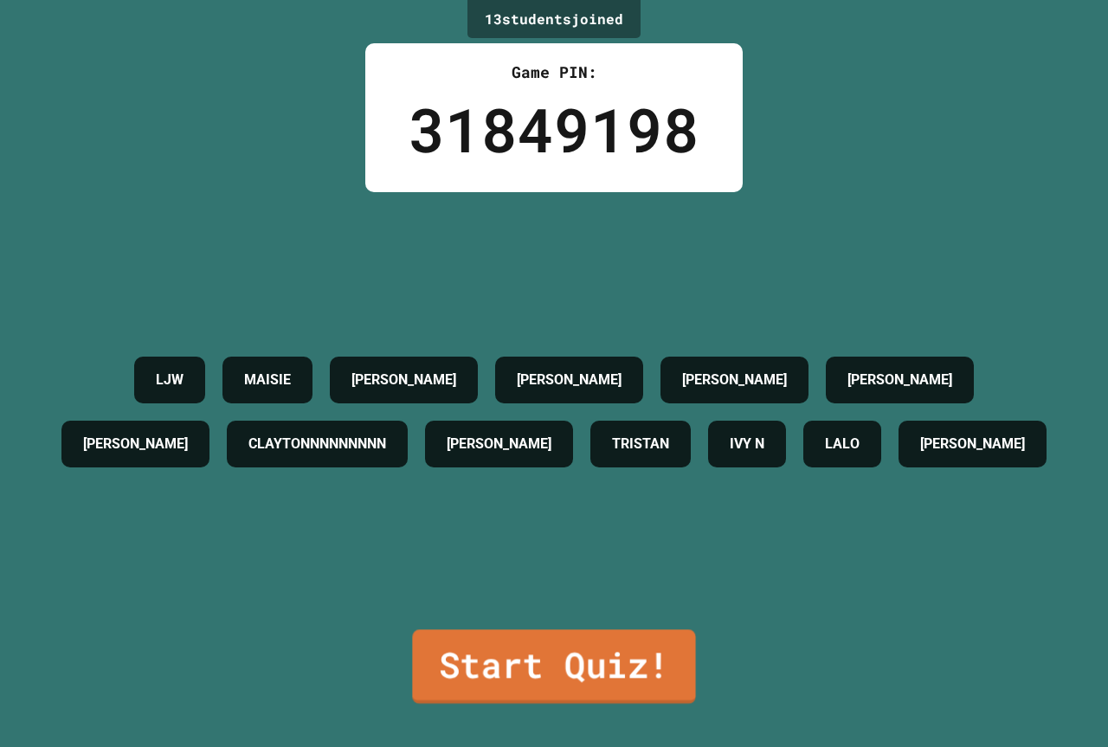
click at [501, 681] on link "Start Quiz!" at bounding box center [553, 666] width 283 height 74
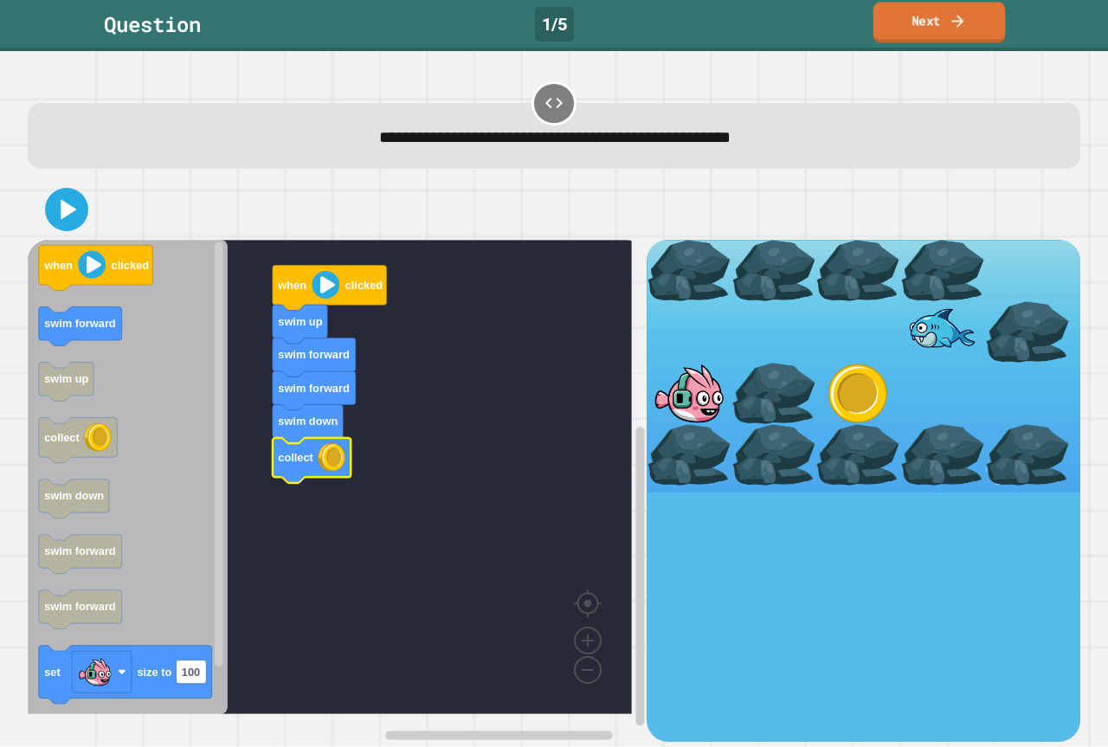
click at [909, 16] on link "Next" at bounding box center [939, 22] width 132 height 41
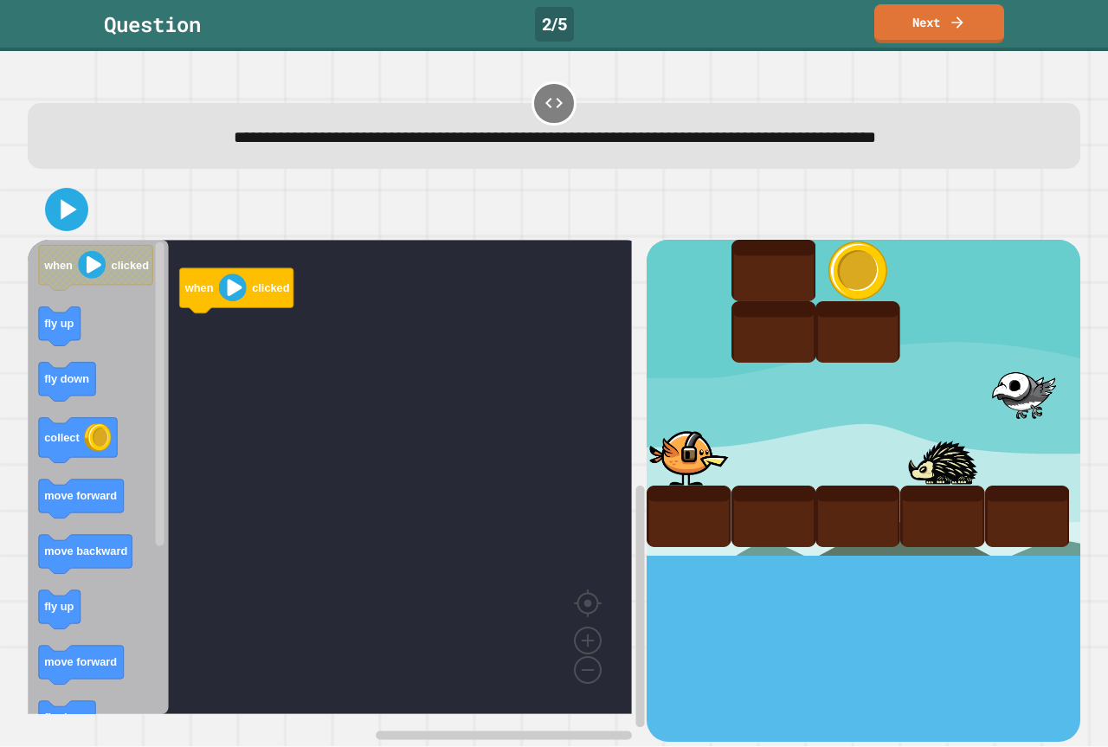
click at [154, 32] on div "Question" at bounding box center [152, 24] width 97 height 31
click at [516, 98] on div "**********" at bounding box center [555, 124] width 1064 height 101
click at [532, 106] on div at bounding box center [554, 103] width 44 height 44
click at [544, 104] on icon at bounding box center [554, 103] width 21 height 21
click at [541, 19] on div "2 / 5" at bounding box center [554, 24] width 39 height 35
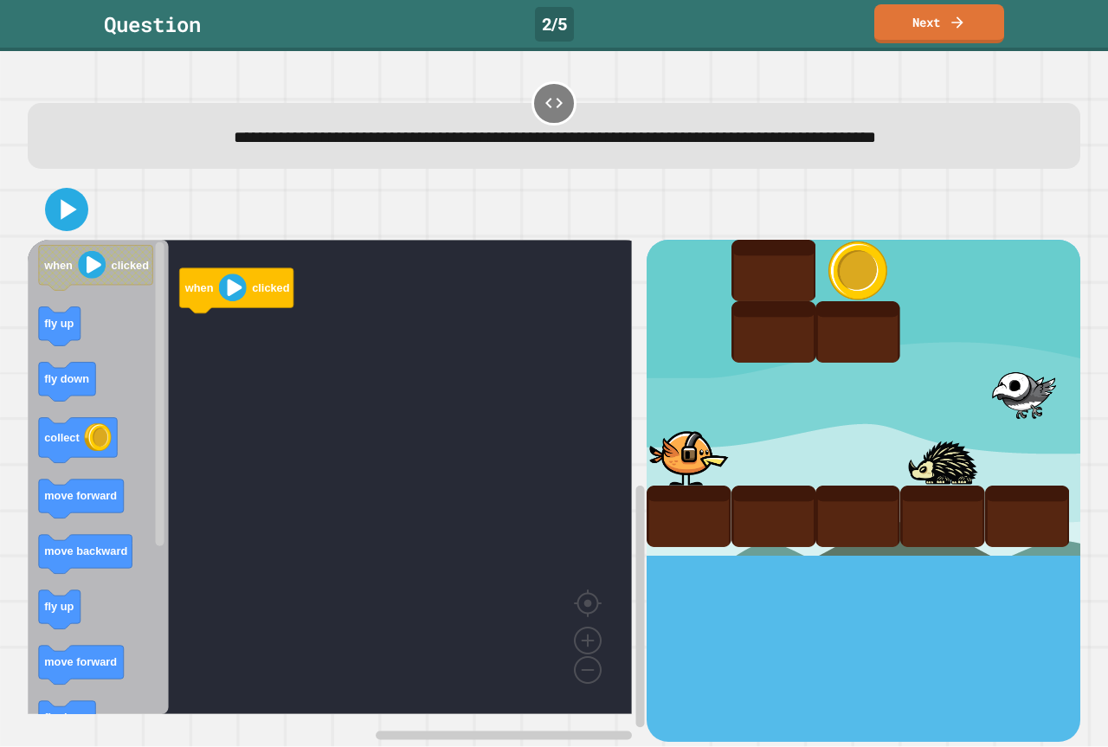
click at [542, 20] on div "2 / 5" at bounding box center [554, 24] width 39 height 35
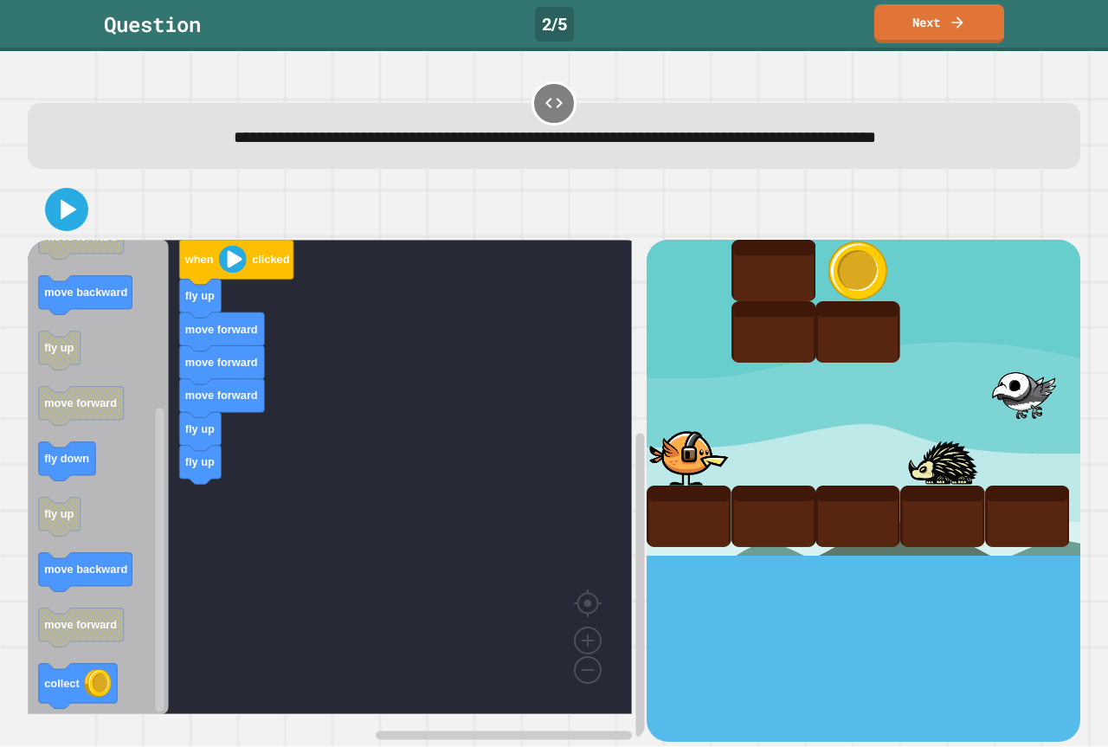
click at [239, 493] on div "when clicked fly up move forward move forward move forward fly up fly up when c…" at bounding box center [337, 490] width 619 height 501
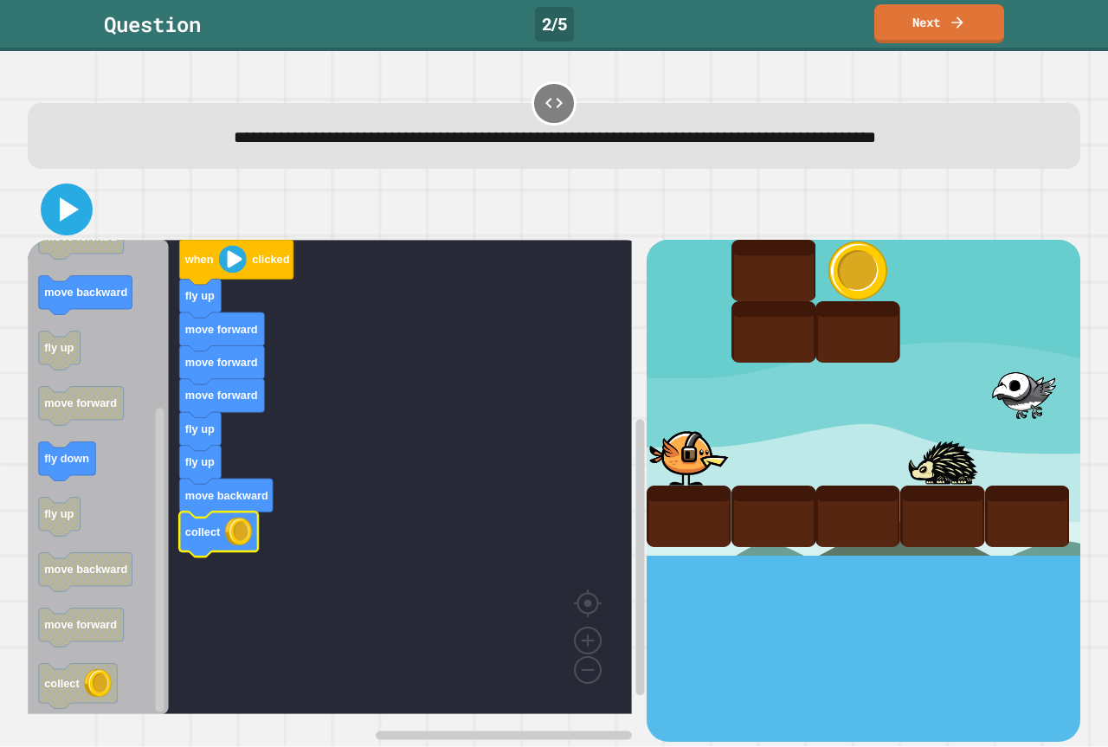
click at [80, 191] on icon at bounding box center [67, 210] width 42 height 42
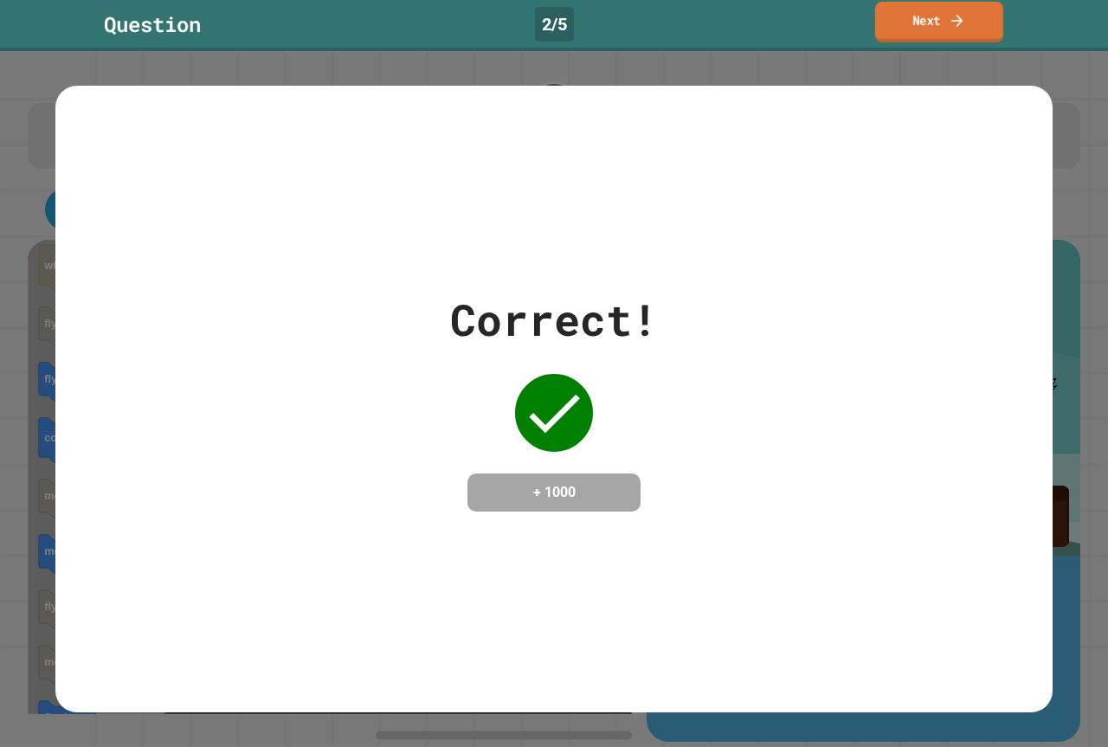
click at [928, 35] on link "Next" at bounding box center [939, 22] width 128 height 41
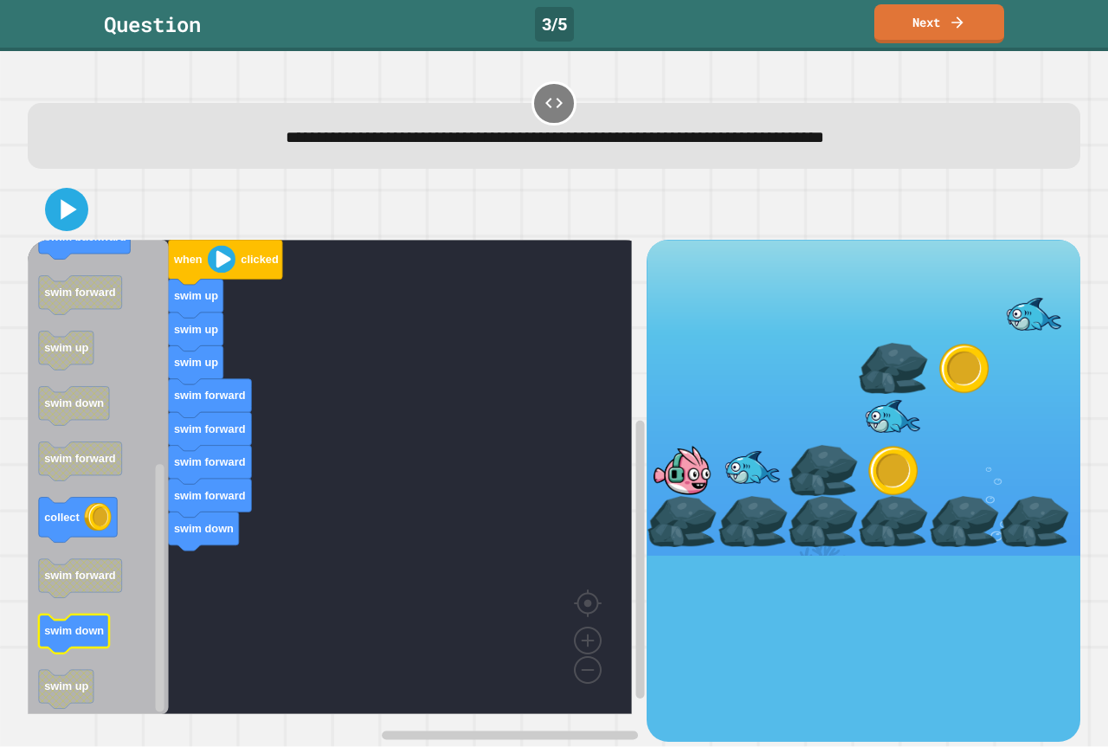
click at [161, 607] on div "when clicked swim up swim up swim up swim forward swim forward swim forward swi…" at bounding box center [337, 490] width 619 height 501
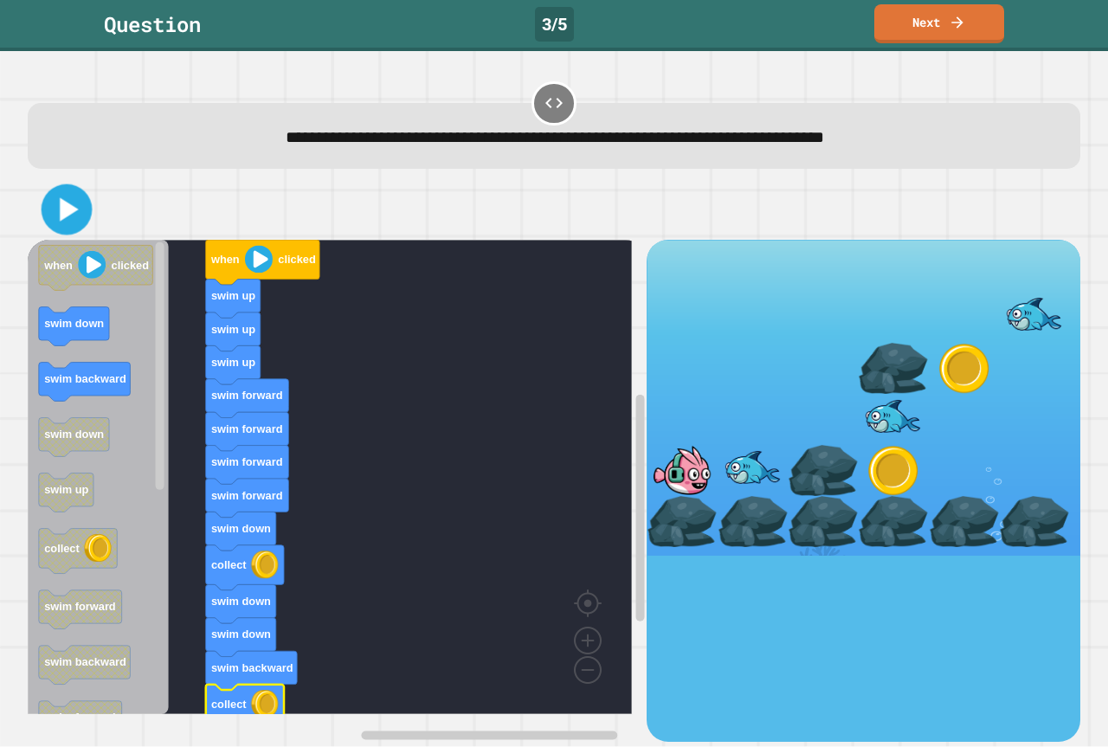
click at [75, 203] on icon at bounding box center [67, 210] width 41 height 41
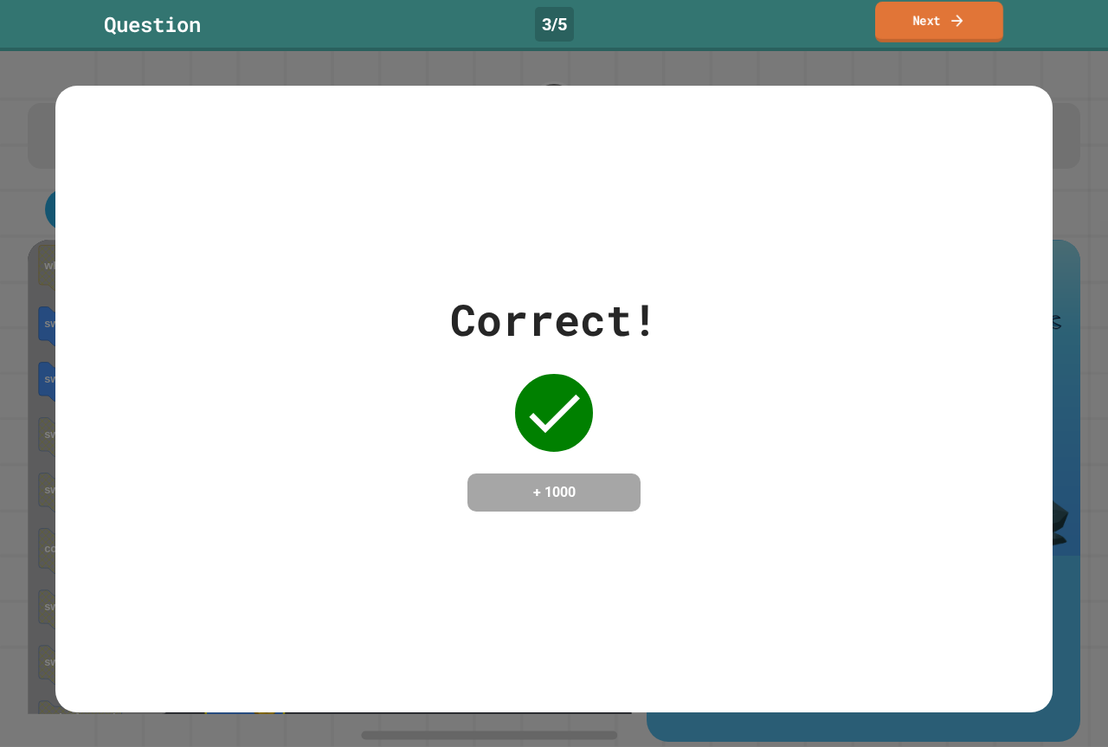
click at [940, 30] on link "Next" at bounding box center [939, 22] width 128 height 41
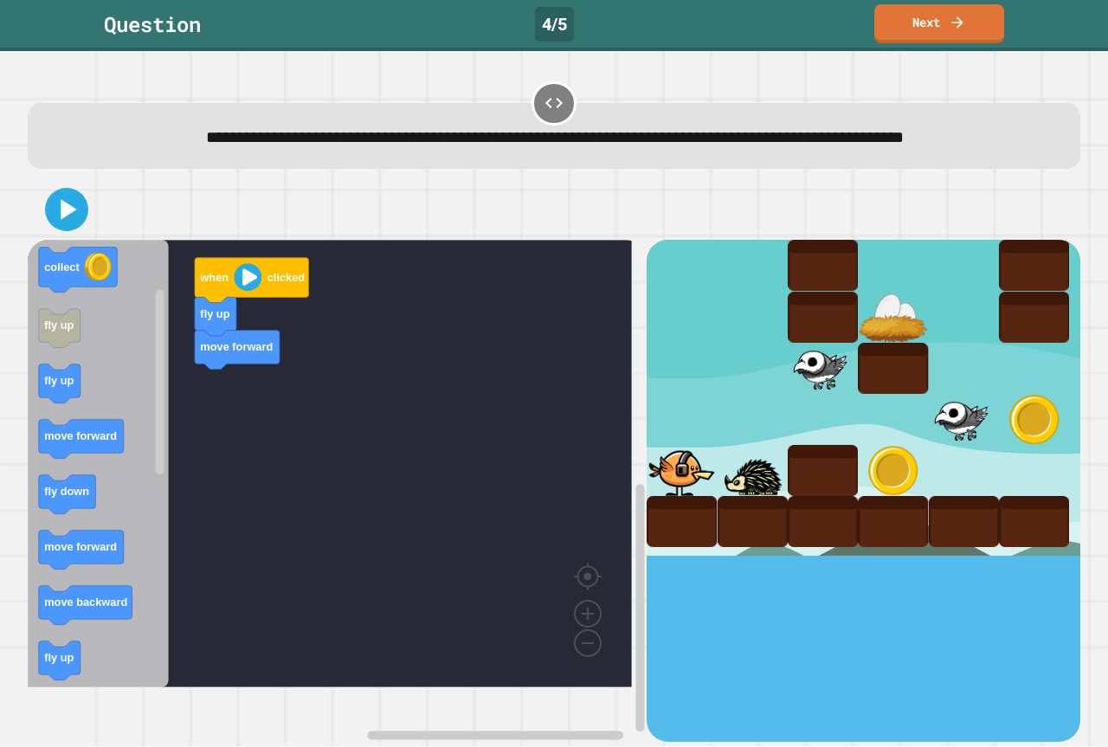
click at [221, 445] on div "when clicked fly up move forward when clicked move forward collect fly up fly u…" at bounding box center [337, 490] width 619 height 501
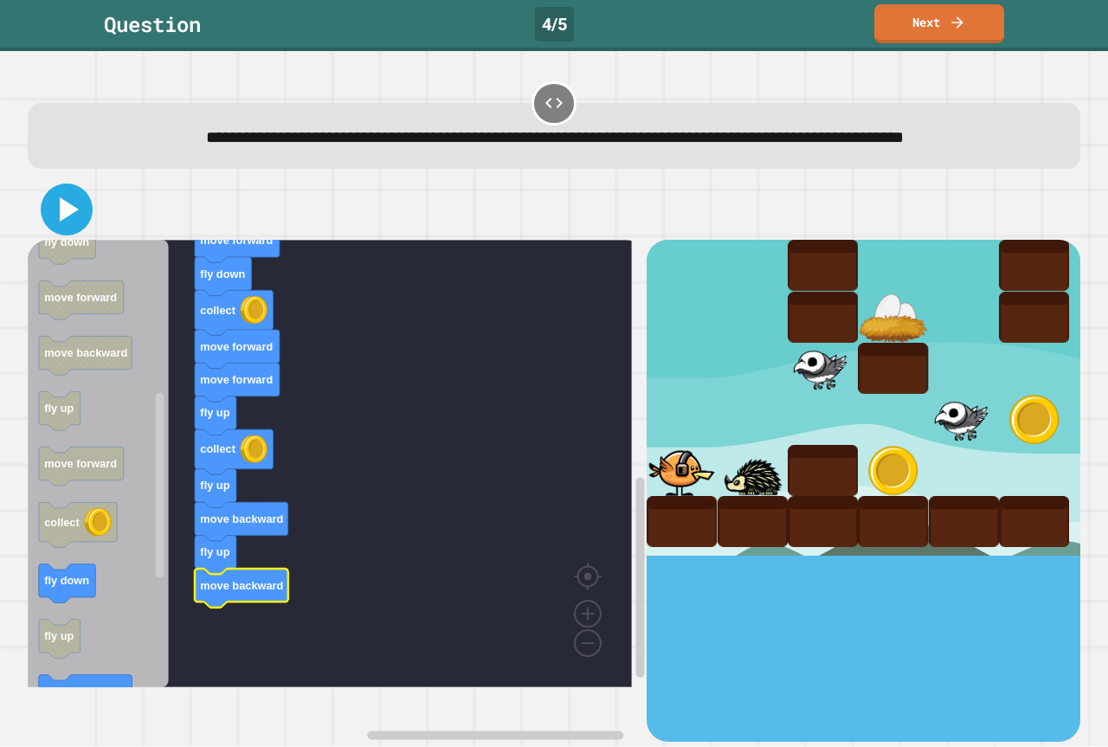
click at [74, 230] on icon at bounding box center [67, 210] width 42 height 42
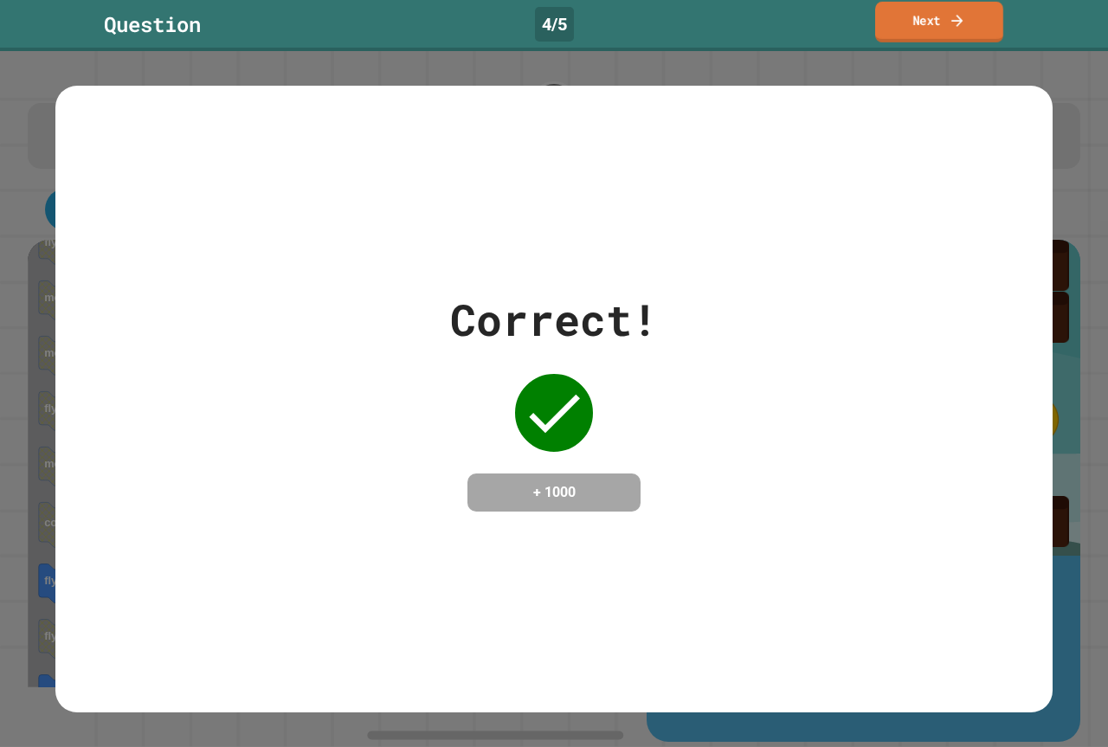
click at [933, 20] on link "Next" at bounding box center [939, 22] width 128 height 41
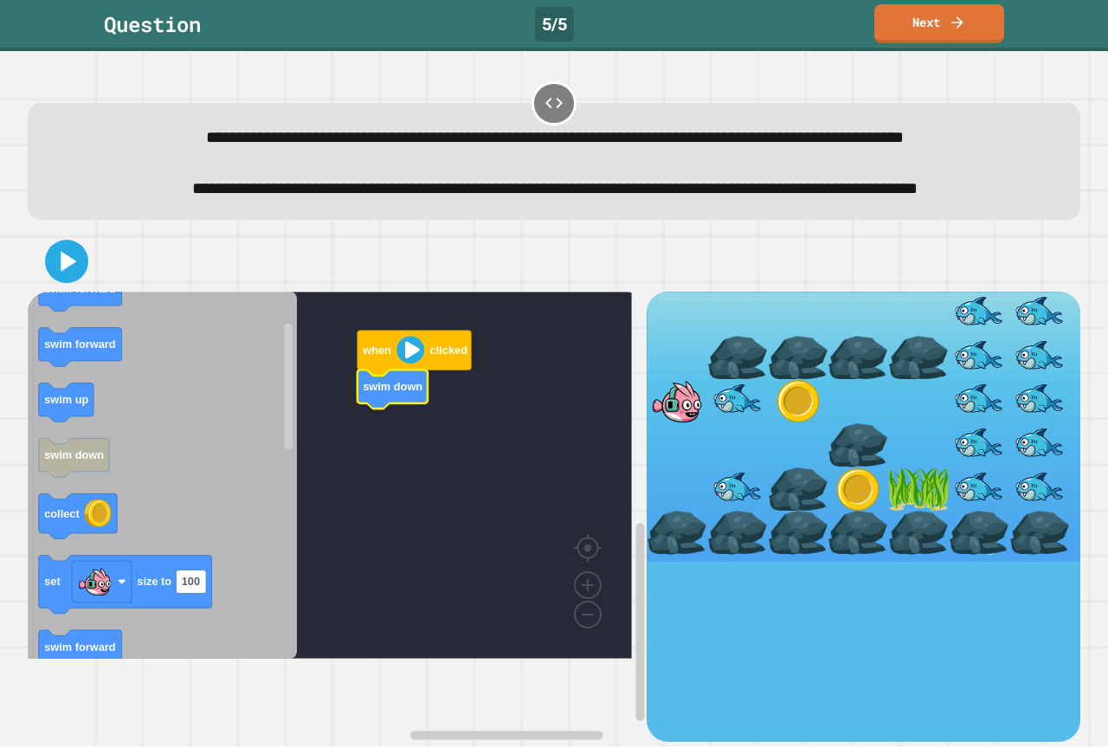
click at [412, 364] on image "Blockly Workspace" at bounding box center [410, 350] width 28 height 28
click at [416, 409] on icon "Blockly Workspace" at bounding box center [393, 389] width 70 height 39
click at [401, 517] on rect "Blockly Workspace" at bounding box center [330, 475] width 604 height 367
